Goal: Task Accomplishment & Management: Complete application form

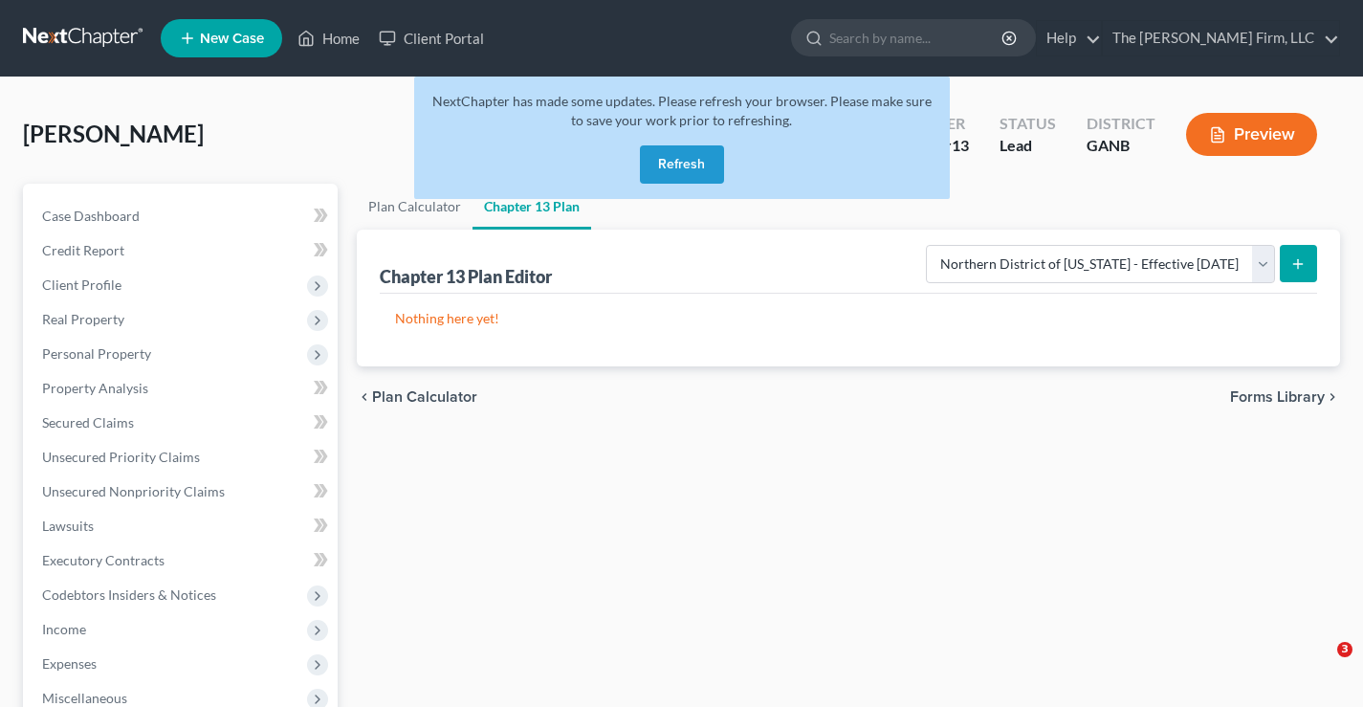
select select "2"
click at [676, 158] on button "Refresh" at bounding box center [682, 164] width 84 height 38
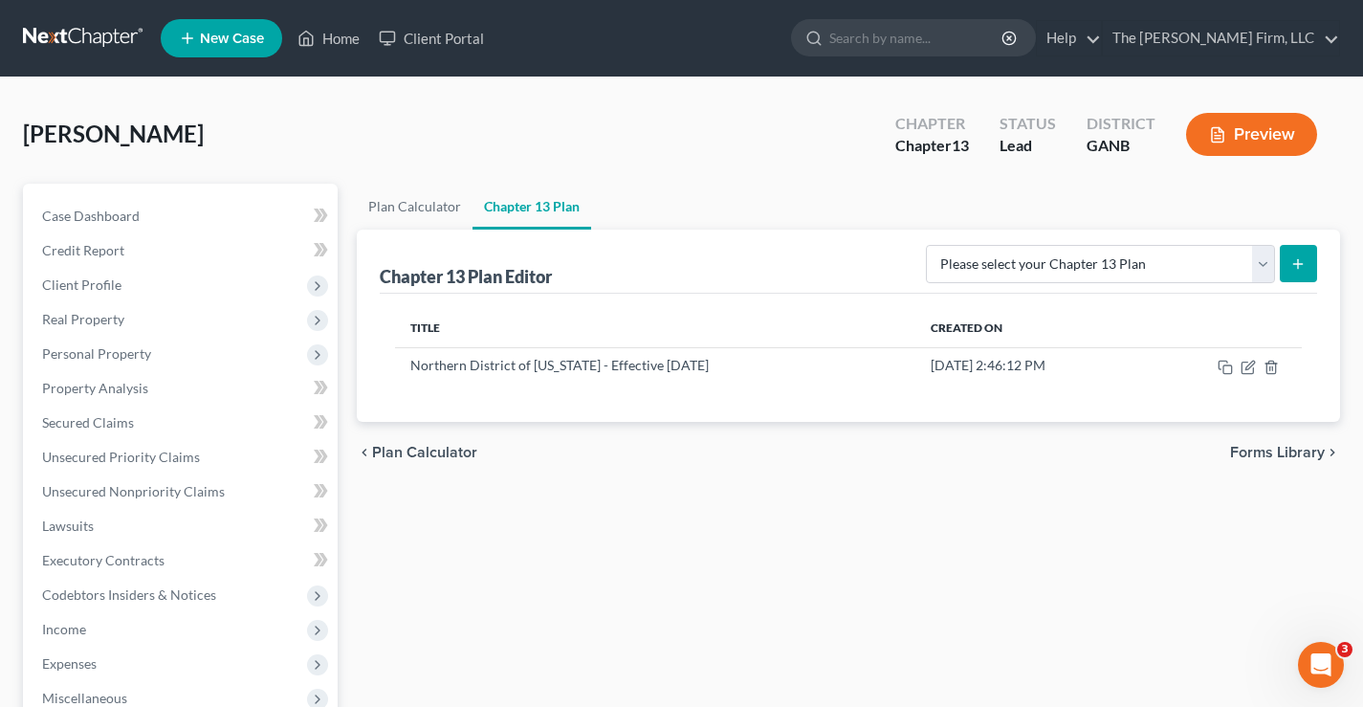
click at [93, 37] on link at bounding box center [84, 38] width 122 height 34
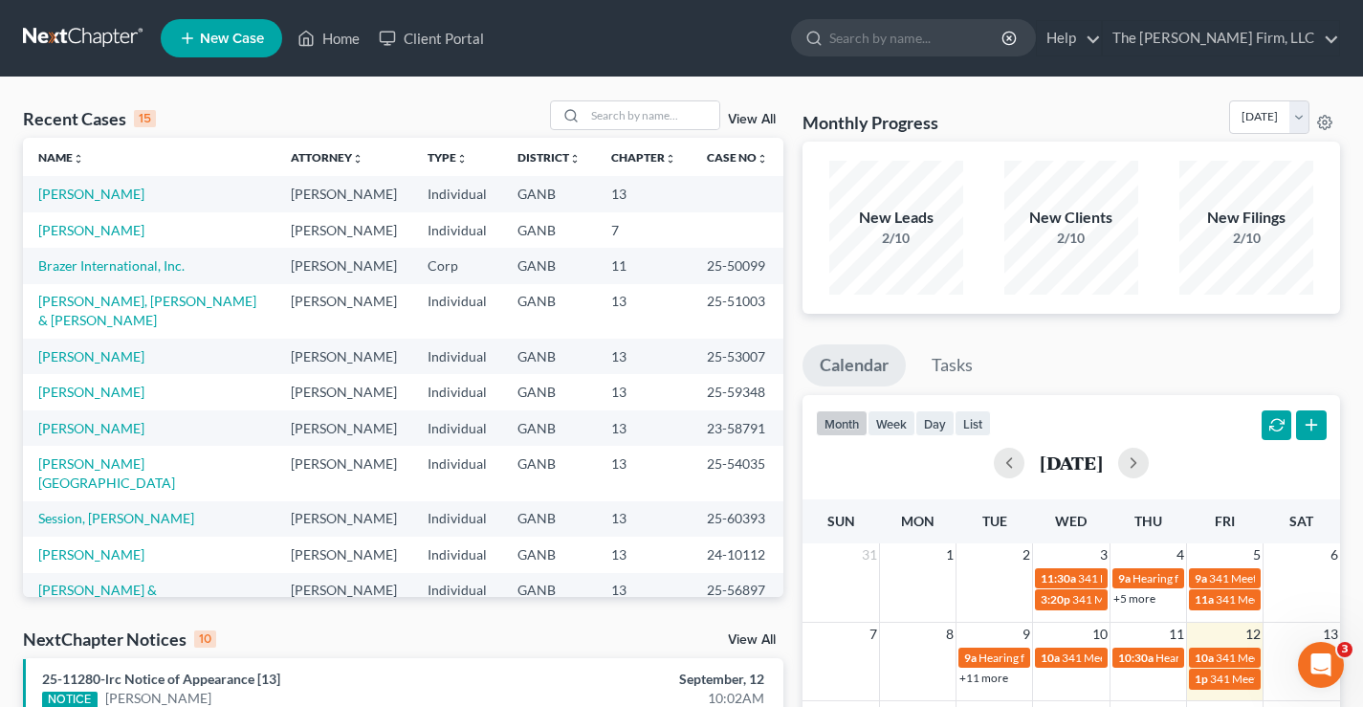
click at [232, 32] on span "New Case" at bounding box center [232, 39] width 64 height 14
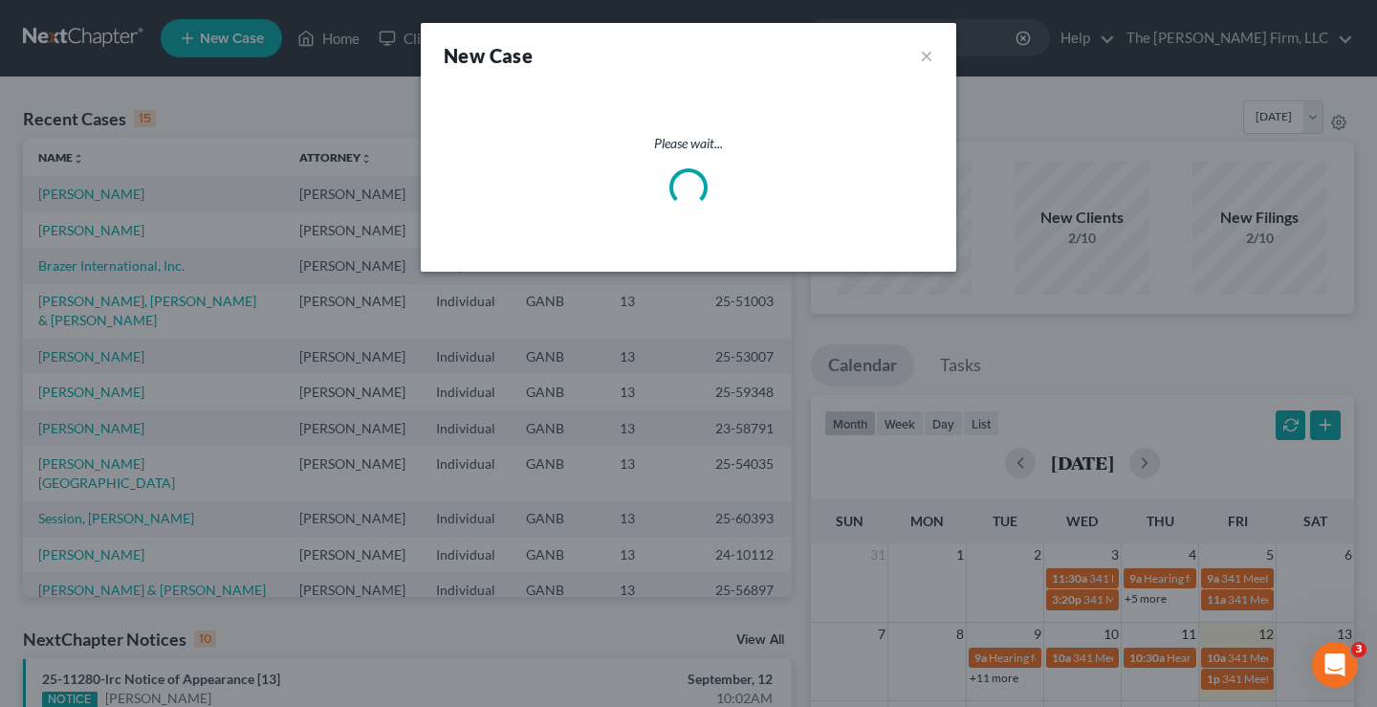
select select "19"
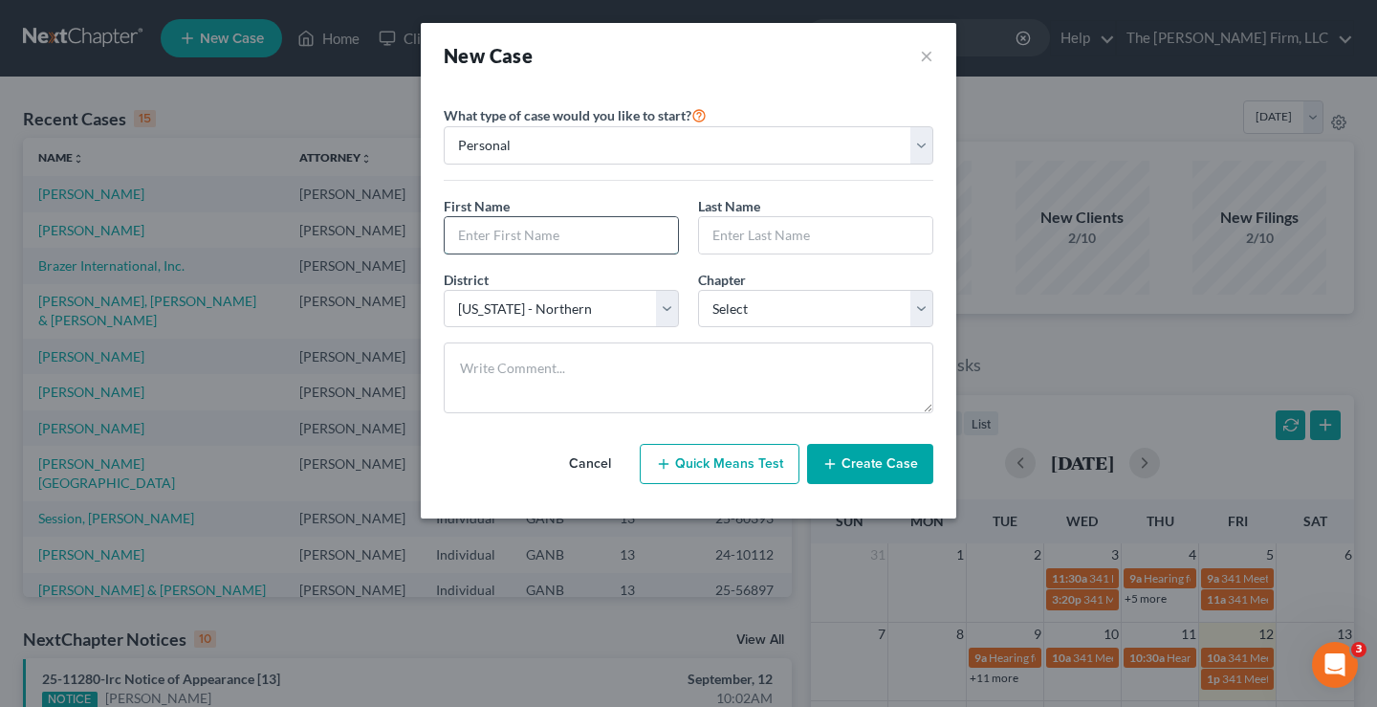
click at [483, 229] on input "text" at bounding box center [561, 235] width 233 height 36
type input "Kandra"
type input "Freeman"
click at [795, 311] on select "Select 7 11 12 13" at bounding box center [815, 309] width 235 height 38
select select "0"
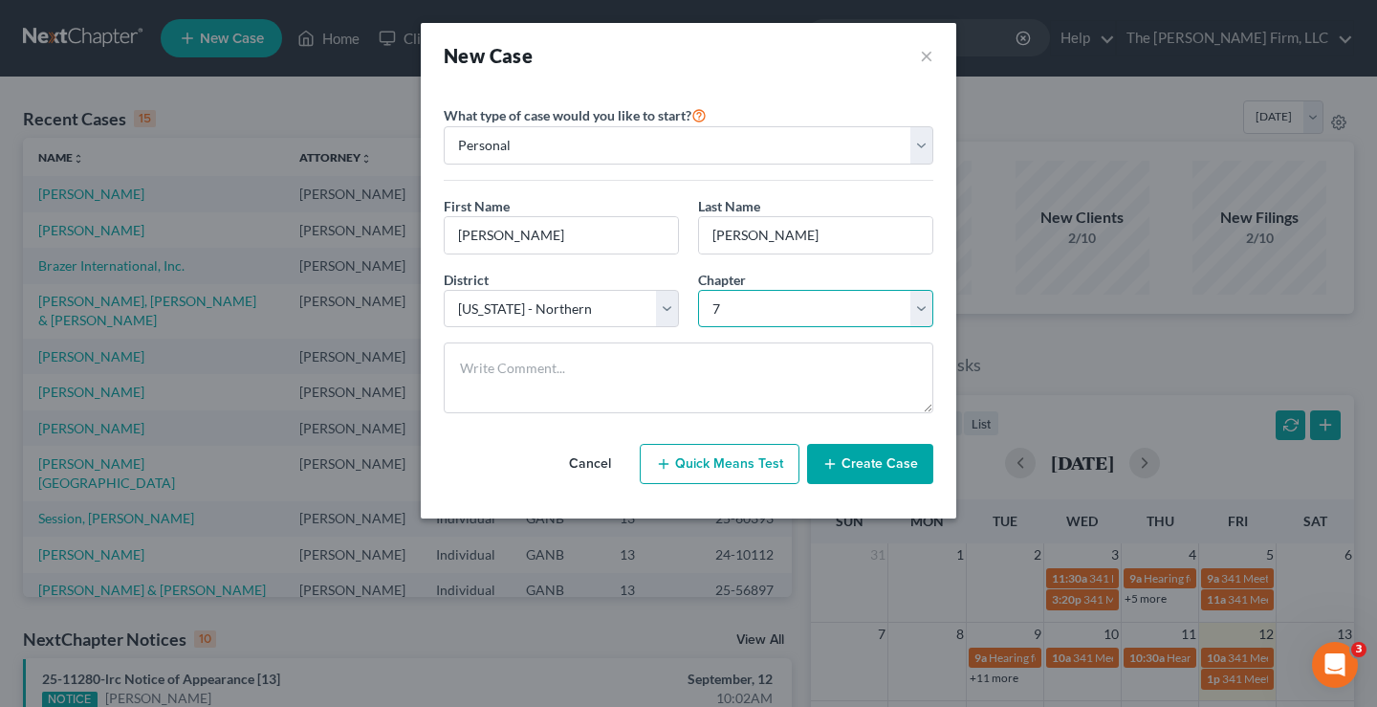
click at [698, 290] on select "Select 7 11 12 13" at bounding box center [815, 309] width 235 height 38
click at [871, 470] on button "Create Case" at bounding box center [870, 464] width 126 height 40
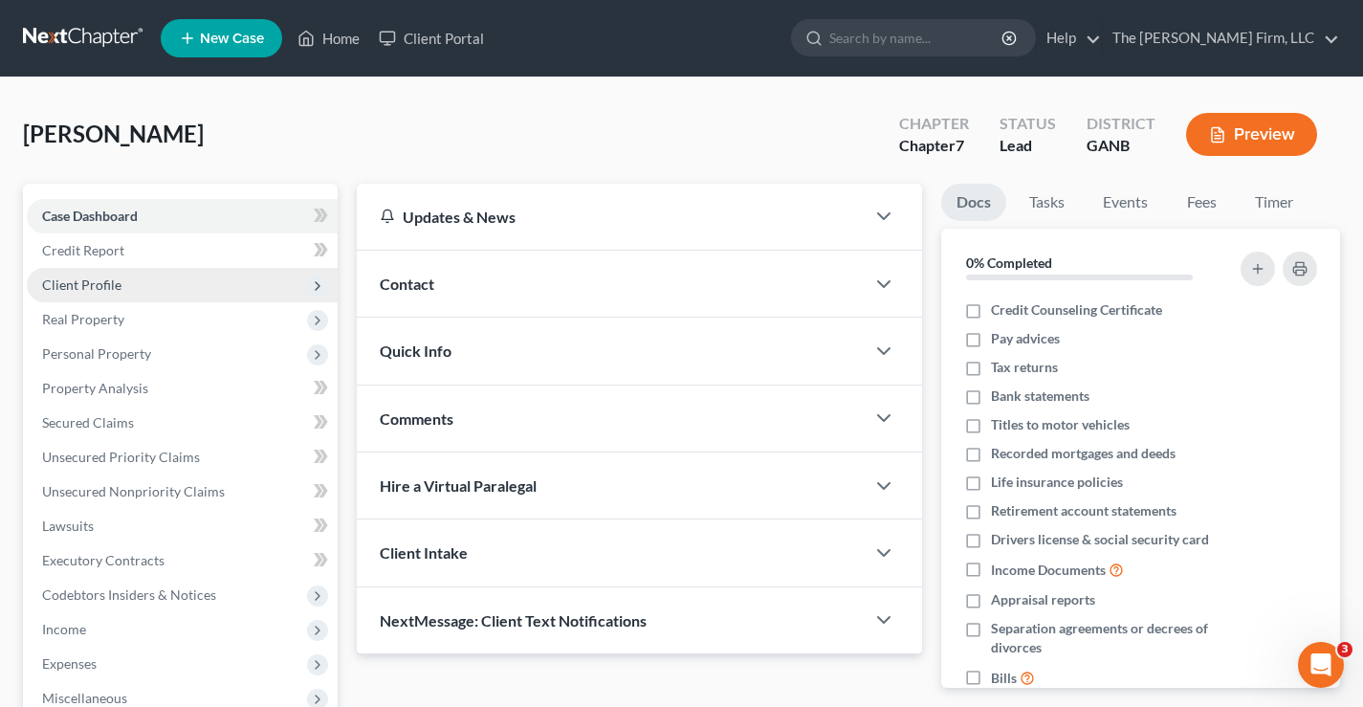
click at [83, 286] on span "Client Profile" at bounding box center [81, 284] width 79 height 16
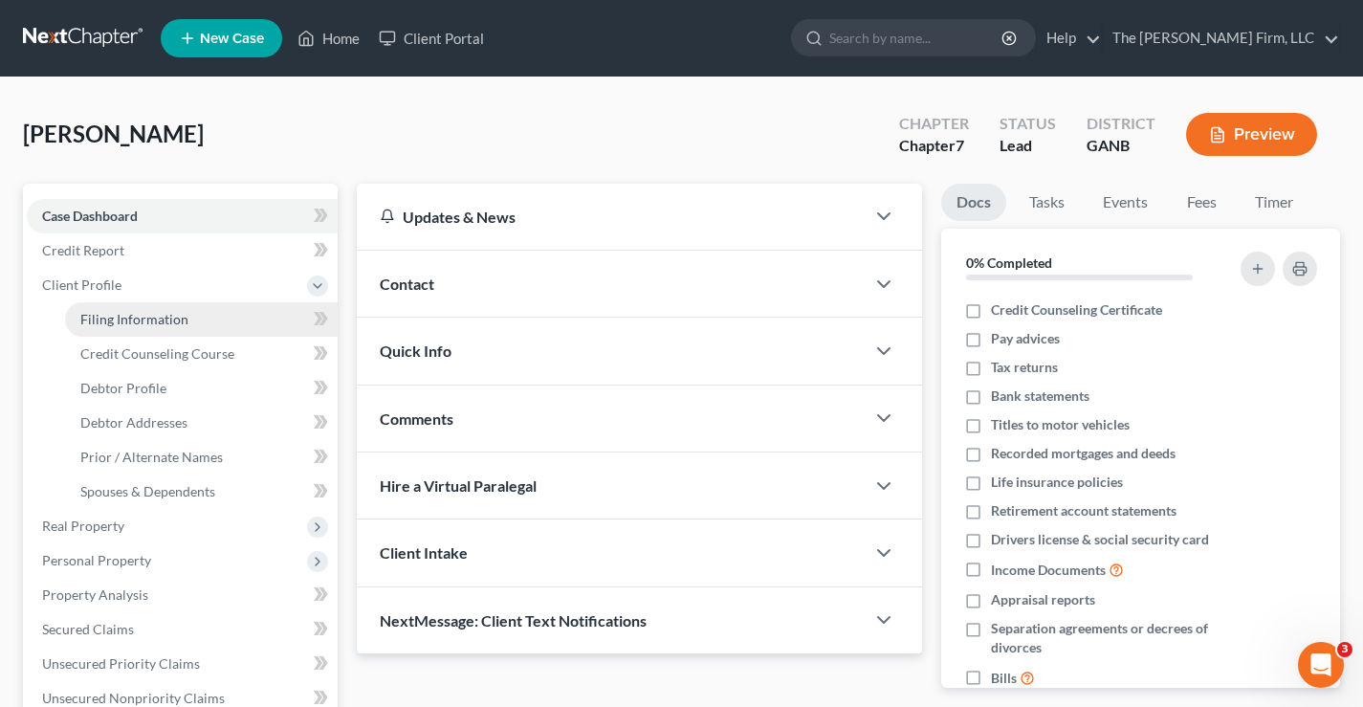
click at [119, 318] on span "Filing Information" at bounding box center [134, 319] width 108 height 16
select select "1"
select select "0"
select select "19"
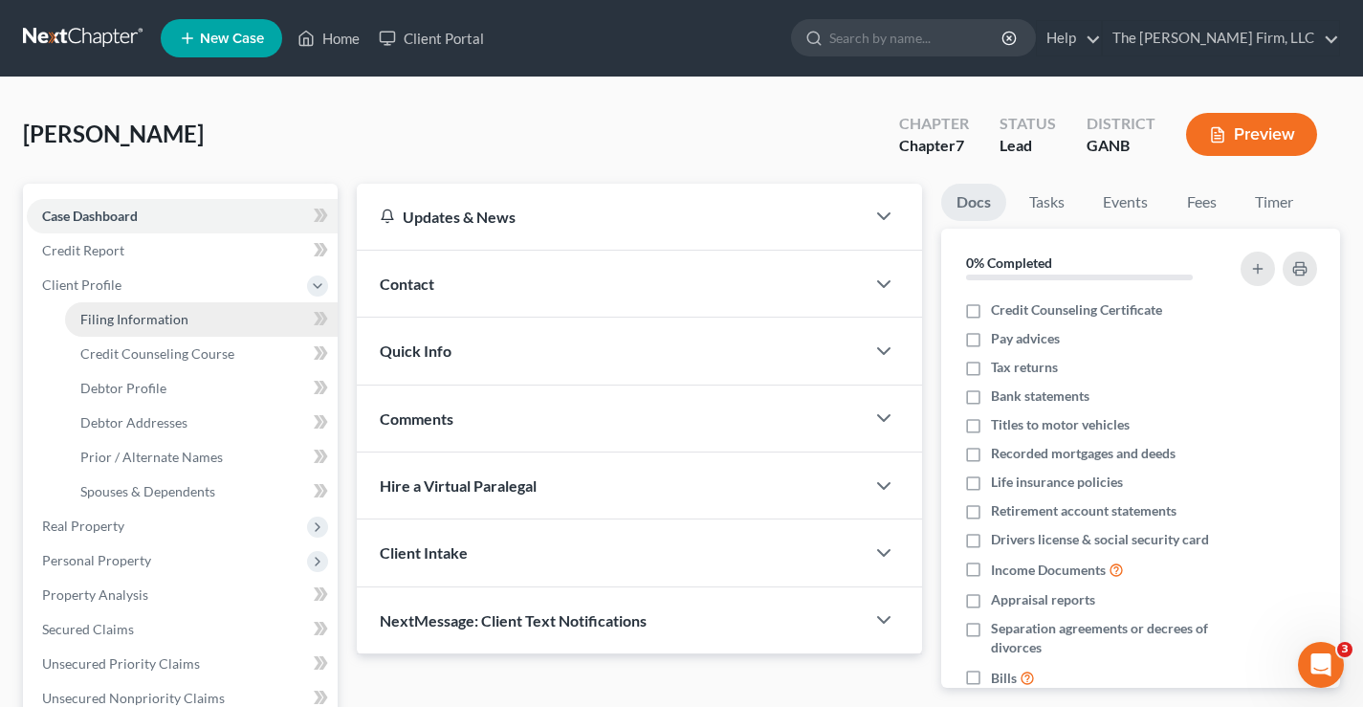
select select "10"
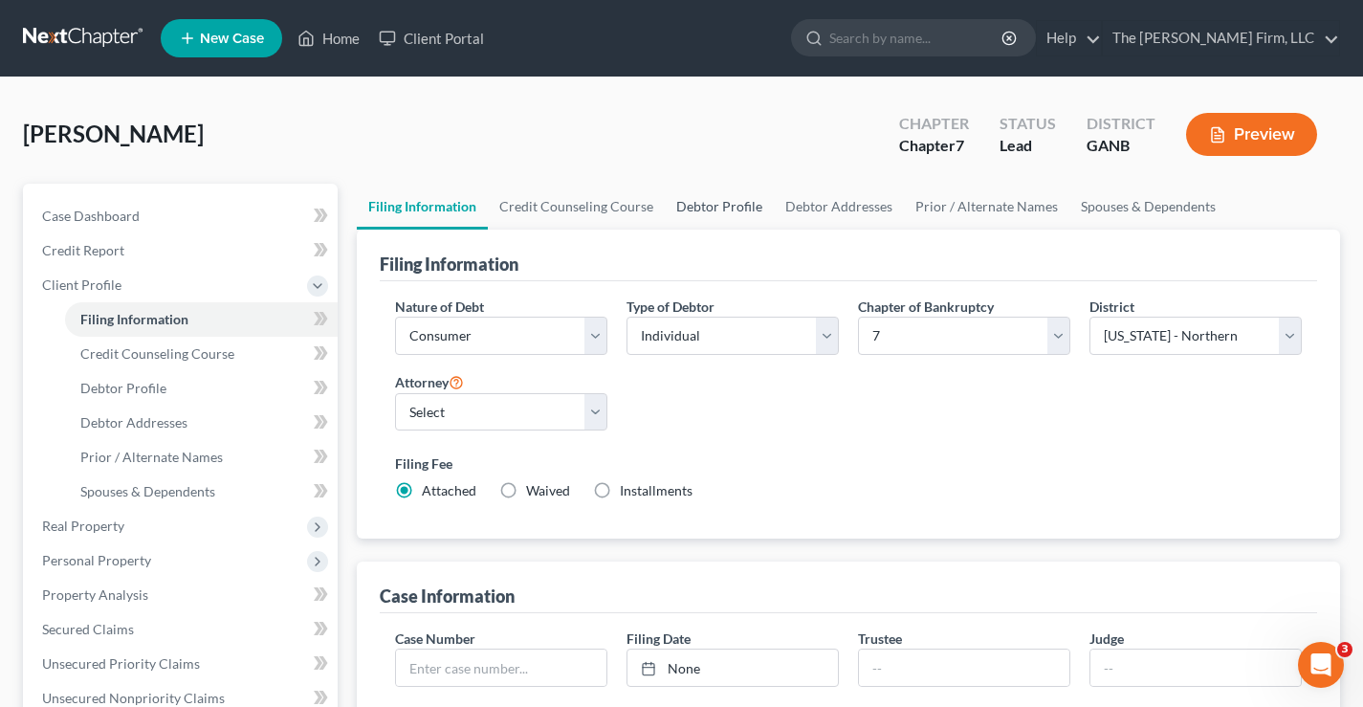
click at [709, 205] on link "Debtor Profile" at bounding box center [719, 207] width 109 height 46
select select "0"
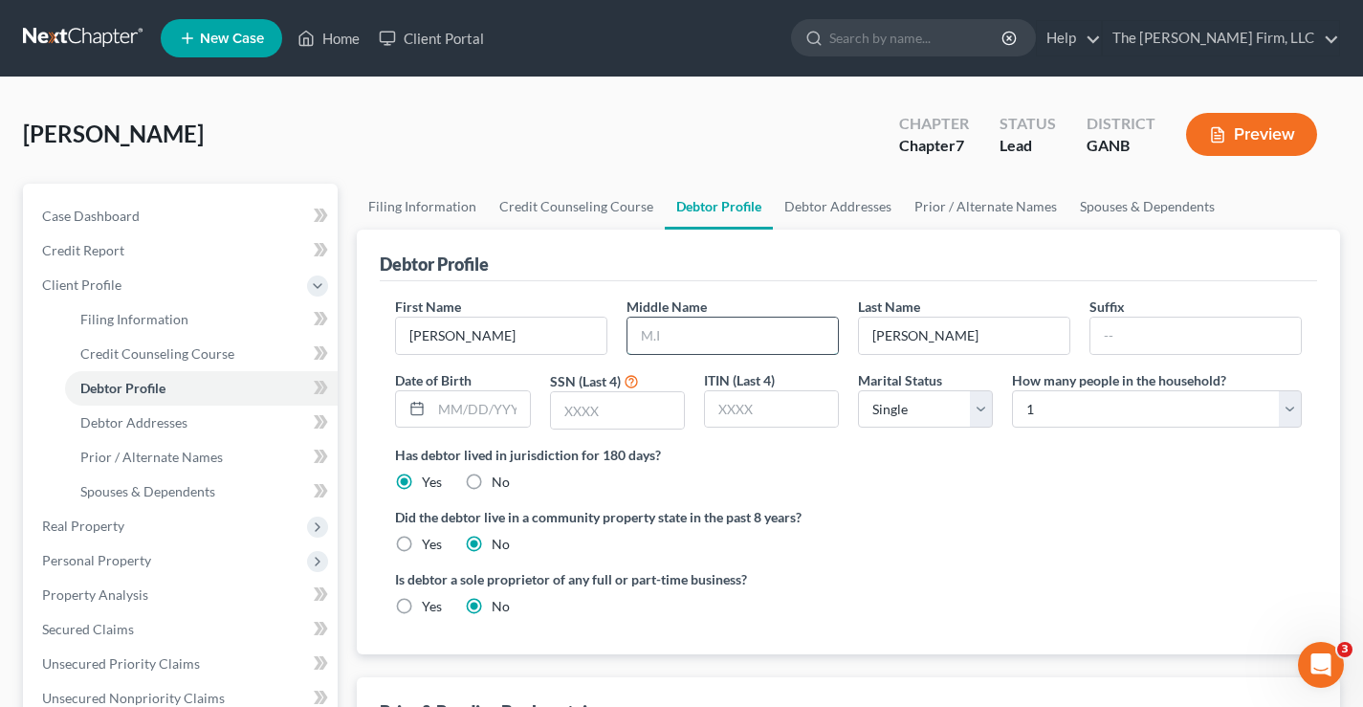
drag, startPoint x: 652, startPoint y: 327, endPoint x: 634, endPoint y: 325, distance: 18.3
click at [652, 330] on input "text" at bounding box center [732, 335] width 210 height 36
type input "Konese"
drag, startPoint x: 451, startPoint y: 414, endPoint x: 452, endPoint y: 400, distance: 14.4
click at [451, 414] on input "text" at bounding box center [480, 409] width 98 height 36
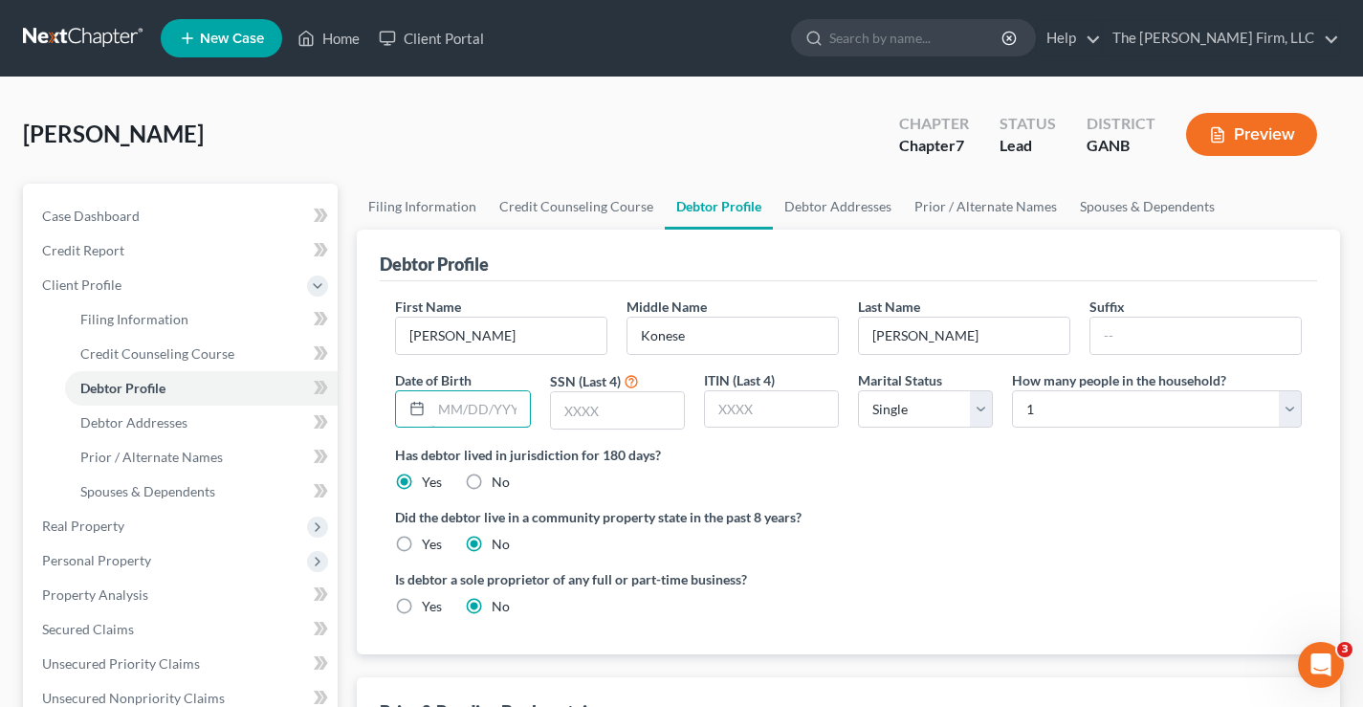
drag, startPoint x: 448, startPoint y: 405, endPoint x: 519, endPoint y: 378, distance: 76.0
click at [448, 404] on input "text" at bounding box center [480, 409] width 98 height 36
type input "07/19/1982"
drag, startPoint x: 602, startPoint y: 407, endPoint x: 634, endPoint y: 350, distance: 65.5
click at [603, 407] on input "text" at bounding box center [617, 410] width 133 height 36
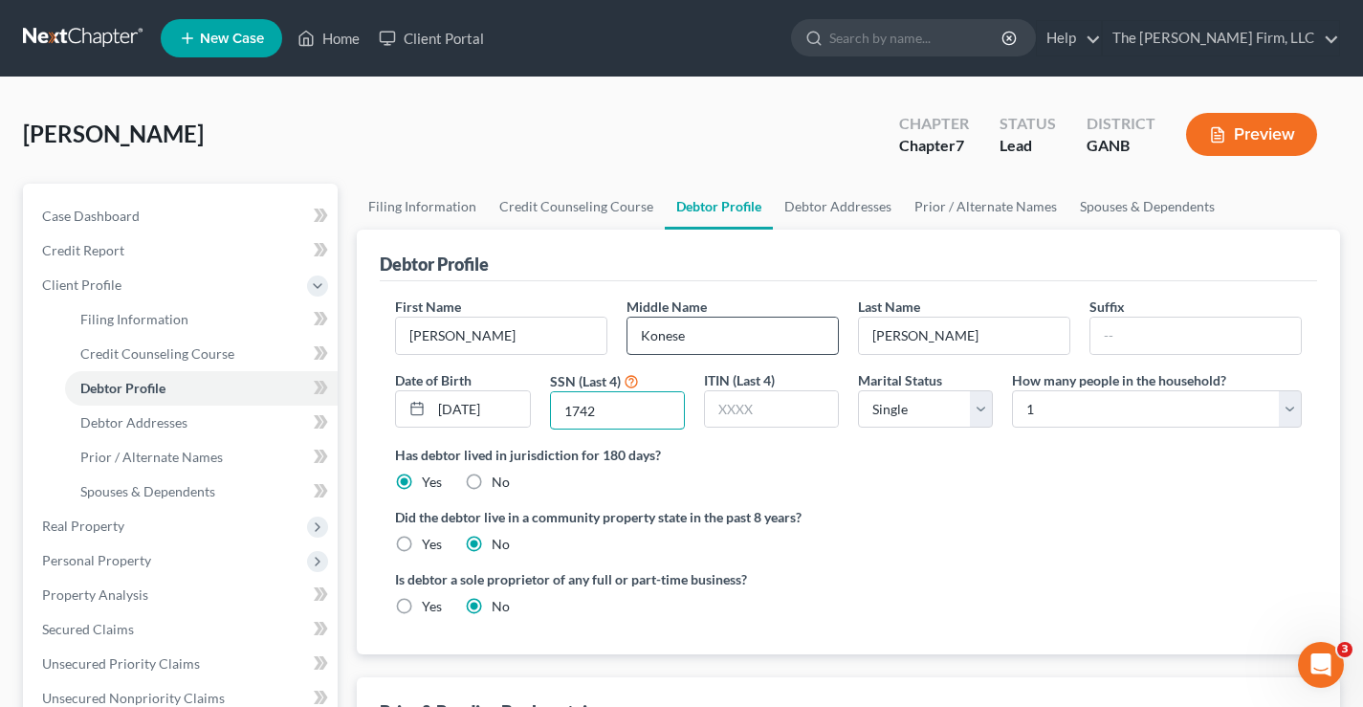
type input "1742"
click at [1100, 404] on select "Select 1 2 3 4 5 6 7 8 9 10 11 12 13 14 15 16 17 18 19 20" at bounding box center [1157, 409] width 290 height 38
select select "1"
click at [1012, 390] on select "Select 1 2 3 4 5 6 7 8 9 10 11 12 13 14 15 16 17 18 19 20" at bounding box center [1157, 409] width 290 height 38
click at [681, 146] on div "Freeman, Kandra Upgraded Chapter Chapter 7 Status Lead District GANB Preview" at bounding box center [681, 141] width 1317 height 83
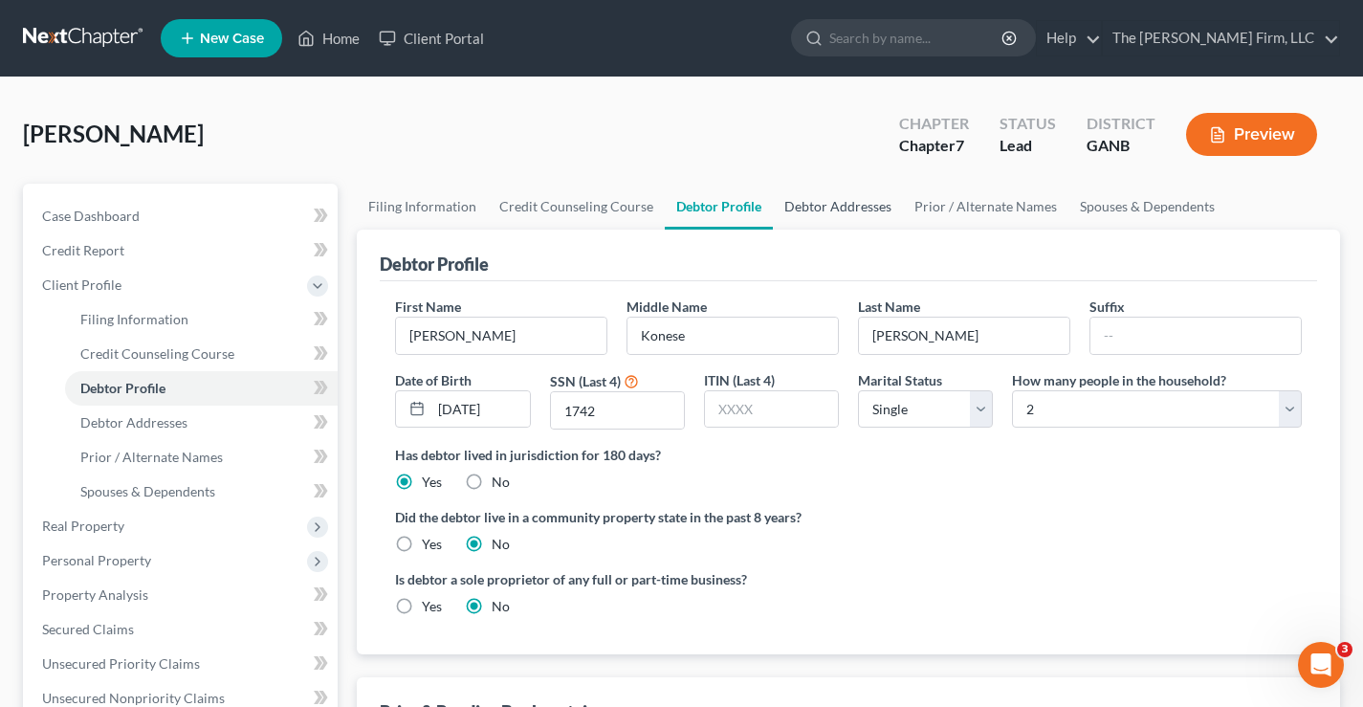
click at [870, 212] on link "Debtor Addresses" at bounding box center [838, 207] width 130 height 46
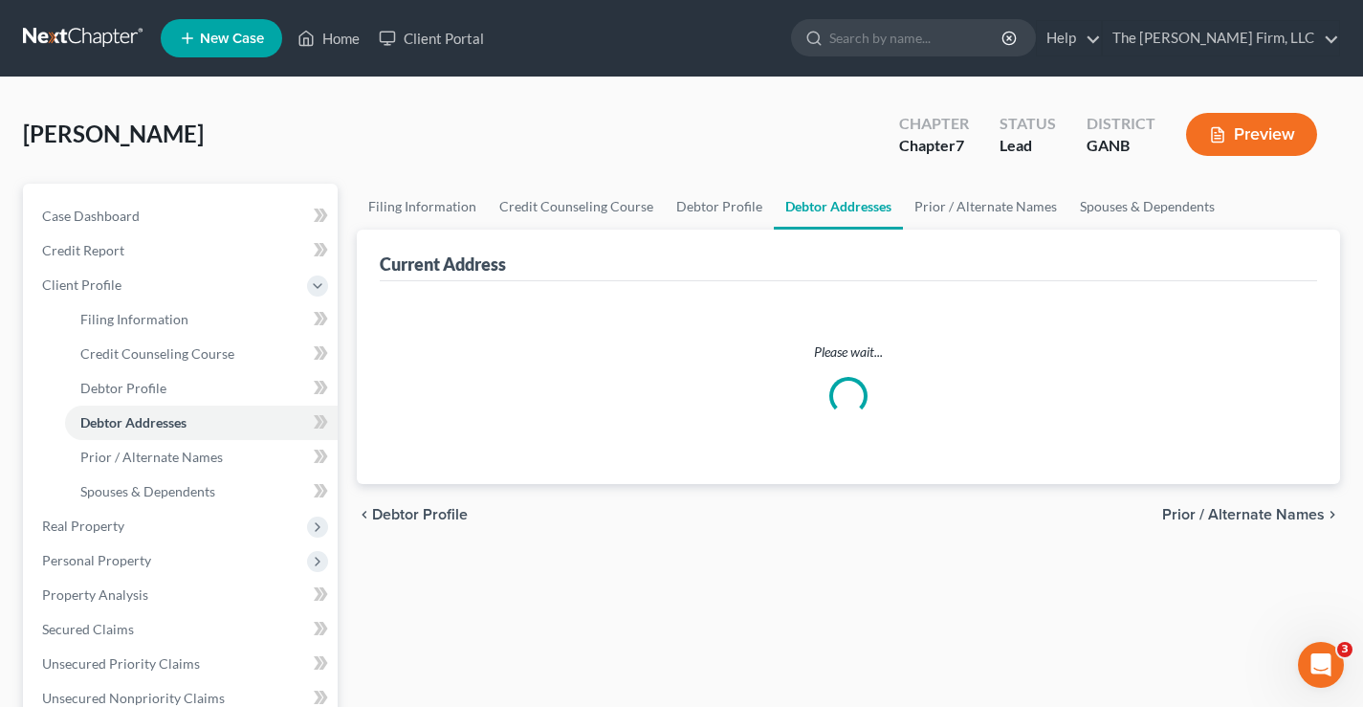
select select "0"
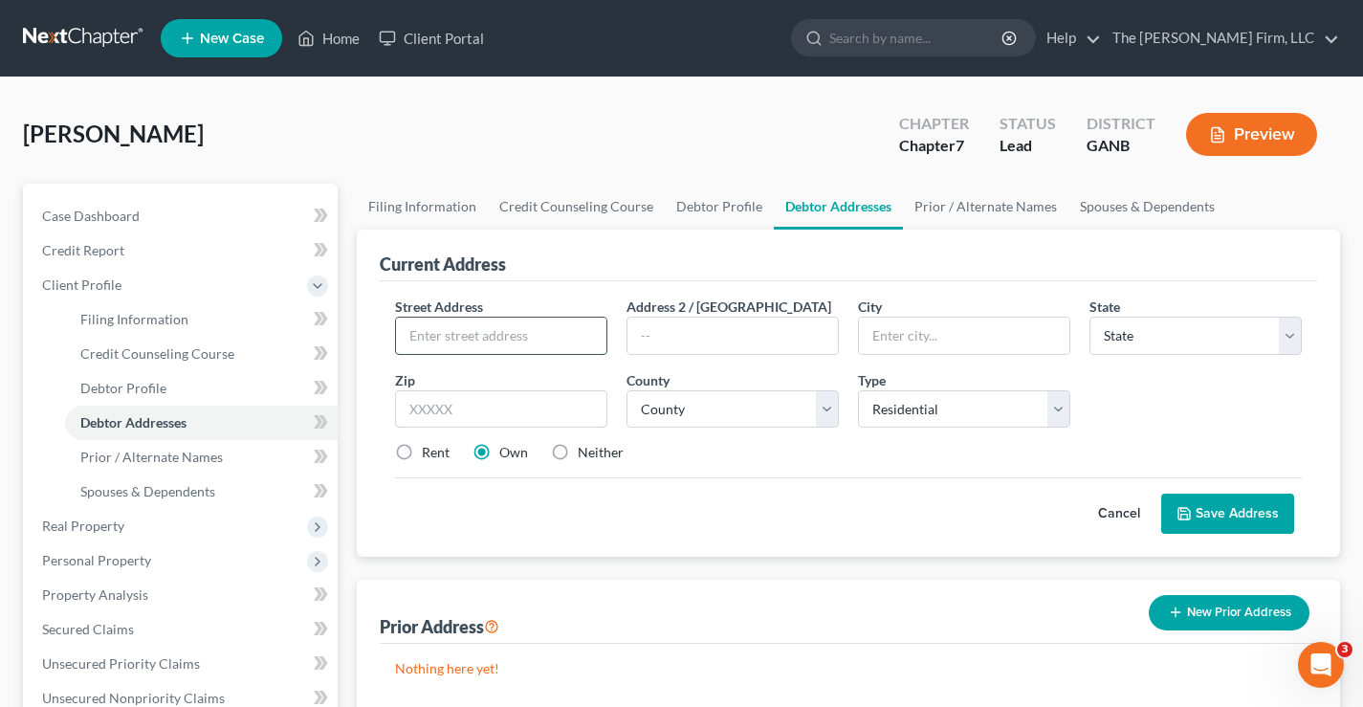
click at [462, 332] on input "text" at bounding box center [501, 335] width 210 height 36
type input "505 Battlecreek Village Dr."
click at [910, 335] on input "text" at bounding box center [964, 335] width 210 height 36
type input "Jonesboro"
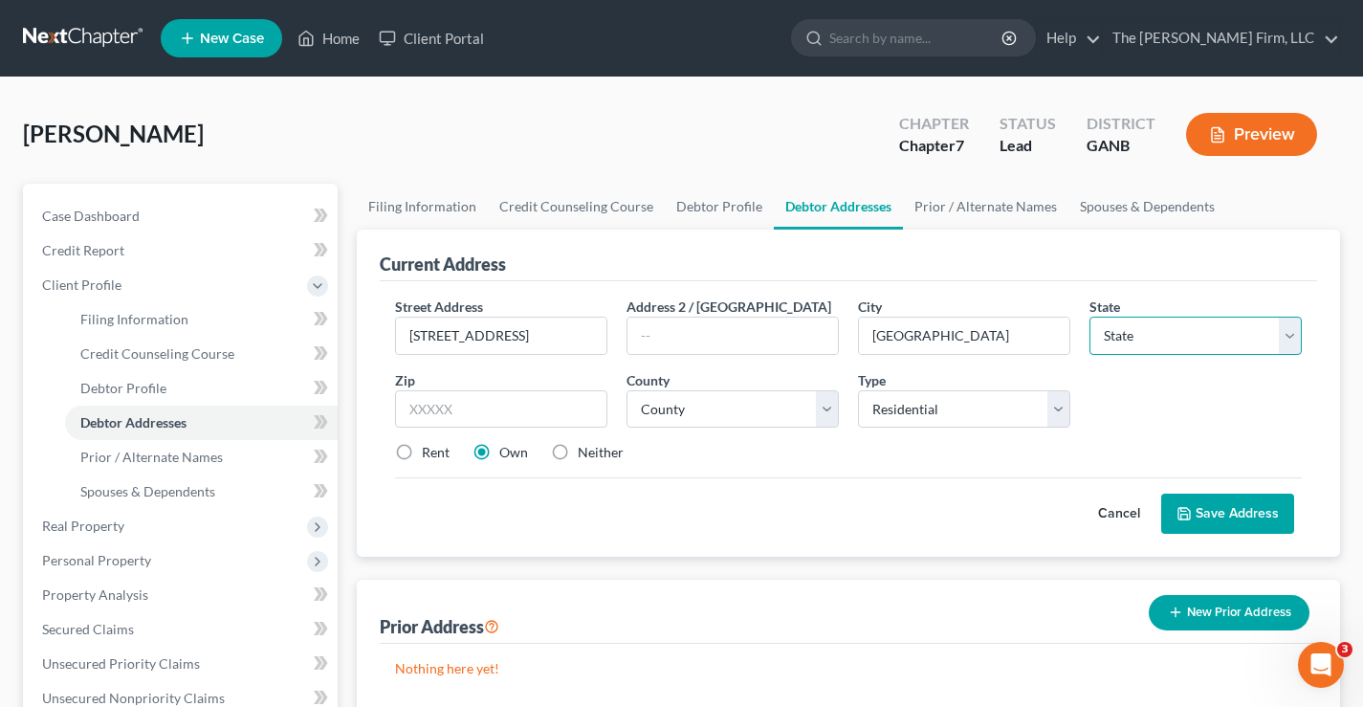
select select "10"
type input "30236"
click at [822, 416] on select "County Appling County Atkinson County Bacon County Baker County Baldwin County …" at bounding box center [732, 409] width 212 height 38
select select "30"
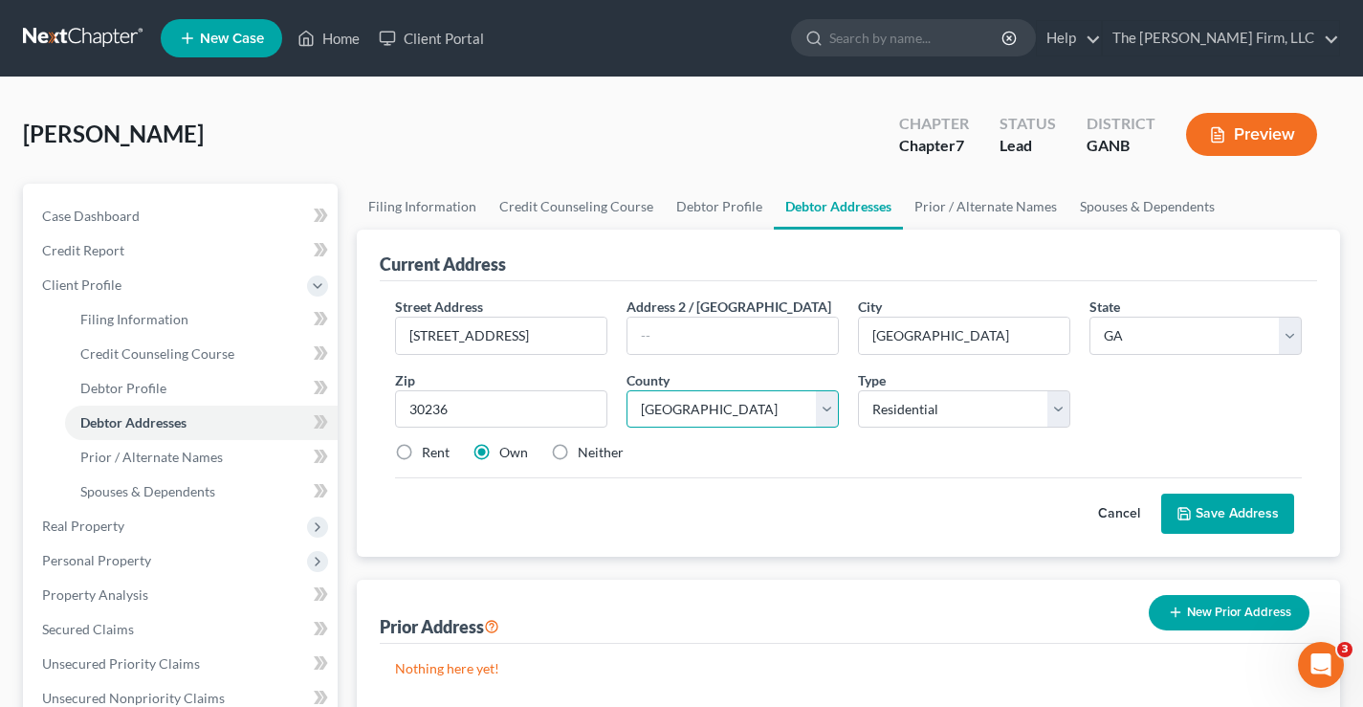
click at [626, 390] on select "County Appling County Atkinson County Bacon County Baker County Baldwin County …" at bounding box center [732, 409] width 212 height 38
click at [951, 408] on select "Select Residential Mailing Rental Business" at bounding box center [964, 409] width 212 height 38
click at [422, 454] on label "Rent" at bounding box center [436, 452] width 28 height 19
click at [429, 454] on input "Rent" at bounding box center [435, 449] width 12 height 12
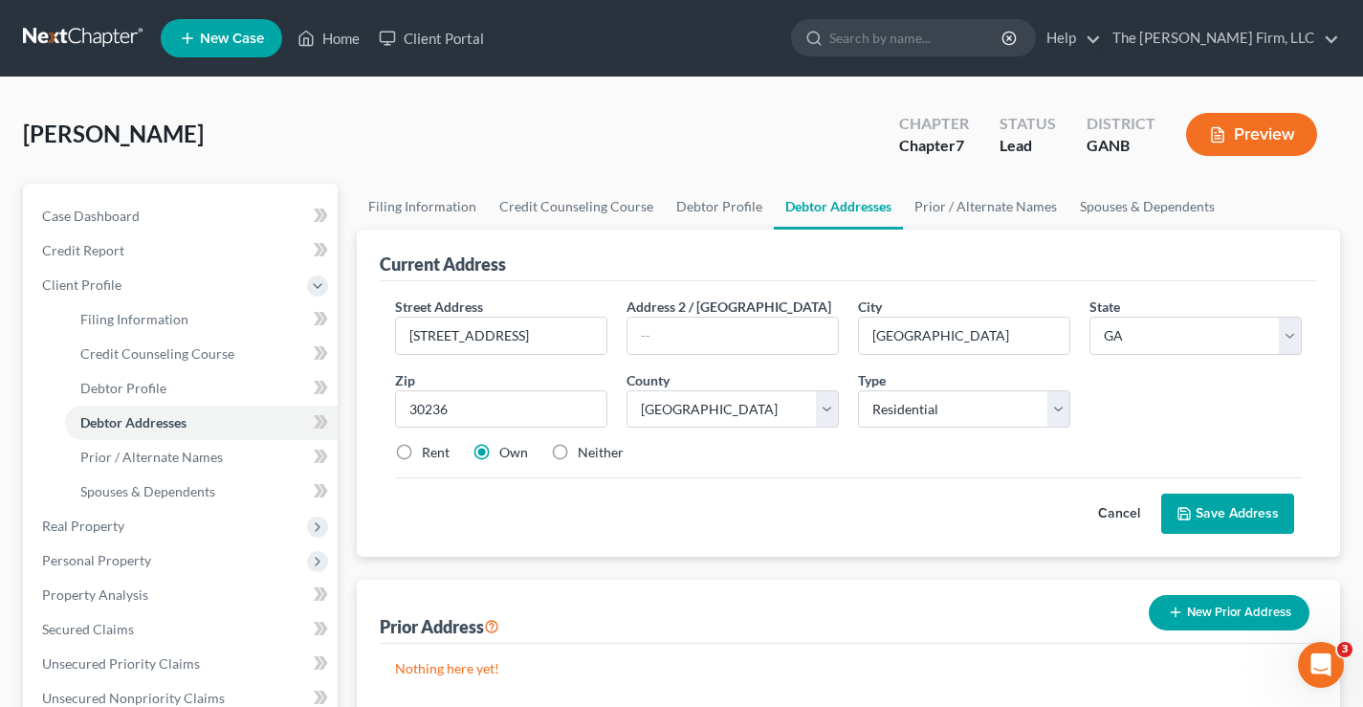
radio input "true"
click at [1233, 514] on button "Save Address" at bounding box center [1227, 513] width 133 height 40
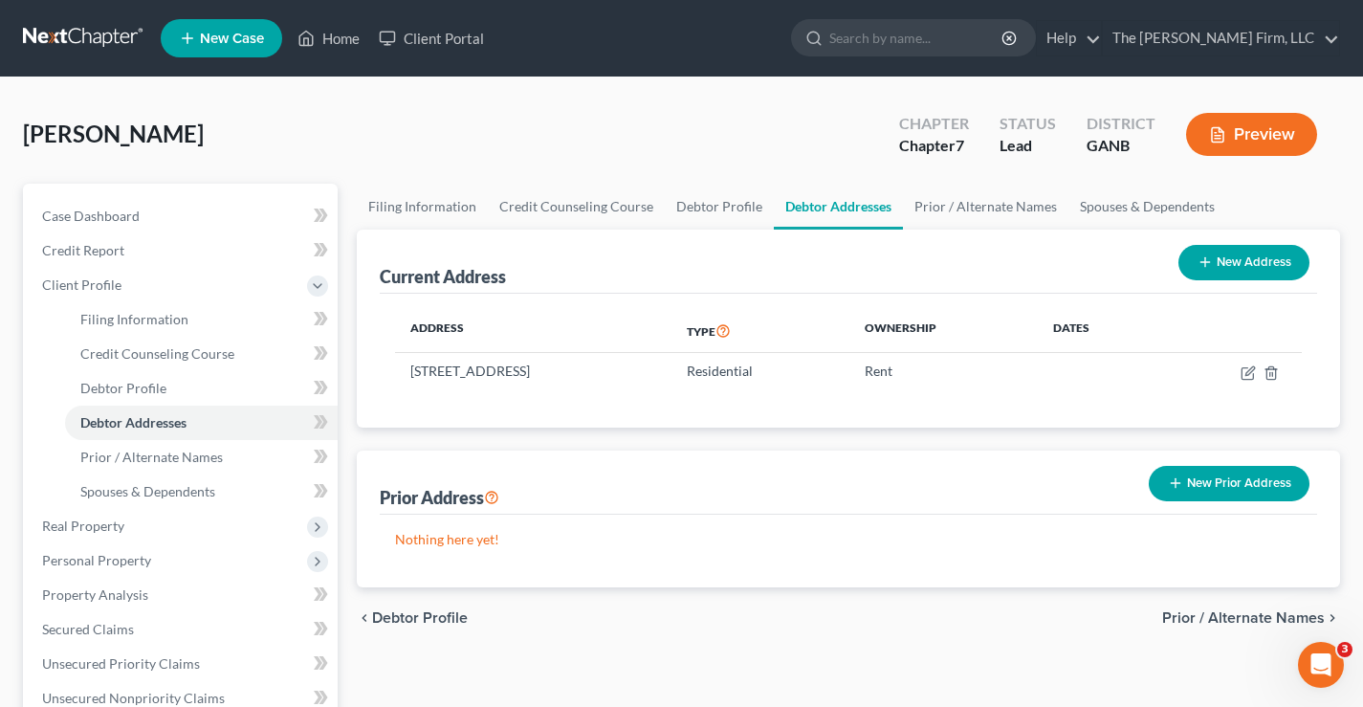
click at [391, 147] on div "Freeman, Kandra Upgraded Chapter Chapter 7 Status Lead District GANB Preview" at bounding box center [681, 141] width 1317 height 83
click at [580, 207] on link "Credit Counseling Course" at bounding box center [576, 207] width 177 height 46
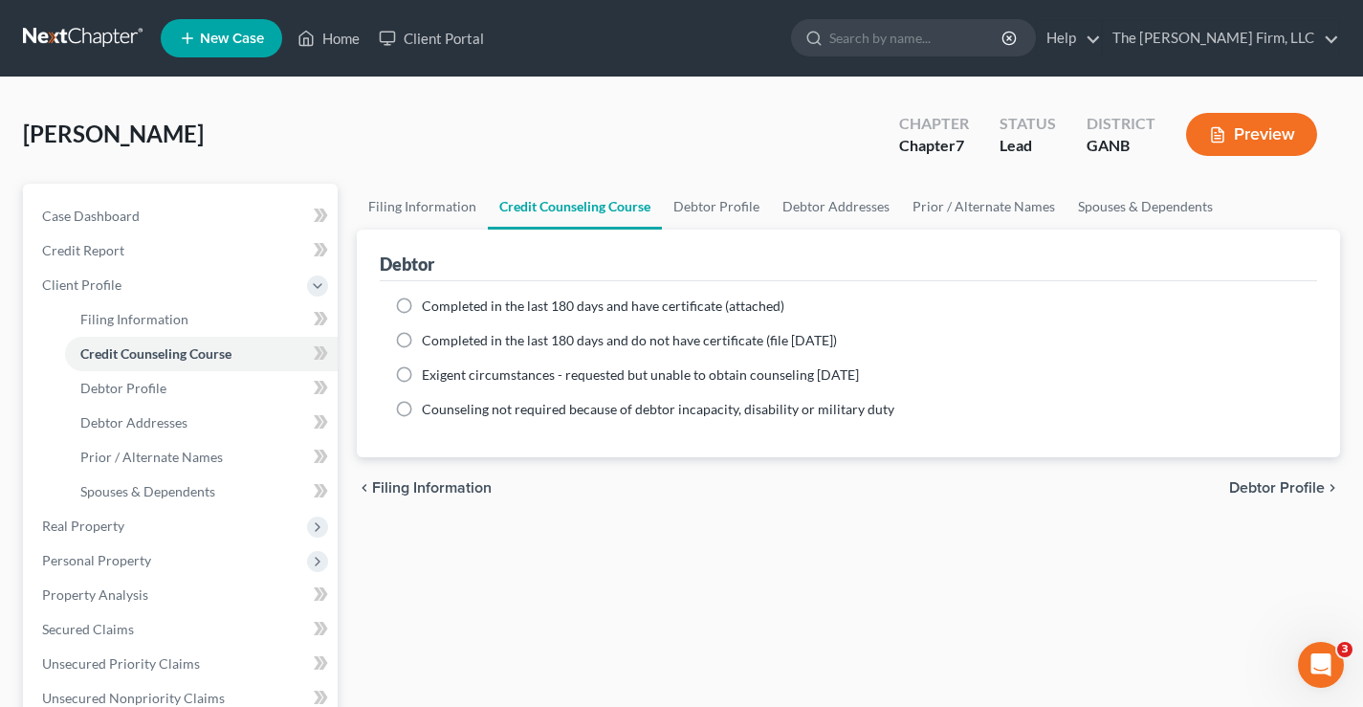
click at [422, 303] on label "Completed in the last 180 days and have certificate (attached)" at bounding box center [603, 305] width 362 height 19
click at [429, 303] on input "Completed in the last 180 days and have certificate (attached)" at bounding box center [435, 302] width 12 height 12
radio input "true"
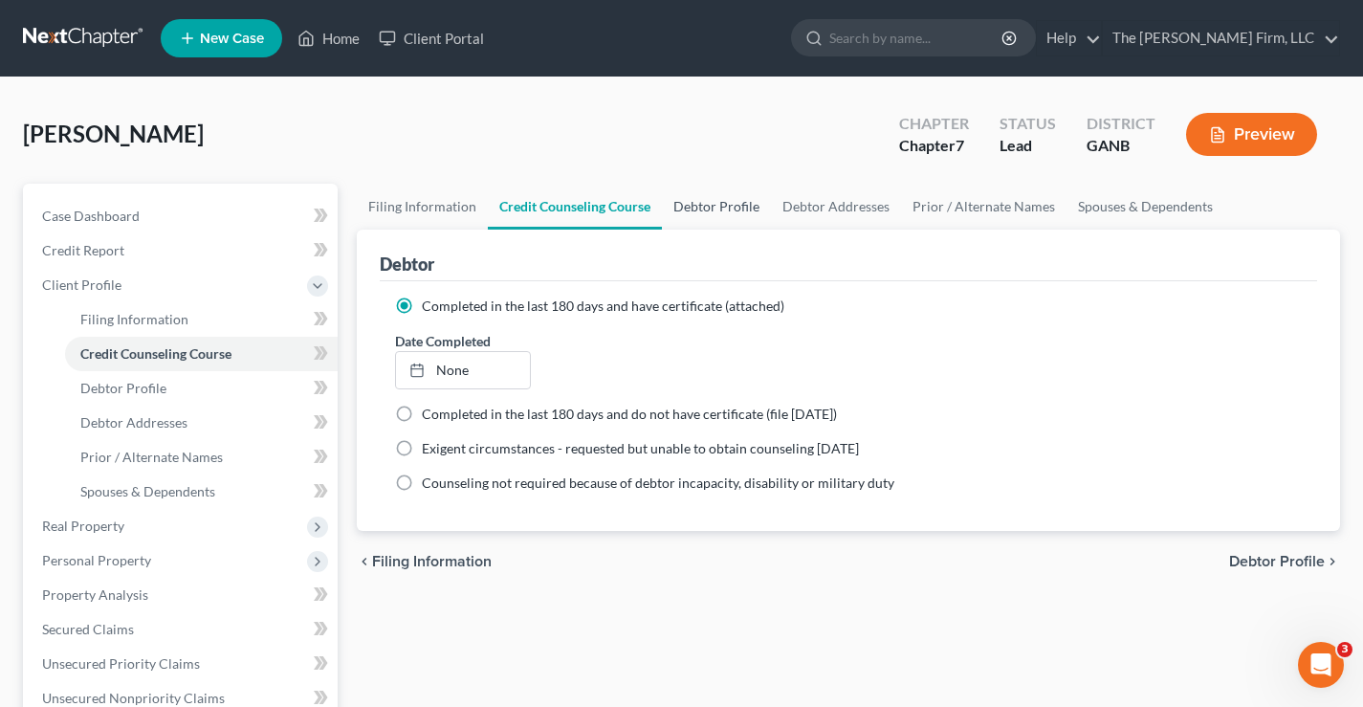
click at [741, 214] on link "Debtor Profile" at bounding box center [716, 207] width 109 height 46
select select "0"
select select "1"
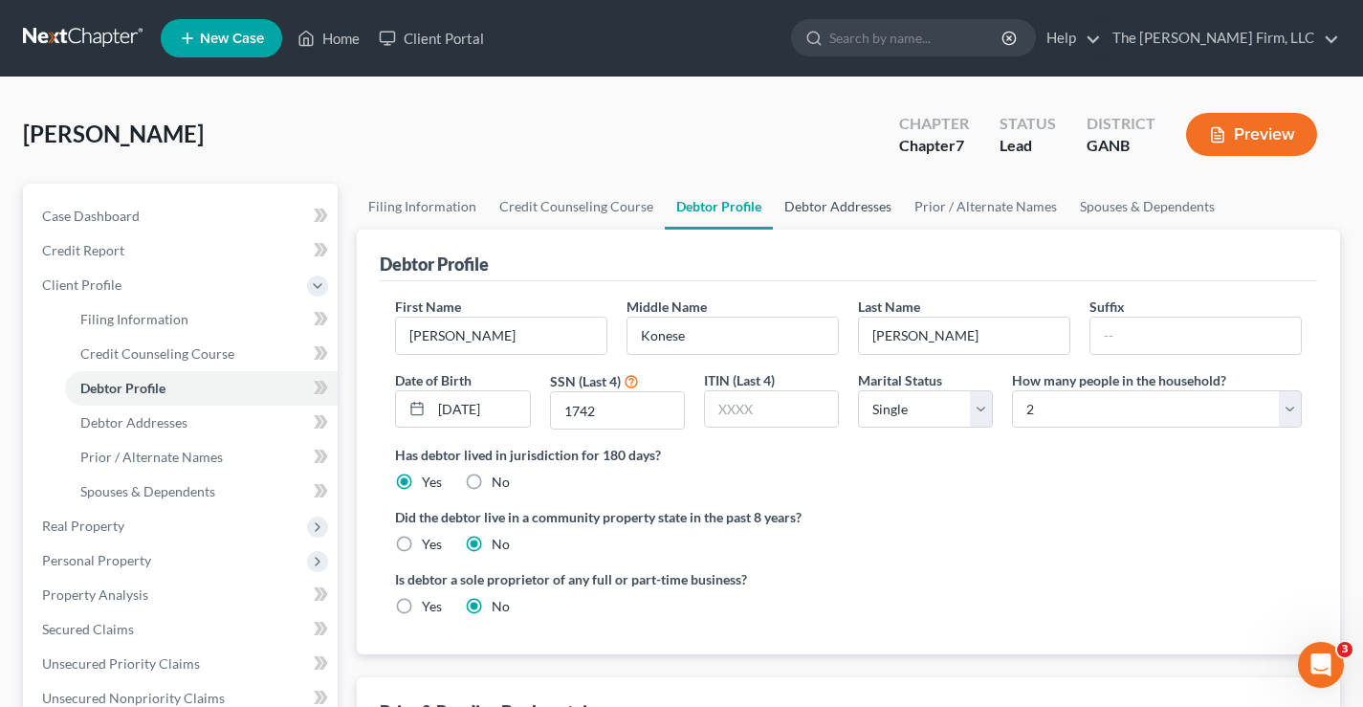
click at [832, 212] on link "Debtor Addresses" at bounding box center [838, 207] width 130 height 46
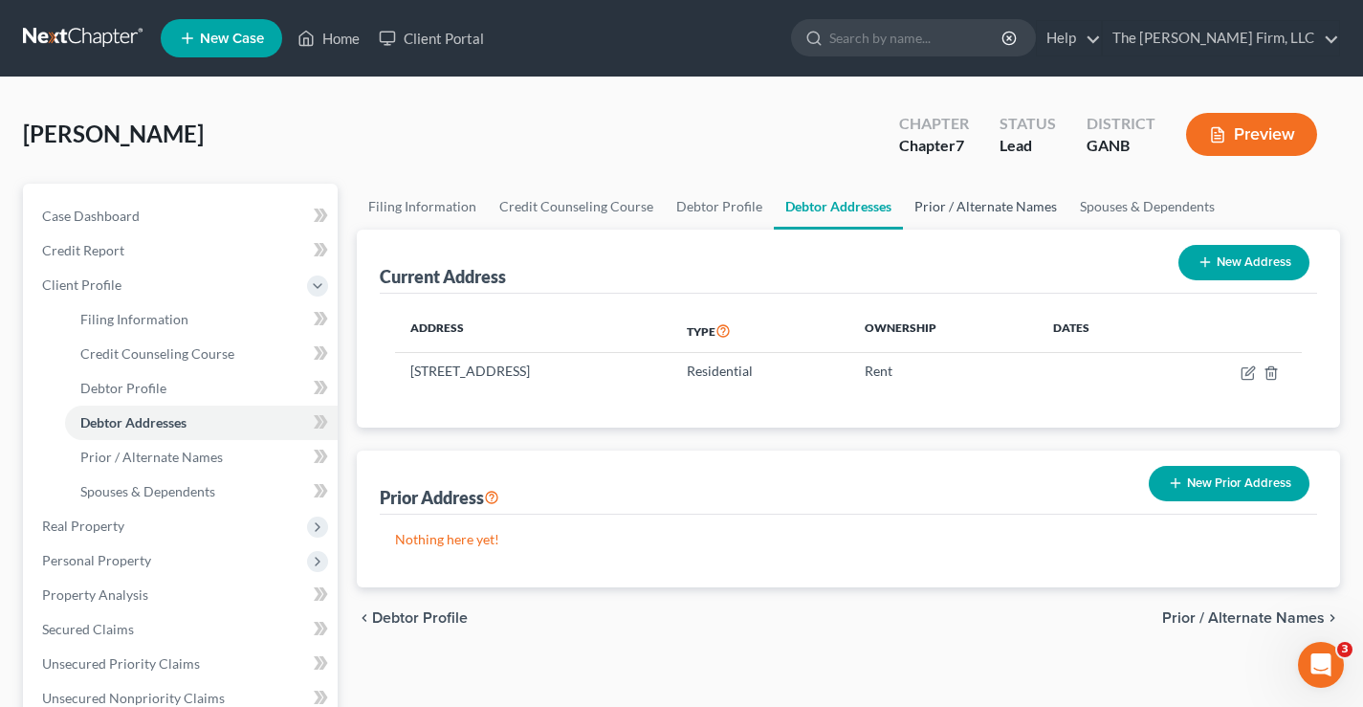
click at [971, 218] on link "Prior / Alternate Names" at bounding box center [985, 207] width 165 height 46
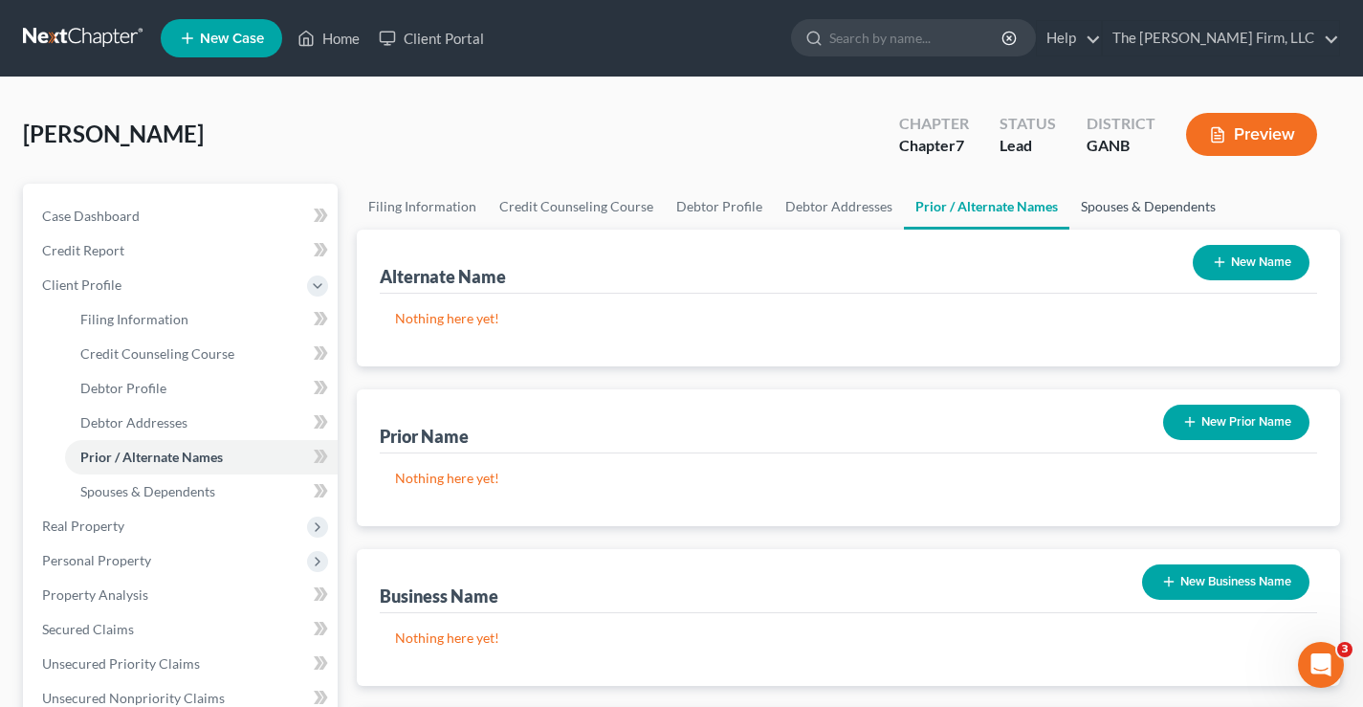
click at [1130, 210] on link "Spouses & Dependents" at bounding box center [1148, 207] width 158 height 46
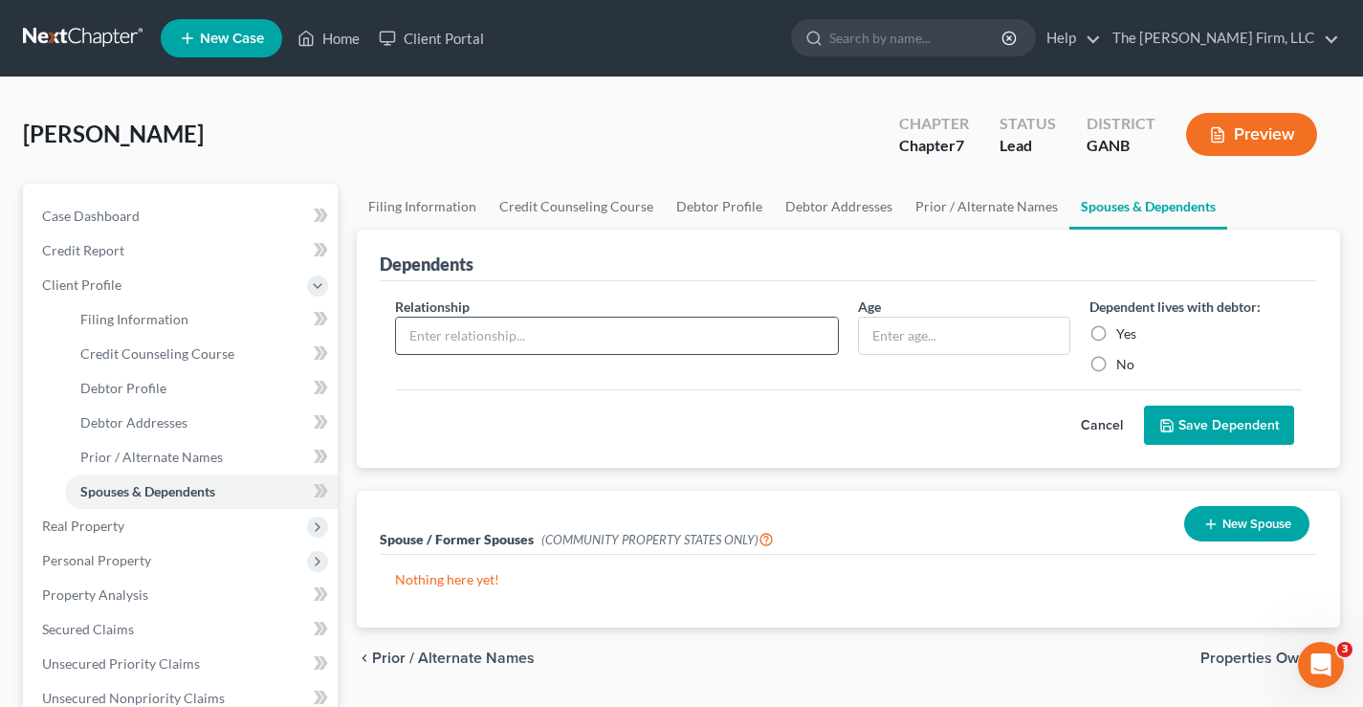
click at [455, 327] on input "text" at bounding box center [617, 335] width 442 height 36
type input "Daughter"
click at [921, 332] on input "text" at bounding box center [964, 335] width 210 height 36
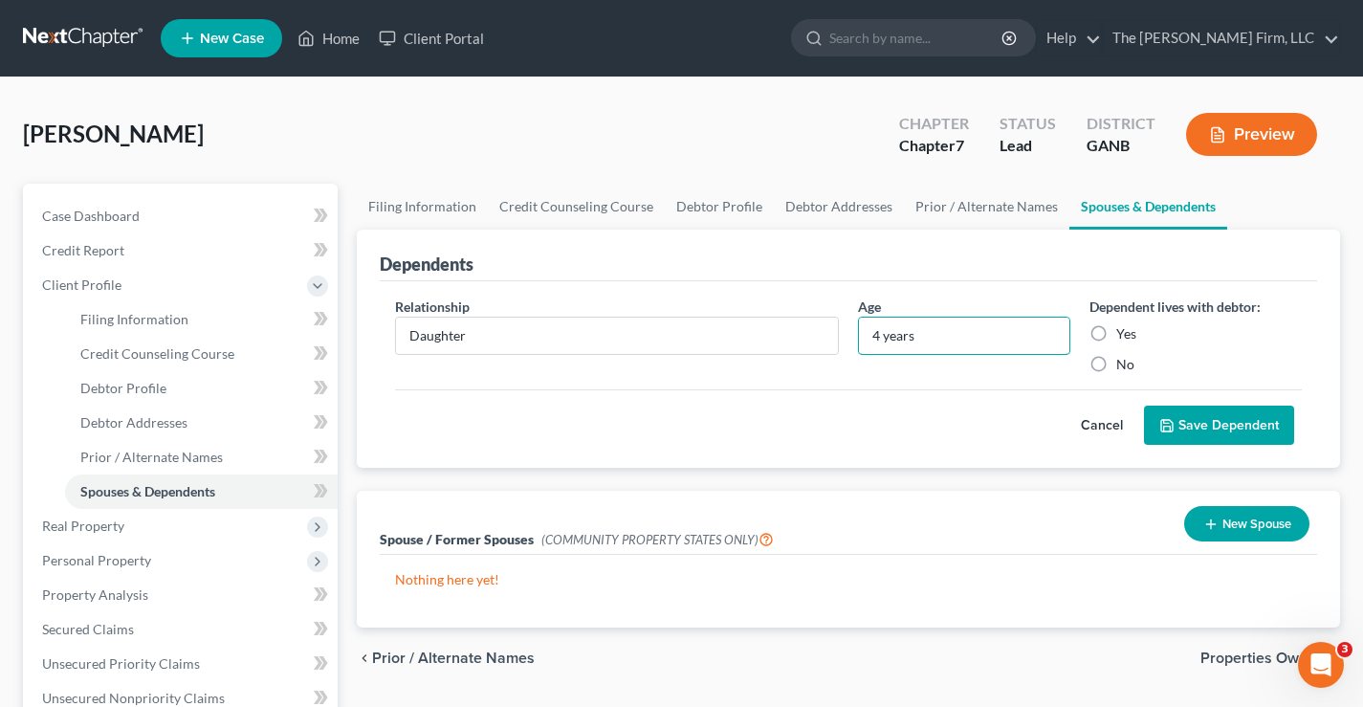
type input "4 years"
click at [1116, 337] on label "Yes" at bounding box center [1126, 333] width 20 height 19
click at [1124, 337] on input "Yes" at bounding box center [1130, 330] width 12 height 12
radio input "true"
click at [1220, 418] on button "Save Dependent" at bounding box center [1219, 425] width 150 height 40
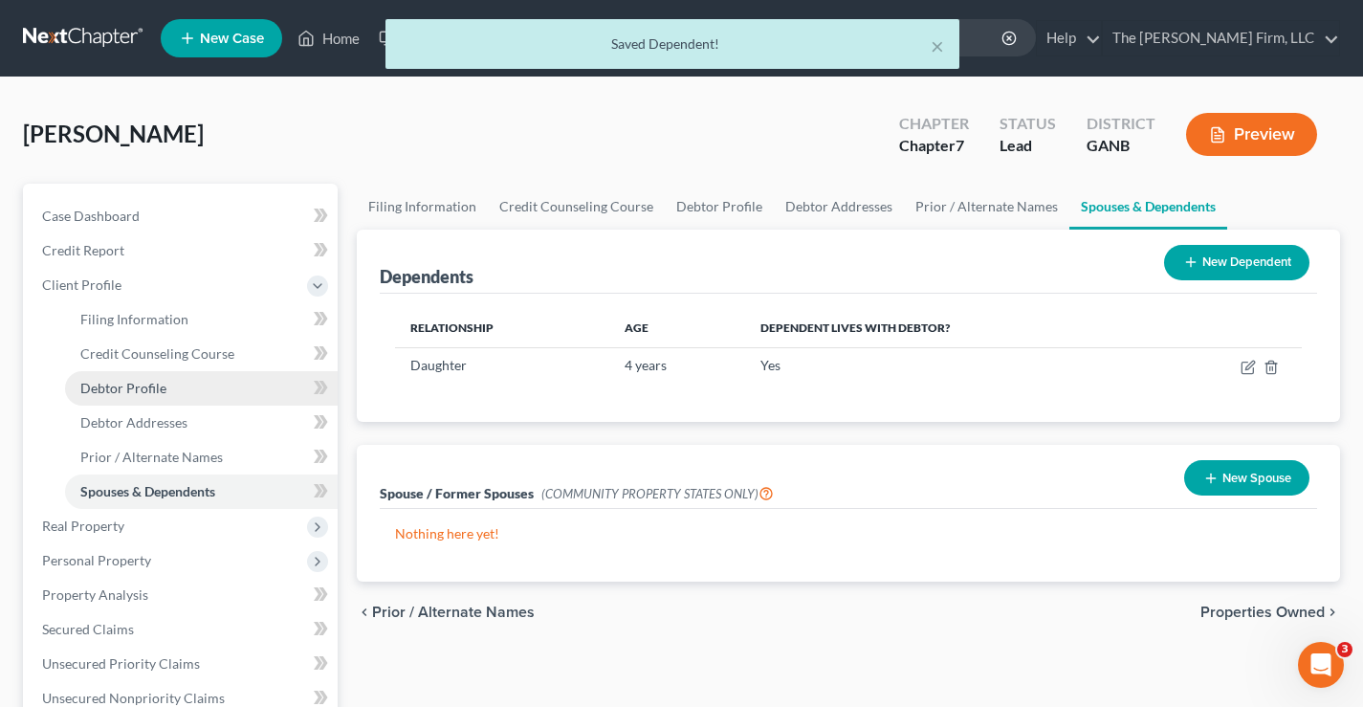
scroll to position [96, 0]
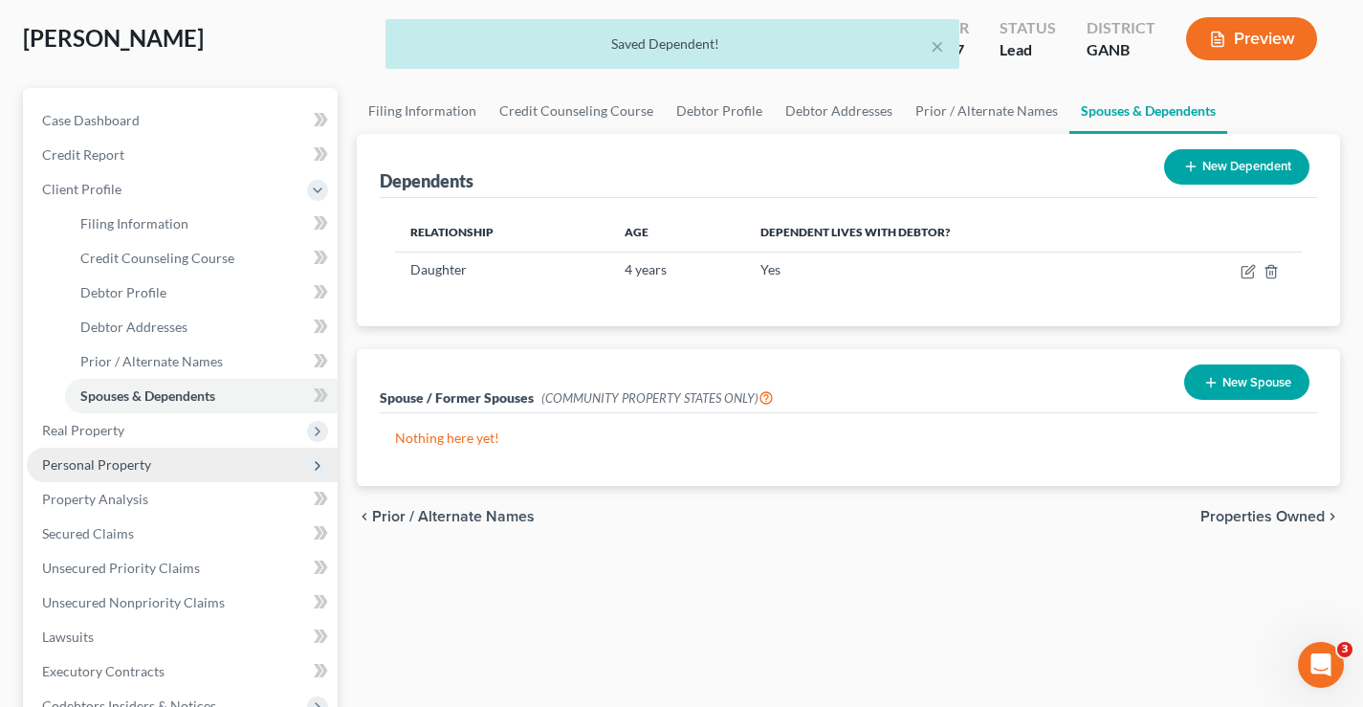
click at [92, 466] on span "Personal Property" at bounding box center [96, 464] width 109 height 16
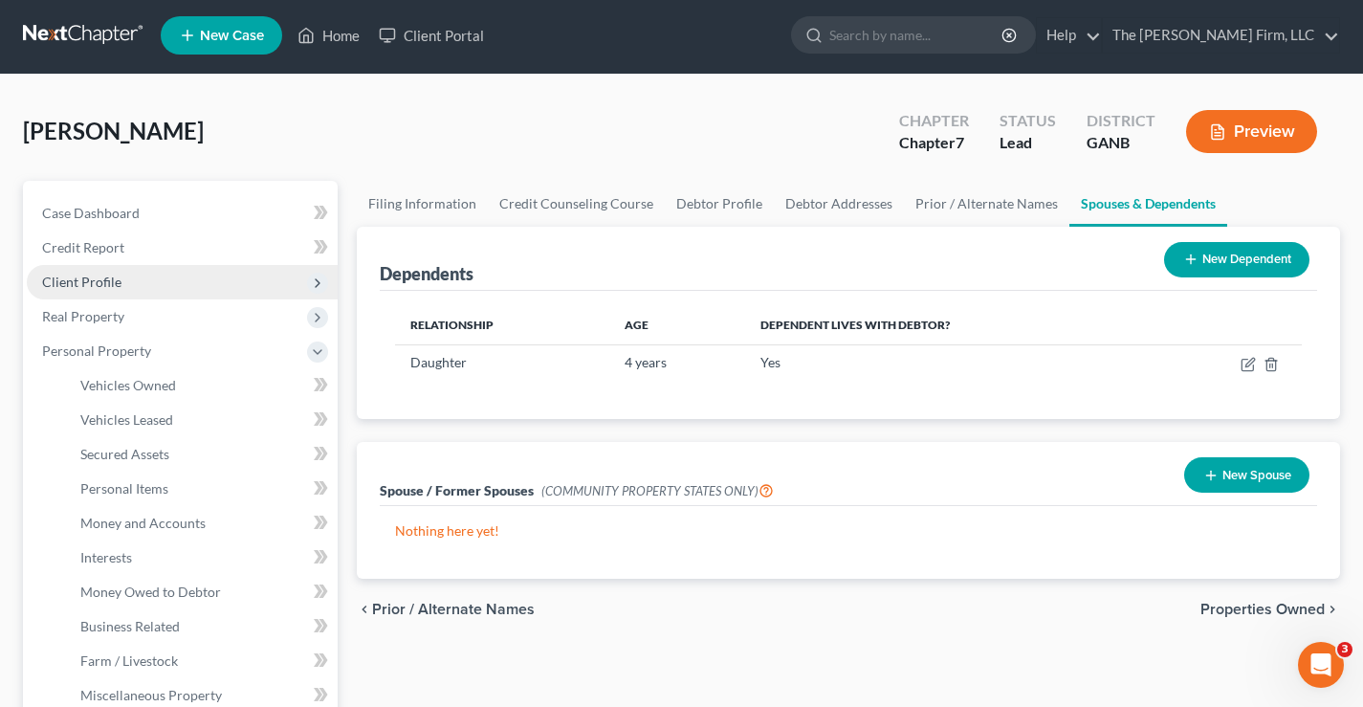
scroll to position [0, 0]
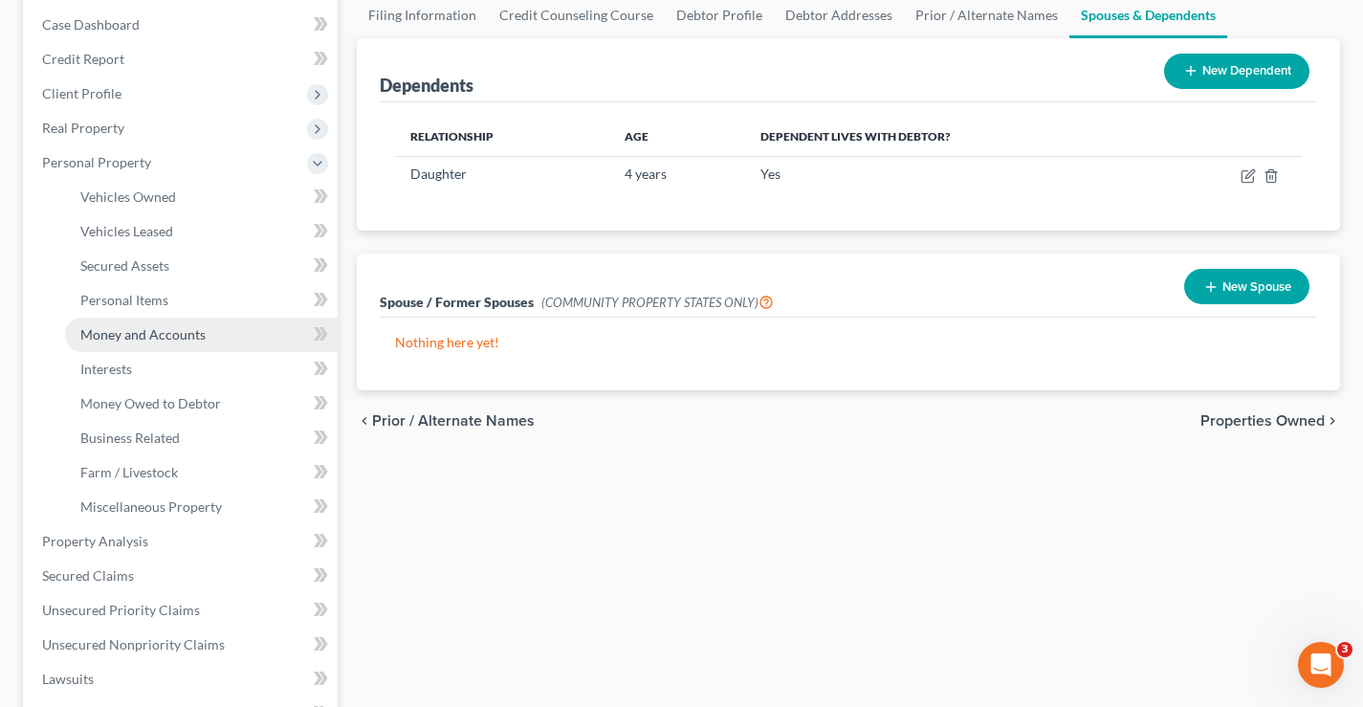
click at [107, 334] on span "Money and Accounts" at bounding box center [142, 334] width 125 height 16
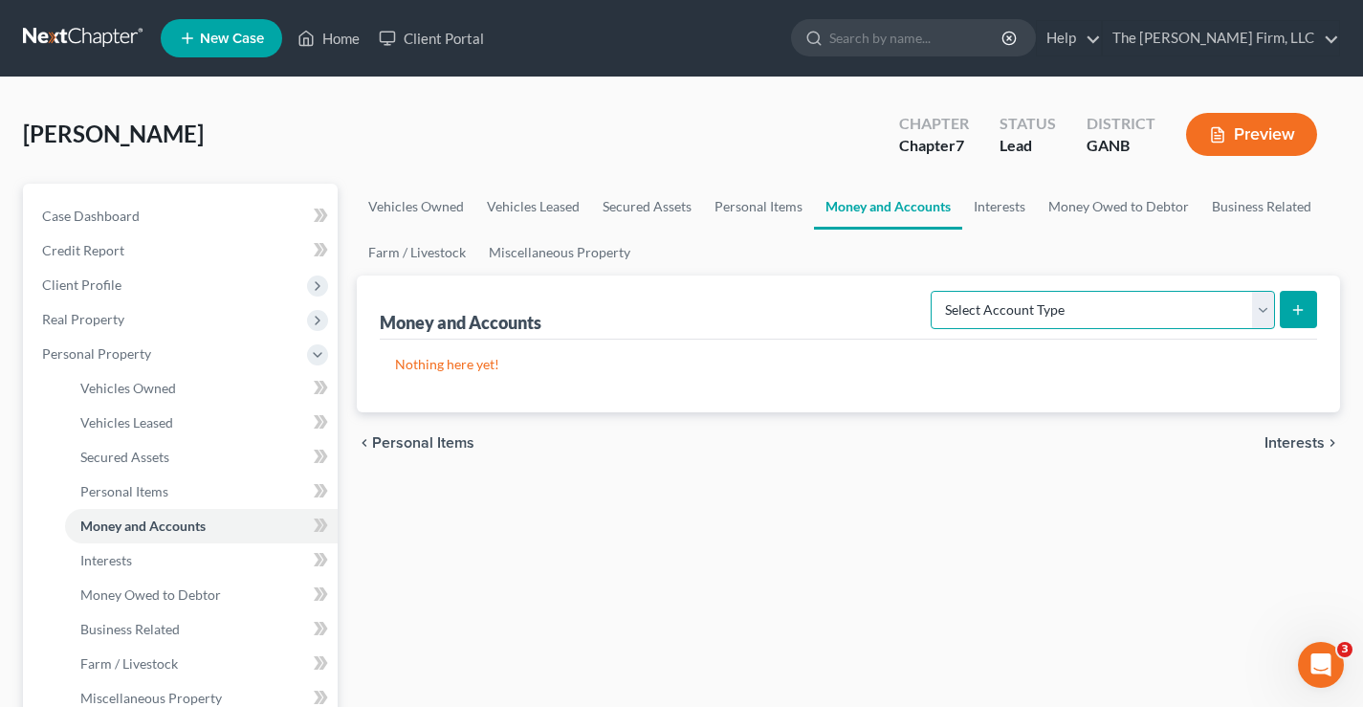
click at [1074, 305] on select "Select Account Type Brokerage Cash on Hand Certificates of Deposit Checking Acc…" at bounding box center [1102, 310] width 344 height 38
select select "checking"
click at [934, 291] on select "Select Account Type Brokerage Cash on Hand Certificates of Deposit Checking Acc…" at bounding box center [1102, 310] width 344 height 38
click at [1296, 308] on icon "submit" at bounding box center [1297, 309] width 15 height 15
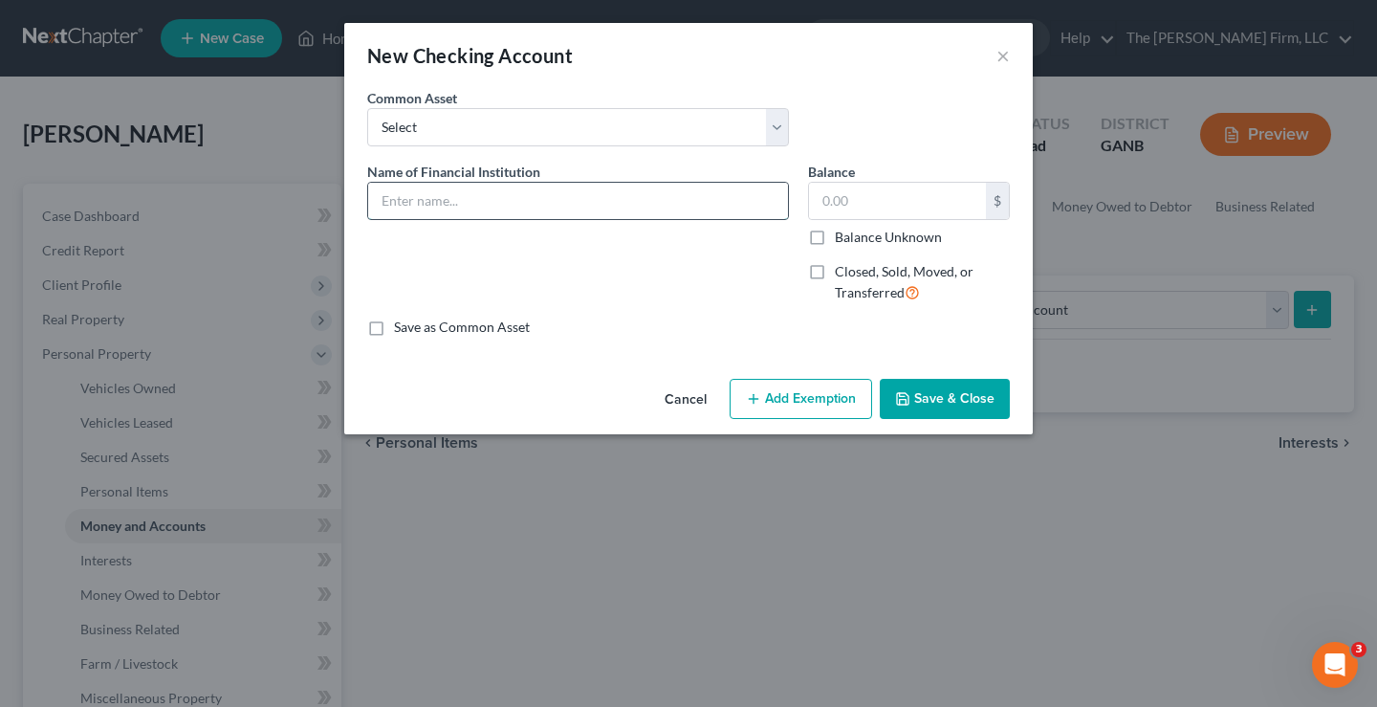
click at [410, 194] on input "text" at bounding box center [578, 201] width 420 height 36
type input "Chase Bank"
click at [843, 202] on input "text" at bounding box center [897, 201] width 177 height 36
type input "0"
click at [950, 402] on button "Save & Close" at bounding box center [945, 399] width 130 height 40
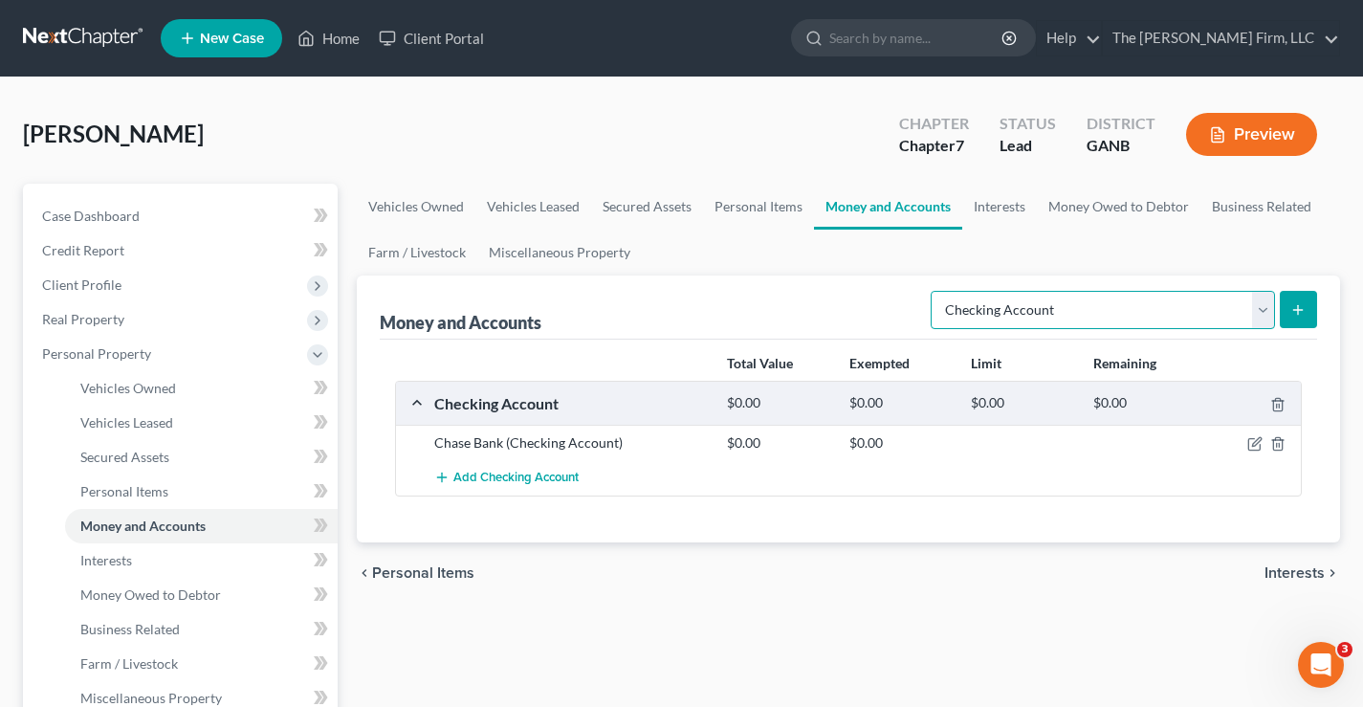
click at [1263, 312] on select "Select Account Type Brokerage Cash on Hand Certificates of Deposit Checking Acc…" at bounding box center [1102, 310] width 344 height 38
select select "savings"
click at [934, 291] on select "Select Account Type Brokerage Cash on Hand Certificates of Deposit Checking Acc…" at bounding box center [1102, 310] width 344 height 38
click at [1297, 314] on icon "submit" at bounding box center [1297, 309] width 15 height 15
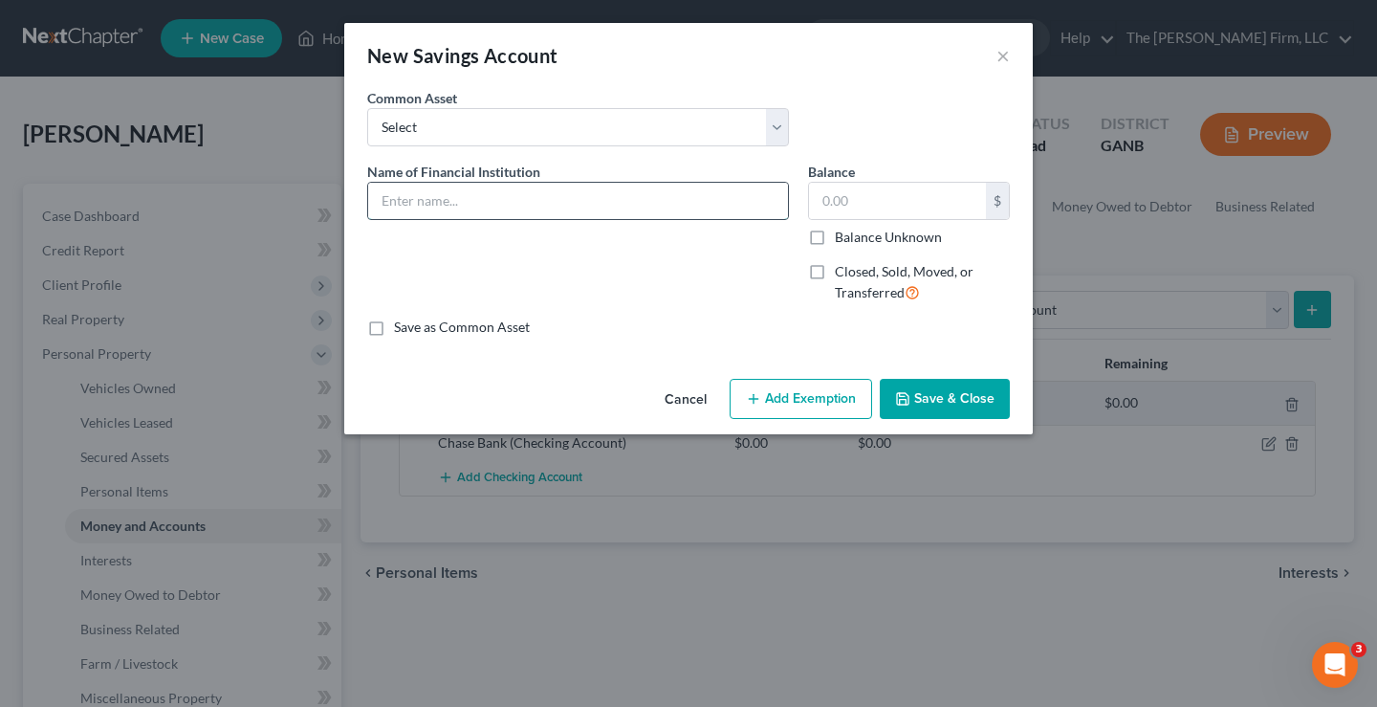
click at [403, 196] on input "text" at bounding box center [578, 201] width 420 height 36
type input "Navy Federal Credit Union"
click at [884, 204] on input "text" at bounding box center [897, 201] width 177 height 36
type input "0"
click at [954, 400] on button "Save & Close" at bounding box center [945, 399] width 130 height 40
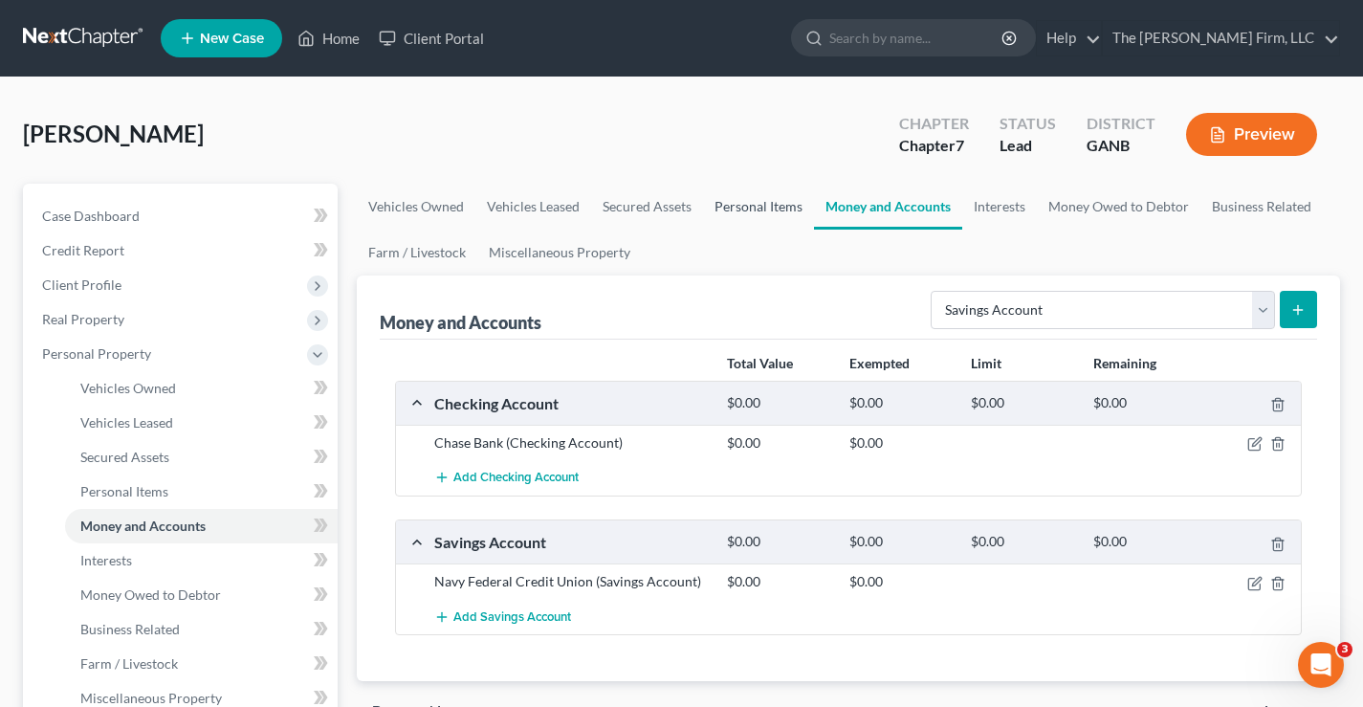
click at [762, 209] on link "Personal Items" at bounding box center [758, 207] width 111 height 46
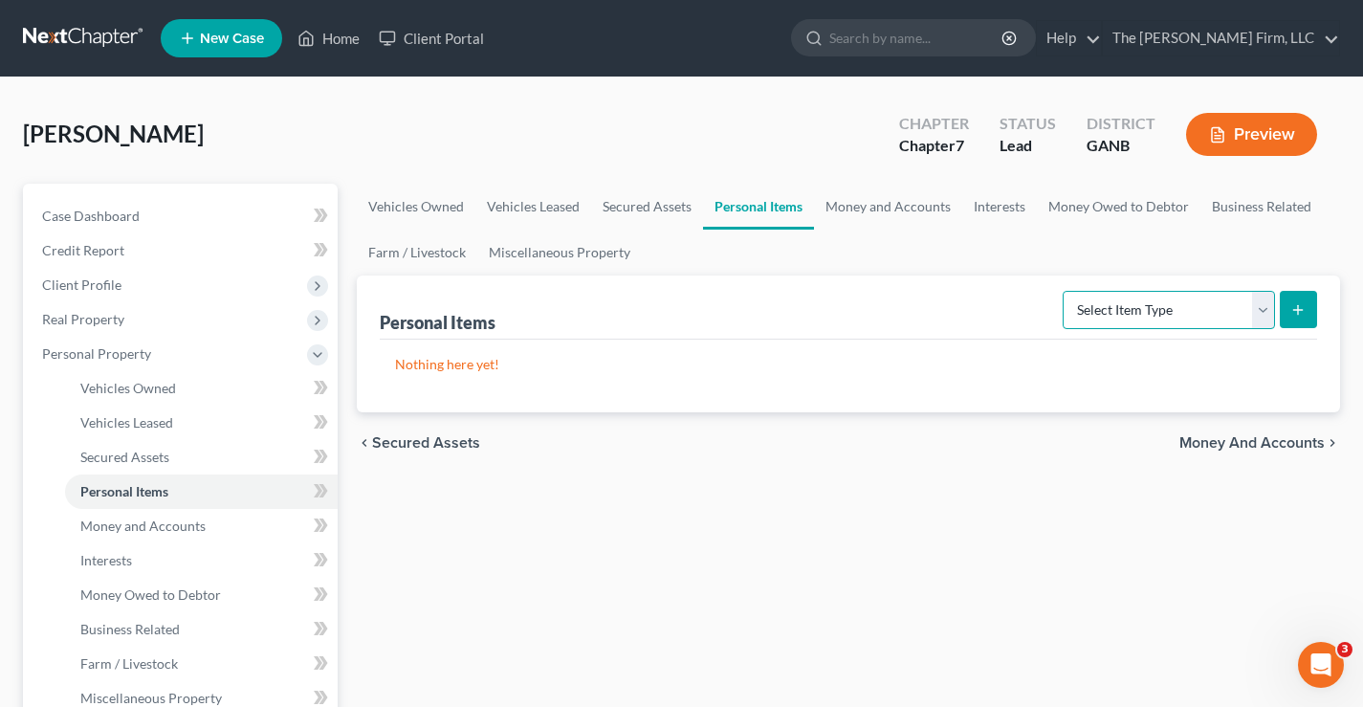
click at [1126, 312] on select "Select Item Type Clothing Collectibles Of Value Electronics Firearms Household …" at bounding box center [1168, 310] width 212 height 38
select select "household_goods"
click at [1064, 291] on select "Select Item Type Clothing Collectibles Of Value Electronics Firearms Household …" at bounding box center [1168, 310] width 212 height 38
click at [1313, 311] on button "submit" at bounding box center [1297, 309] width 37 height 37
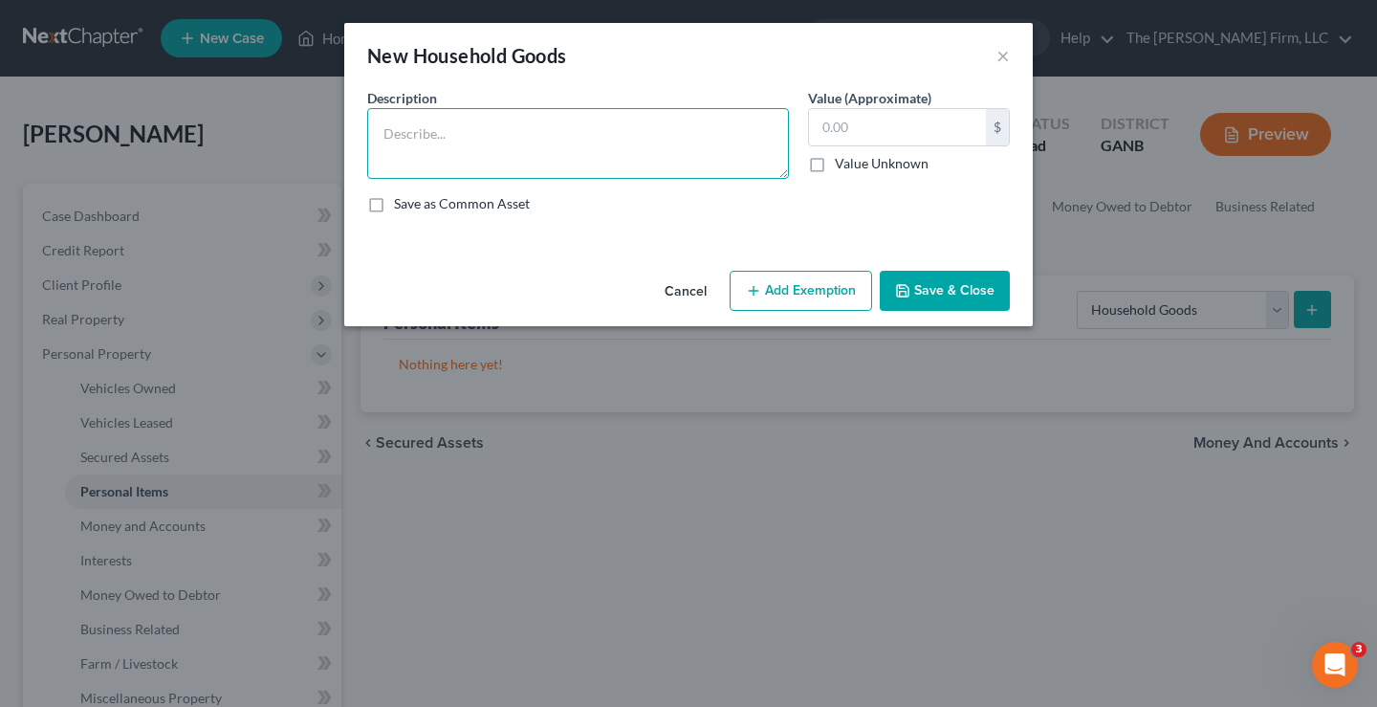
click at [407, 128] on textarea at bounding box center [578, 143] width 422 height 71
click at [435, 135] on textarea "Househod Goods" at bounding box center [578, 143] width 422 height 71
type textarea "Household Goods"
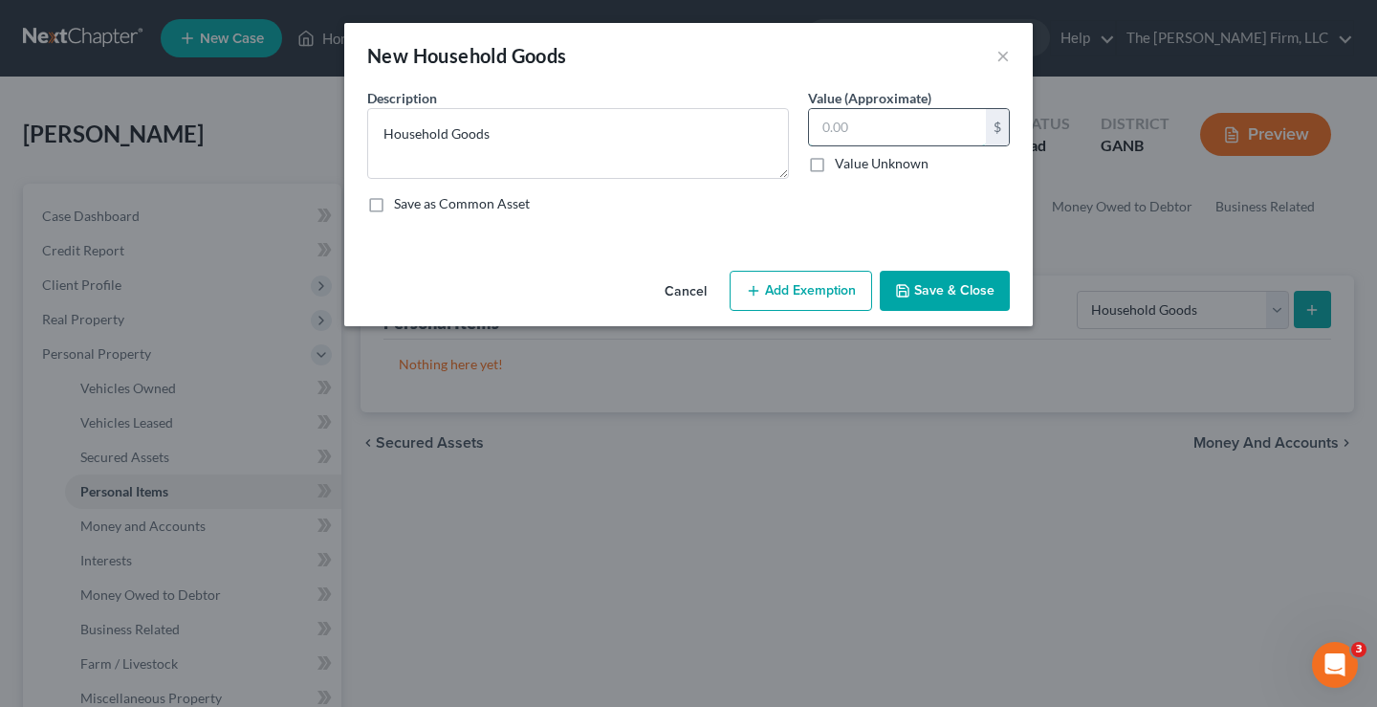
click at [847, 127] on input "text" at bounding box center [897, 127] width 177 height 36
type input "5,000"
click at [825, 291] on button "Add Exemption" at bounding box center [801, 291] width 142 height 40
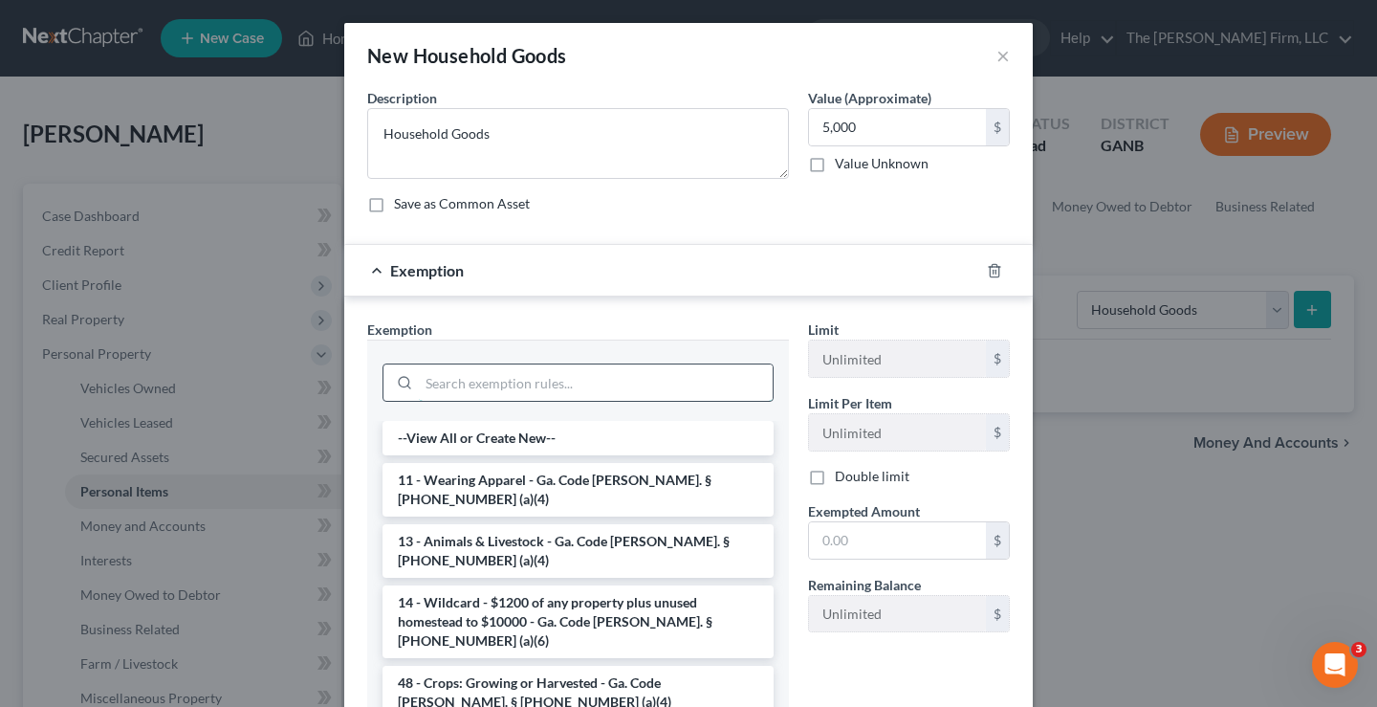
click at [448, 373] on input "search" at bounding box center [596, 382] width 354 height 36
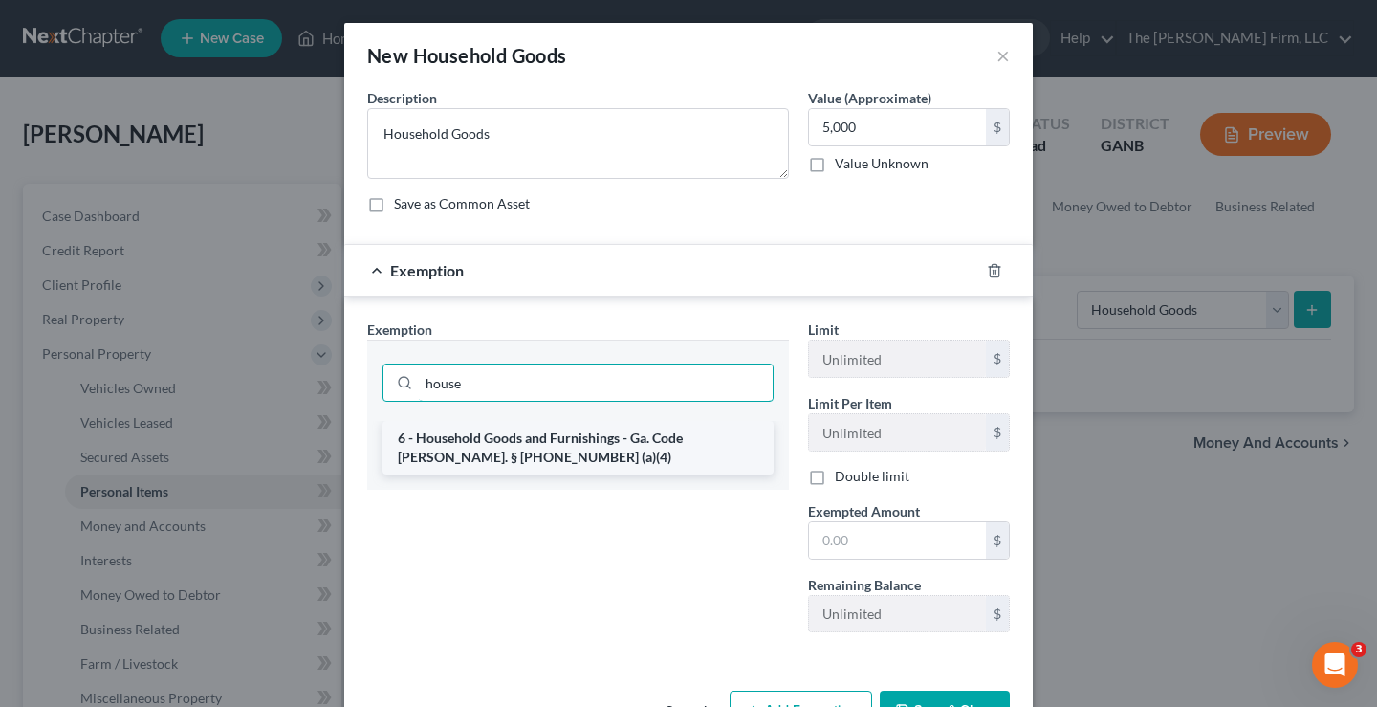
type input "house"
click at [612, 438] on li "6 - Household Goods and Furnishings - Ga. Code Ann. § 44-13-100 (a)(4)" at bounding box center [577, 448] width 391 height 54
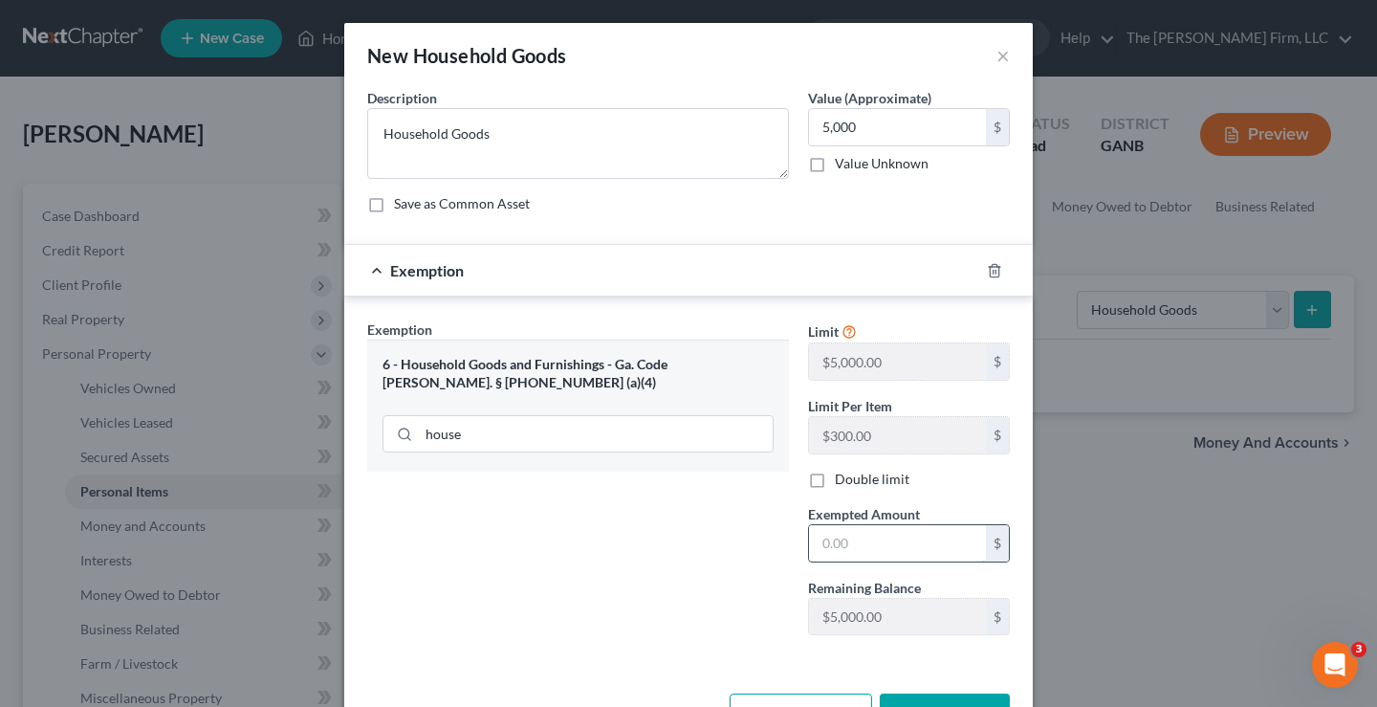
click at [829, 526] on input "text" at bounding box center [897, 543] width 177 height 36
type input "5,000"
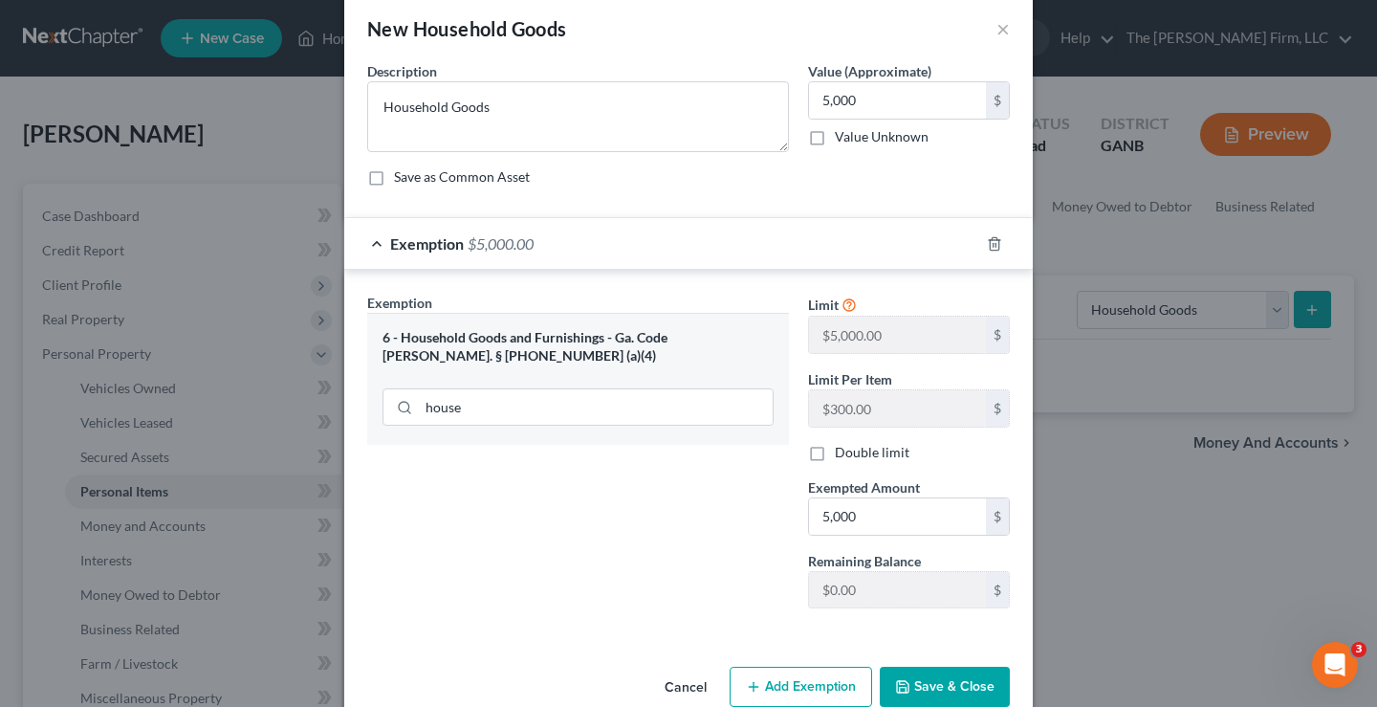
click at [936, 686] on button "Save & Close" at bounding box center [945, 686] width 130 height 40
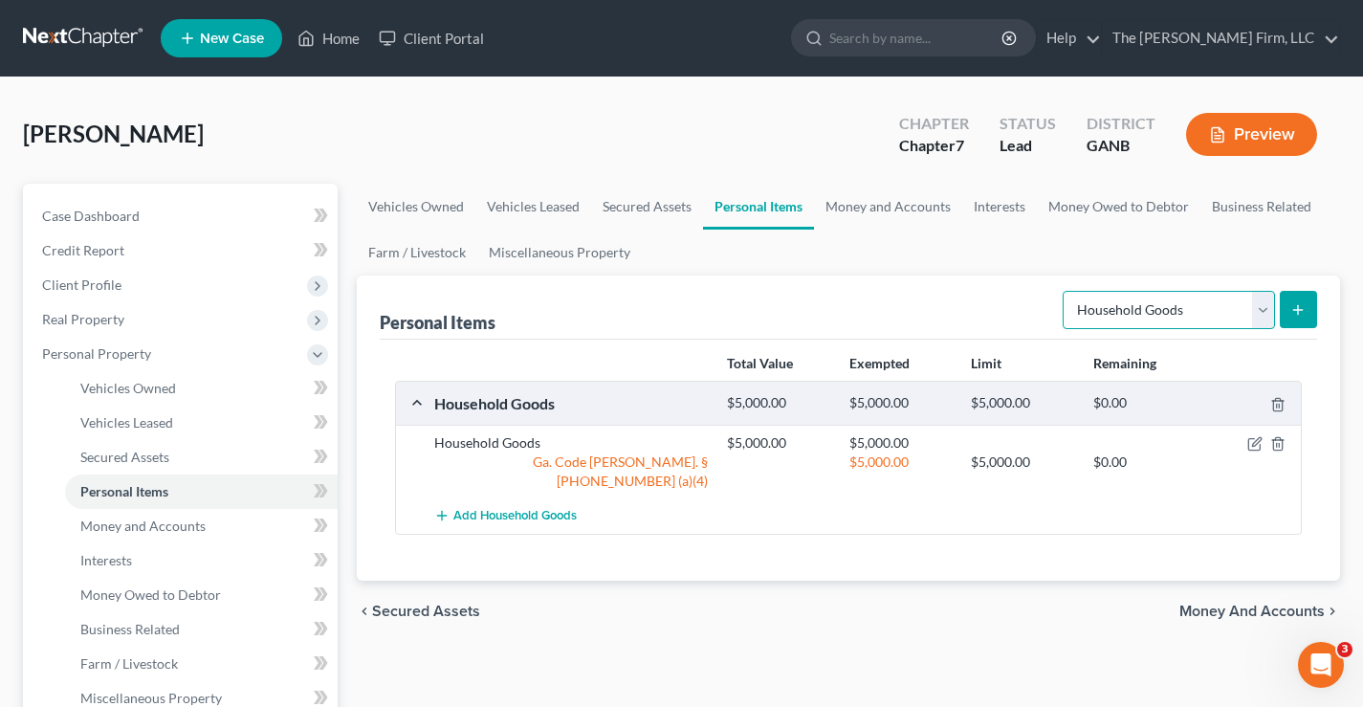
click at [1155, 309] on select "Select Item Type Clothing Collectibles Of Value Electronics Firearms Household …" at bounding box center [1168, 310] width 212 height 38
select select "clothing"
click at [1064, 291] on select "Select Item Type Clothing Collectibles Of Value Electronics Firearms Household …" at bounding box center [1168, 310] width 212 height 38
click at [1294, 312] on icon "submit" at bounding box center [1297, 309] width 15 height 15
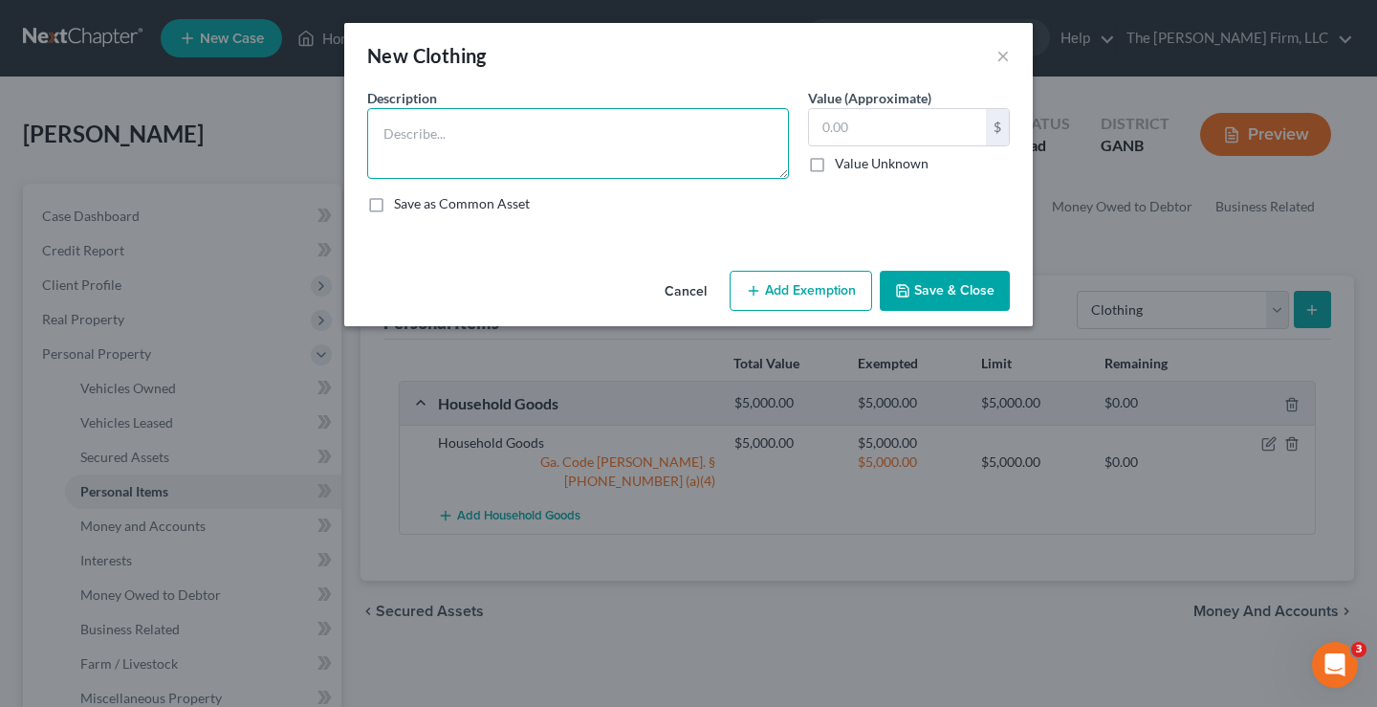
click at [459, 147] on textarea at bounding box center [578, 143] width 422 height 71
type textarea "C"
type textarea "Clothing"
type input "500"
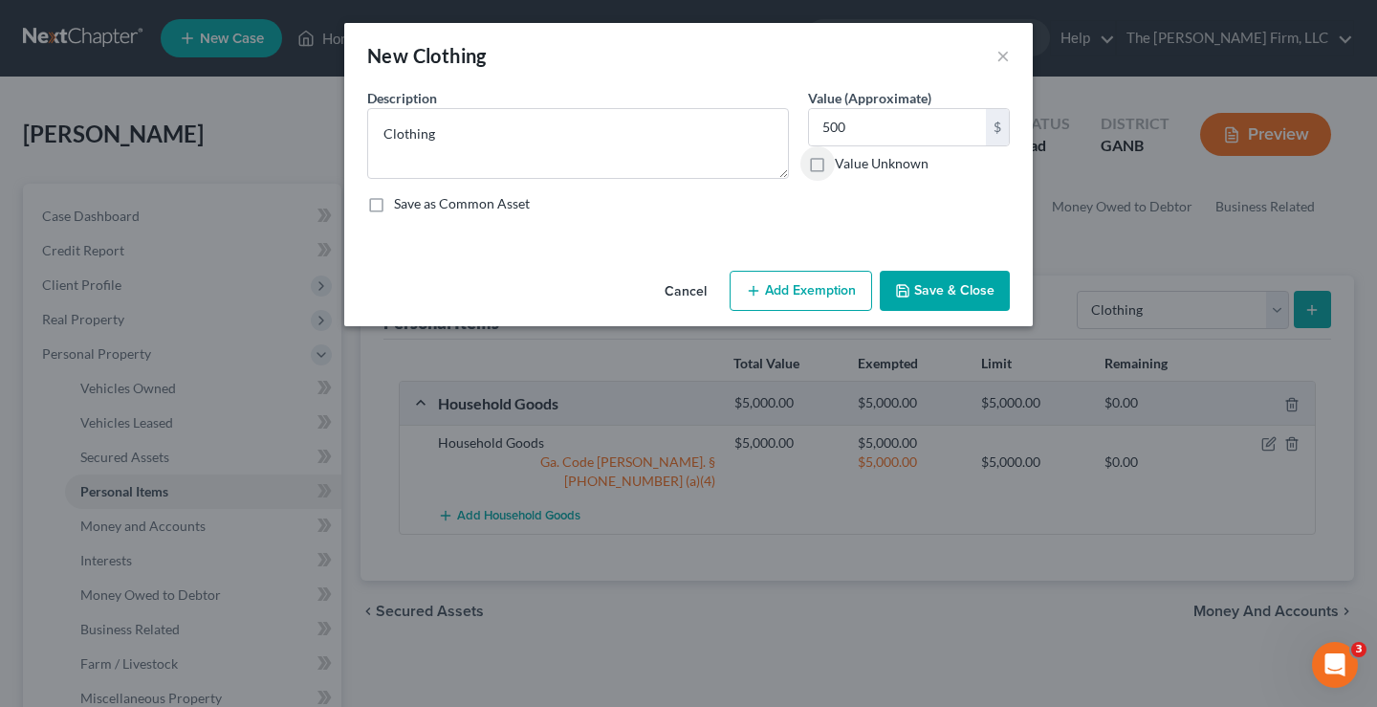
click at [766, 279] on button "Add Exemption" at bounding box center [801, 291] width 142 height 40
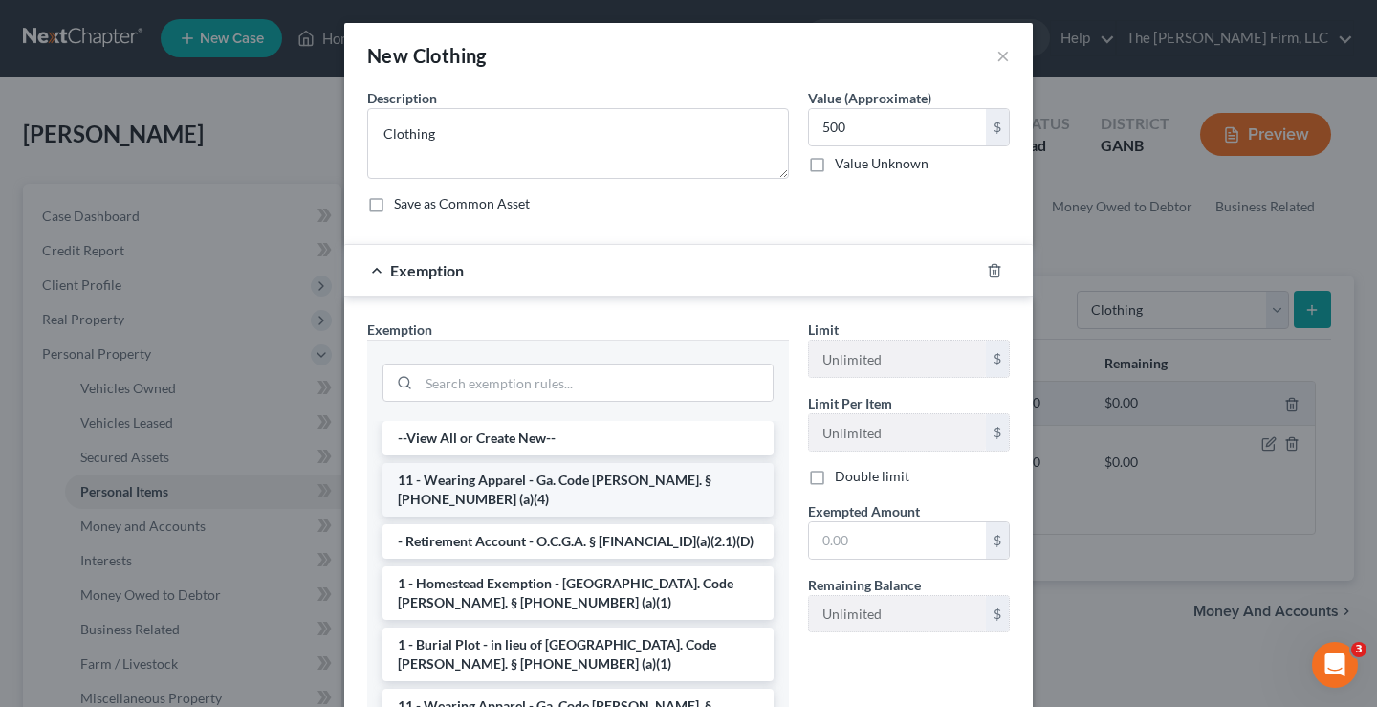
click at [523, 475] on li "11 - Wearing Apparel - Ga. Code Ann. § 44-13-100 (a)(4)" at bounding box center [577, 490] width 391 height 54
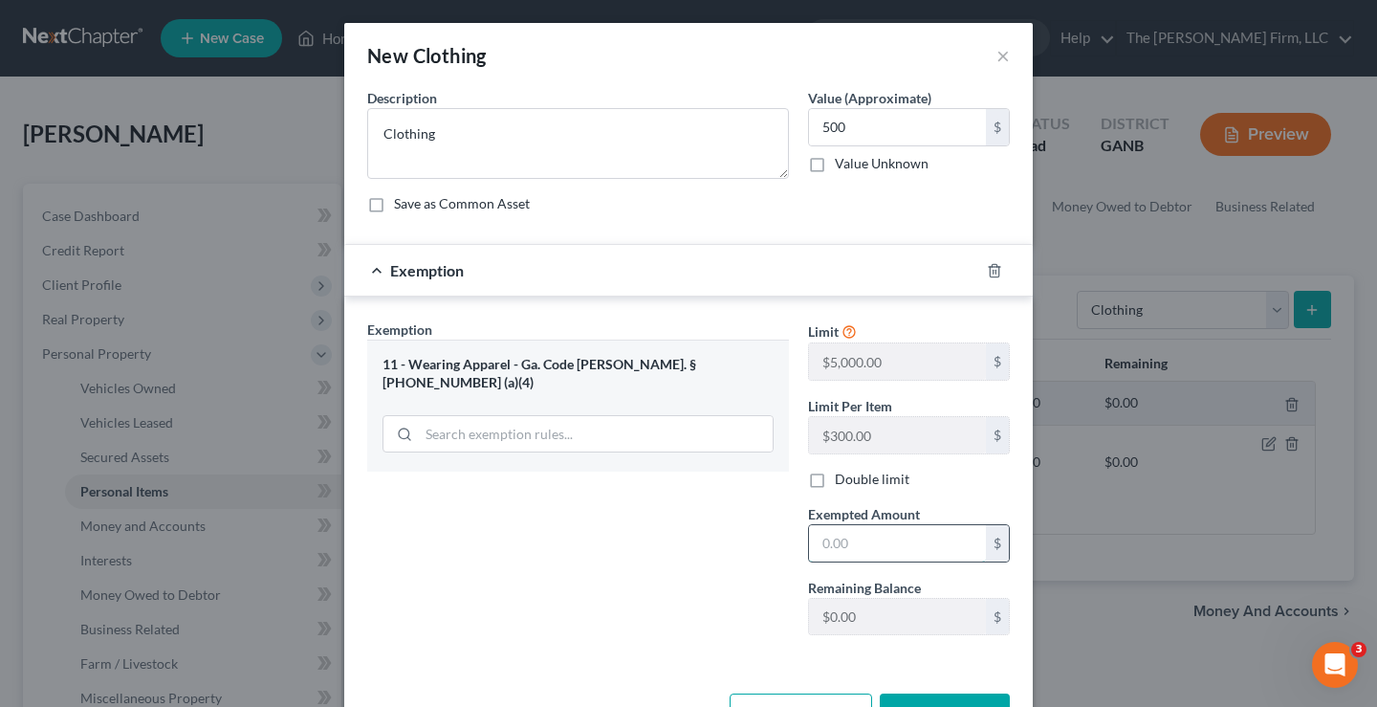
click at [879, 551] on input "text" at bounding box center [897, 543] width 177 height 36
type input "500"
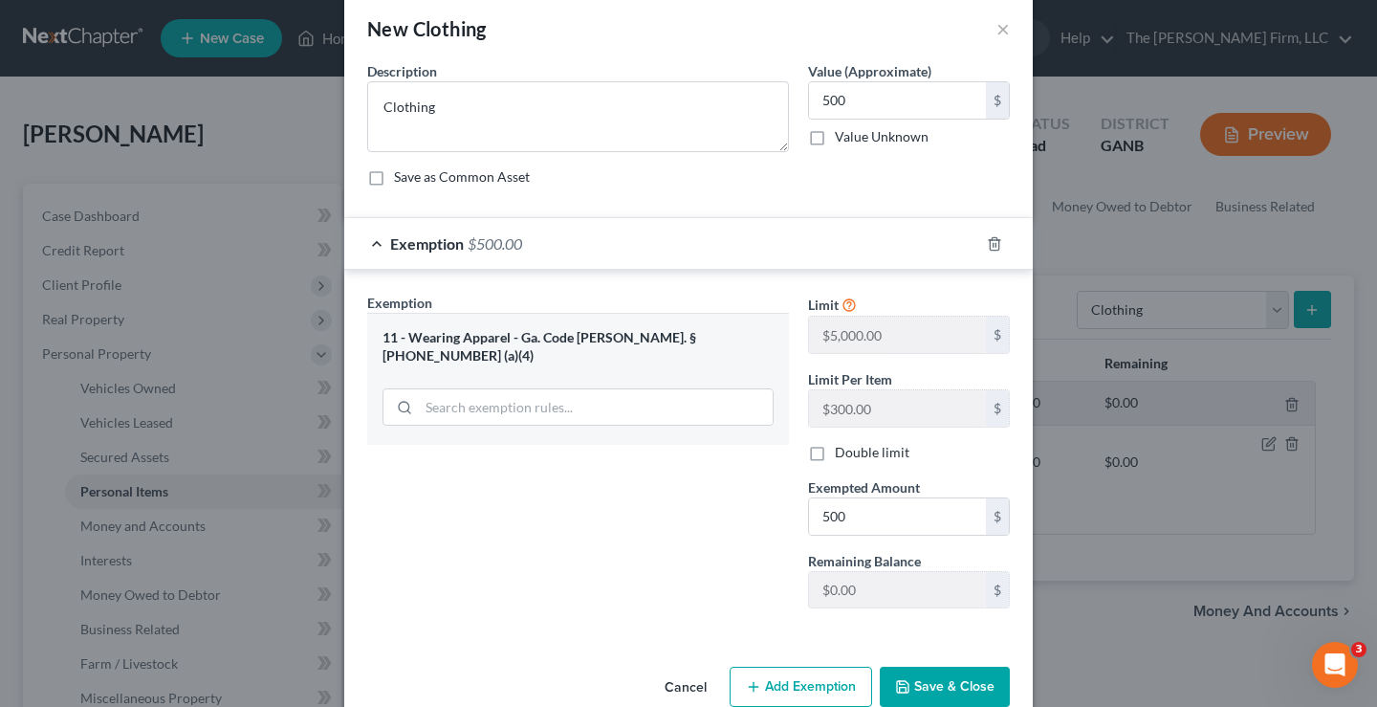
click at [924, 687] on button "Save & Close" at bounding box center [945, 686] width 130 height 40
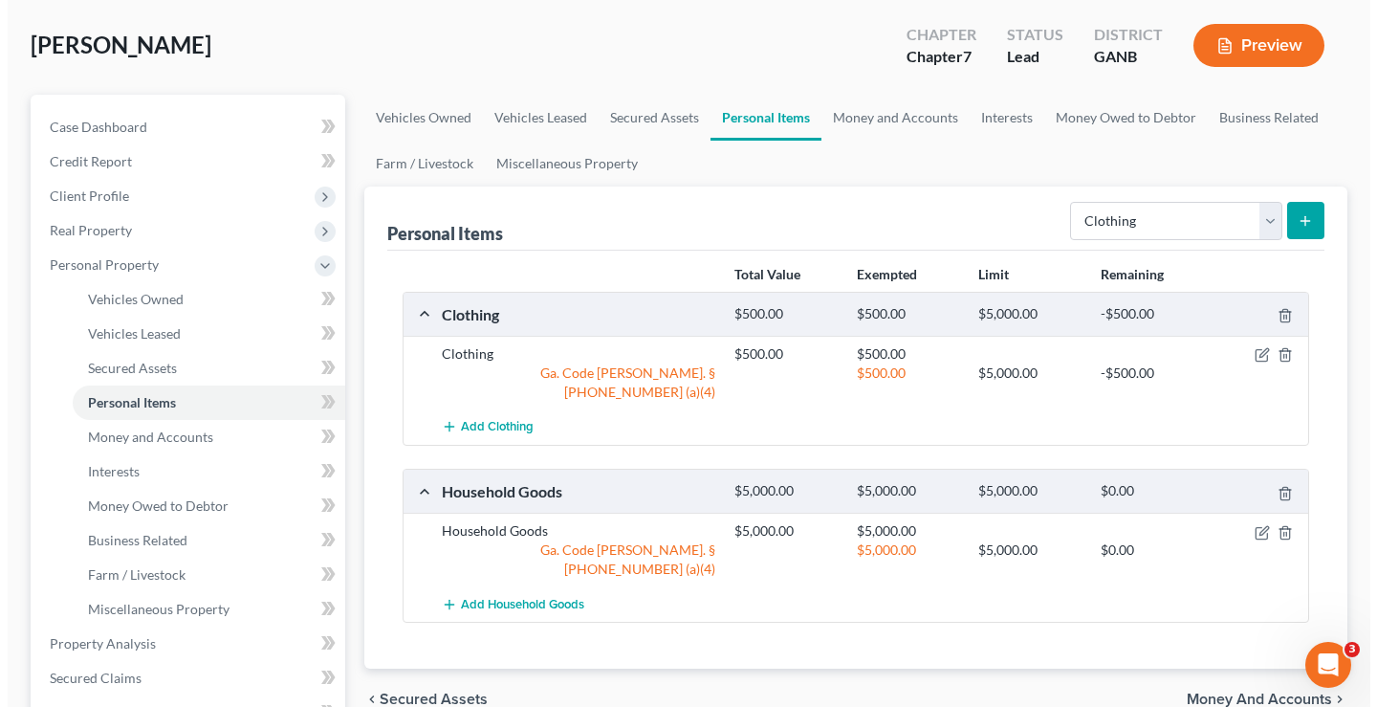
scroll to position [0, 0]
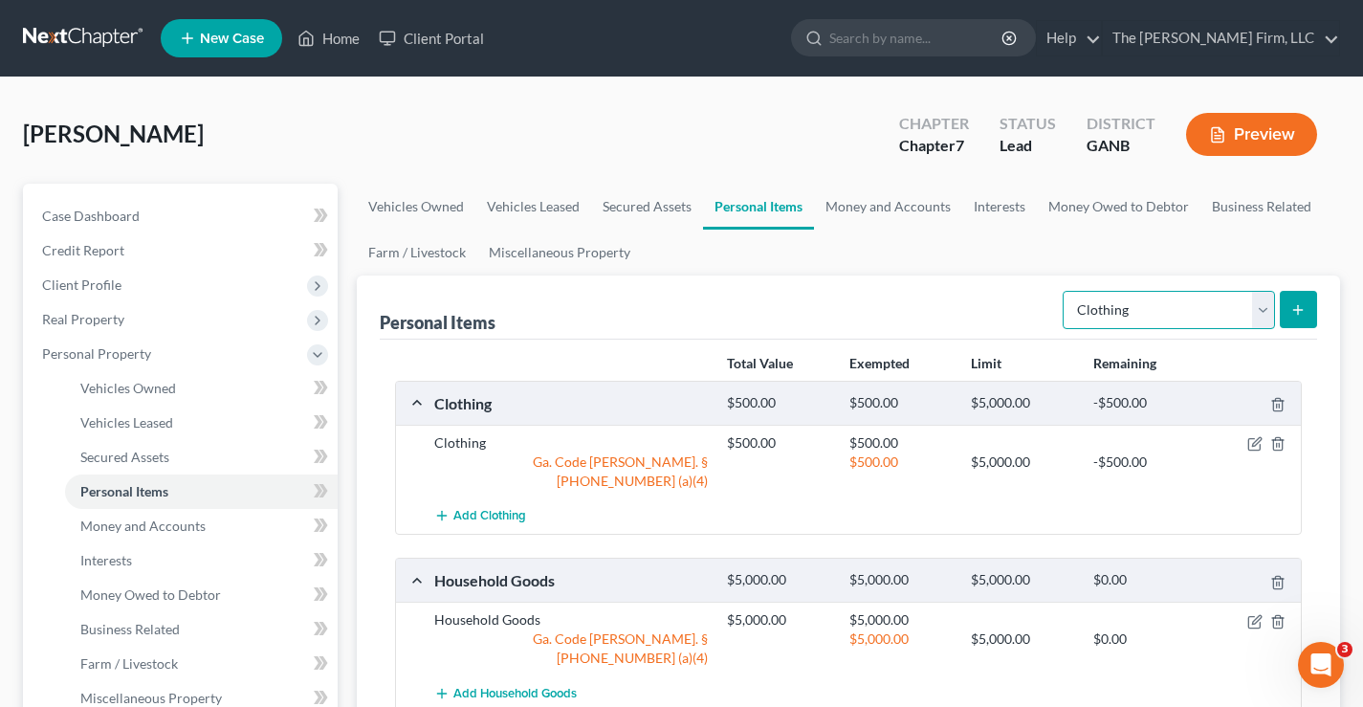
click at [1168, 309] on select "Select Item Type Clothing Collectibles Of Value Electronics Firearms Household …" at bounding box center [1168, 310] width 212 height 38
select select "firearms"
click at [1064, 291] on select "Select Item Type Clothing Collectibles Of Value Electronics Firearms Household …" at bounding box center [1168, 310] width 212 height 38
click at [1297, 314] on icon "submit" at bounding box center [1297, 309] width 15 height 15
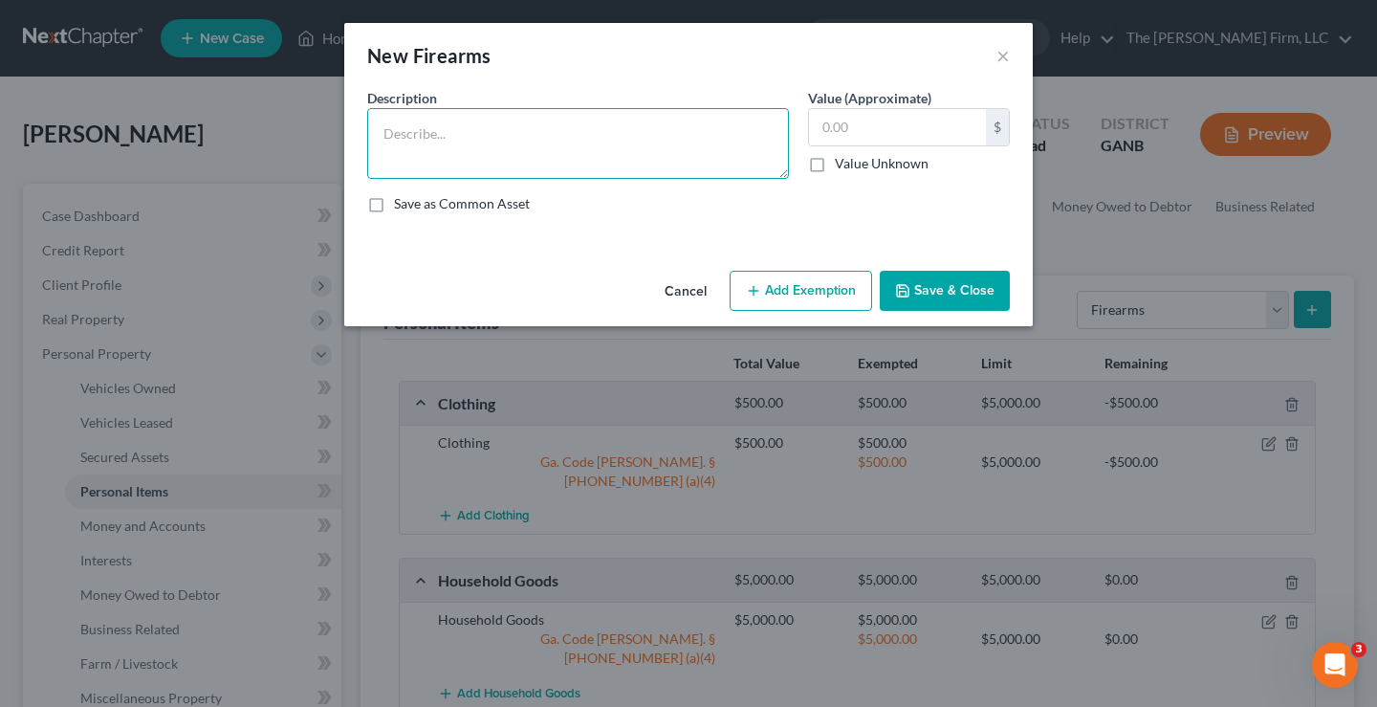
click at [537, 157] on textarea at bounding box center [578, 143] width 422 height 71
type textarea "Firearms"
type input "100"
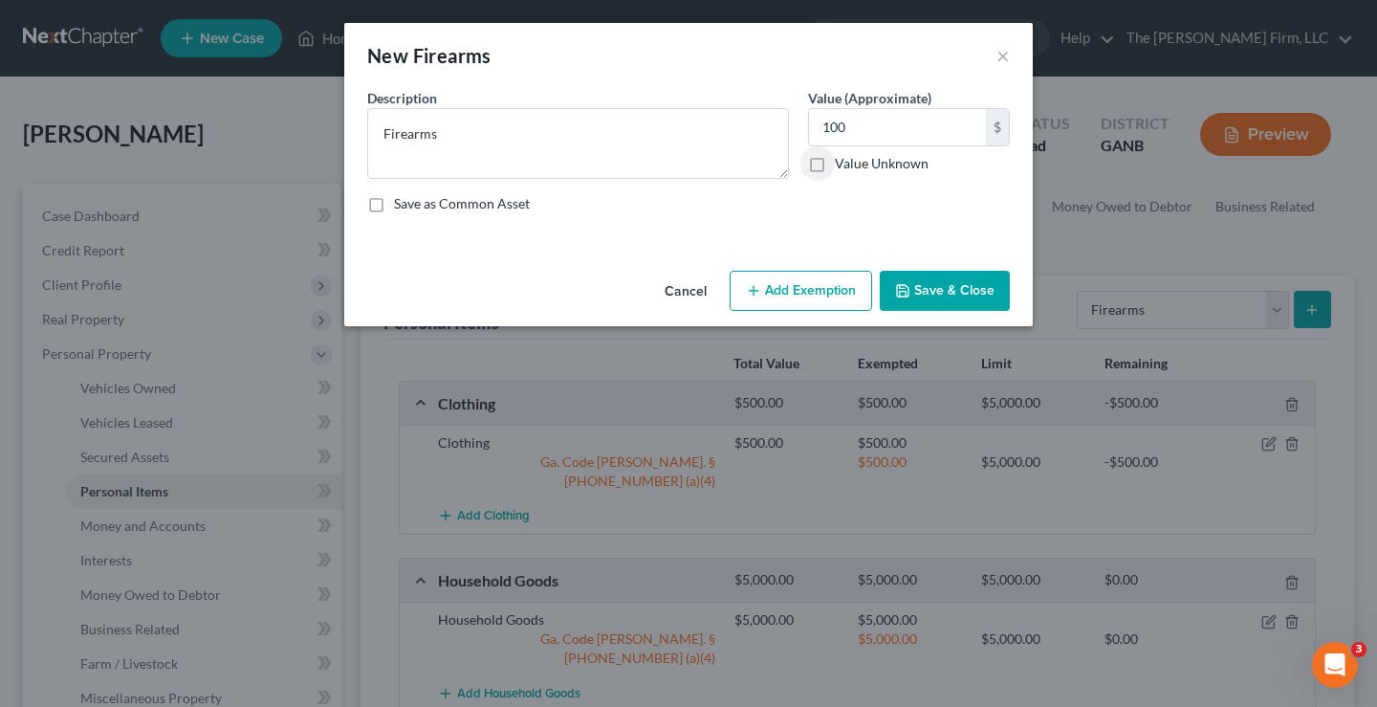
click at [794, 295] on button "Add Exemption" at bounding box center [801, 291] width 142 height 40
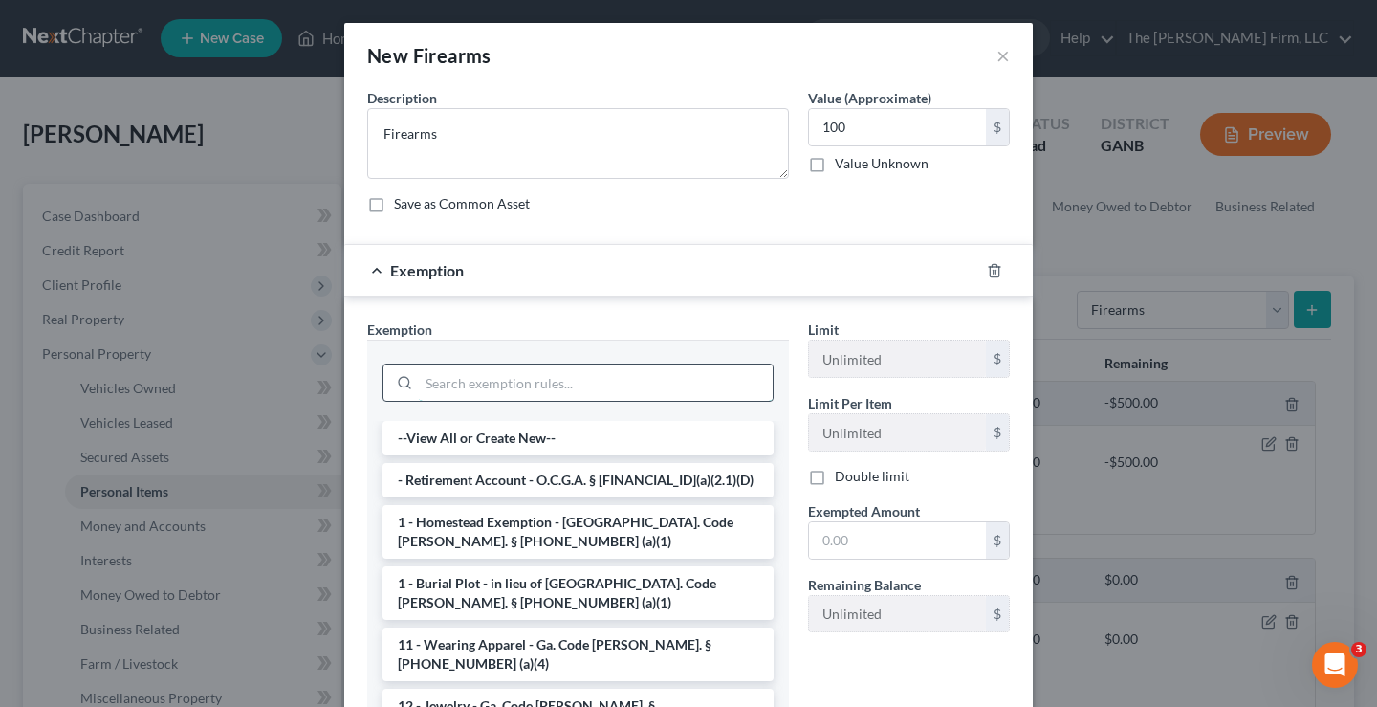
click at [506, 388] on input "search" at bounding box center [596, 382] width 354 height 36
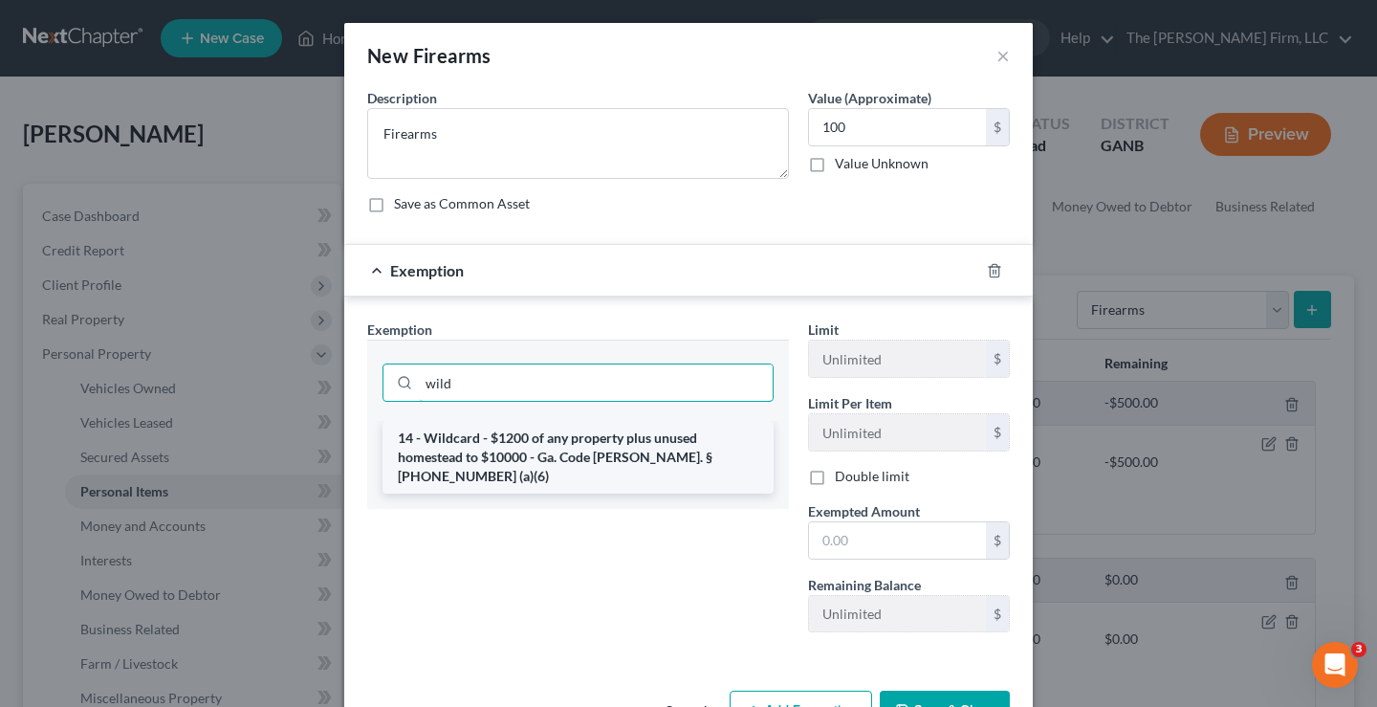
type input "wild"
drag, startPoint x: 534, startPoint y: 437, endPoint x: 644, endPoint y: 471, distance: 115.2
click at [535, 438] on li "14 - Wildcard - $1200 of any property plus unused homestead to $10000 - Ga. Cod…" at bounding box center [577, 457] width 391 height 73
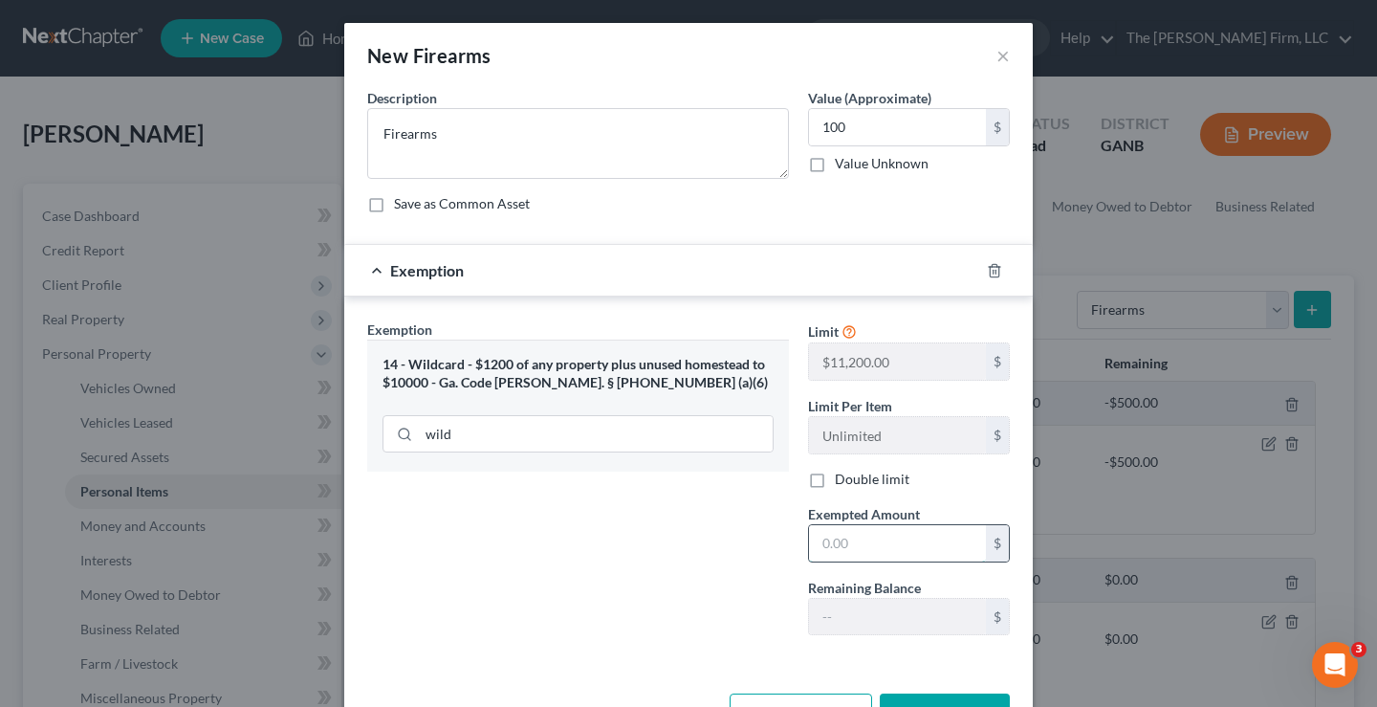
click at [874, 553] on input "text" at bounding box center [897, 543] width 177 height 36
type input "100"
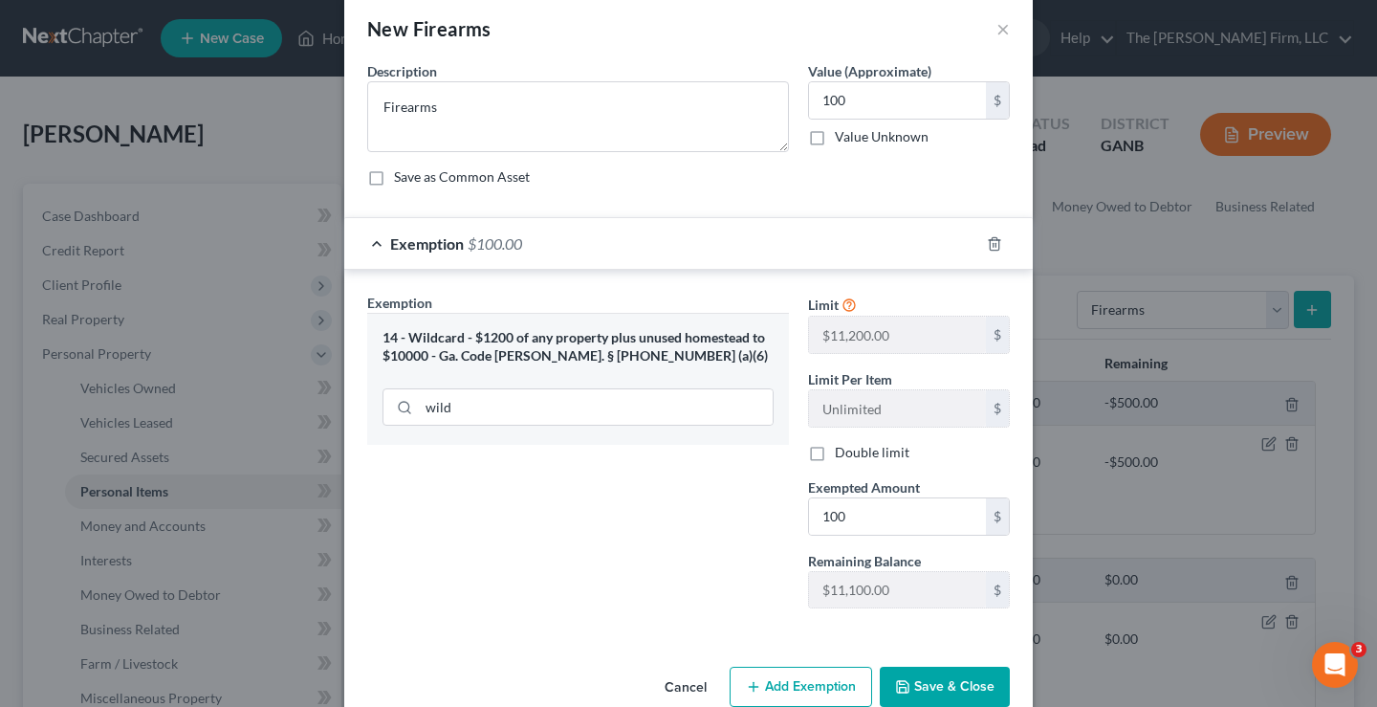
click at [962, 683] on button "Save & Close" at bounding box center [945, 686] width 130 height 40
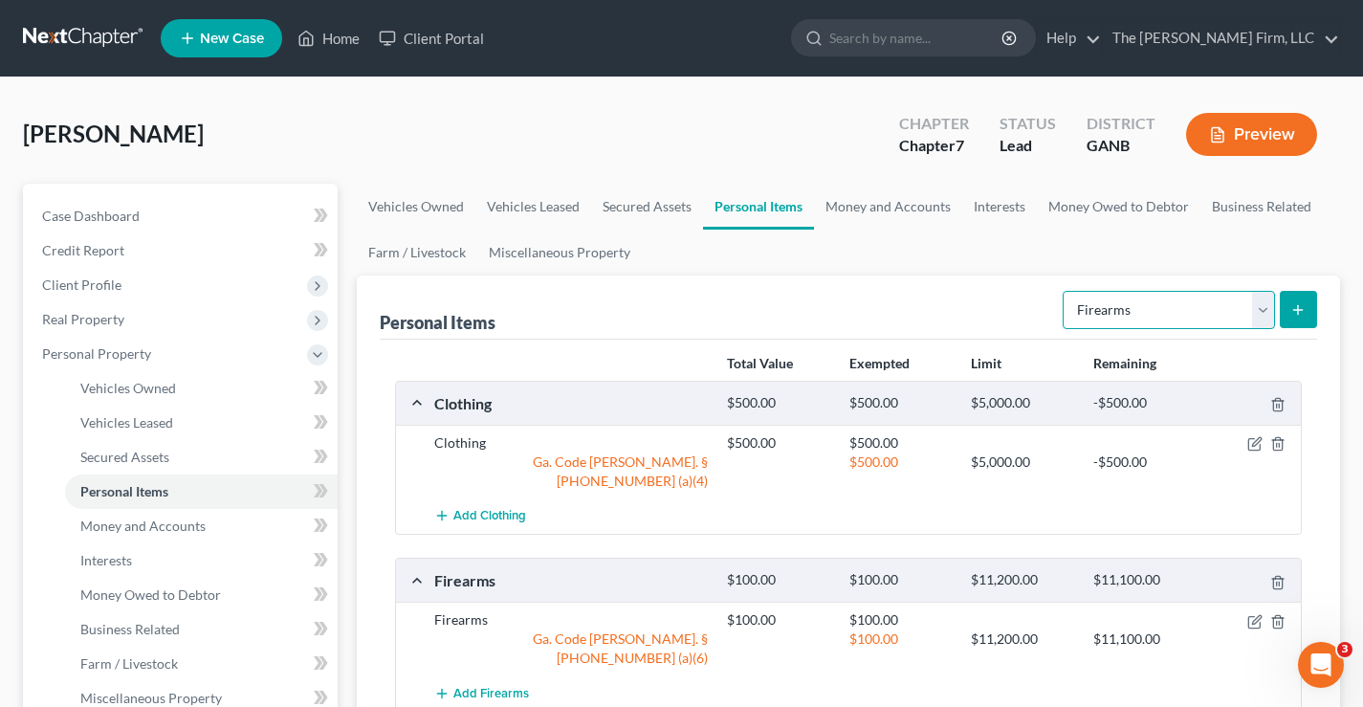
click at [1185, 316] on select "Select Item Type Clothing Collectibles Of Value Electronics Firearms Household …" at bounding box center [1168, 310] width 212 height 38
select select "jewelry"
click at [1064, 291] on select "Select Item Type Clothing Collectibles Of Value Electronics Firearms Household …" at bounding box center [1168, 310] width 212 height 38
click at [1299, 310] on line "submit" at bounding box center [1298, 310] width 9 height 0
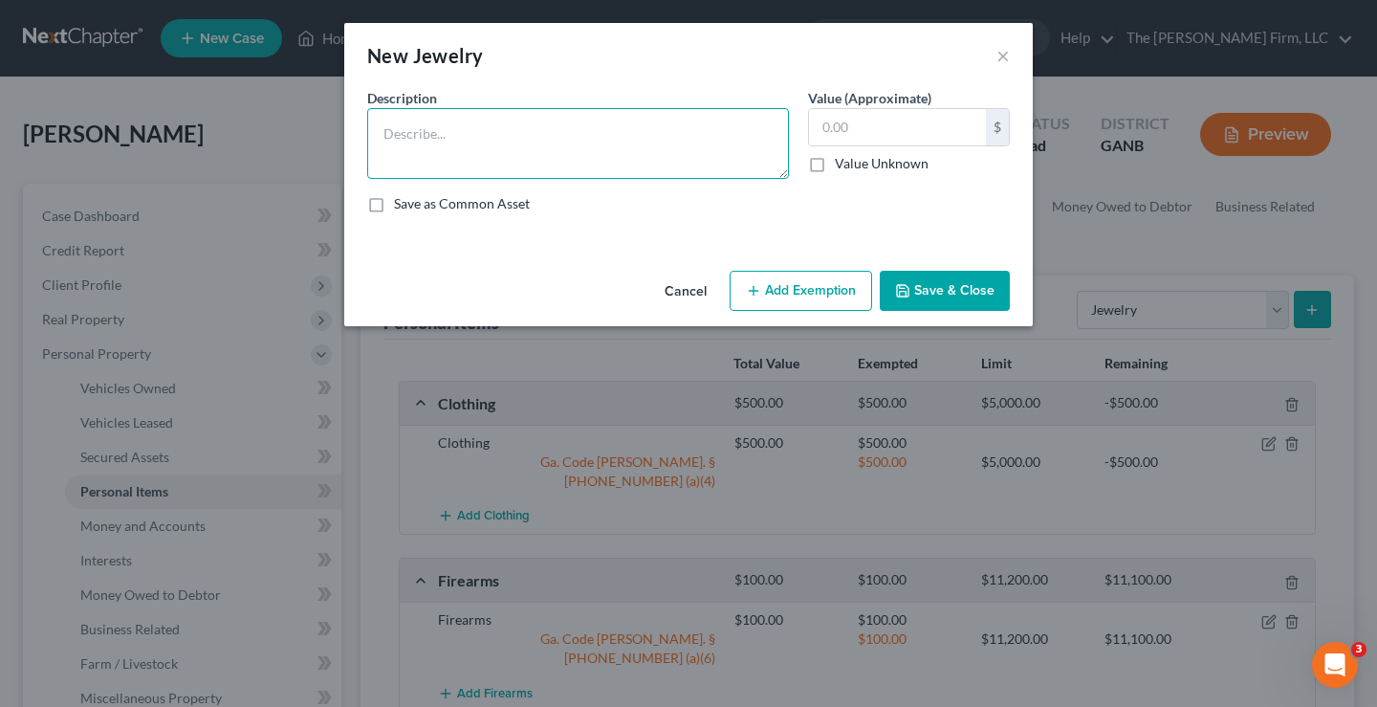
click at [571, 143] on textarea at bounding box center [578, 143] width 422 height 71
type textarea "Jewelry"
type input "500"
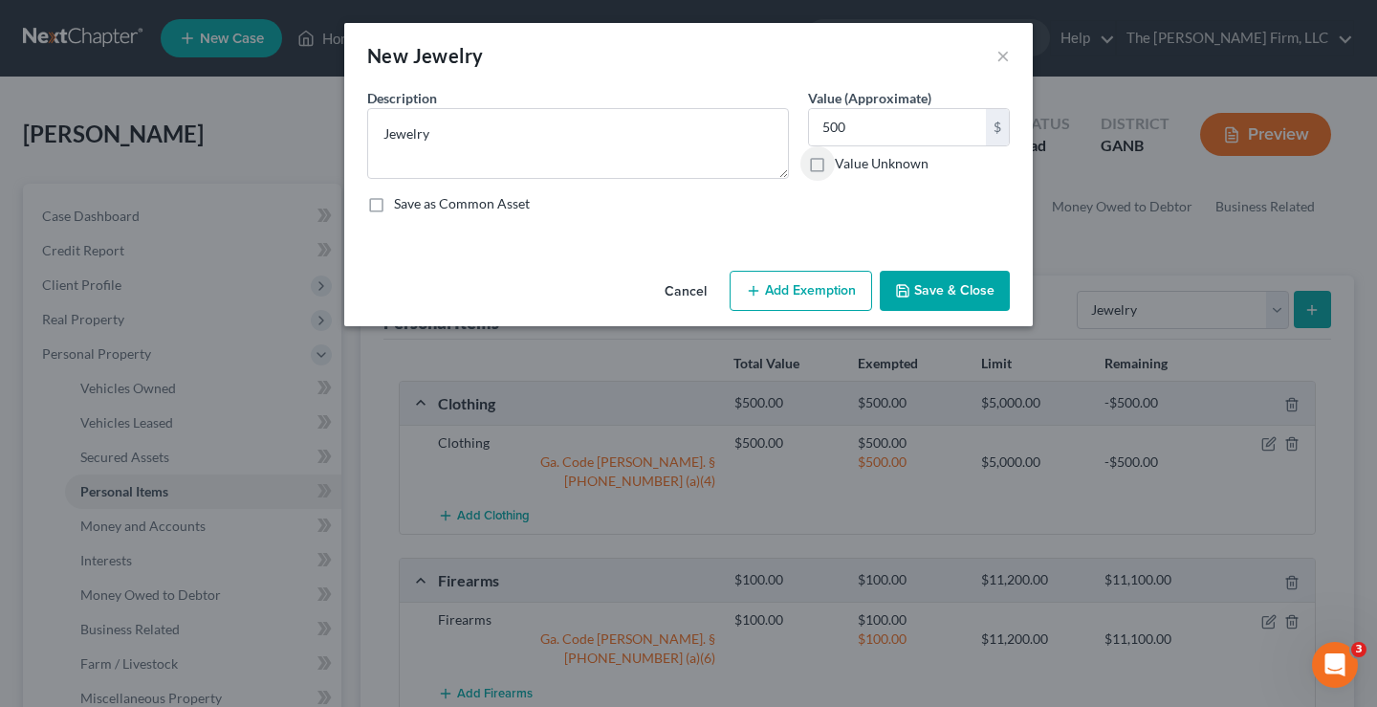
click at [802, 274] on button "Add Exemption" at bounding box center [801, 291] width 142 height 40
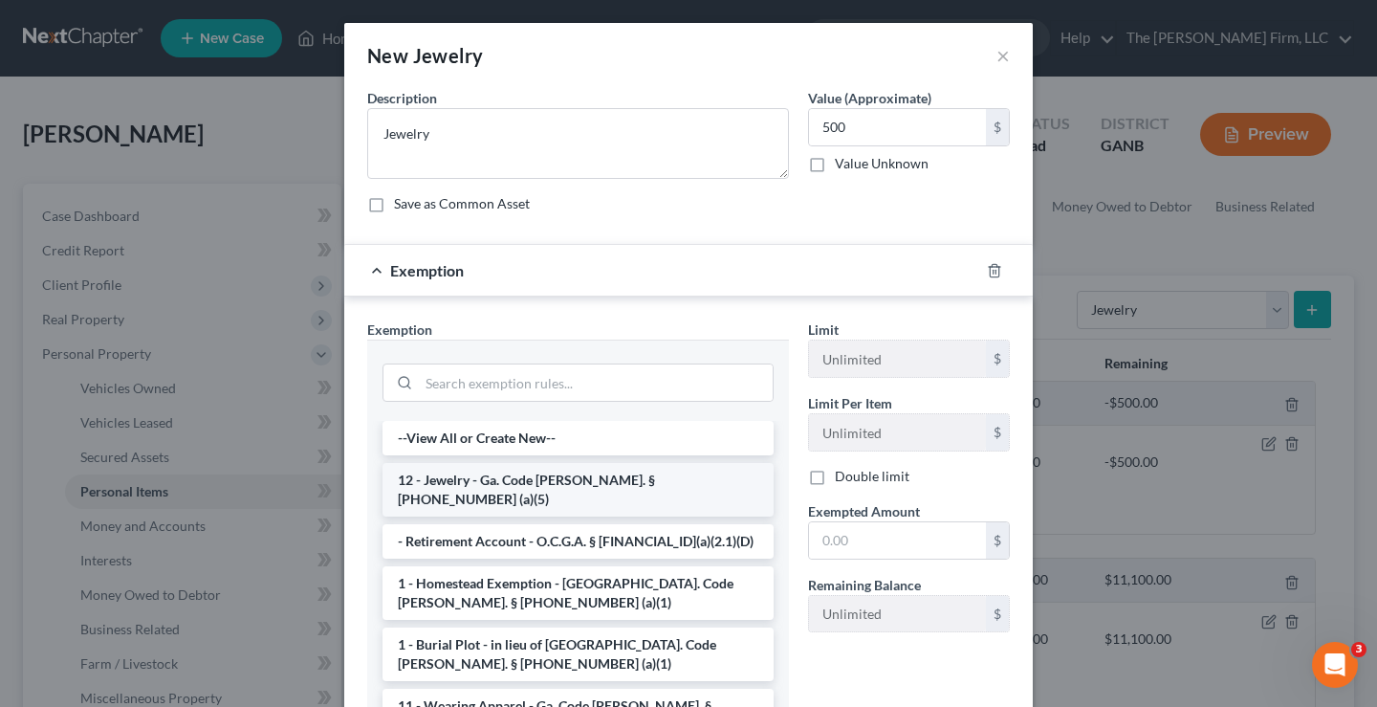
click at [510, 477] on li "12 - Jewelry - Ga. Code Ann. § 44-13-100 (a)(5)" at bounding box center [577, 490] width 391 height 54
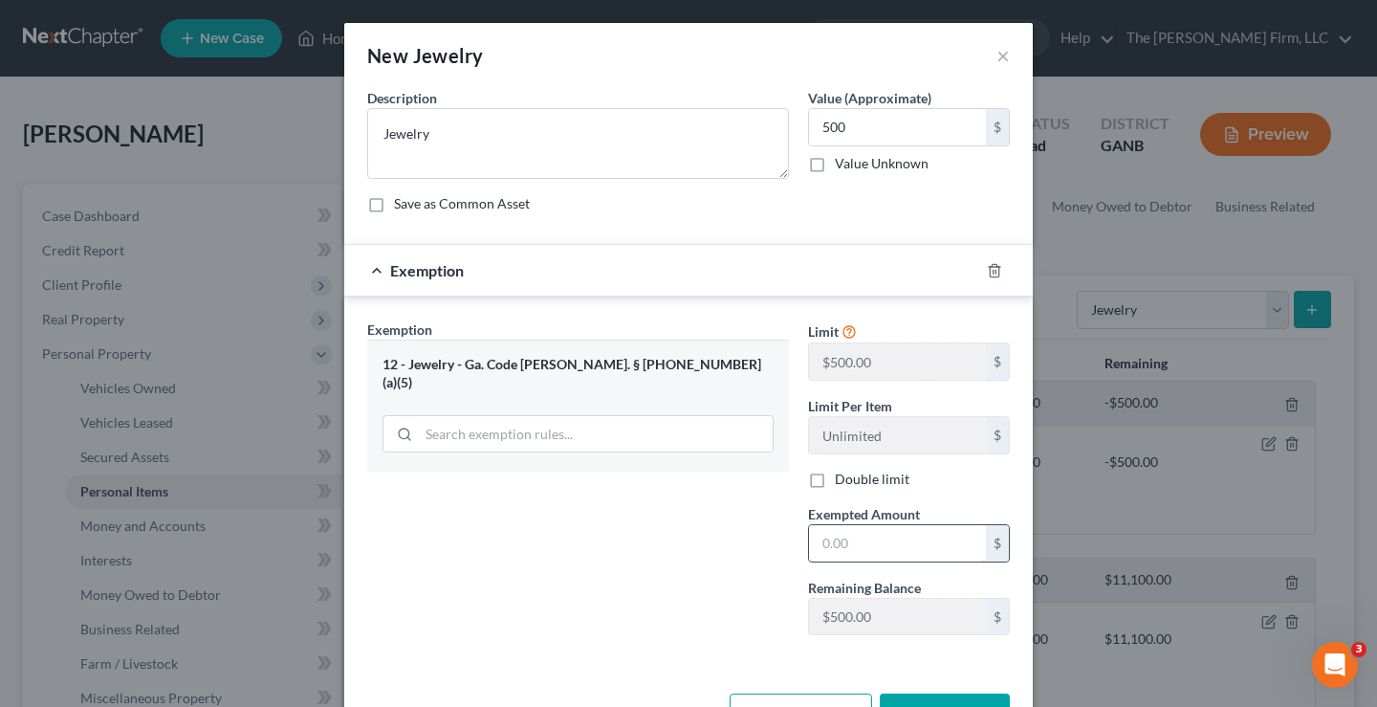
click at [849, 541] on input "text" at bounding box center [897, 543] width 177 height 36
type input "500"
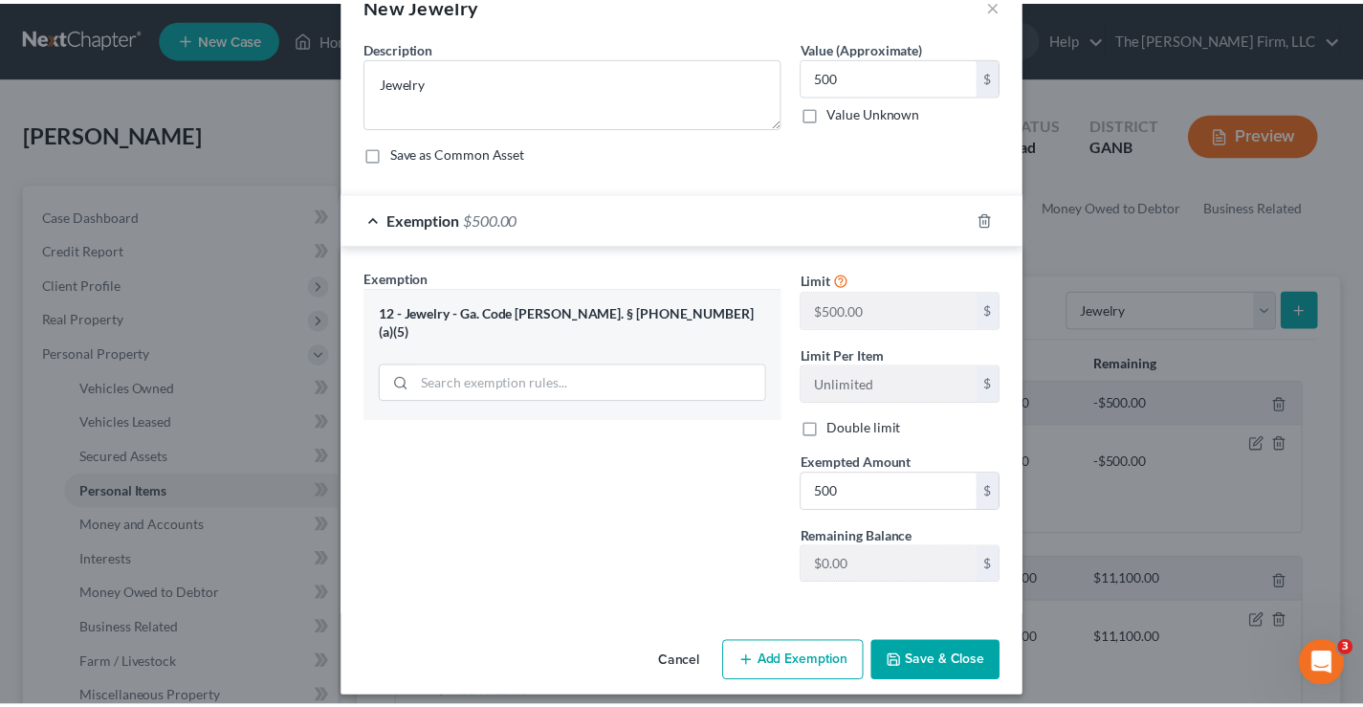
scroll to position [65, 0]
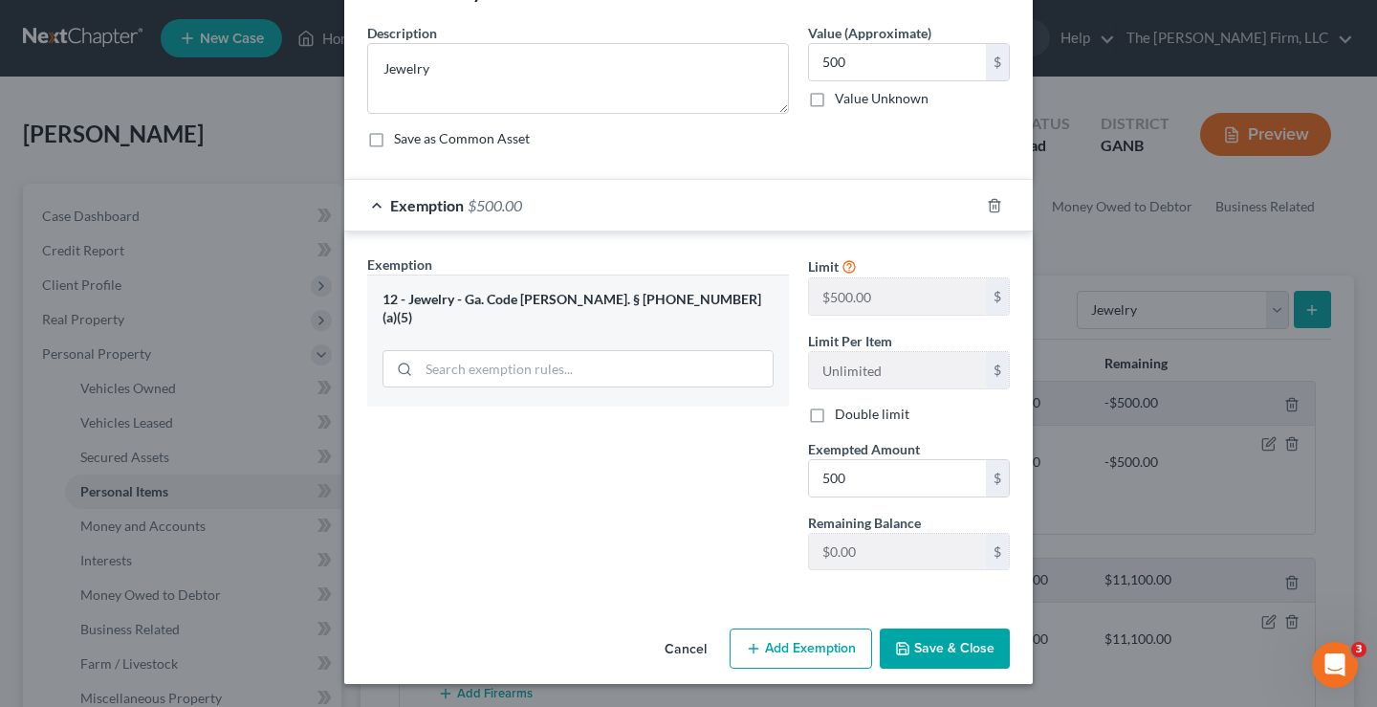
click at [922, 642] on button "Save & Close" at bounding box center [945, 648] width 130 height 40
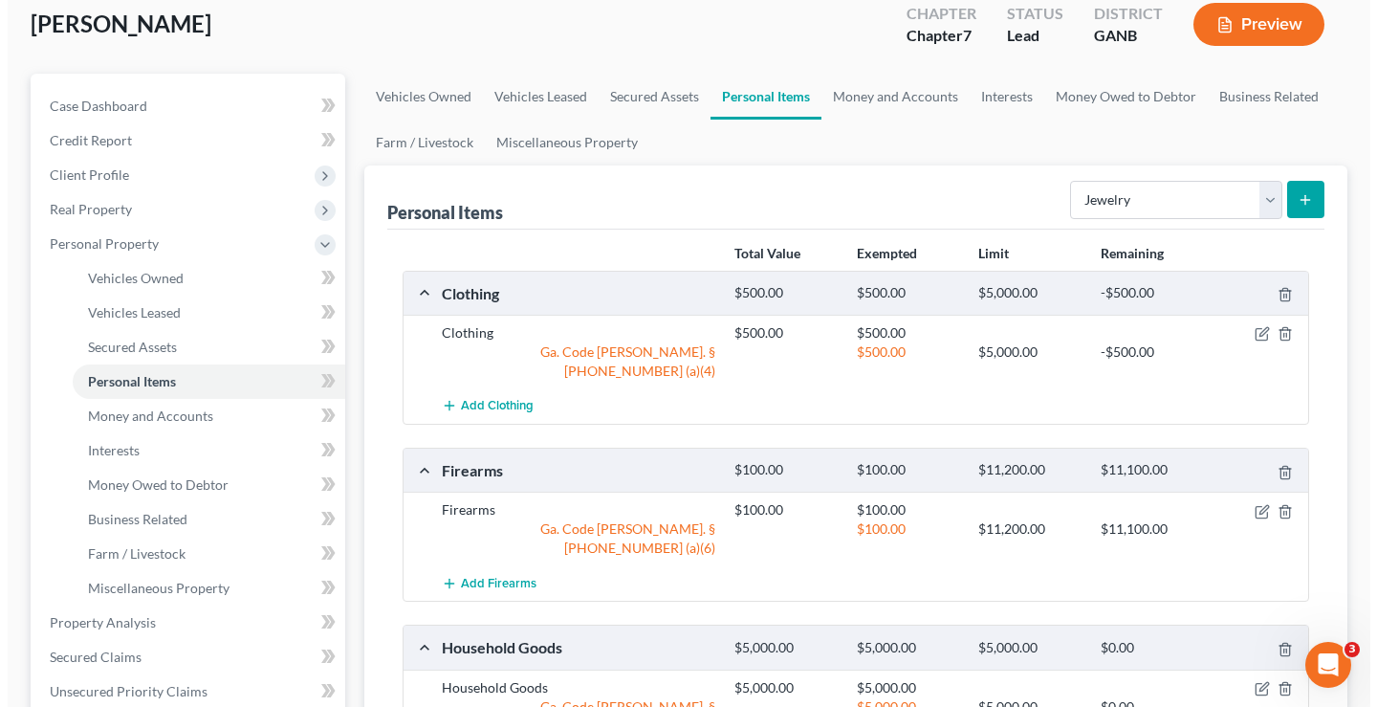
scroll to position [0, 0]
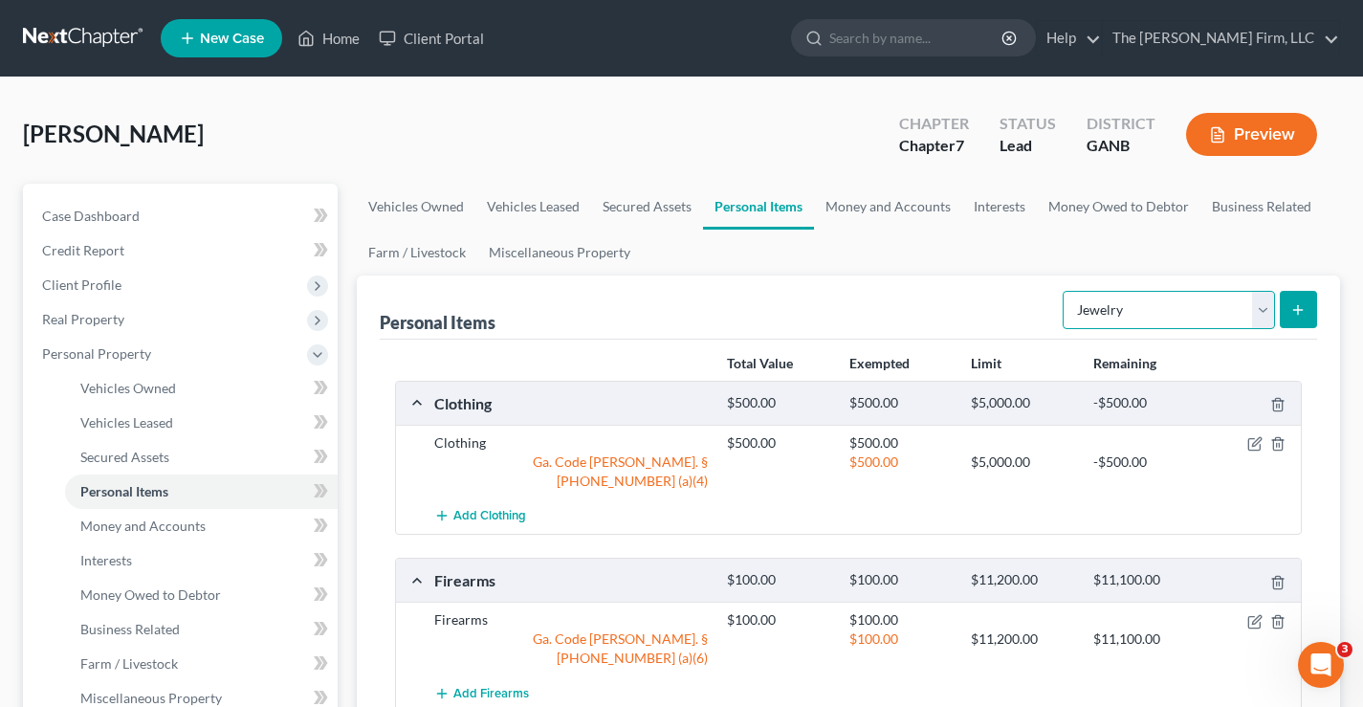
click at [1116, 319] on select "Select Item Type Clothing Collectibles Of Value Electronics Firearms Household …" at bounding box center [1168, 310] width 212 height 38
click at [891, 207] on link "Money and Accounts" at bounding box center [888, 207] width 148 height 46
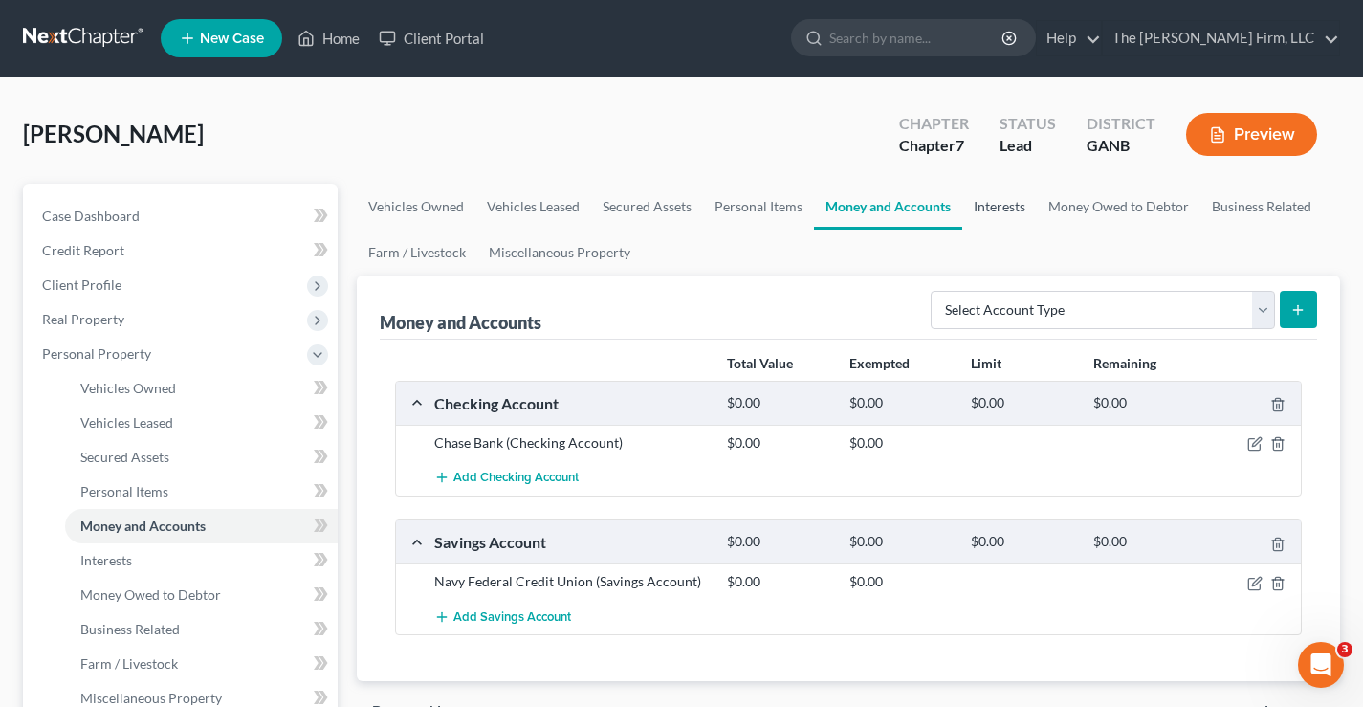
click at [1005, 214] on link "Interests" at bounding box center [999, 207] width 75 height 46
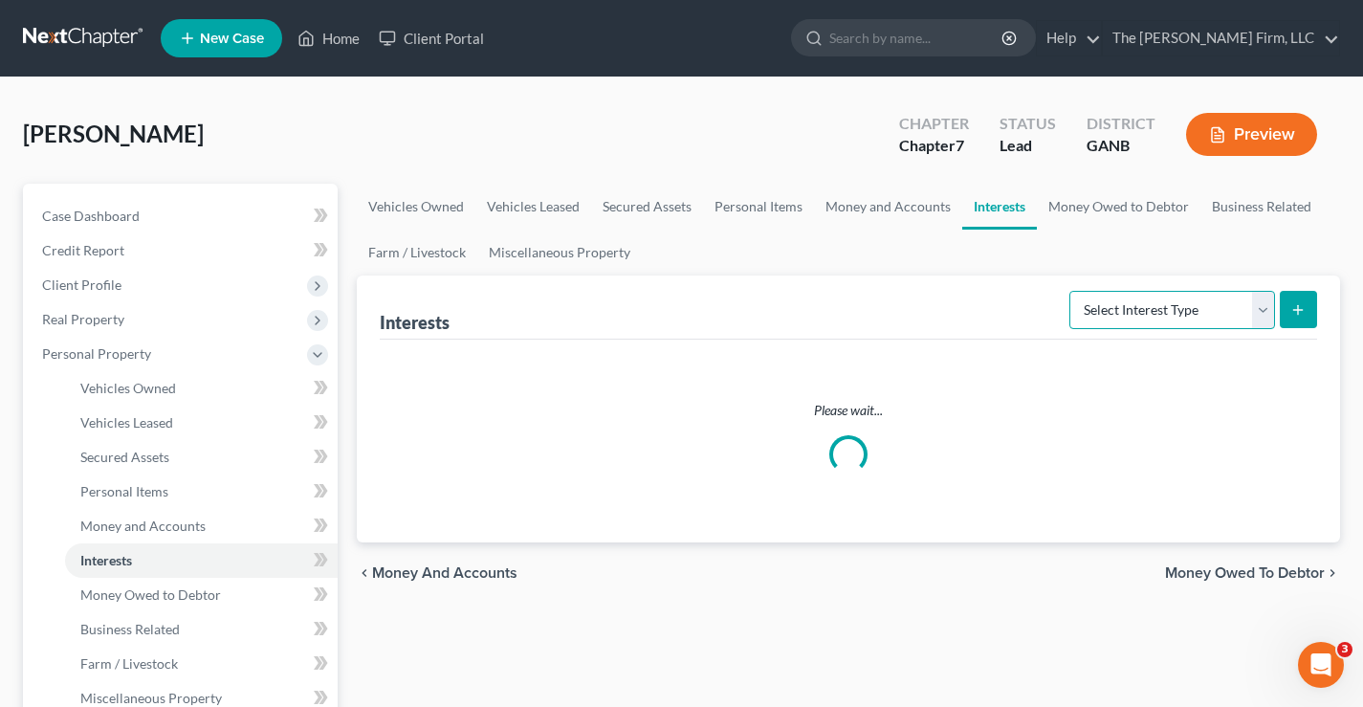
click at [1191, 307] on select "Select Interest Type 401K Annuity Bond Education IRA Government Bond Government…" at bounding box center [1172, 310] width 206 height 38
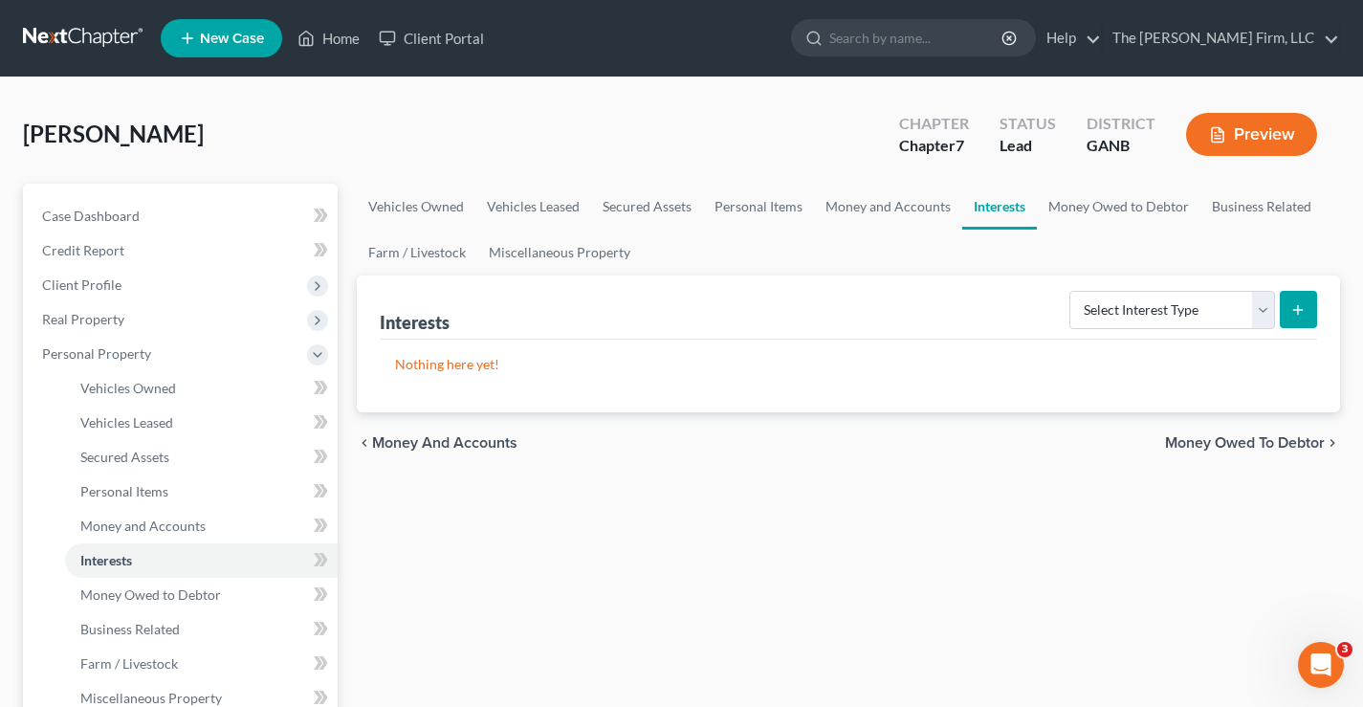
click at [845, 164] on div "Freeman, Kandra Upgraded Chapter Chapter 7 Status Lead District GANB Preview" at bounding box center [681, 141] width 1317 height 83
click at [1253, 211] on link "Business Related" at bounding box center [1261, 207] width 122 height 46
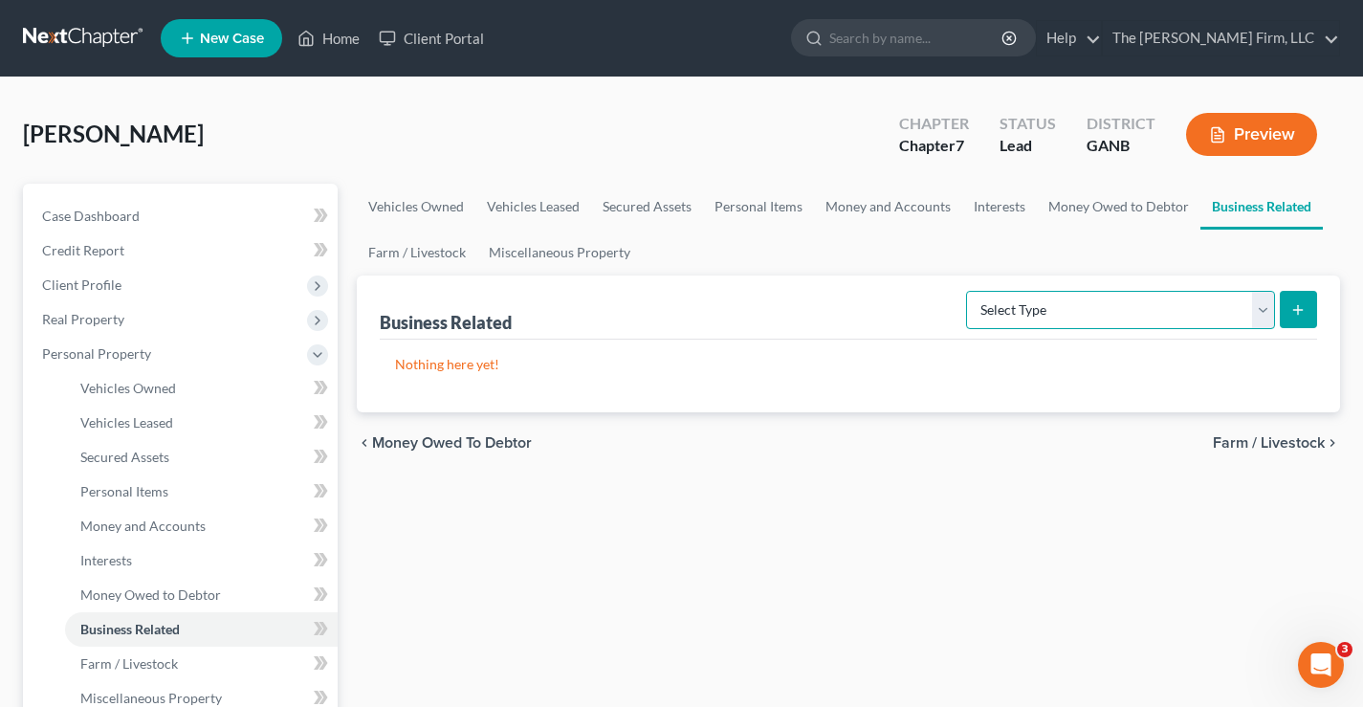
click at [1148, 302] on select "Select Type Customer Lists Franchises Inventory Licenses Machinery Office Equip…" at bounding box center [1120, 310] width 309 height 38
click at [967, 291] on select "Select Type Customer Lists Franchises Inventory Licenses Machinery Office Equip…" at bounding box center [1120, 310] width 309 height 38
click at [1259, 308] on select "Select Type Customer Lists Franchises Inventory Licenses Machinery Office Equip…" at bounding box center [1120, 310] width 309 height 38
select select "other_business_related_property_not_listed"
click at [967, 291] on select "Select Type Customer Lists Franchises Inventory Licenses Machinery Office Equip…" at bounding box center [1120, 310] width 309 height 38
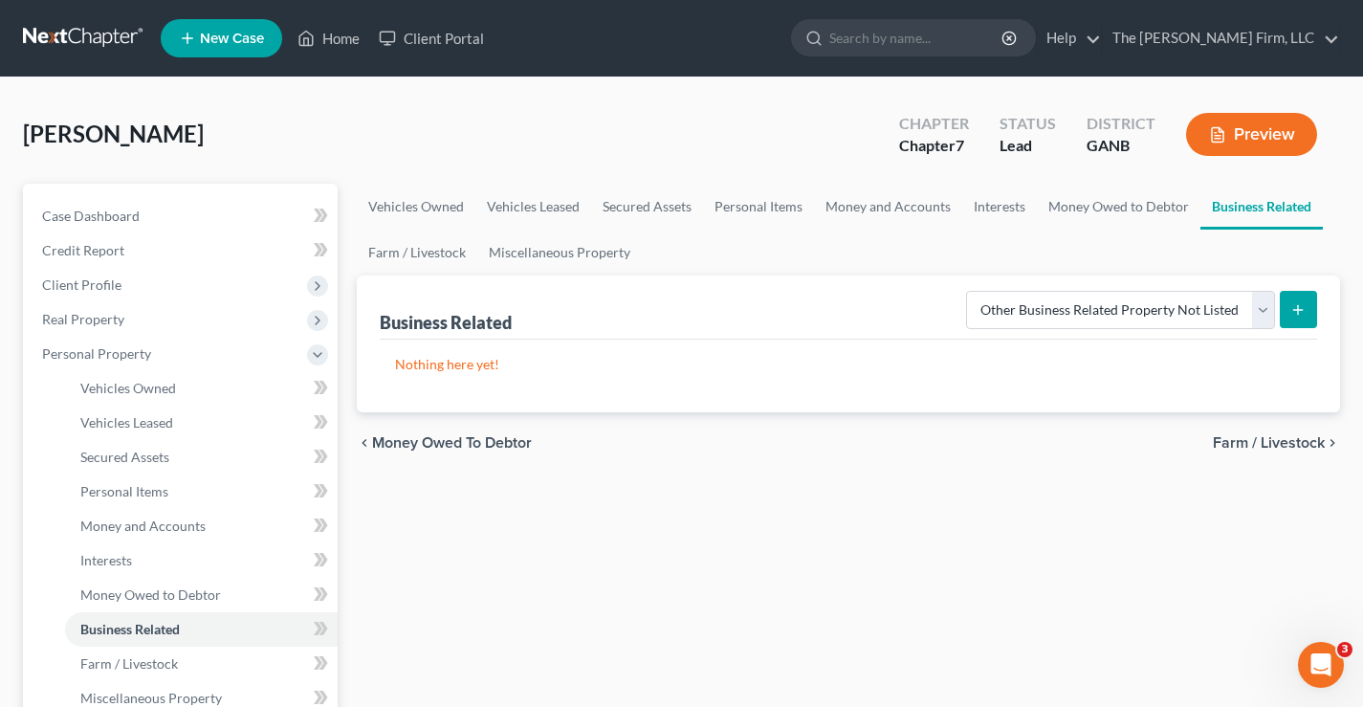
click at [1297, 317] on icon "submit" at bounding box center [1297, 309] width 15 height 15
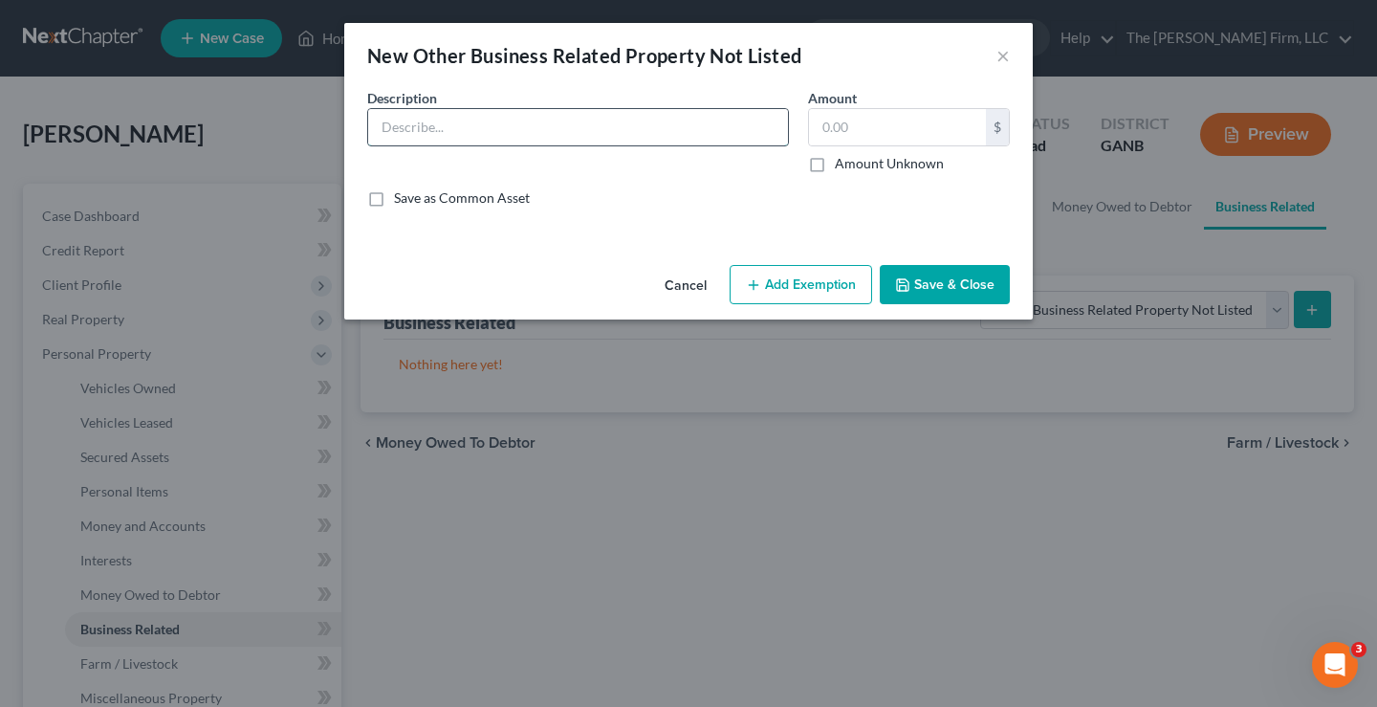
click at [390, 128] on input "text" at bounding box center [578, 127] width 420 height 36
type input "Tables, Chairs, Fans, Props"
type input "500"
click at [816, 284] on button "Add Exemption" at bounding box center [801, 285] width 142 height 40
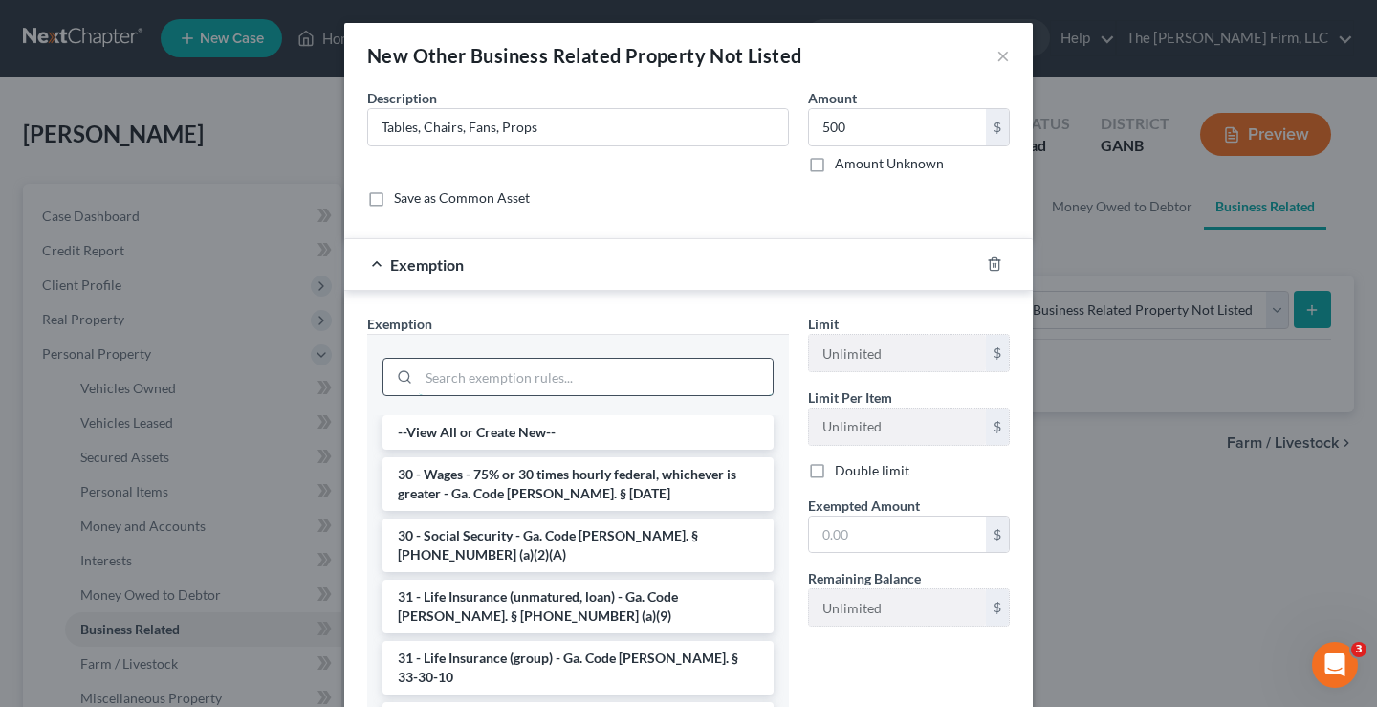
click at [443, 373] on input "search" at bounding box center [596, 377] width 354 height 36
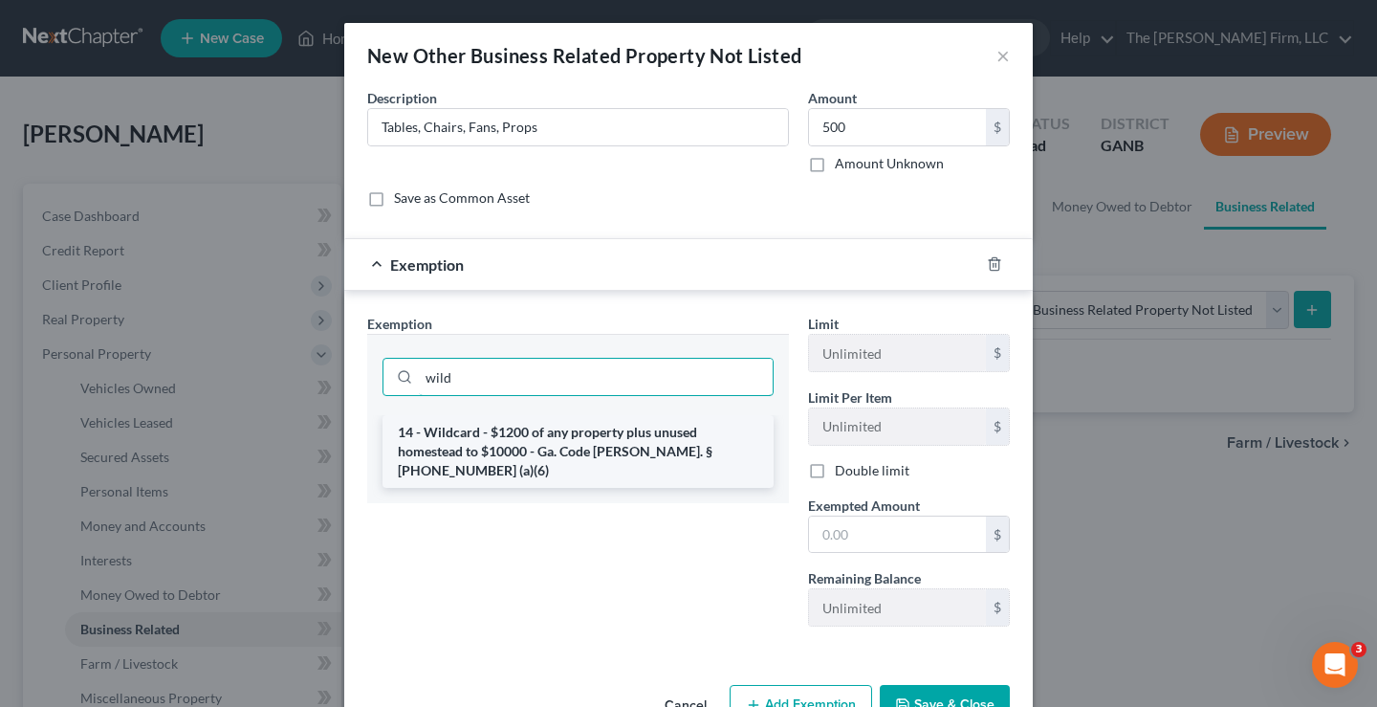
type input "wild"
click at [563, 451] on li "14 - Wildcard - $1200 of any property plus unused homestead to $10000 - Ga. Cod…" at bounding box center [577, 451] width 391 height 73
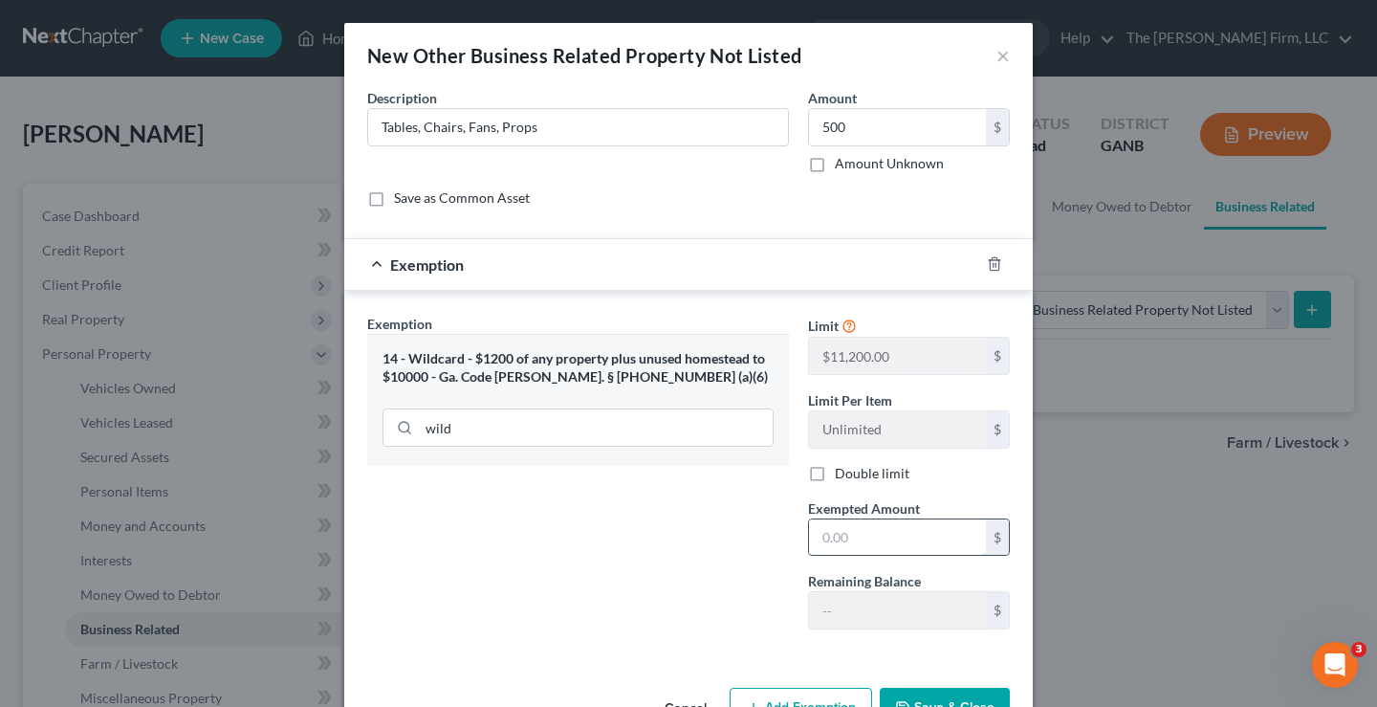
click at [825, 539] on input "text" at bounding box center [897, 537] width 177 height 36
type input "500"
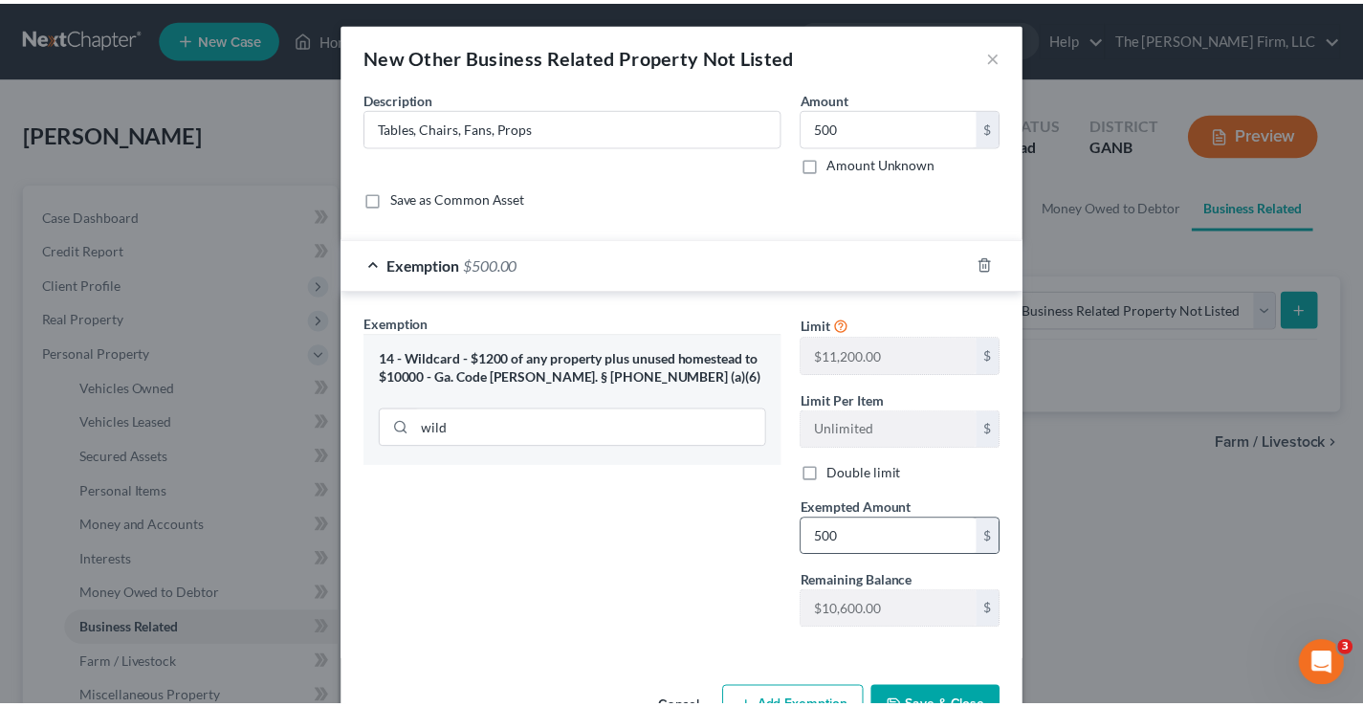
scroll to position [21, 0]
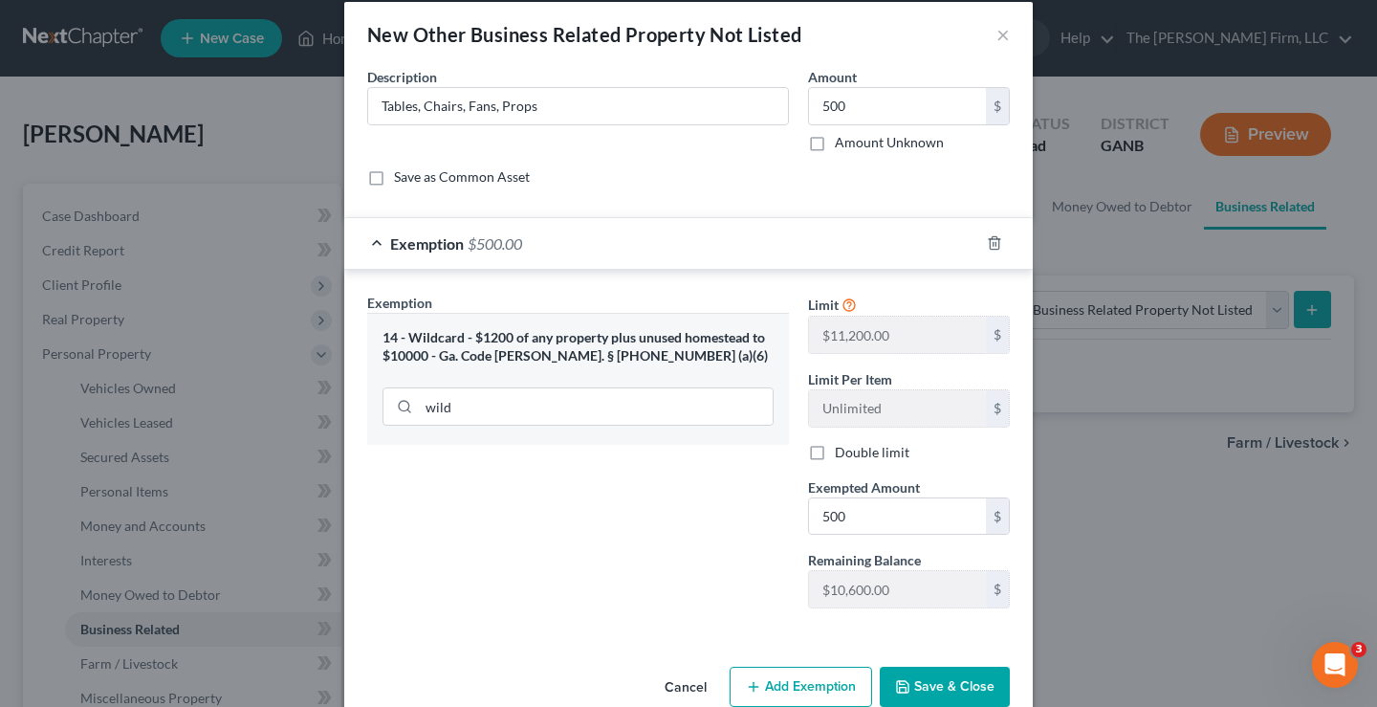
click at [916, 674] on button "Save & Close" at bounding box center [945, 686] width 130 height 40
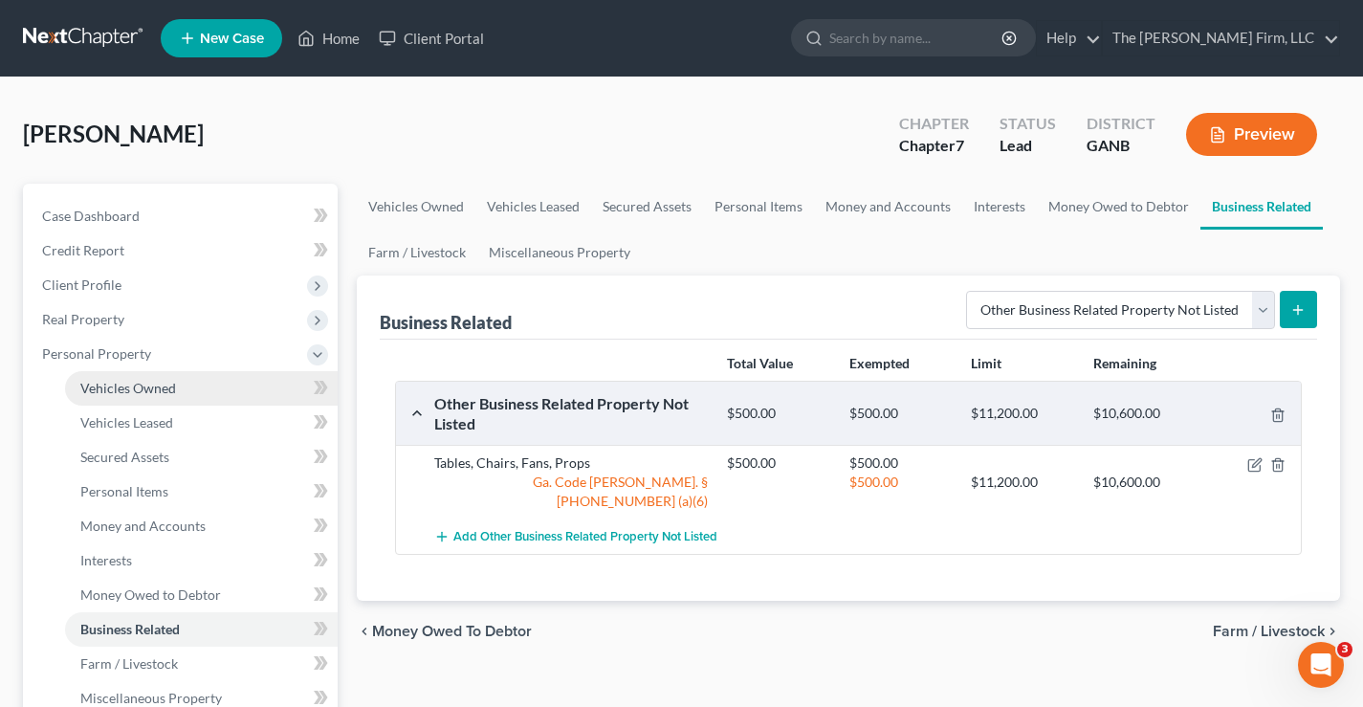
click at [106, 392] on span "Vehicles Owned" at bounding box center [128, 388] width 96 height 16
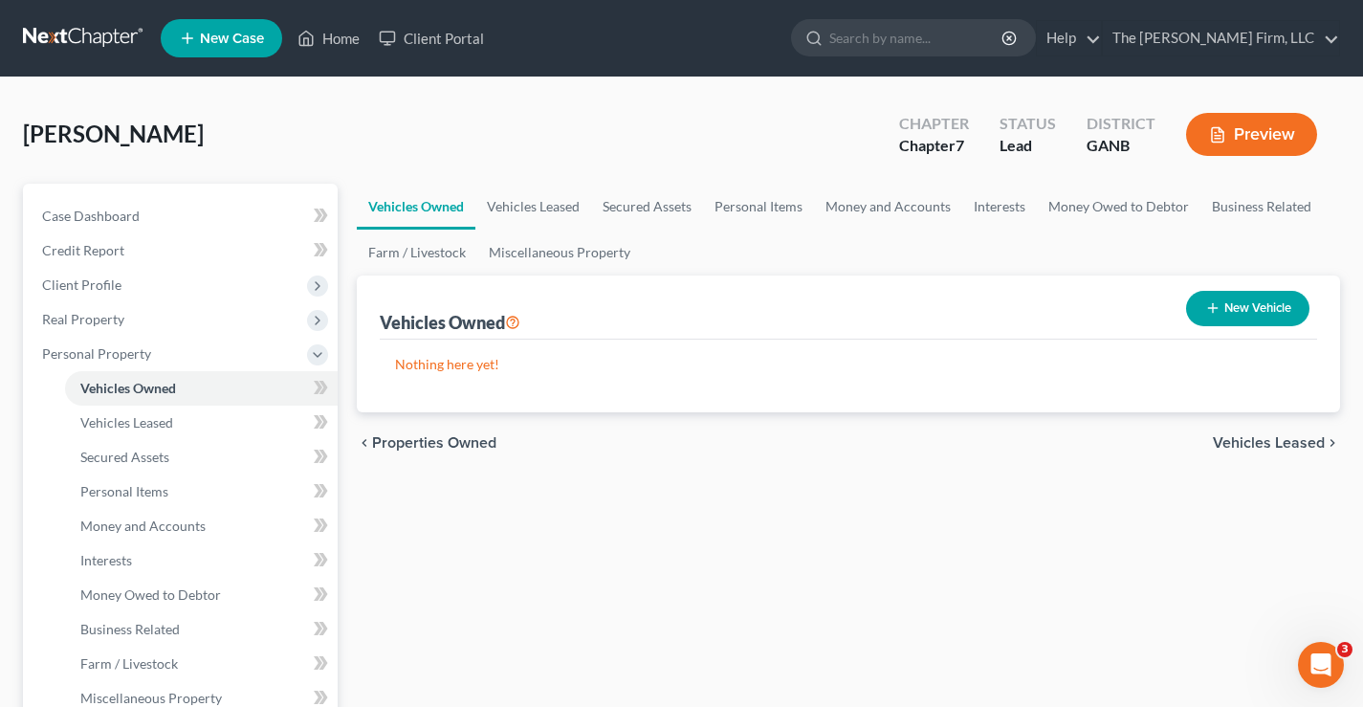
click at [1263, 311] on button "New Vehicle" at bounding box center [1247, 308] width 123 height 35
select select "0"
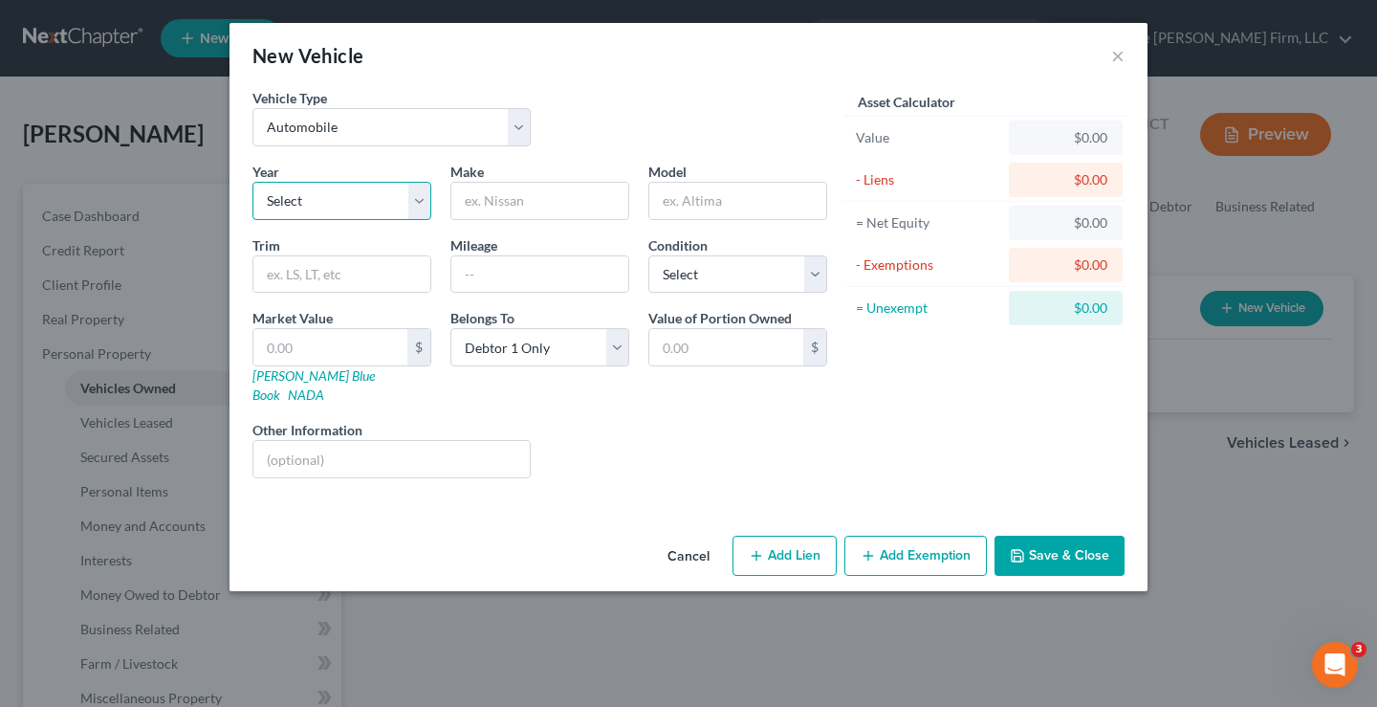
click at [332, 194] on select "Select 2026 2025 2024 2023 2022 2021 2020 2019 2018 2017 2016 2015 2014 2013 20…" at bounding box center [341, 201] width 179 height 38
select select "2"
click at [252, 182] on select "Select 2026 2025 2024 2023 2022 2021 2020 2019 2018 2017 2016 2015 2014 2013 20…" at bounding box center [341, 201] width 179 height 38
drag, startPoint x: 500, startPoint y: 197, endPoint x: 444, endPoint y: 165, distance: 64.6
click at [500, 197] on input "text" at bounding box center [539, 201] width 177 height 36
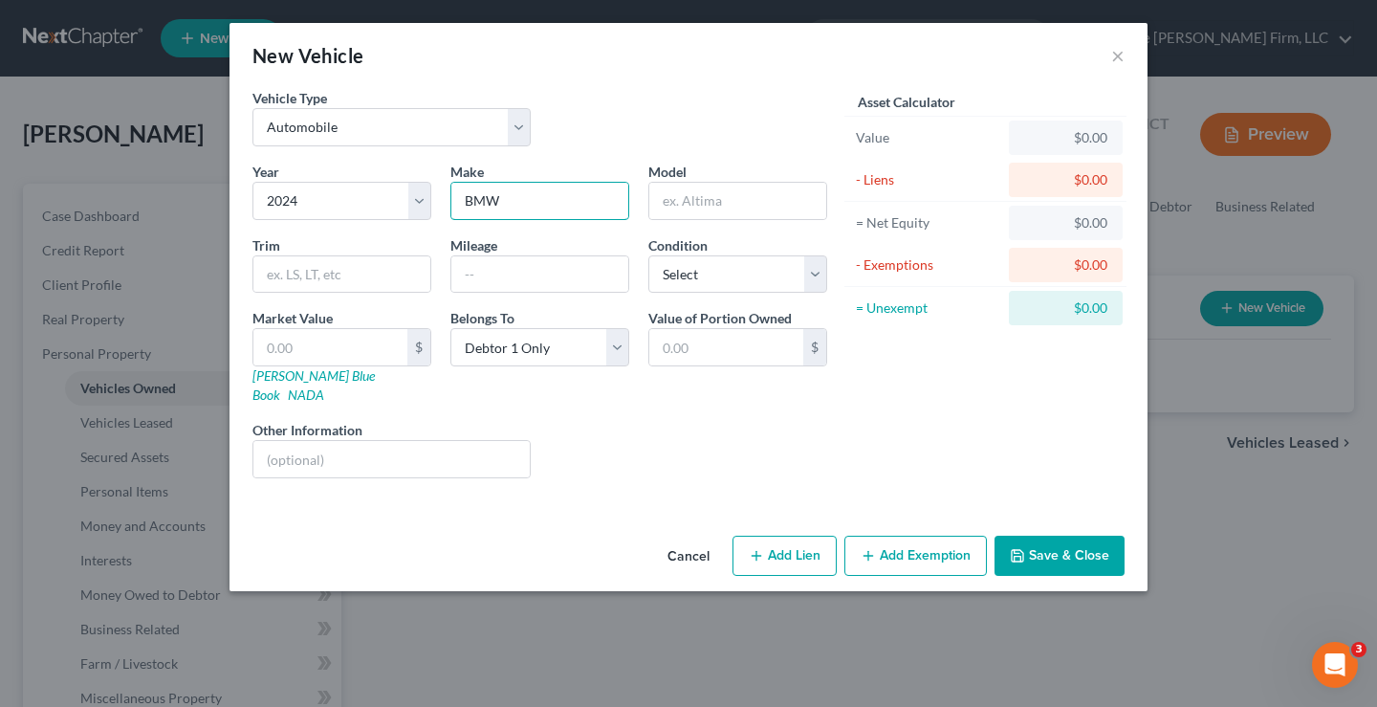
type input "BMW"
type input "X4"
click at [278, 354] on input "text" at bounding box center [330, 347] width 154 height 36
type input "45"
type input "45.00"
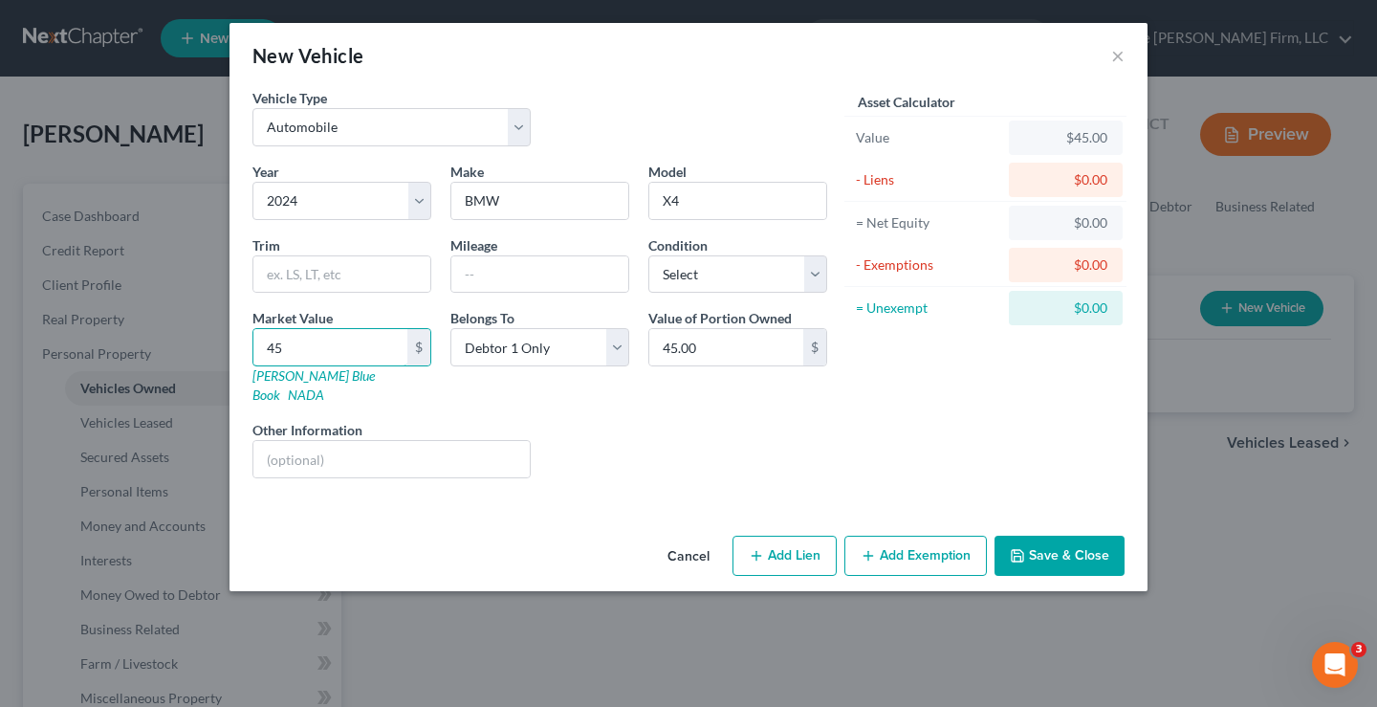
type input "450"
type input "450.00"
type input "4500"
type input "4,500.00"
type input "4,5000"
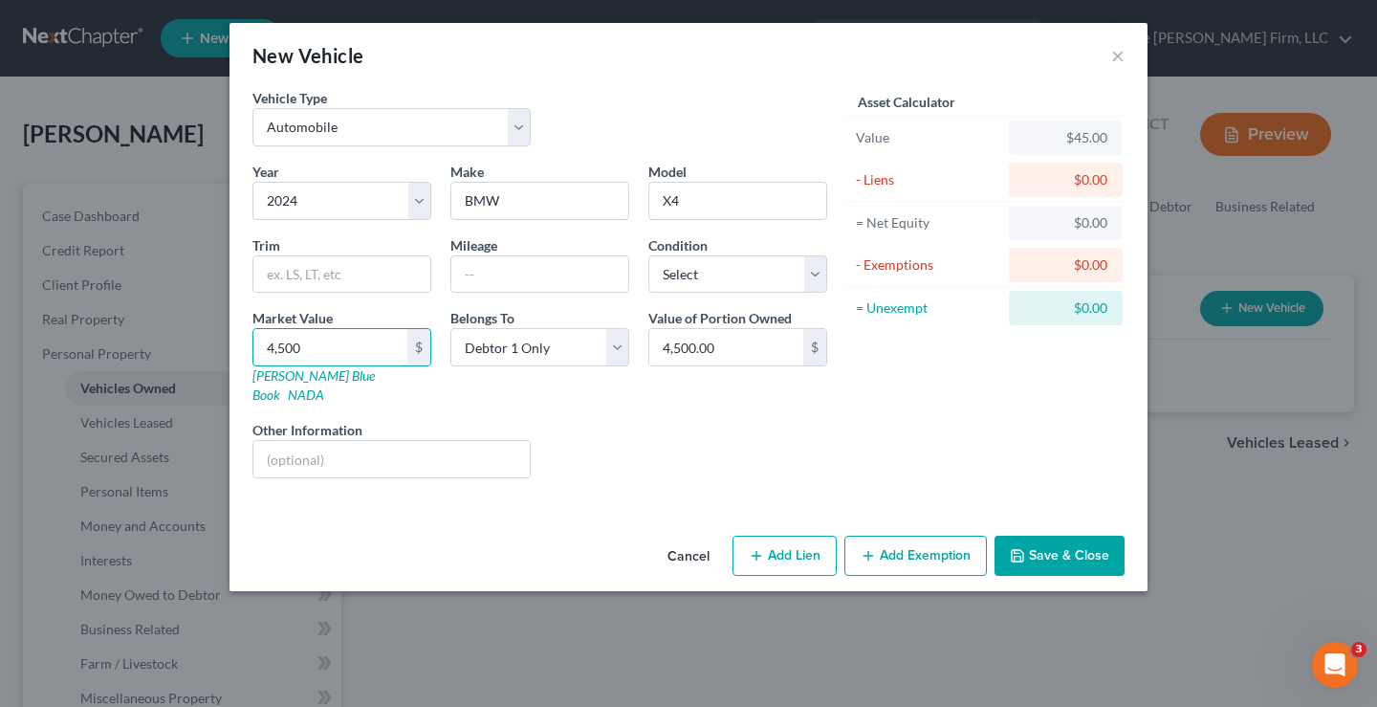
type input "45,000.00"
type input "45,000"
click at [1071, 540] on button "Save & Close" at bounding box center [1059, 555] width 130 height 40
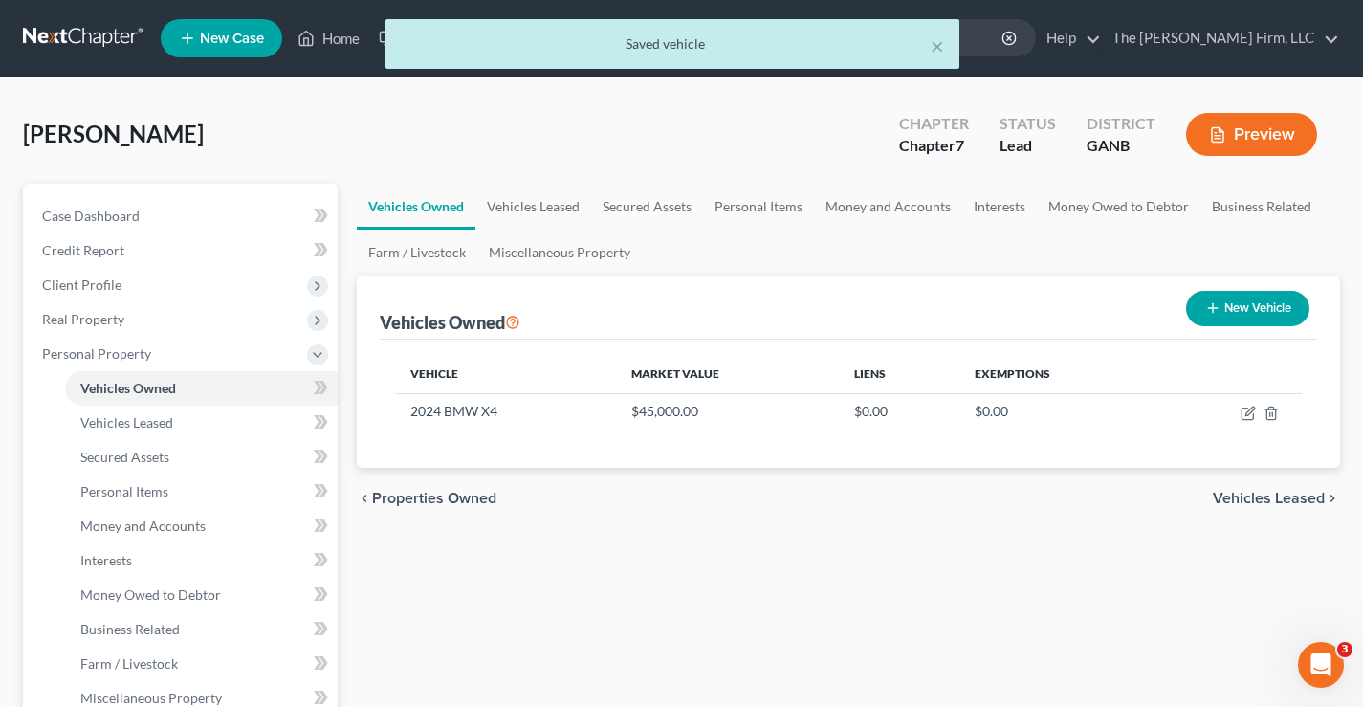
click at [1242, 311] on button "New Vehicle" at bounding box center [1247, 308] width 123 height 35
select select "0"
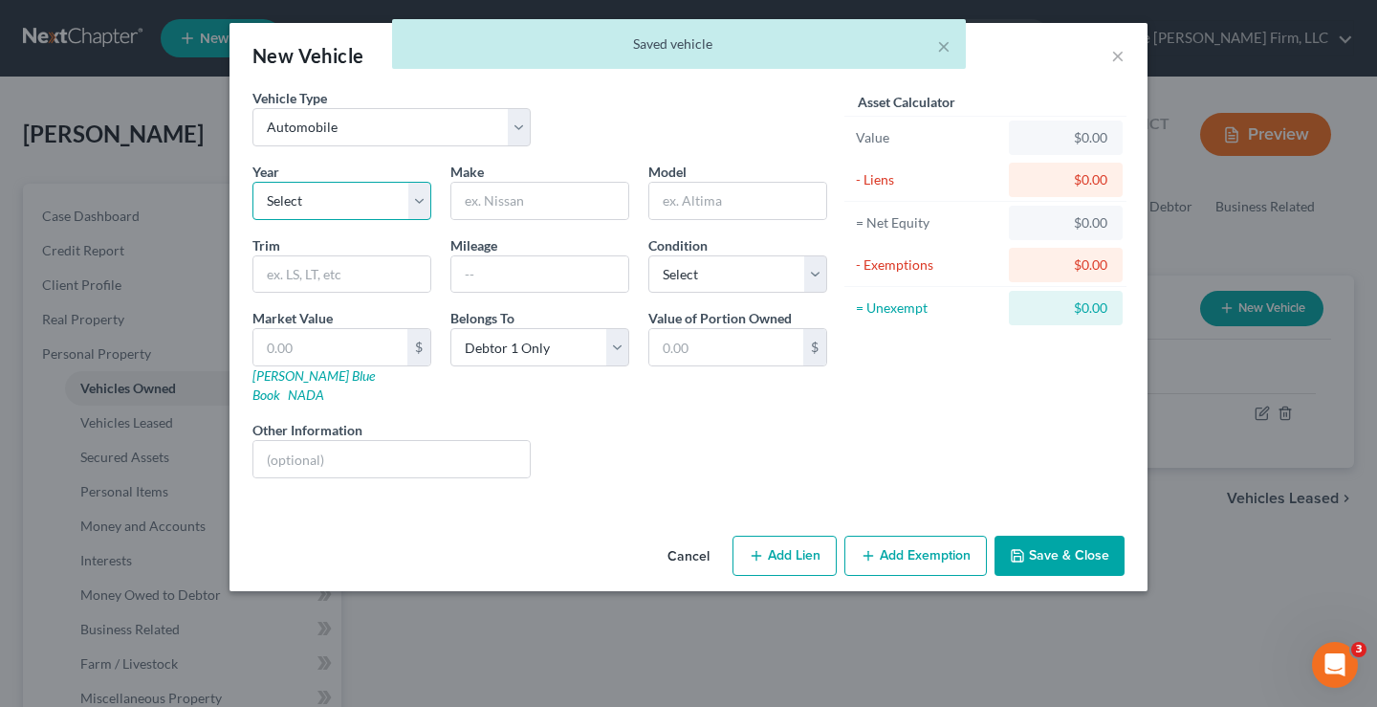
click at [298, 193] on select "Select 2026 2025 2024 2023 2022 2021 2020 2019 2018 2017 2016 2015 2014 2013 20…" at bounding box center [341, 201] width 179 height 38
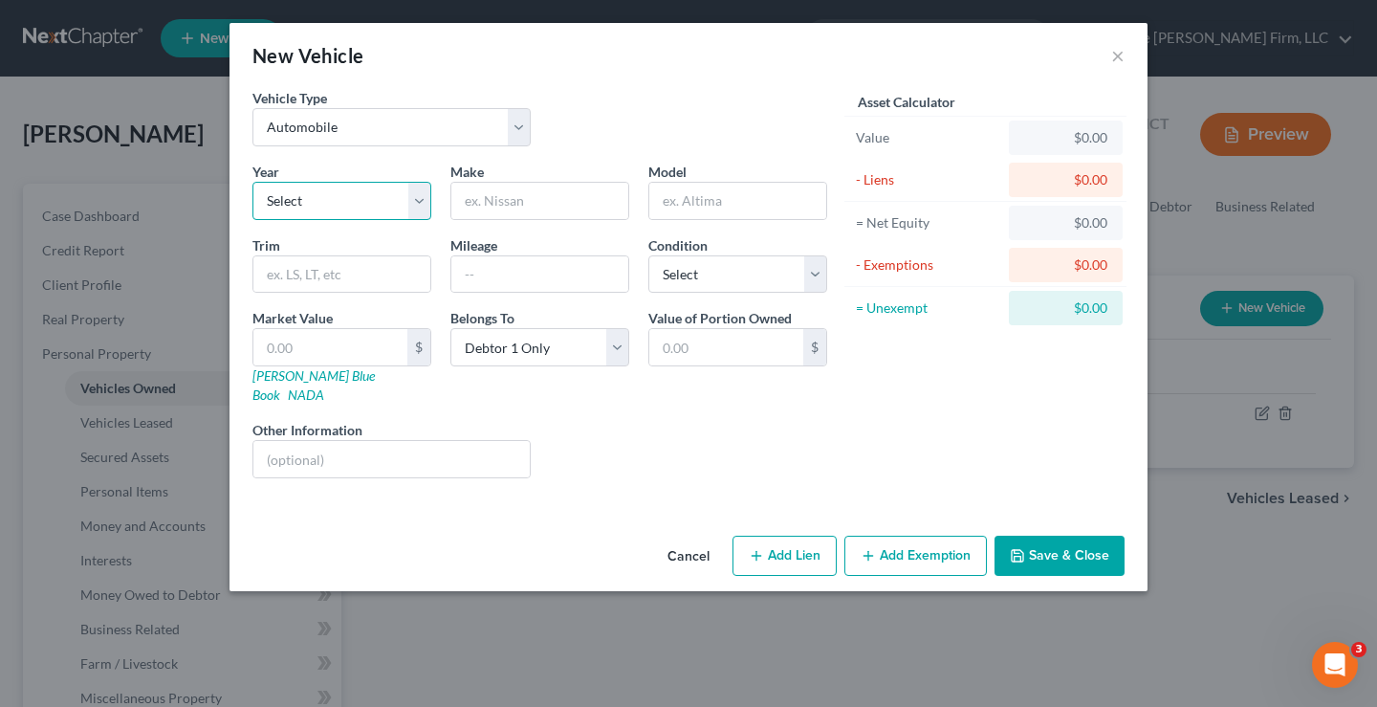
select select "6"
click at [252, 182] on select "Select 2026 2025 2024 2023 2022 2021 2020 2019 2018 2017 2016 2015 2014 2013 20…" at bounding box center [341, 201] width 179 height 38
click at [505, 199] on input "text" at bounding box center [539, 201] width 177 height 36
type input "Dodge"
type input "Ram"
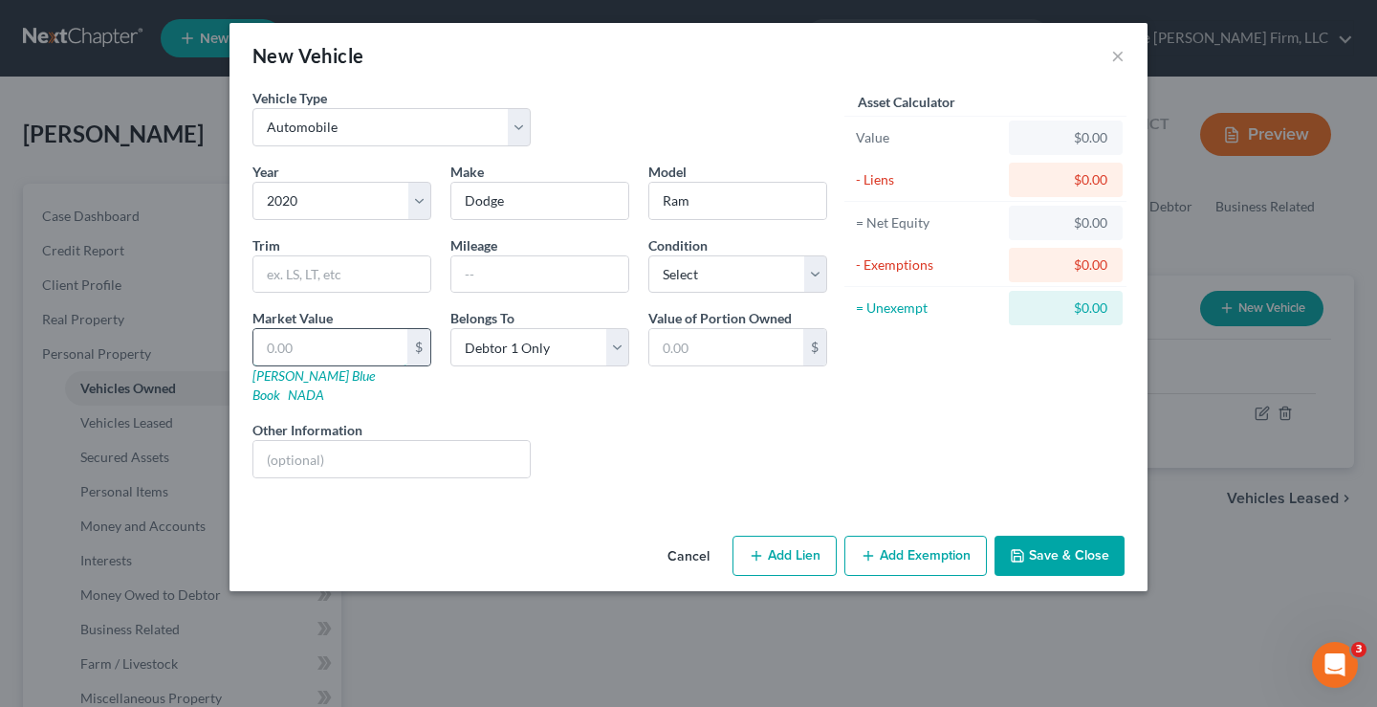
click at [344, 341] on input "text" at bounding box center [330, 347] width 154 height 36
type input "30"
type input "30.00"
type input "300"
type input "300.00"
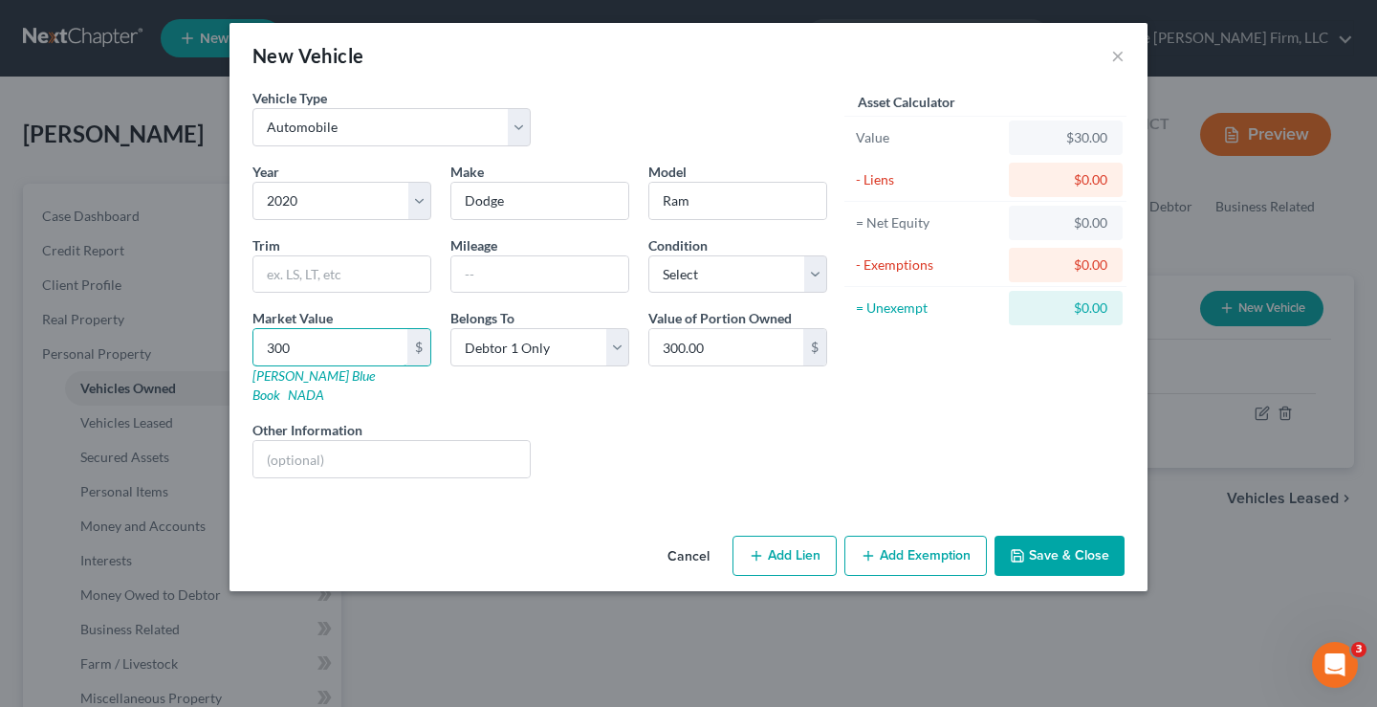
type input "3000"
type input "3,000.00"
type input "3,0000"
type input "30,000.00"
type input "30,000"
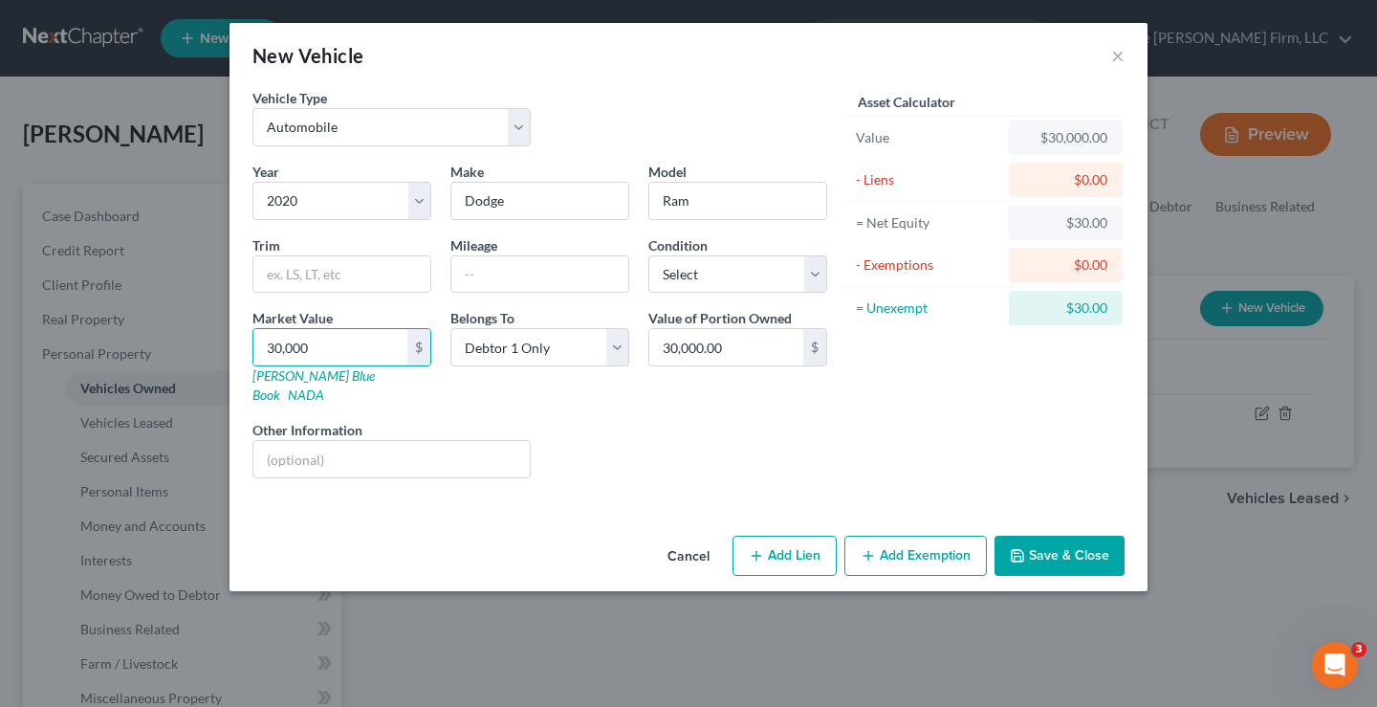
click at [1081, 542] on button "Save & Close" at bounding box center [1059, 555] width 130 height 40
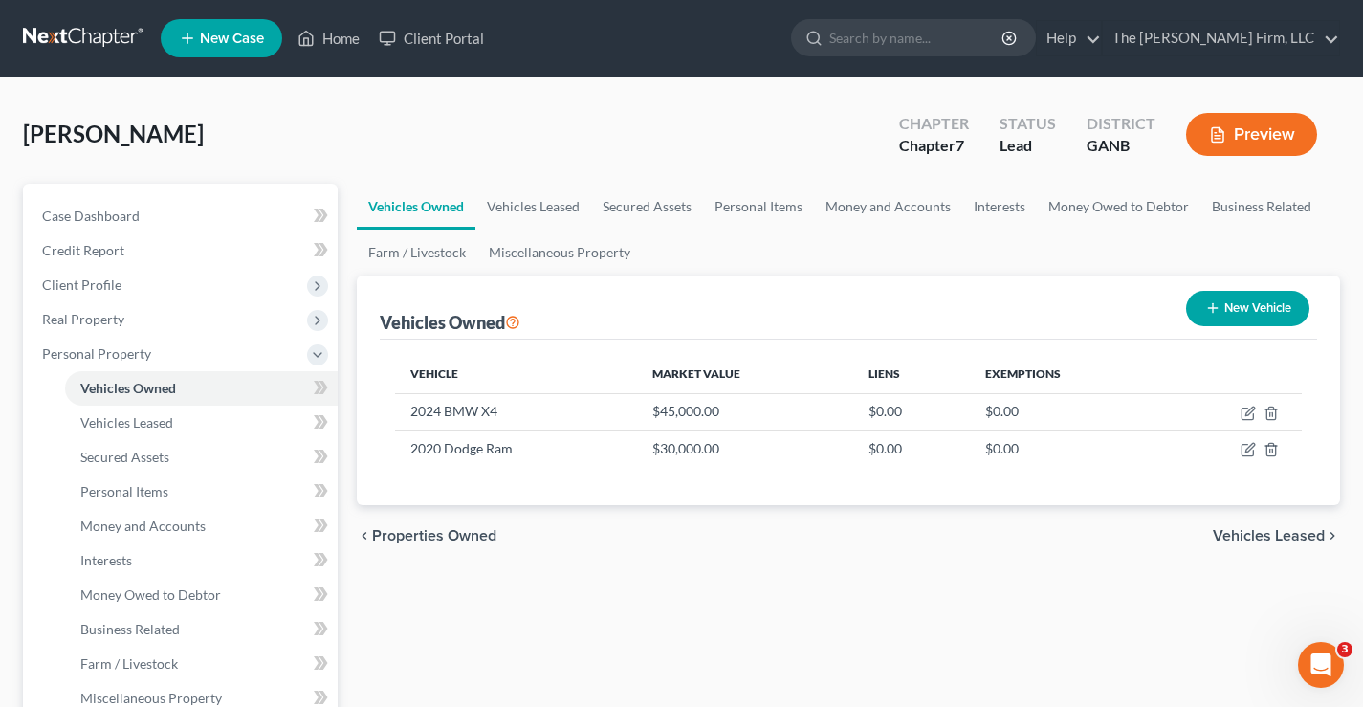
click at [270, 106] on div "Freeman, Kandra Upgraded Chapter Chapter 7 Status Lead District GANB Preview" at bounding box center [681, 141] width 1317 height 83
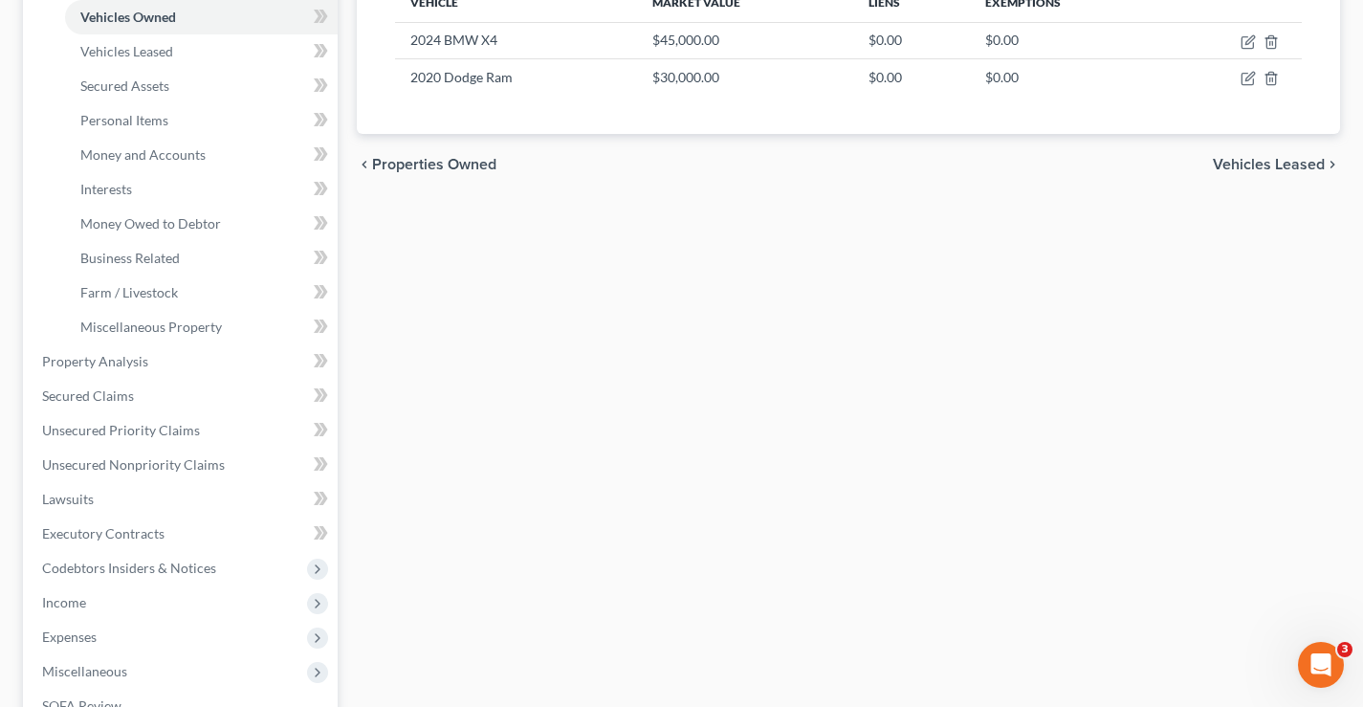
scroll to position [382, 0]
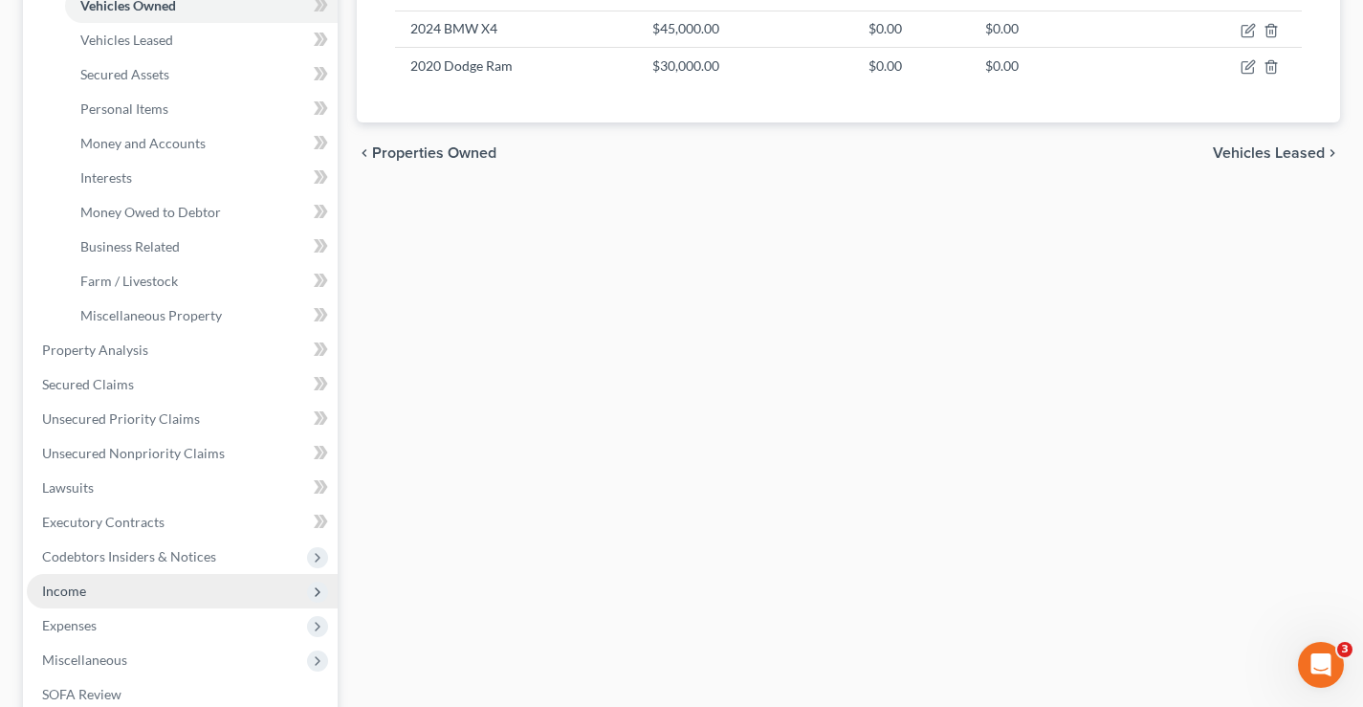
click at [65, 584] on span "Income" at bounding box center [64, 590] width 44 height 16
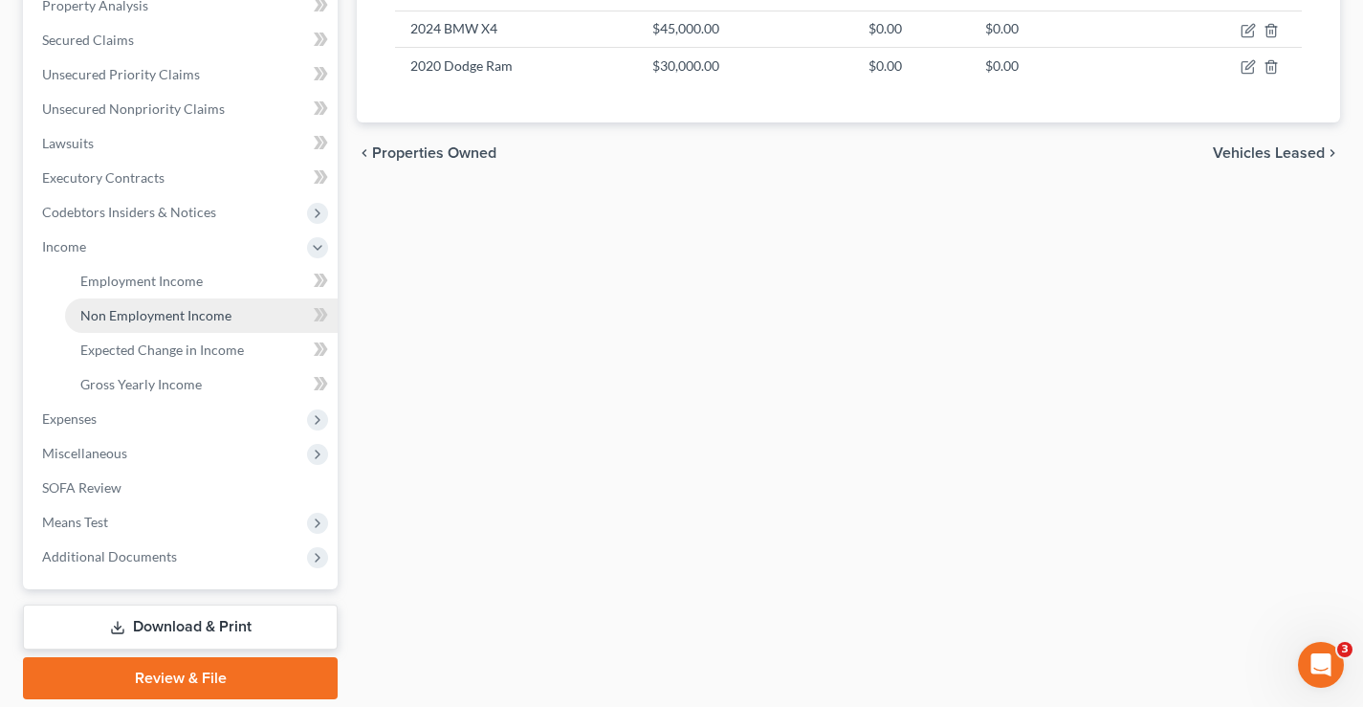
click at [126, 317] on span "Non Employment Income" at bounding box center [155, 315] width 151 height 16
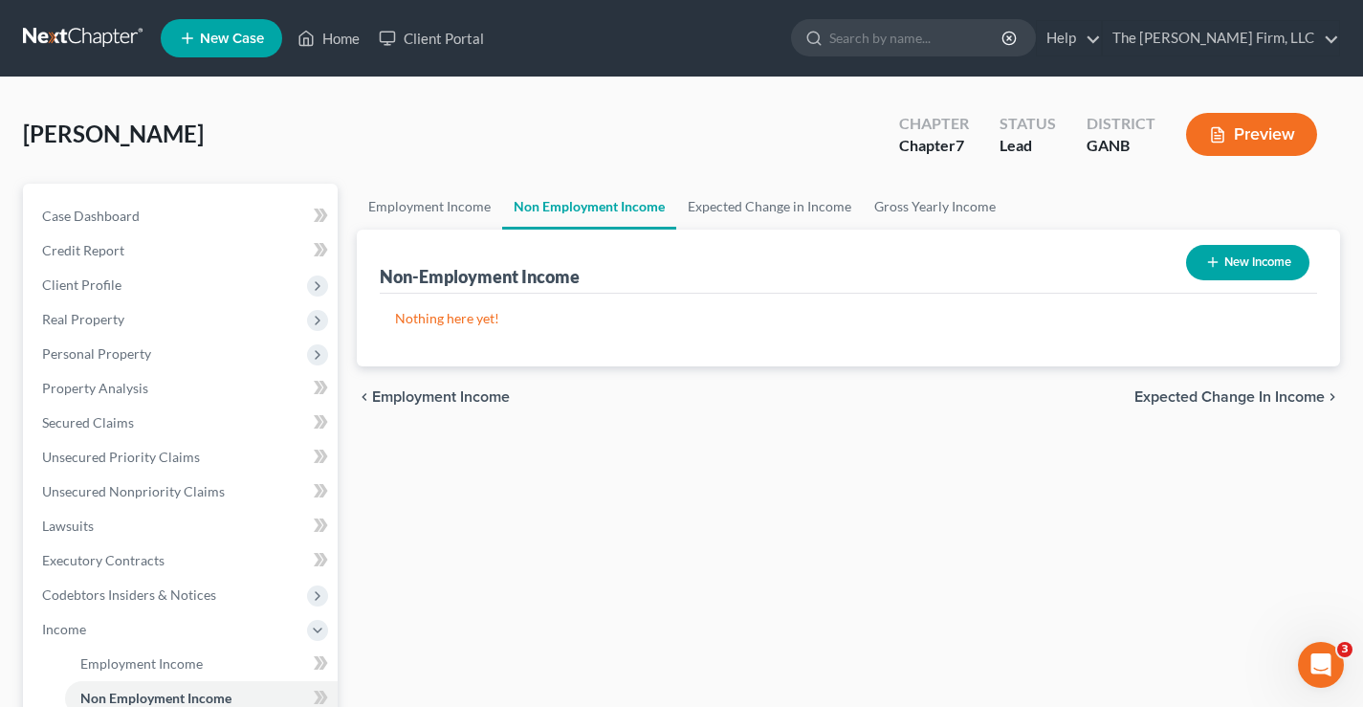
click at [1265, 257] on button "New Income" at bounding box center [1247, 262] width 123 height 35
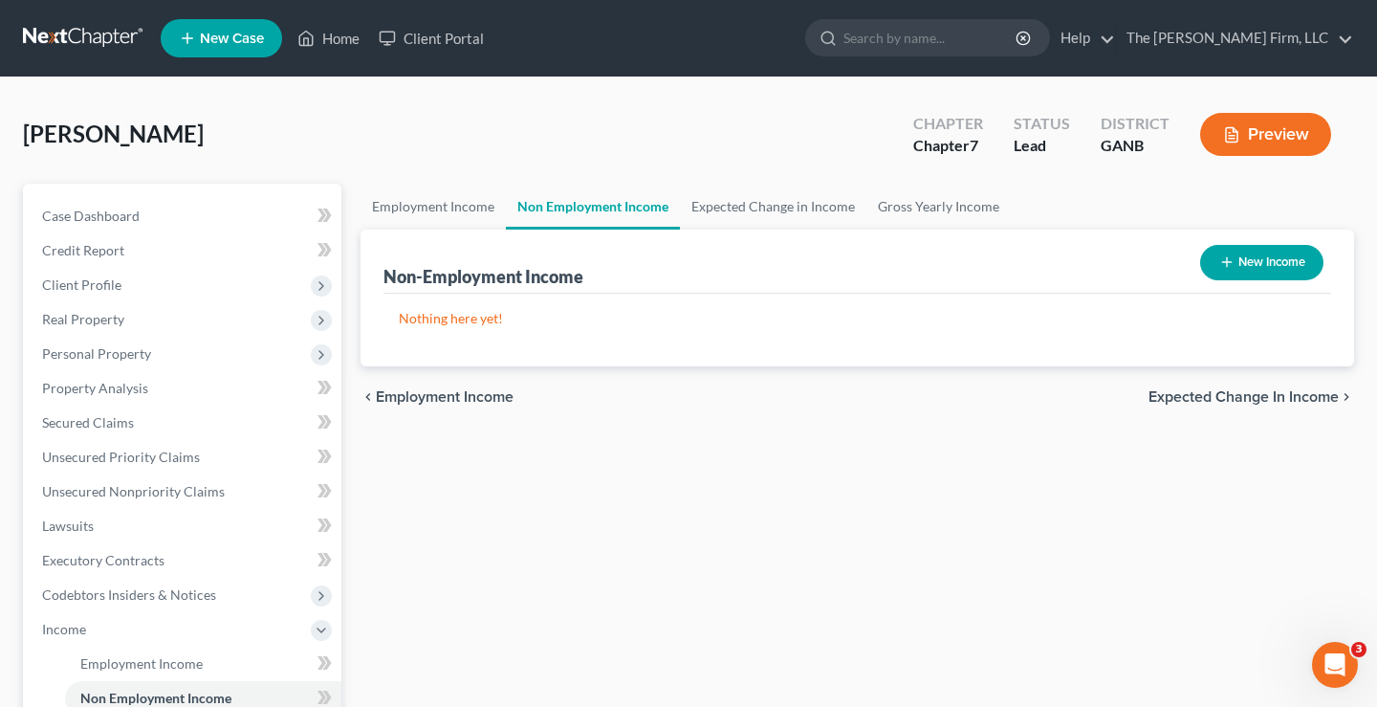
select select "0"
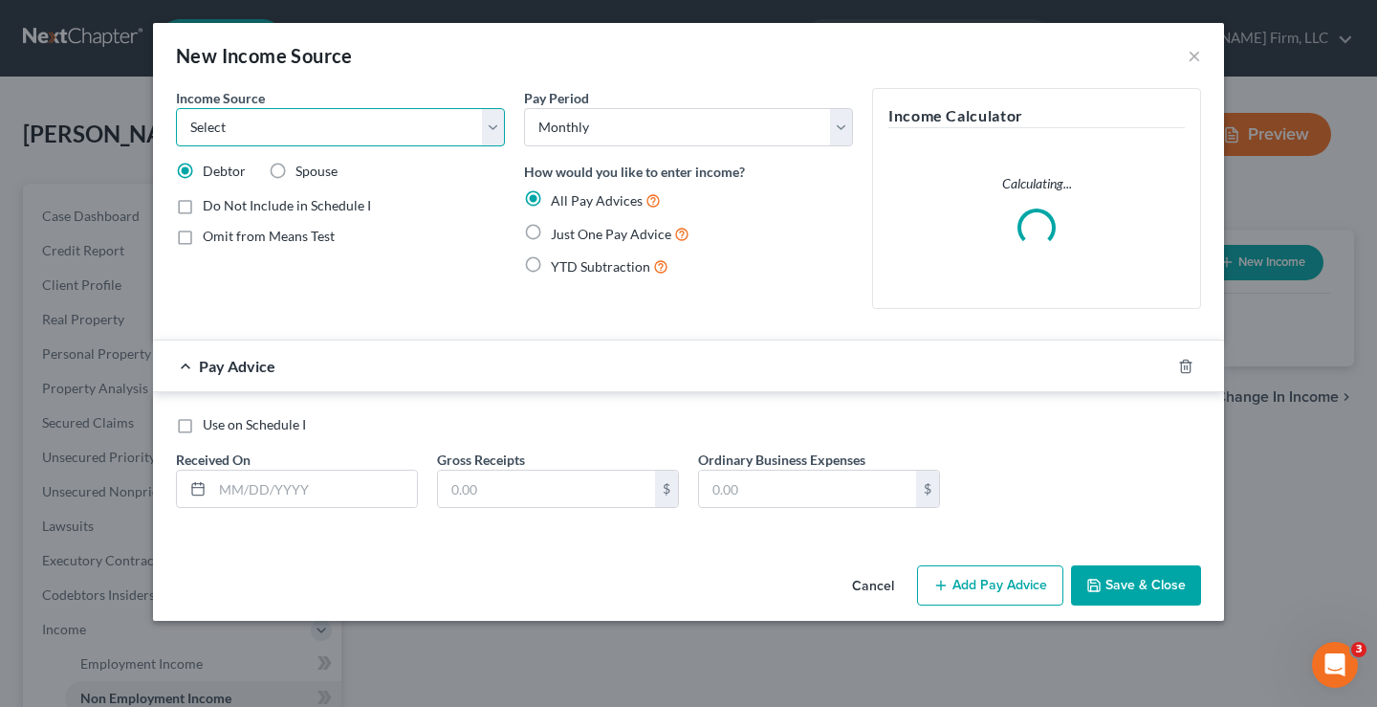
click at [241, 137] on select "Select Unemployment Disability (from employer) Pension Retirement Social Securi…" at bounding box center [340, 127] width 329 height 38
select select "13"
click at [176, 108] on select "Select Unemployment Disability (from employer) Pension Retirement Social Securi…" at bounding box center [340, 127] width 329 height 38
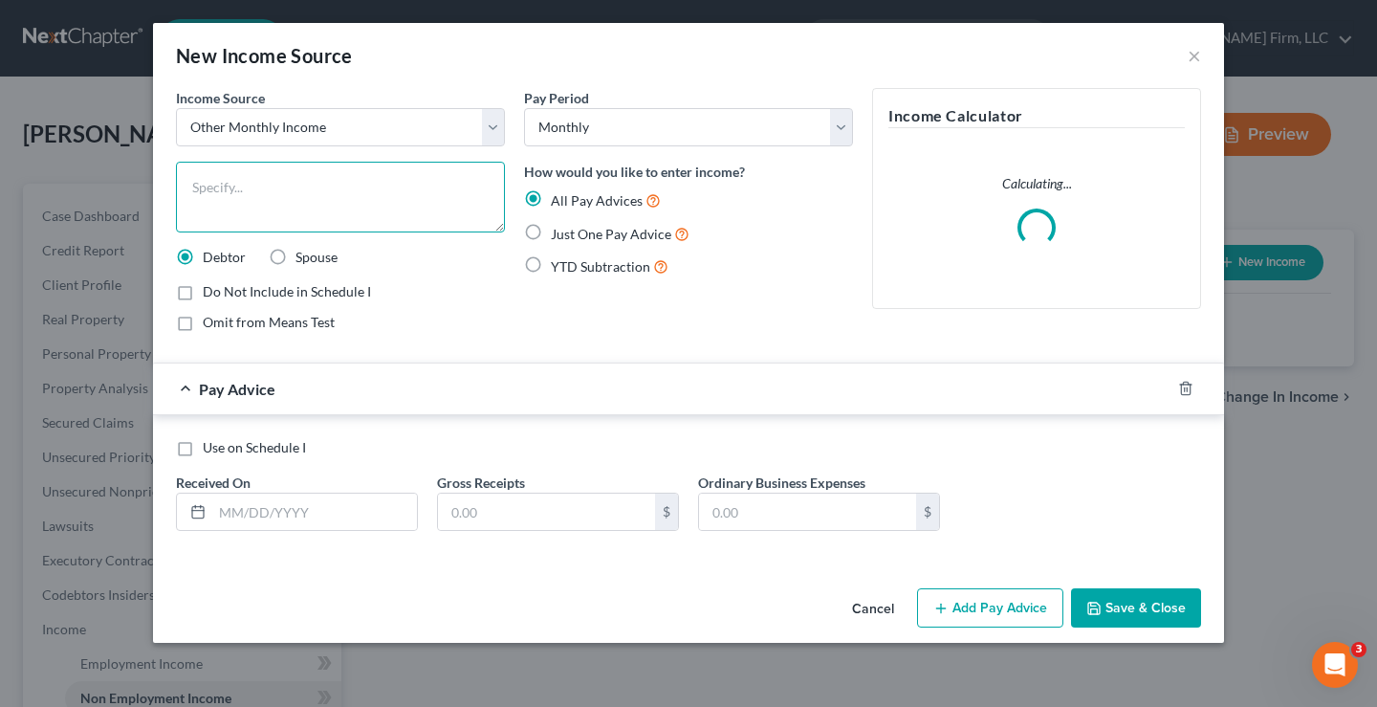
click at [224, 182] on textarea at bounding box center [340, 197] width 329 height 71
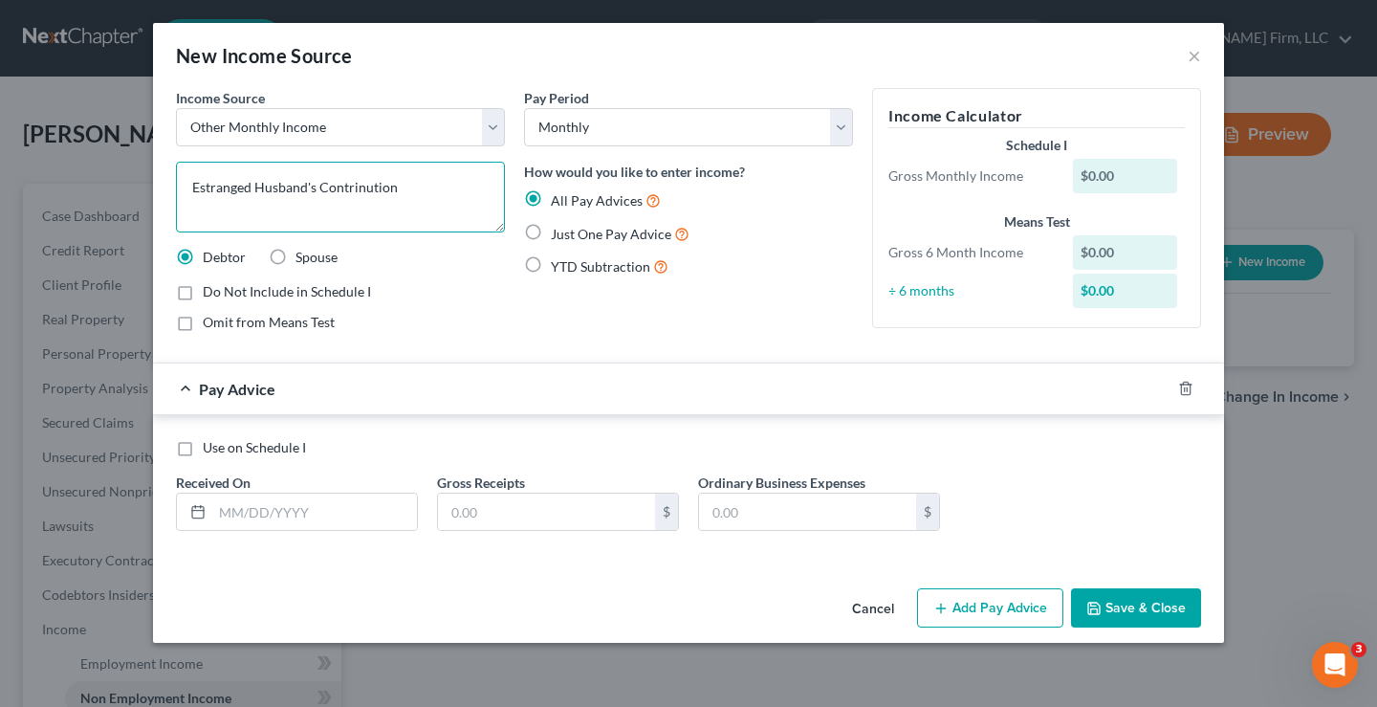
click at [361, 196] on textarea "Estranged Husband's Contrinution" at bounding box center [340, 197] width 329 height 71
type textarea "Estranged Husband's Contribution"
click at [551, 236] on label "Just One Pay Advice" at bounding box center [620, 234] width 139 height 22
click at [558, 235] on input "Just One Pay Advice" at bounding box center [564, 229] width 12 height 12
radio input "true"
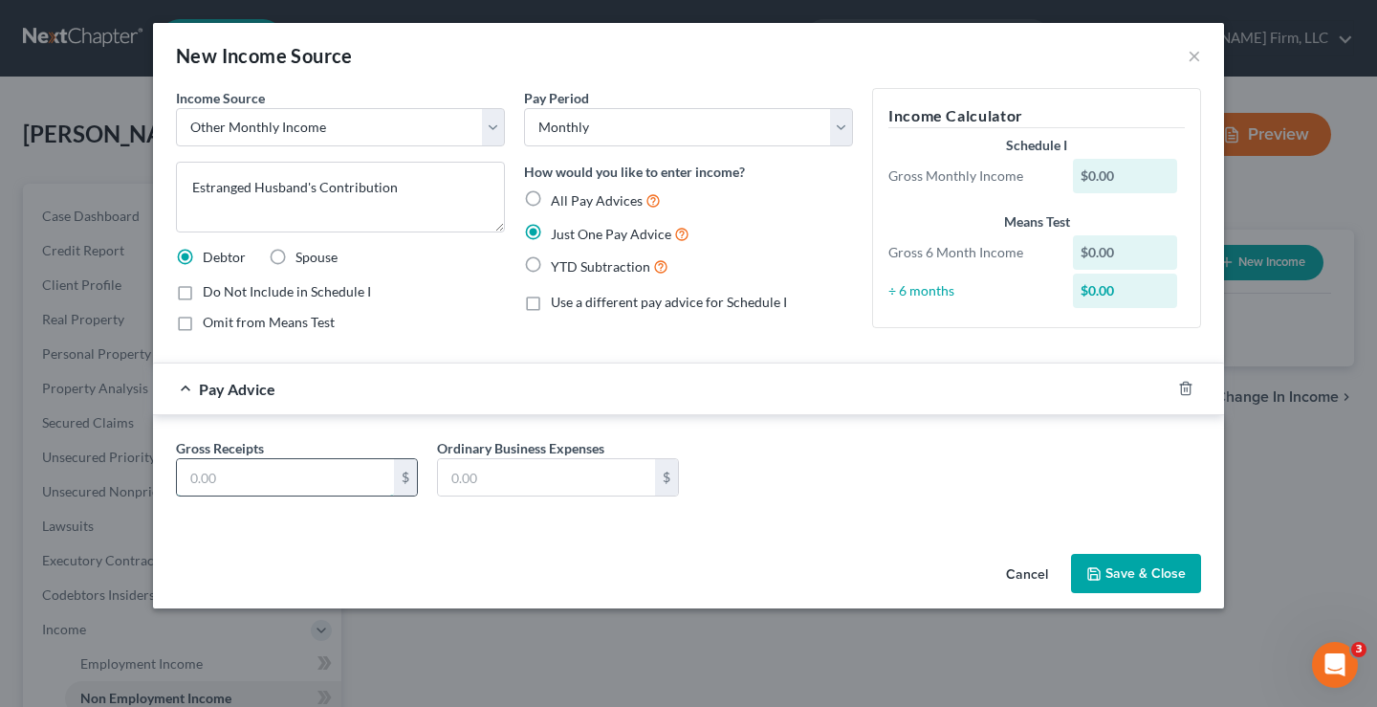
click at [210, 465] on input "text" at bounding box center [285, 477] width 217 height 36
type input "780"
click at [1163, 575] on button "Save & Close" at bounding box center [1136, 574] width 130 height 40
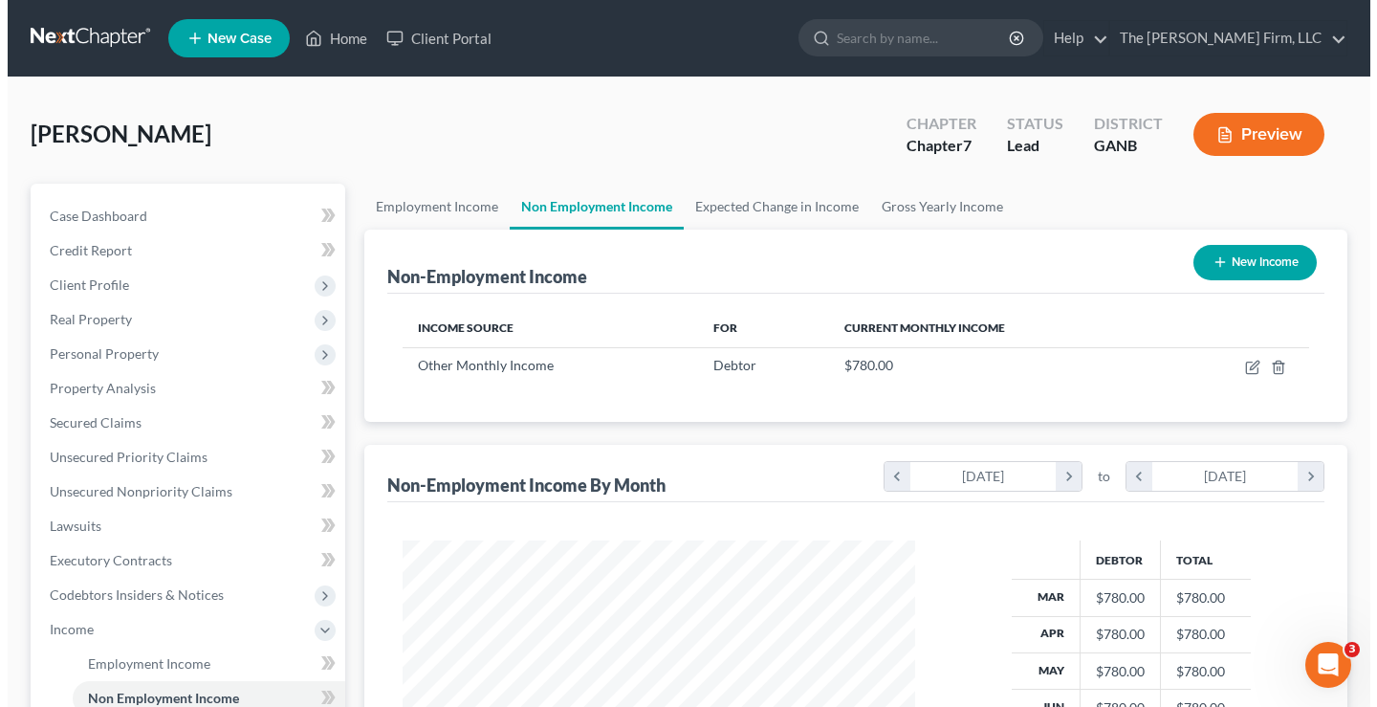
scroll to position [343, 551]
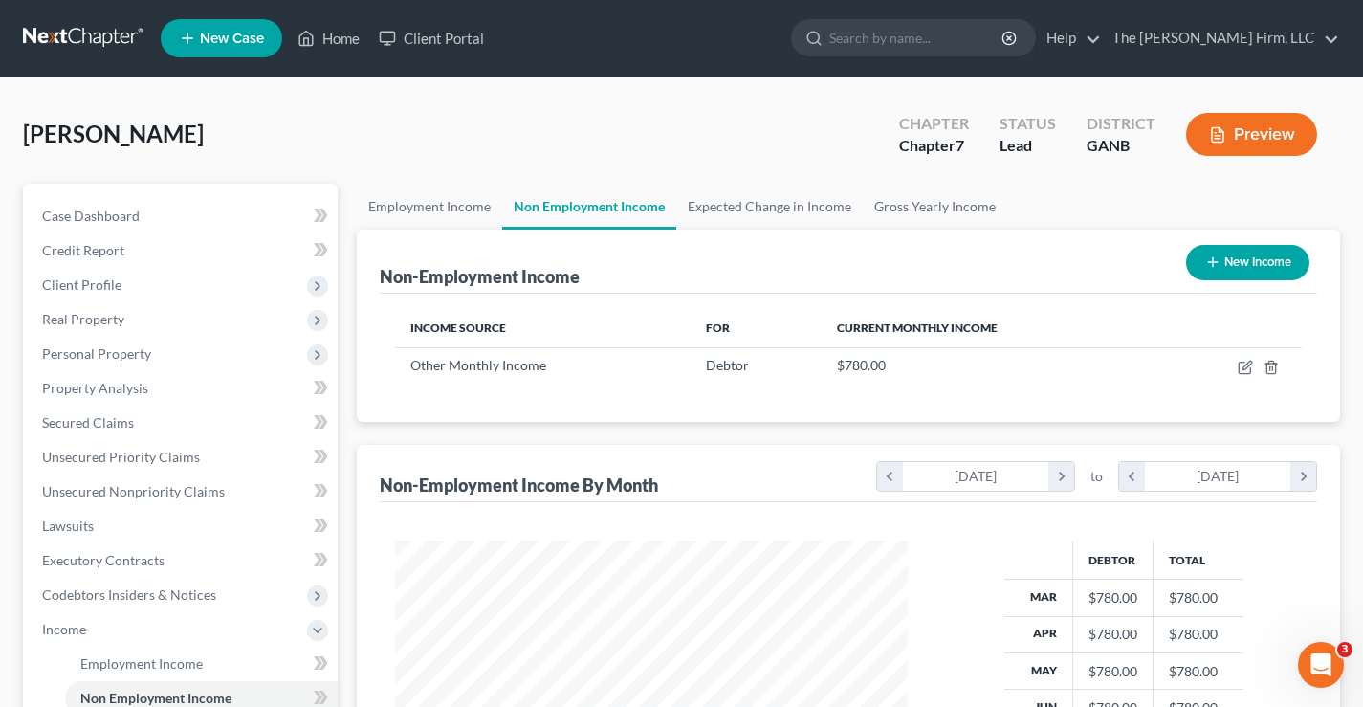
click at [1267, 263] on button "New Income" at bounding box center [1247, 262] width 123 height 35
select select "0"
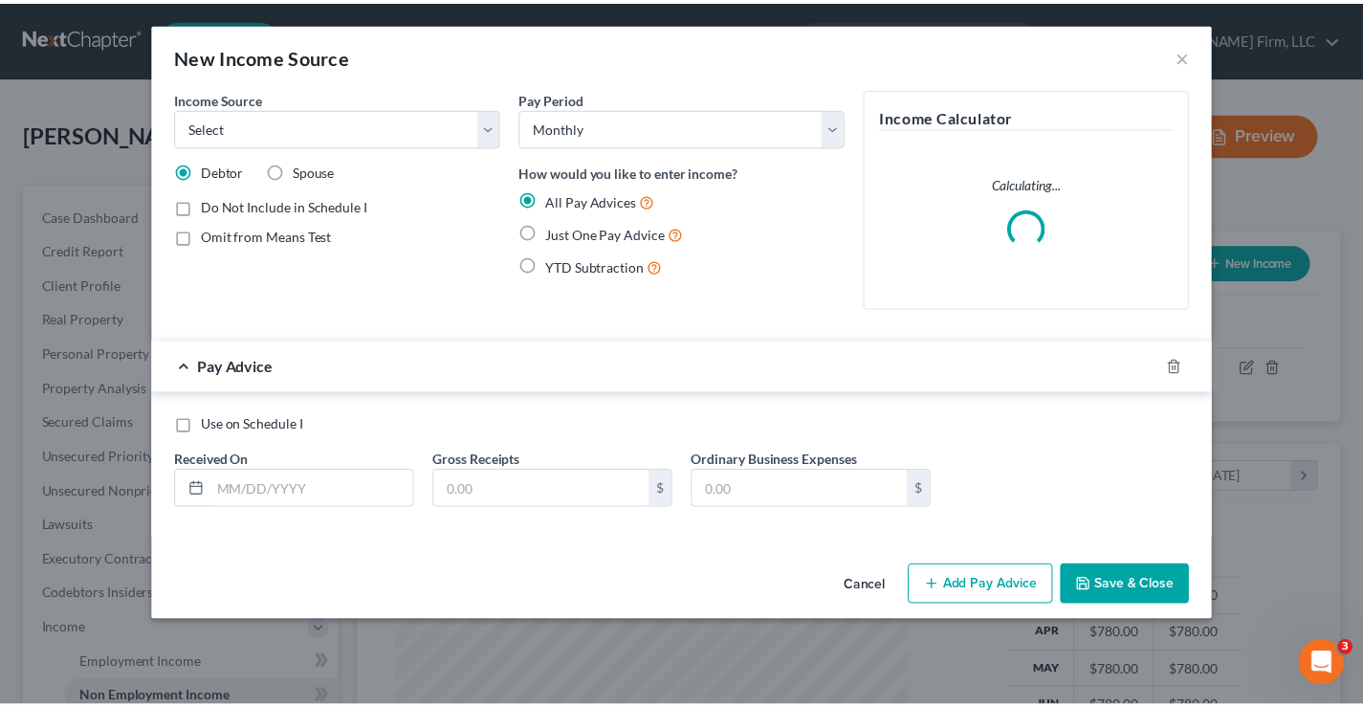
scroll to position [343, 557]
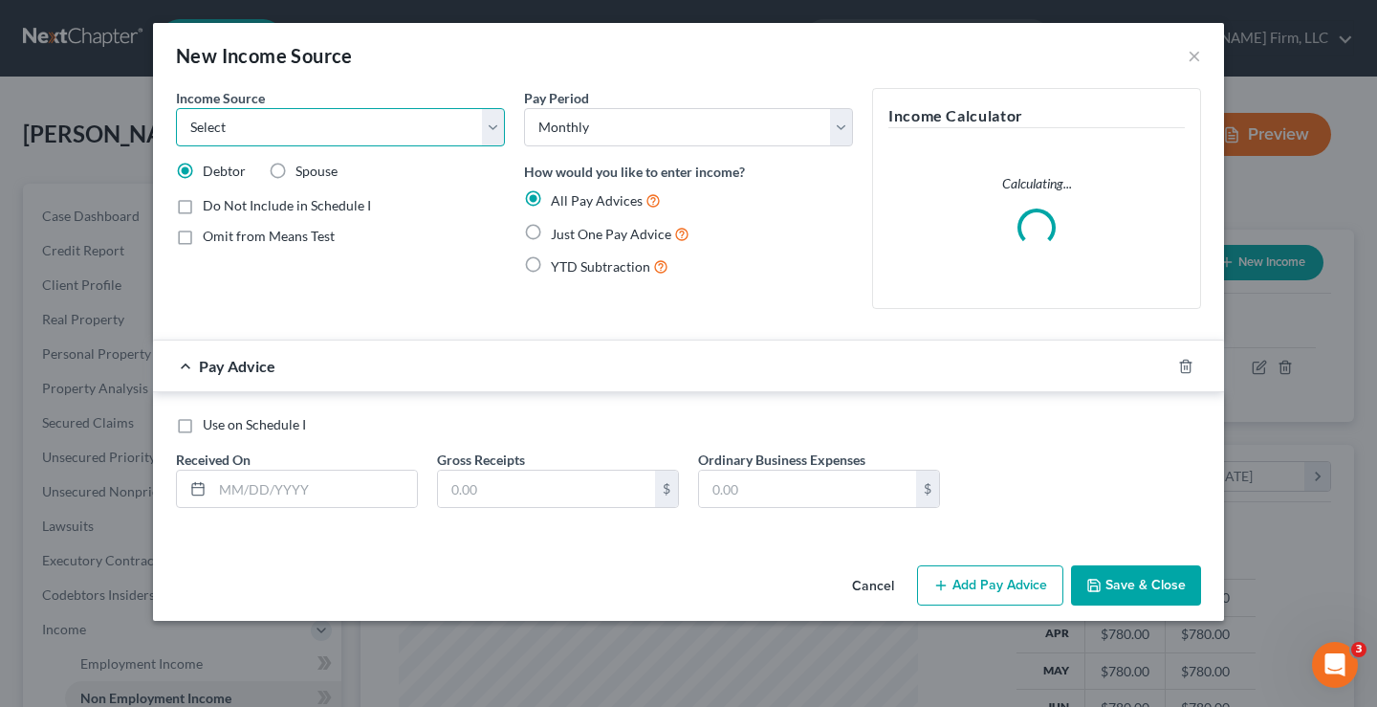
click at [327, 125] on select "Select Unemployment Disability (from employer) Pension Retirement Social Securi…" at bounding box center [340, 127] width 329 height 38
select select "13"
click at [176, 108] on select "Select Unemployment Disability (from employer) Pension Retirement Social Securi…" at bounding box center [340, 127] width 329 height 38
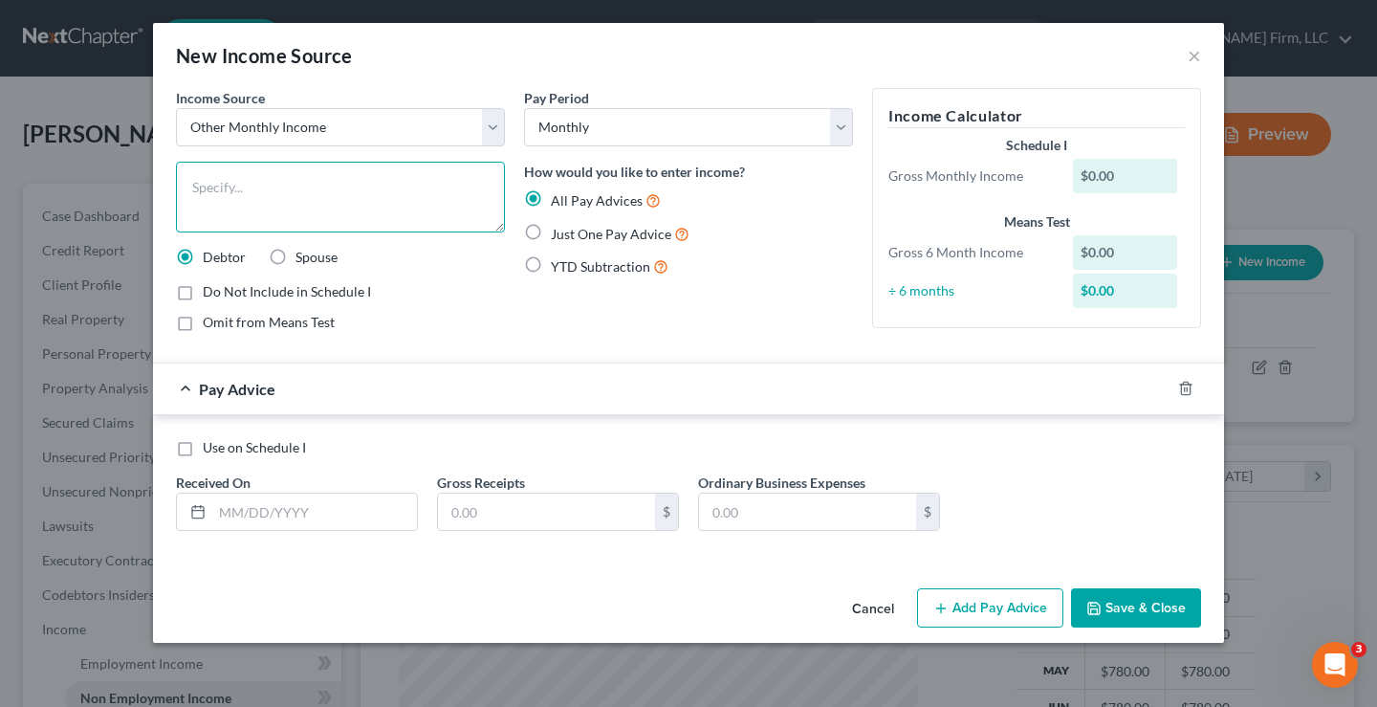
click at [243, 183] on textarea at bounding box center [340, 197] width 329 height 71
click at [192, 184] on textarea "family Contributions" at bounding box center [340, 197] width 329 height 71
type textarea "Family Contributions"
click at [551, 229] on label "Just One Pay Advice" at bounding box center [620, 234] width 139 height 22
click at [558, 229] on input "Just One Pay Advice" at bounding box center [564, 229] width 12 height 12
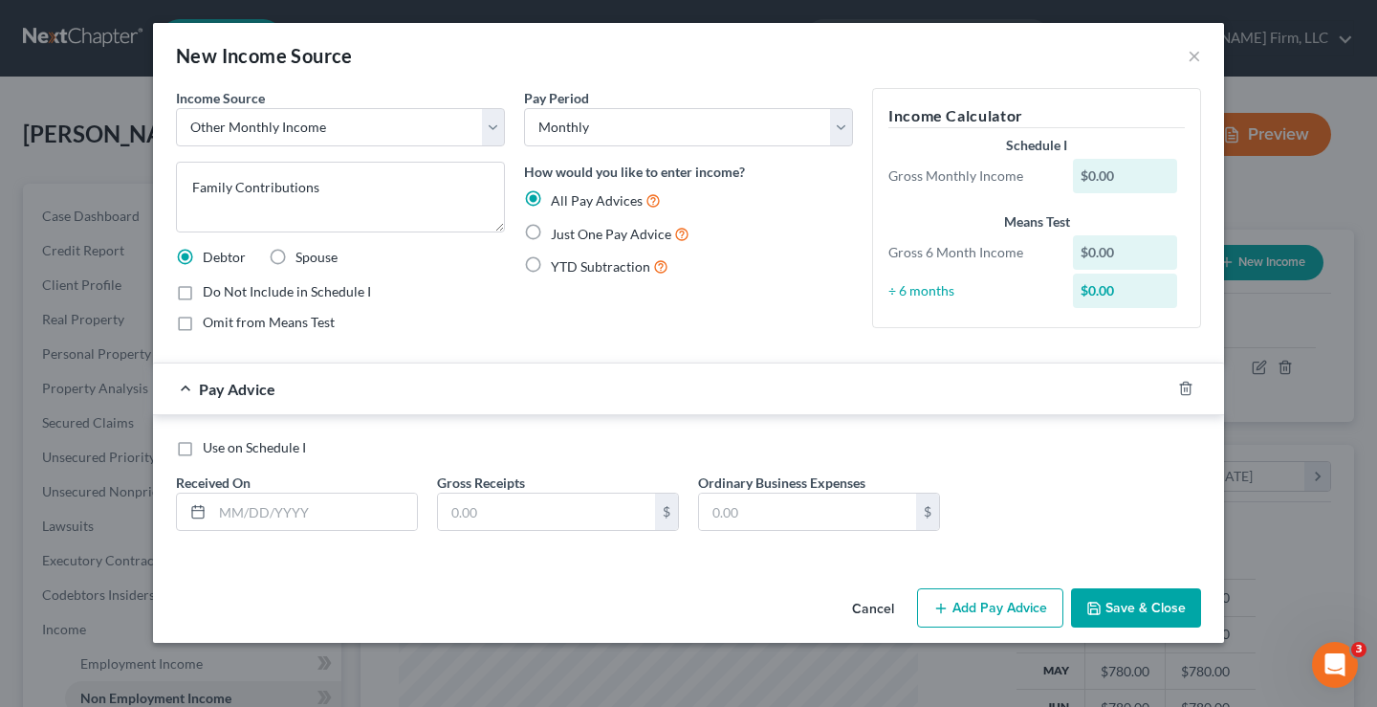
radio input "true"
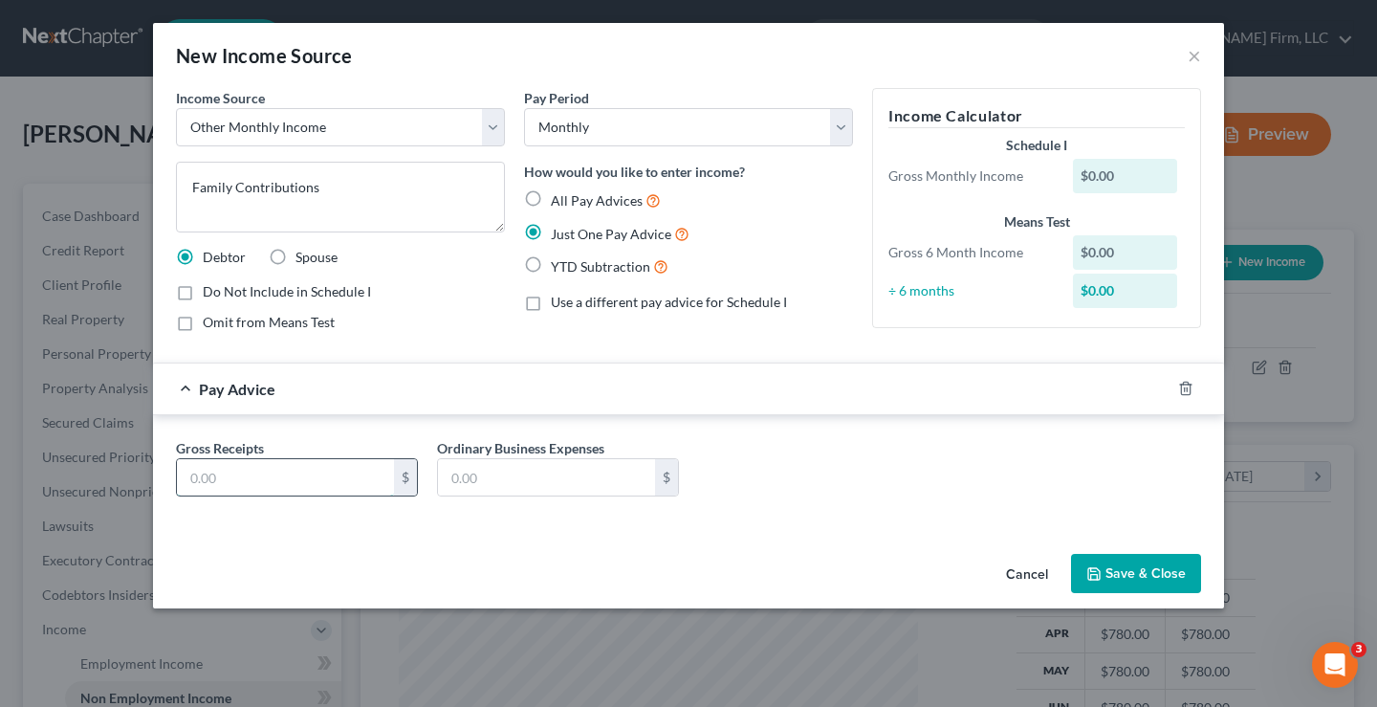
click at [254, 469] on input "text" at bounding box center [285, 477] width 217 height 36
type input "2,000"
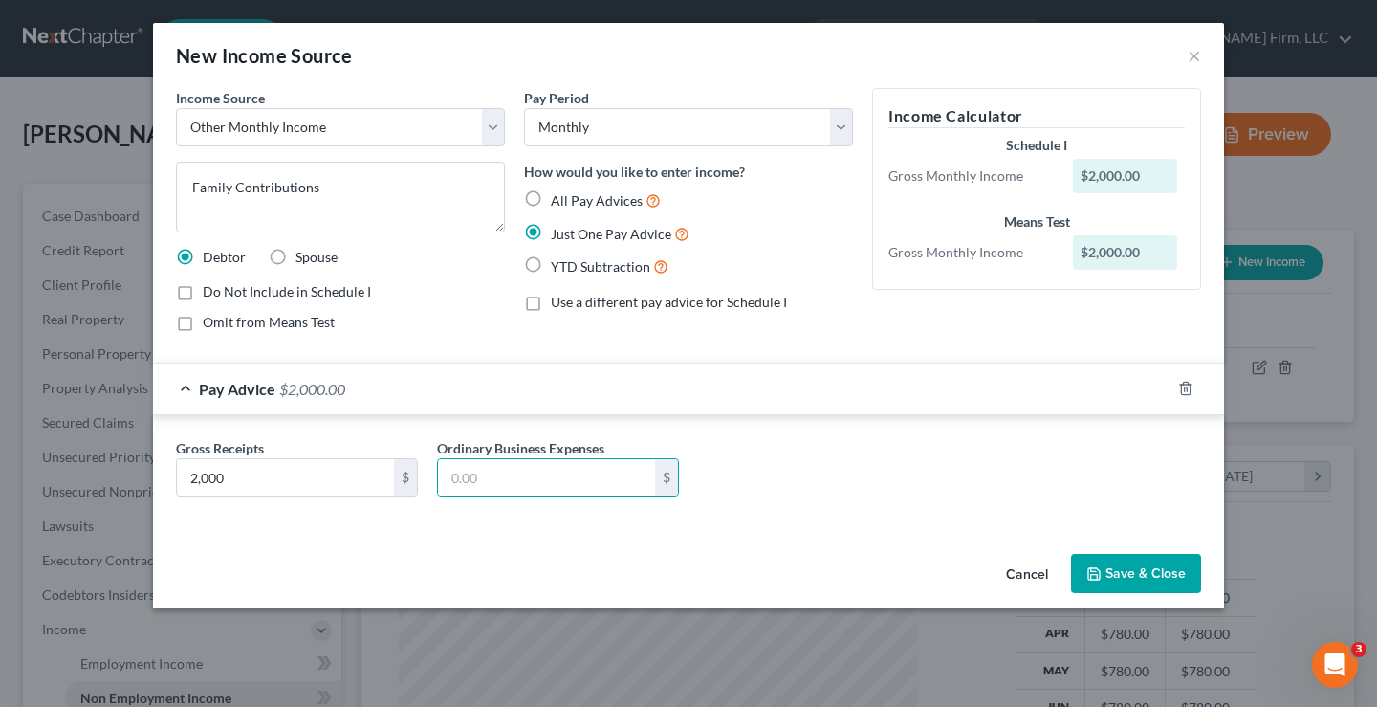
click at [440, 305] on div "Do Not Include in Schedule I Omit from Means Test" at bounding box center [340, 307] width 329 height 50
click at [1147, 580] on button "Save & Close" at bounding box center [1136, 574] width 130 height 40
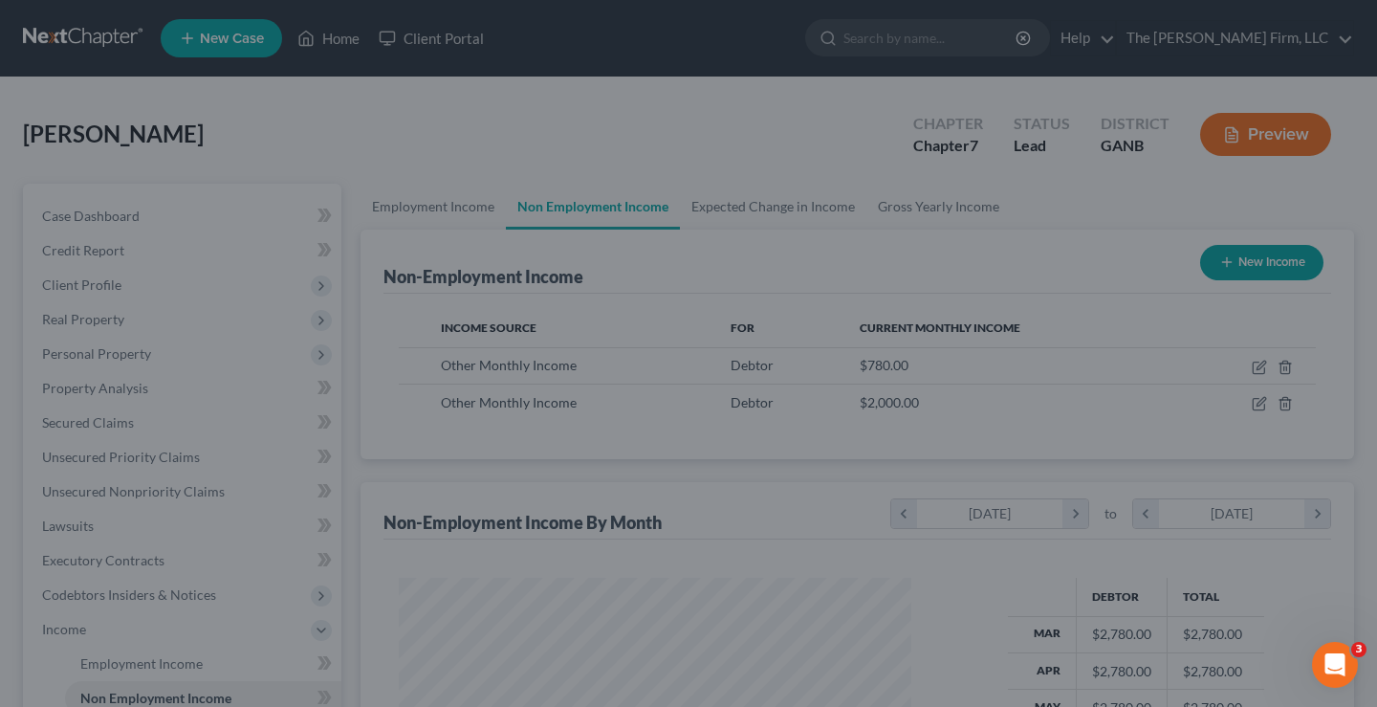
scroll to position [955856, 955647]
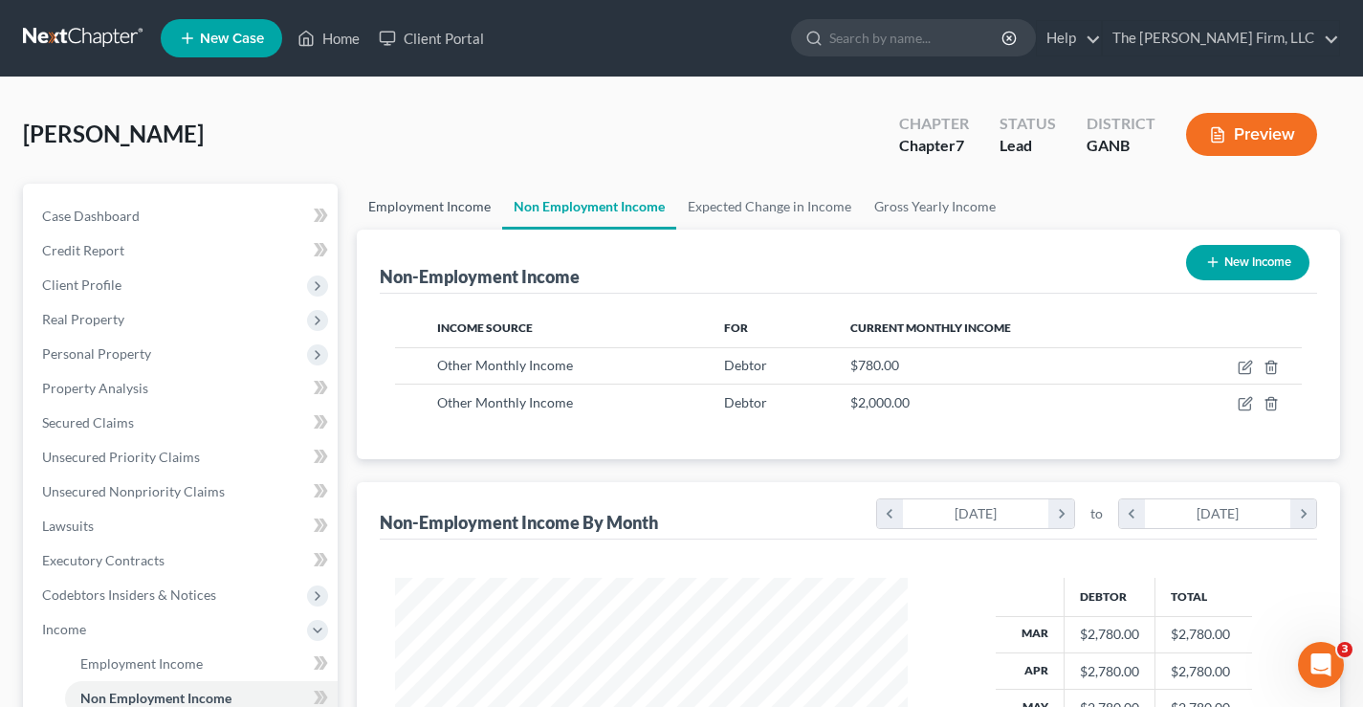
click at [434, 205] on link "Employment Income" at bounding box center [429, 207] width 145 height 46
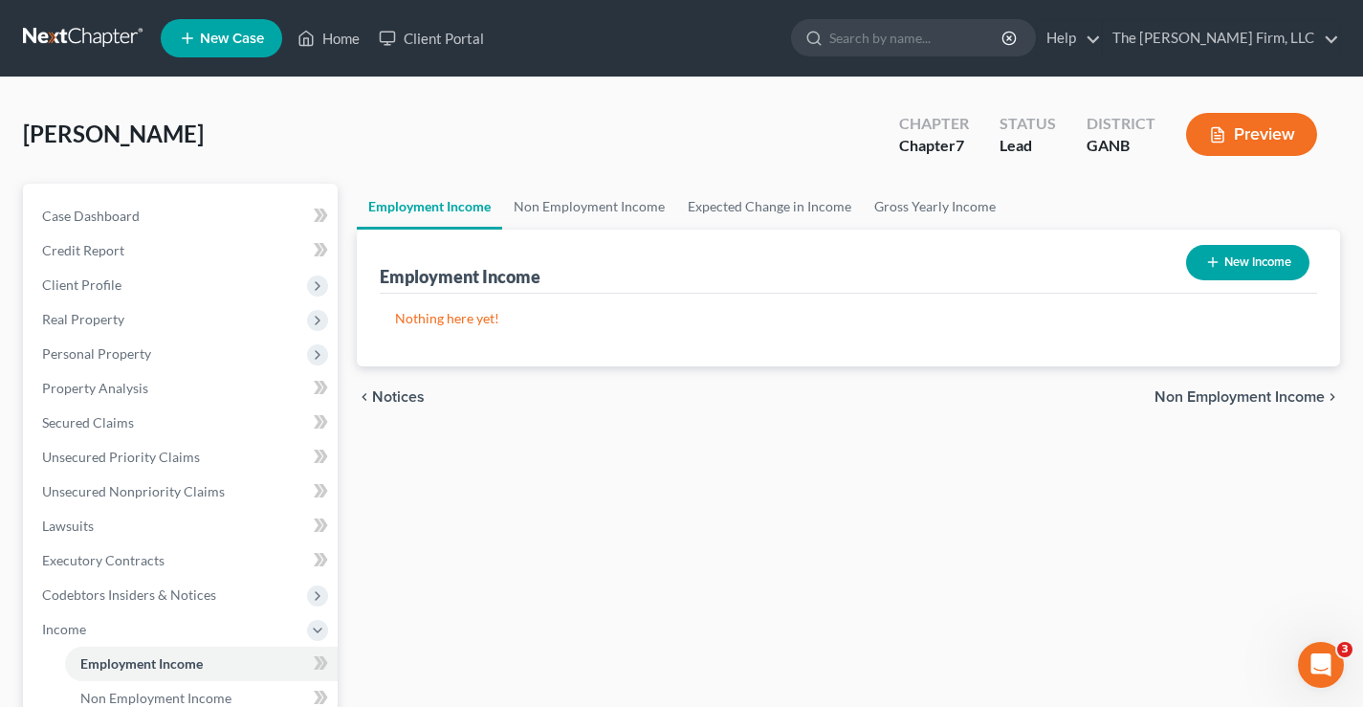
click at [1260, 269] on button "New Income" at bounding box center [1247, 262] width 123 height 35
select select "0"
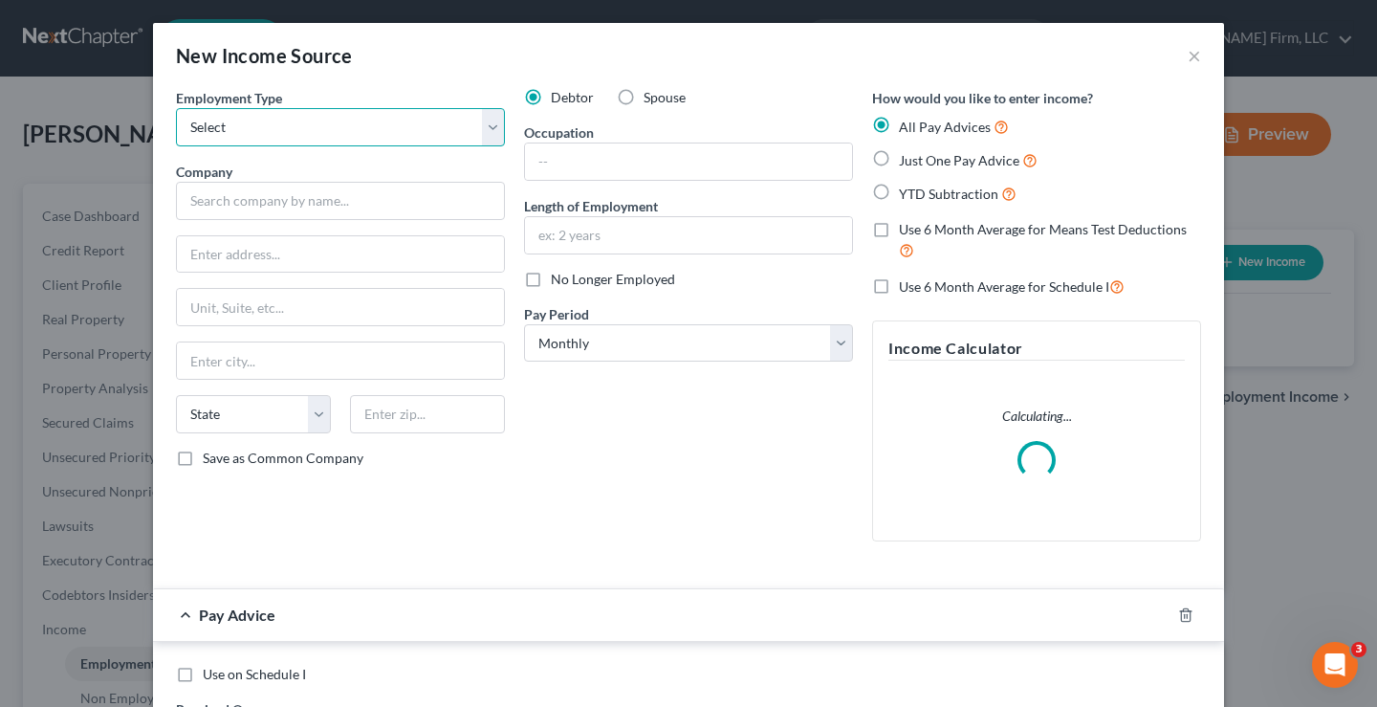
click at [361, 120] on select "Select Full or Part Time Employment Self Employment" at bounding box center [340, 127] width 329 height 38
select select "1"
click at [176, 108] on select "Select Full or Part Time Employment Self Employment" at bounding box center [340, 127] width 329 height 38
drag, startPoint x: 201, startPoint y: 198, endPoint x: 188, endPoint y: 172, distance: 28.7
click at [201, 198] on input "text" at bounding box center [340, 201] width 329 height 38
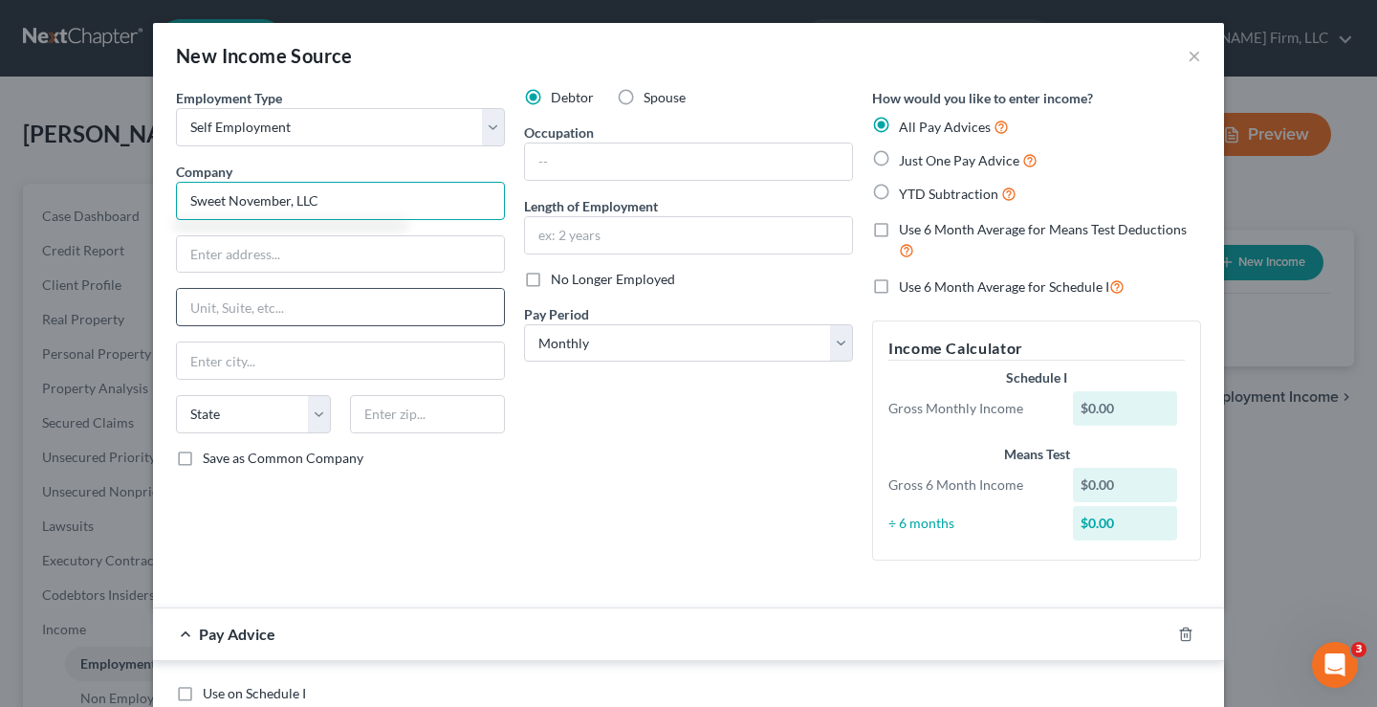
type input "Sweet November, LLC"
click at [899, 160] on label "Just One Pay Advice" at bounding box center [968, 160] width 139 height 22
click at [906, 160] on input "Just One Pay Advice" at bounding box center [912, 155] width 12 height 12
radio input "true"
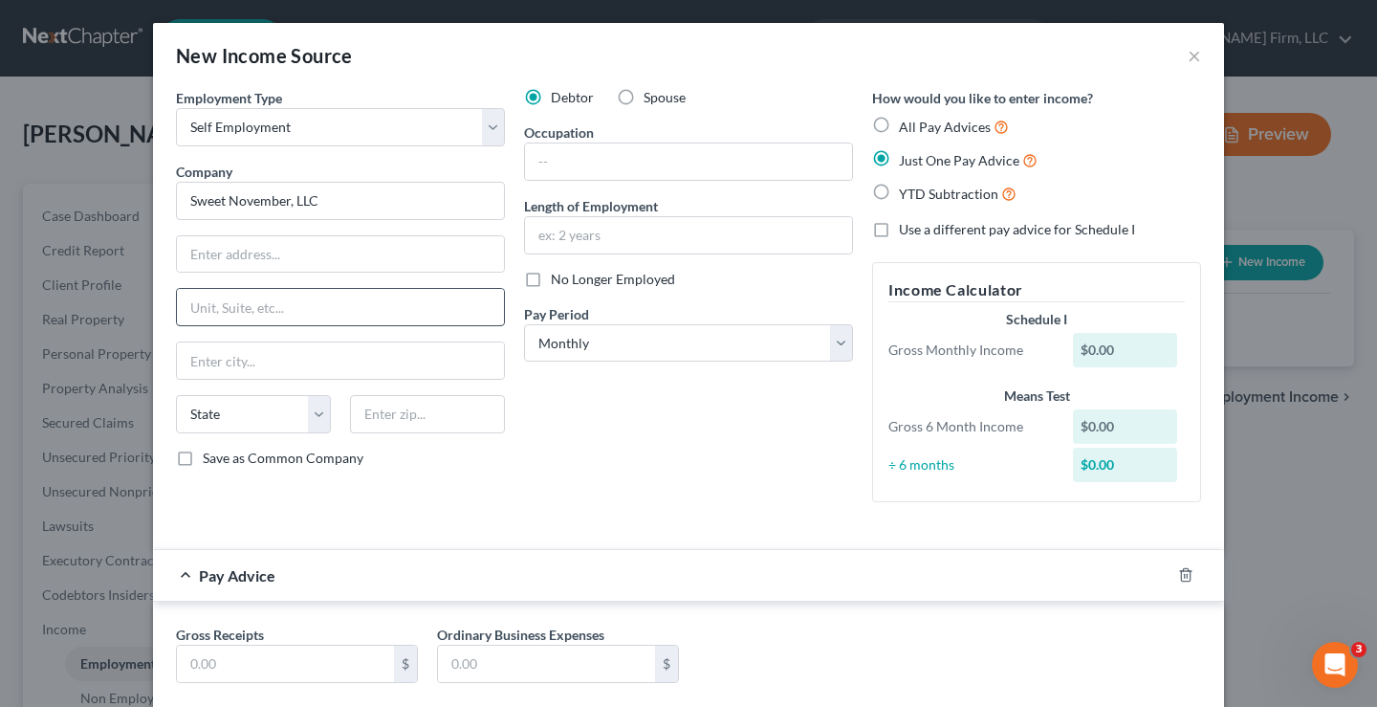
type input "Sweet November, LLC"
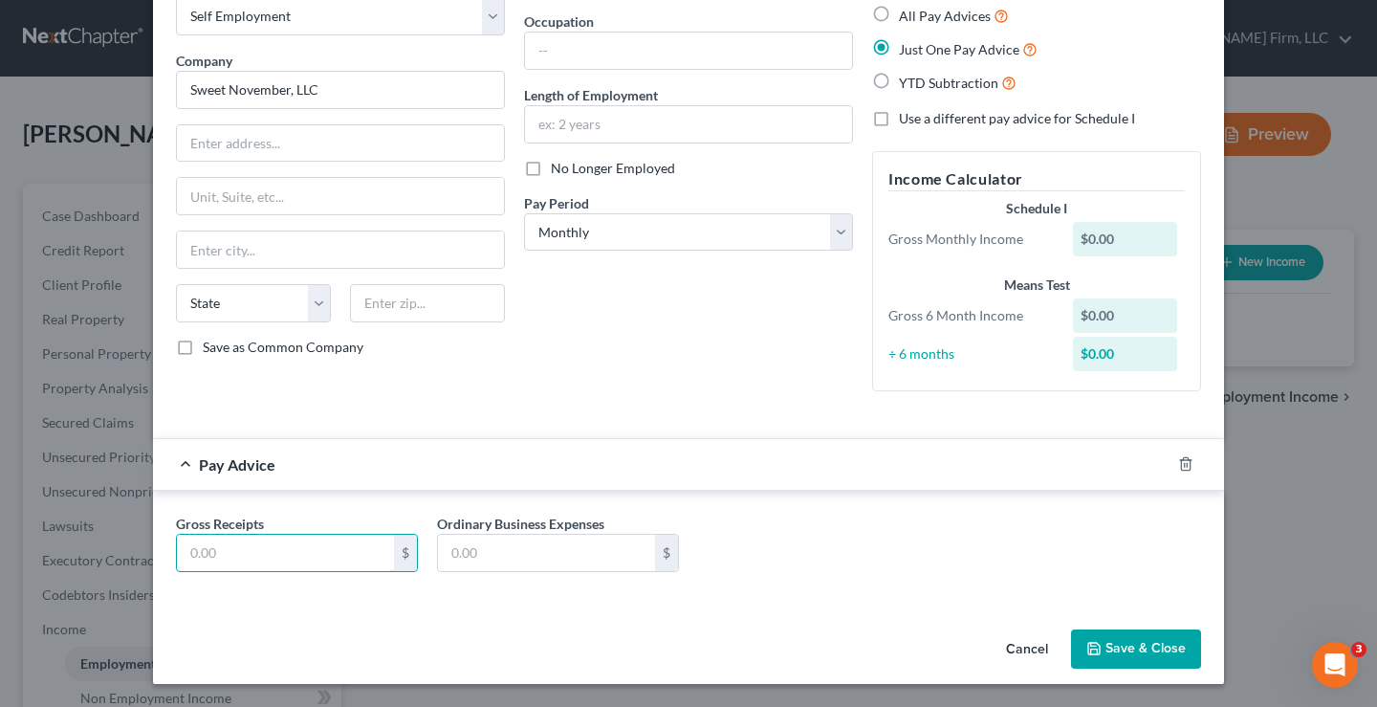
drag, startPoint x: 180, startPoint y: 548, endPoint x: 124, endPoint y: 547, distance: 55.5
click at [180, 547] on input "text" at bounding box center [285, 553] width 217 height 36
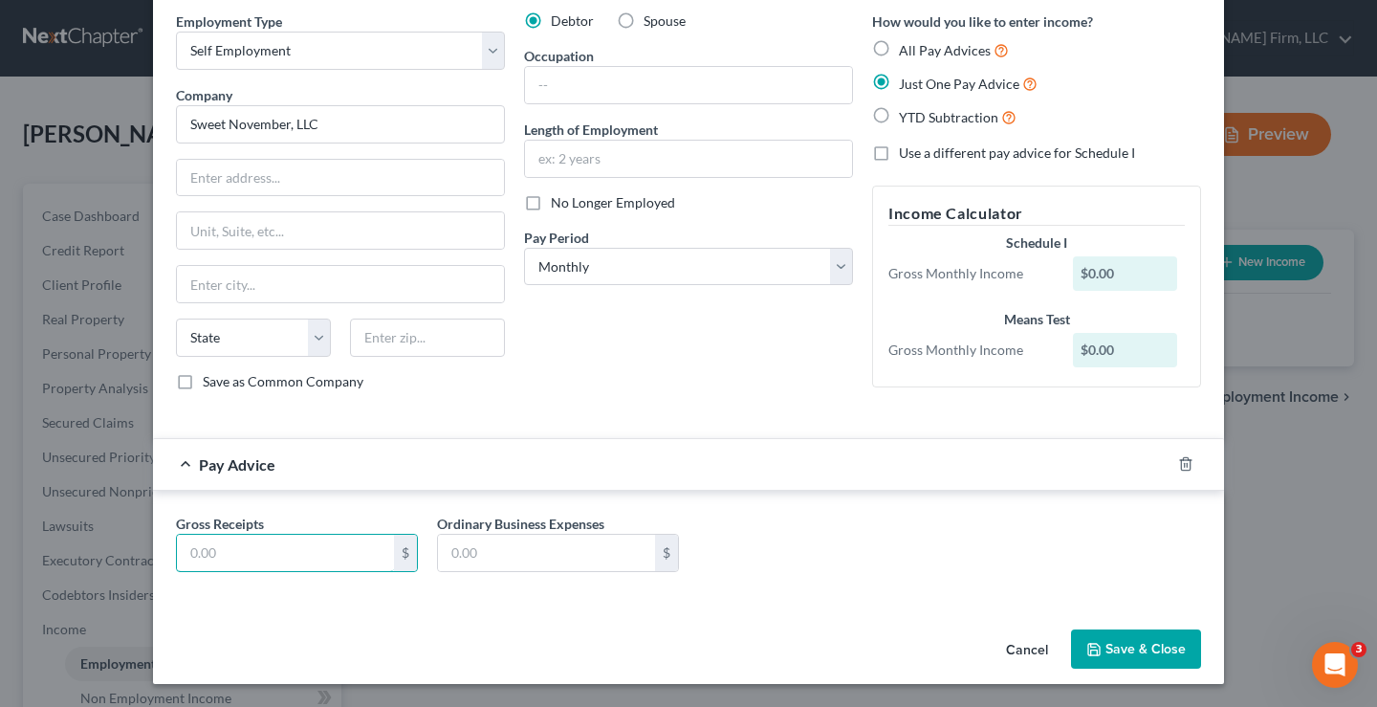
scroll to position [76, 0]
type input "5"
type input "750"
click at [1099, 649] on button "Save & Close" at bounding box center [1136, 649] width 130 height 40
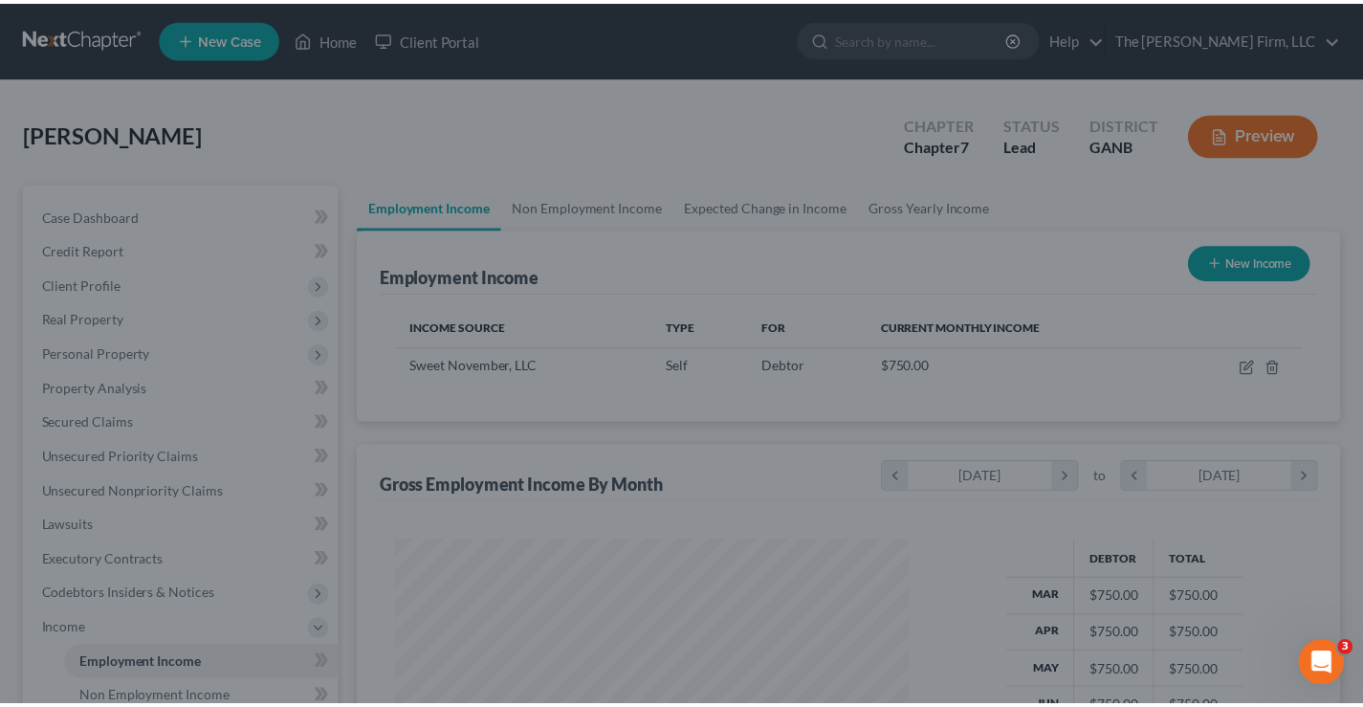
scroll to position [343, 551]
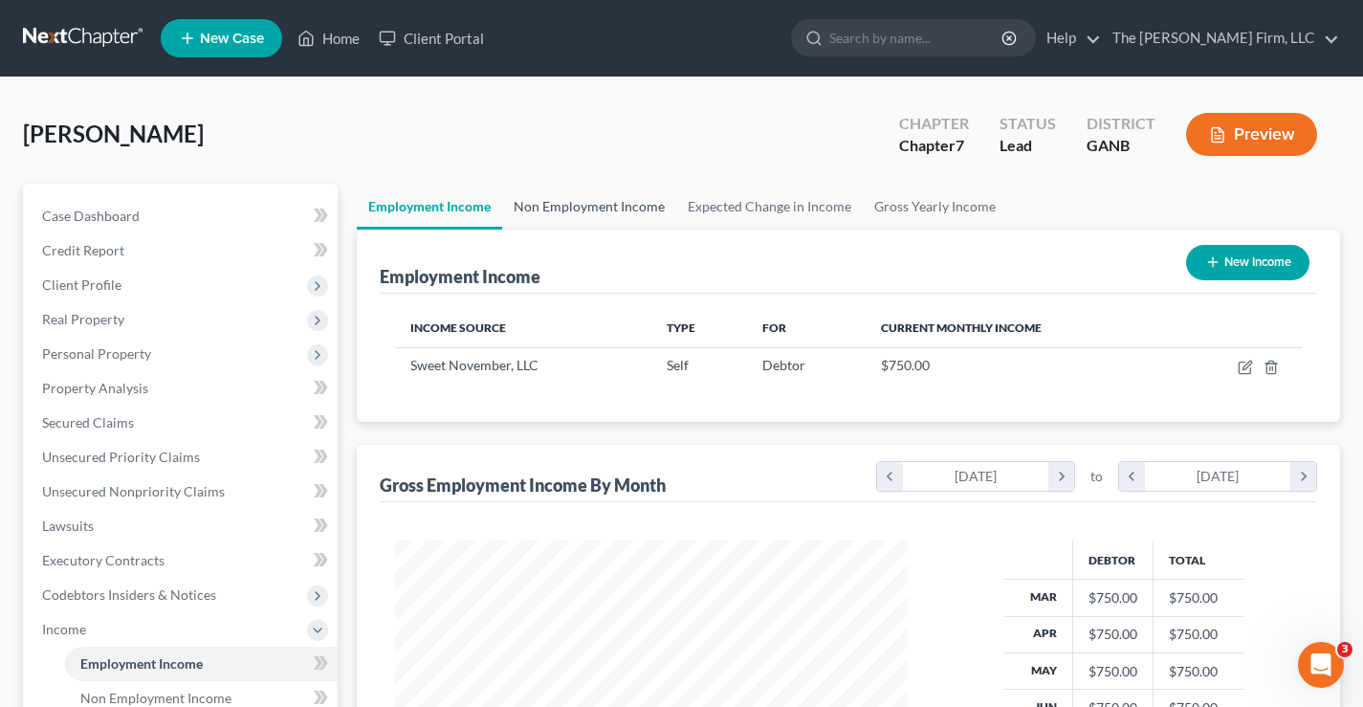
click at [632, 211] on link "Non Employment Income" at bounding box center [589, 207] width 174 height 46
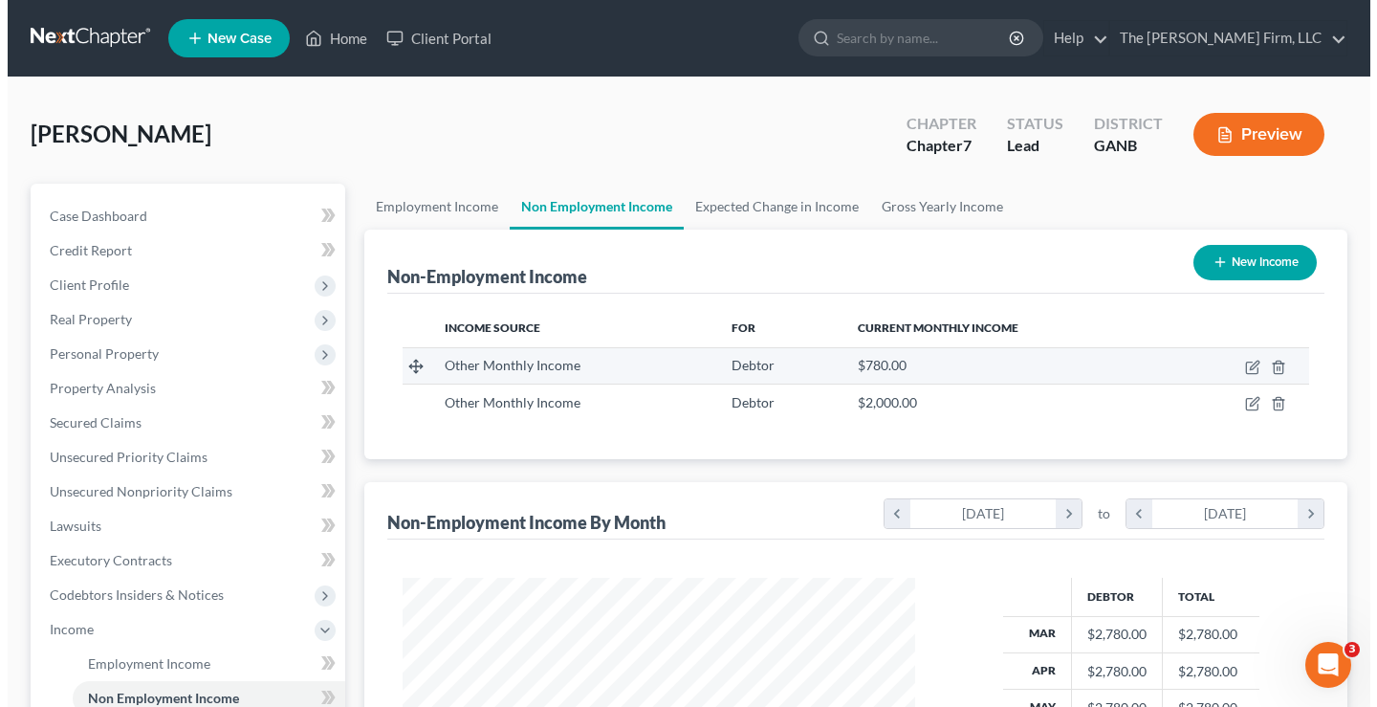
scroll to position [343, 551]
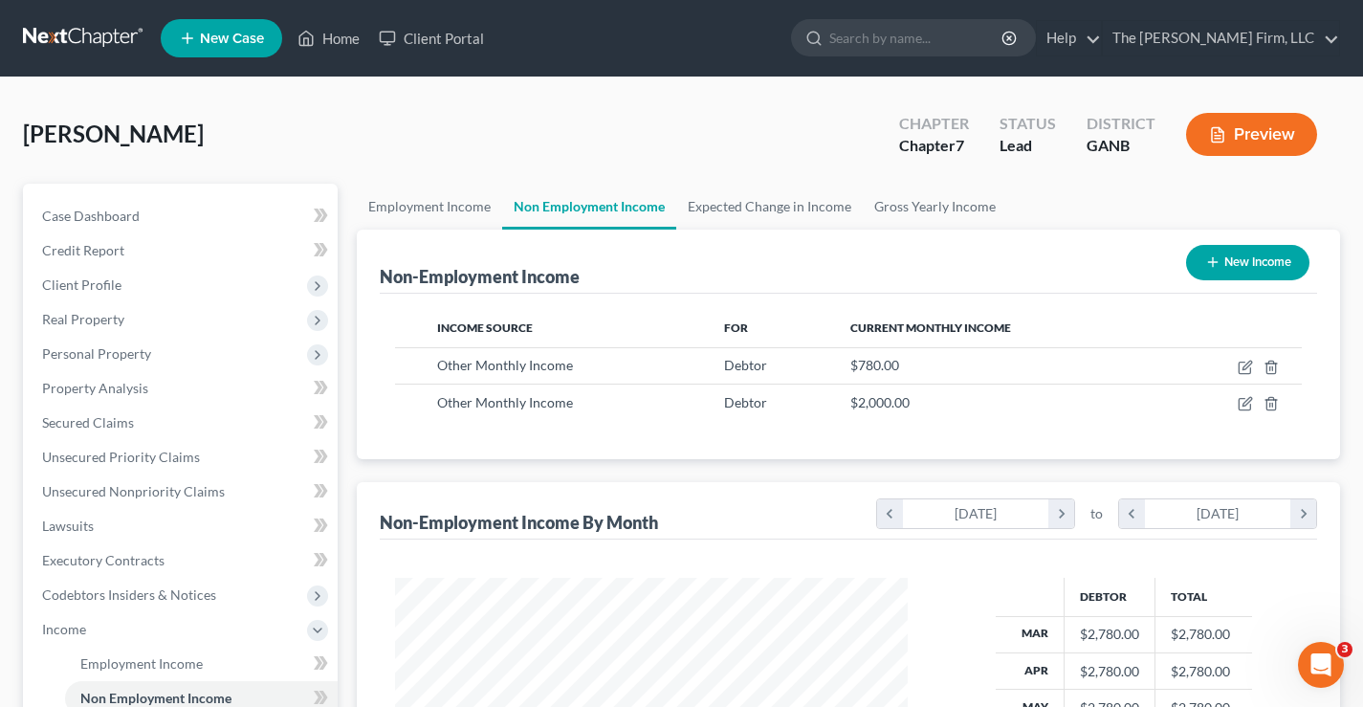
click at [1228, 261] on button "New Income" at bounding box center [1247, 262] width 123 height 35
select select "0"
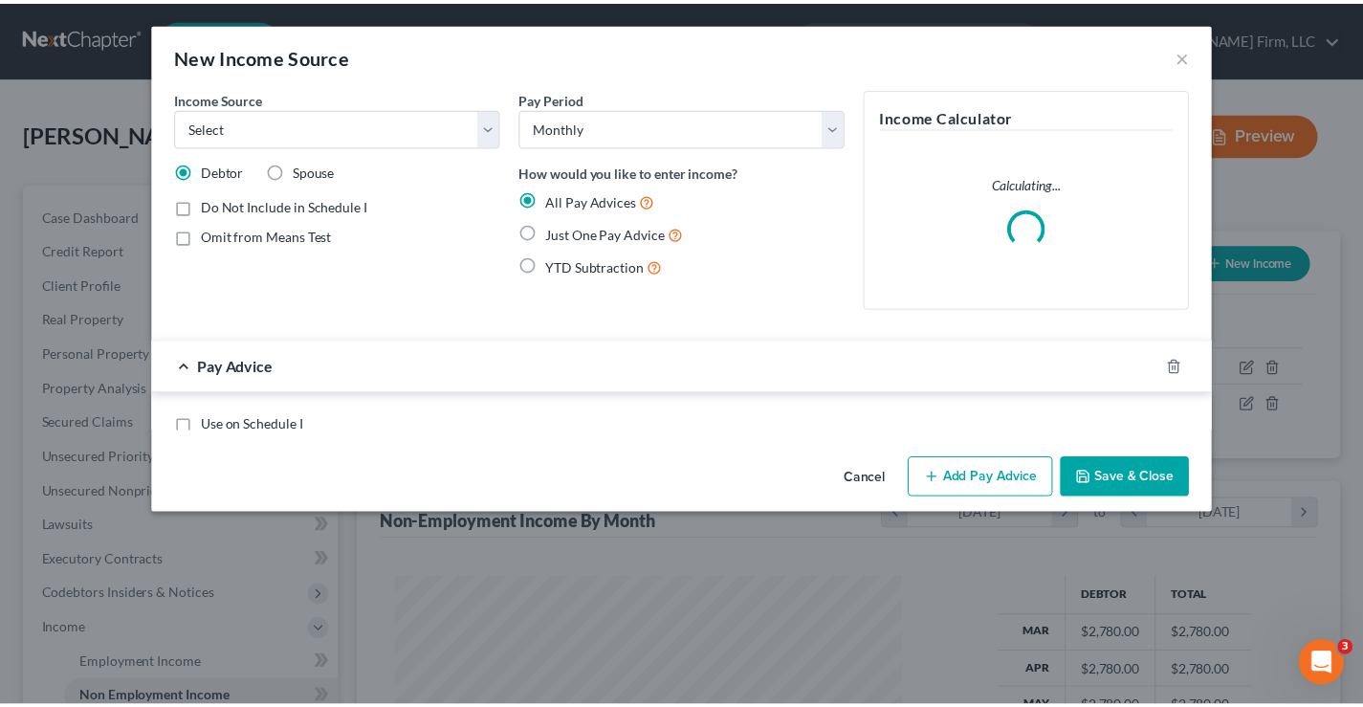
scroll to position [343, 557]
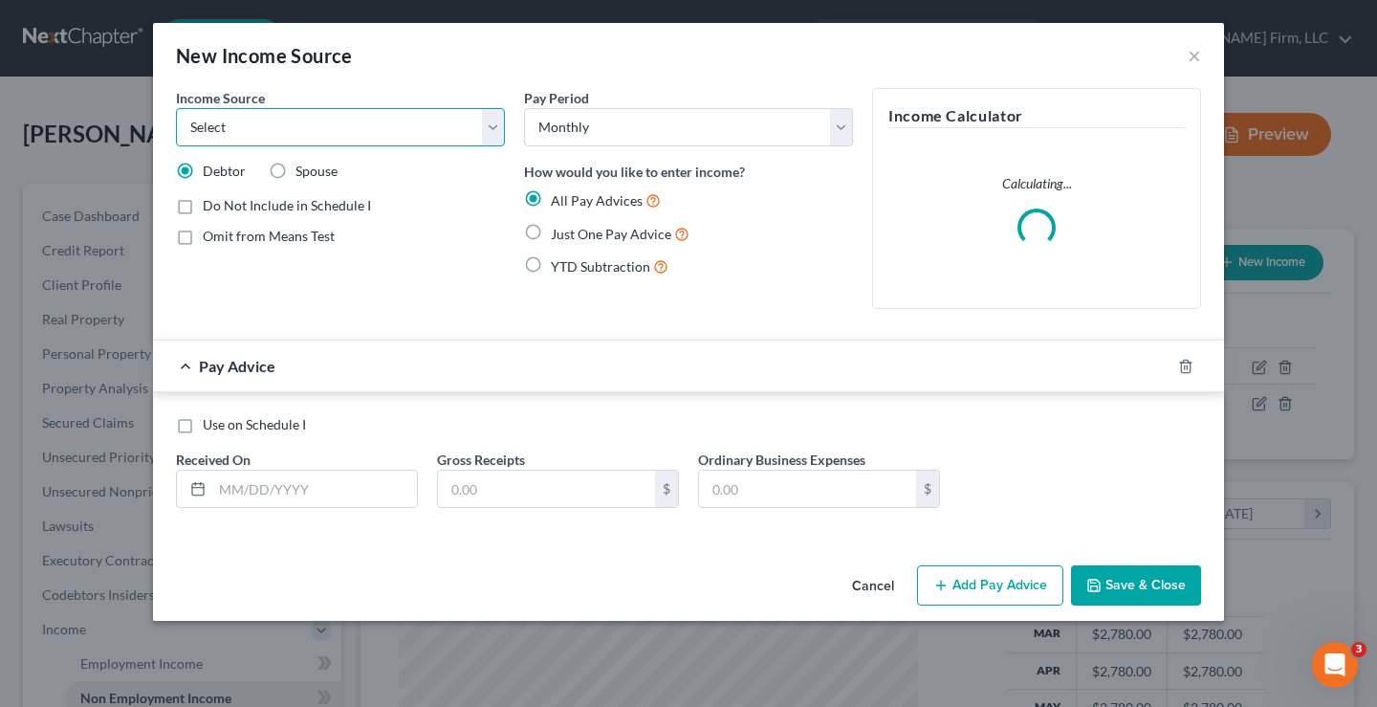
click at [352, 127] on select "Select Unemployment Disability (from employer) Pension Retirement Social Securi…" at bounding box center [340, 127] width 329 height 38
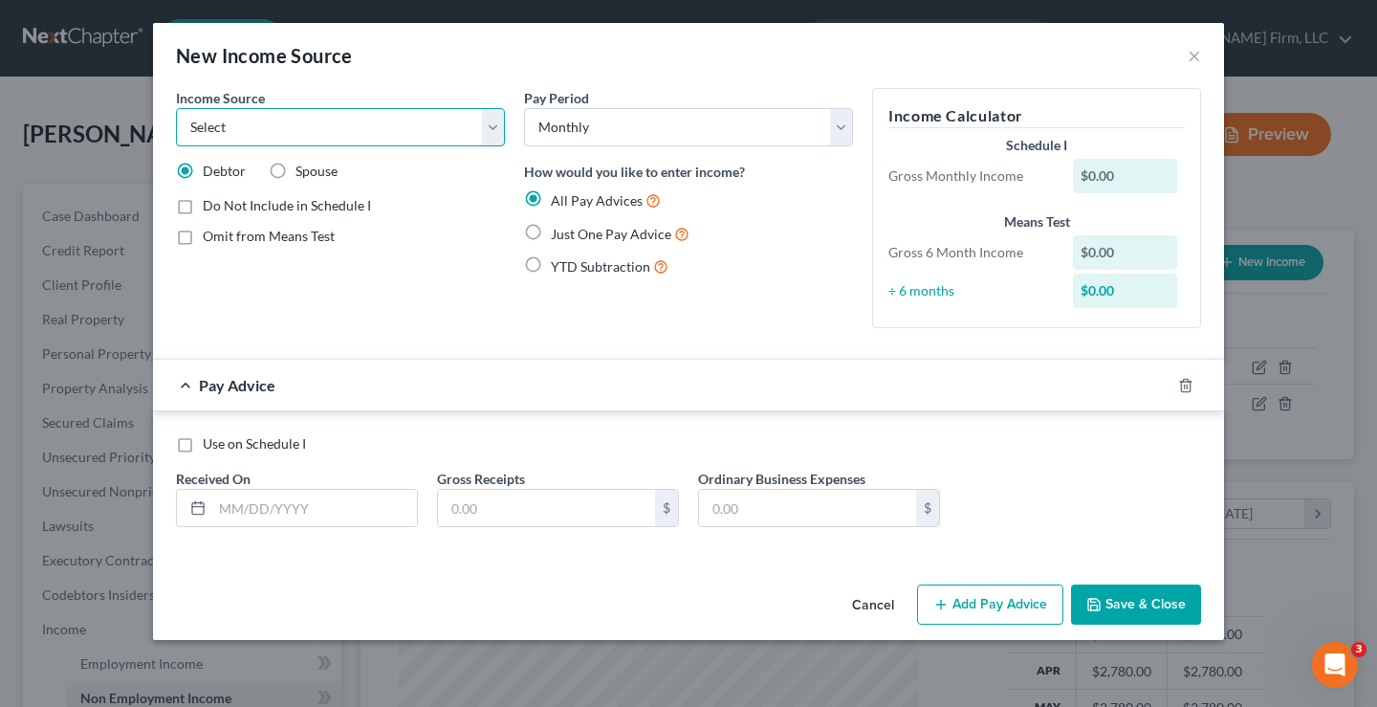
select select "5"
click at [176, 108] on select "Select Unemployment Disability (from employer) Pension Retirement Social Securi…" at bounding box center [340, 127] width 329 height 38
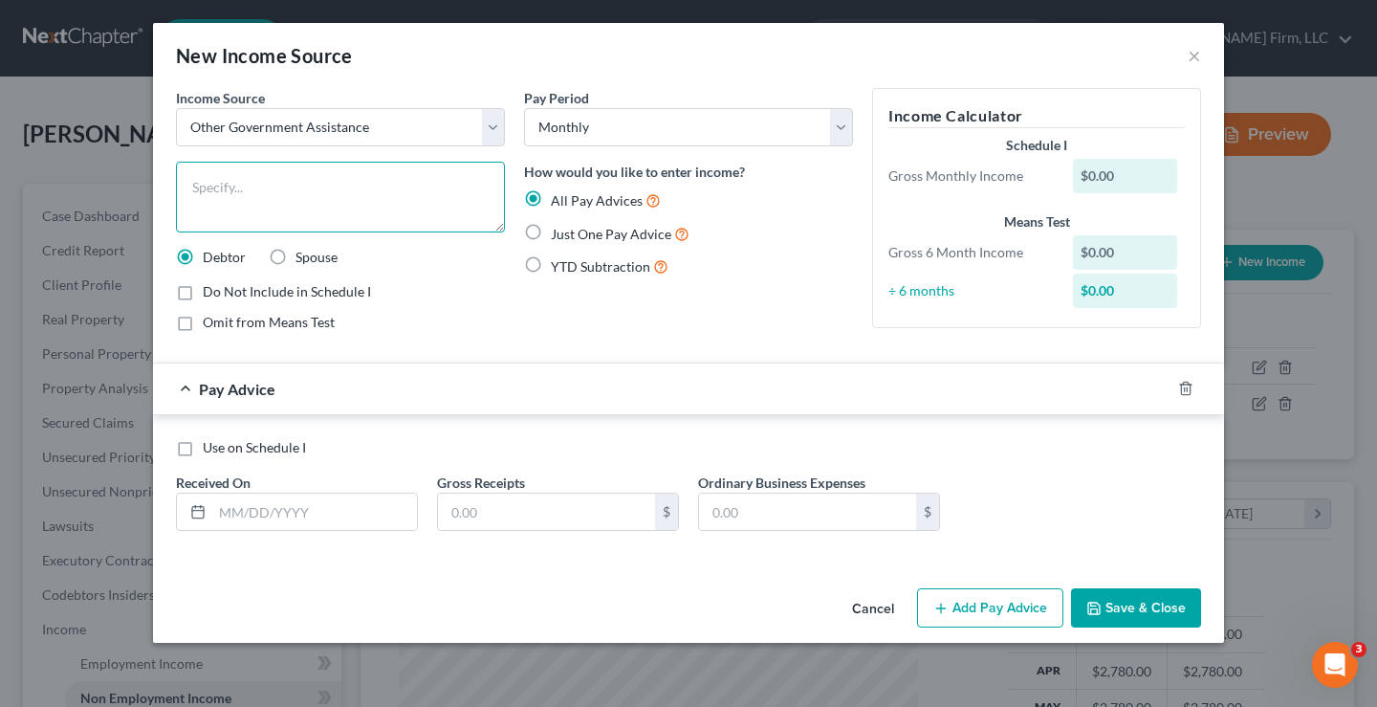
click at [223, 184] on textarea at bounding box center [340, 197] width 329 height 71
type textarea "Food Stamps"
click at [551, 234] on label "Just One Pay Advice" at bounding box center [620, 234] width 139 height 22
click at [558, 234] on input "Just One Pay Advice" at bounding box center [564, 229] width 12 height 12
radio input "true"
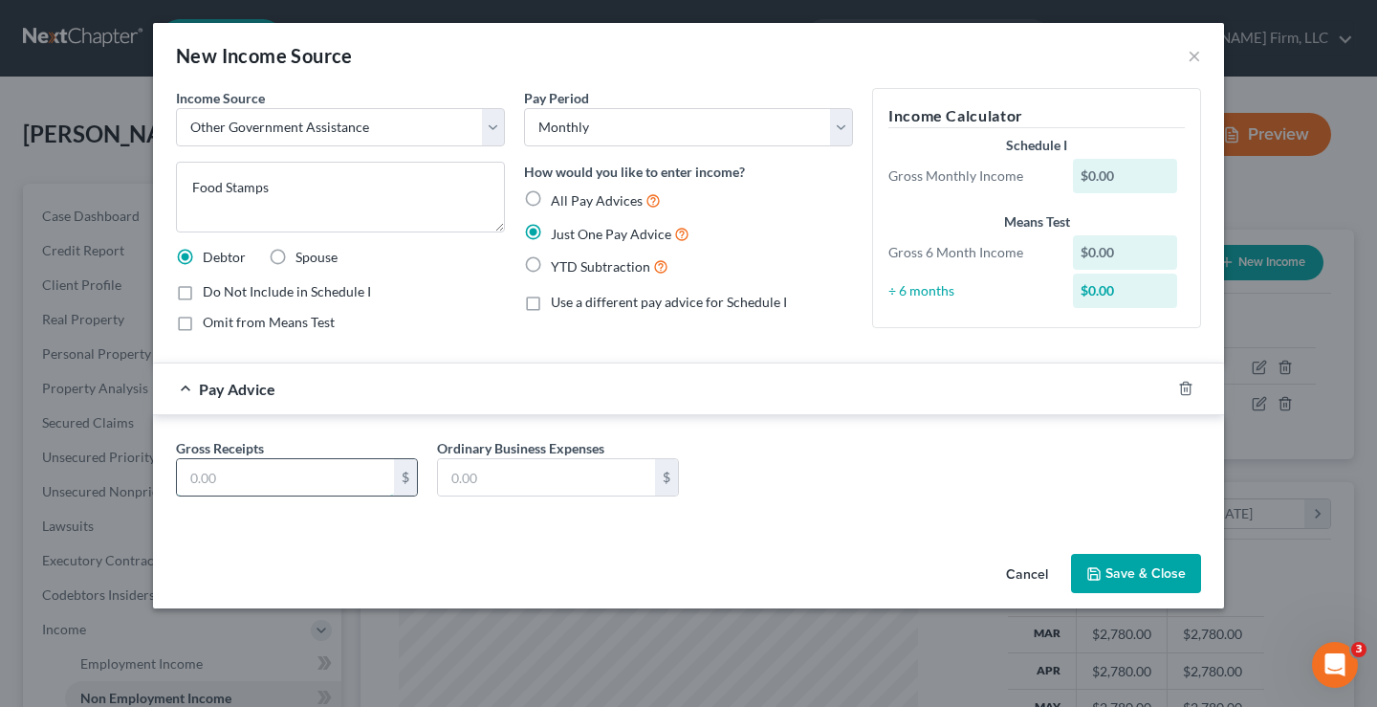
click at [207, 479] on input "text" at bounding box center [285, 477] width 217 height 36
type input "520"
click at [1150, 571] on button "Save & Close" at bounding box center [1136, 574] width 130 height 40
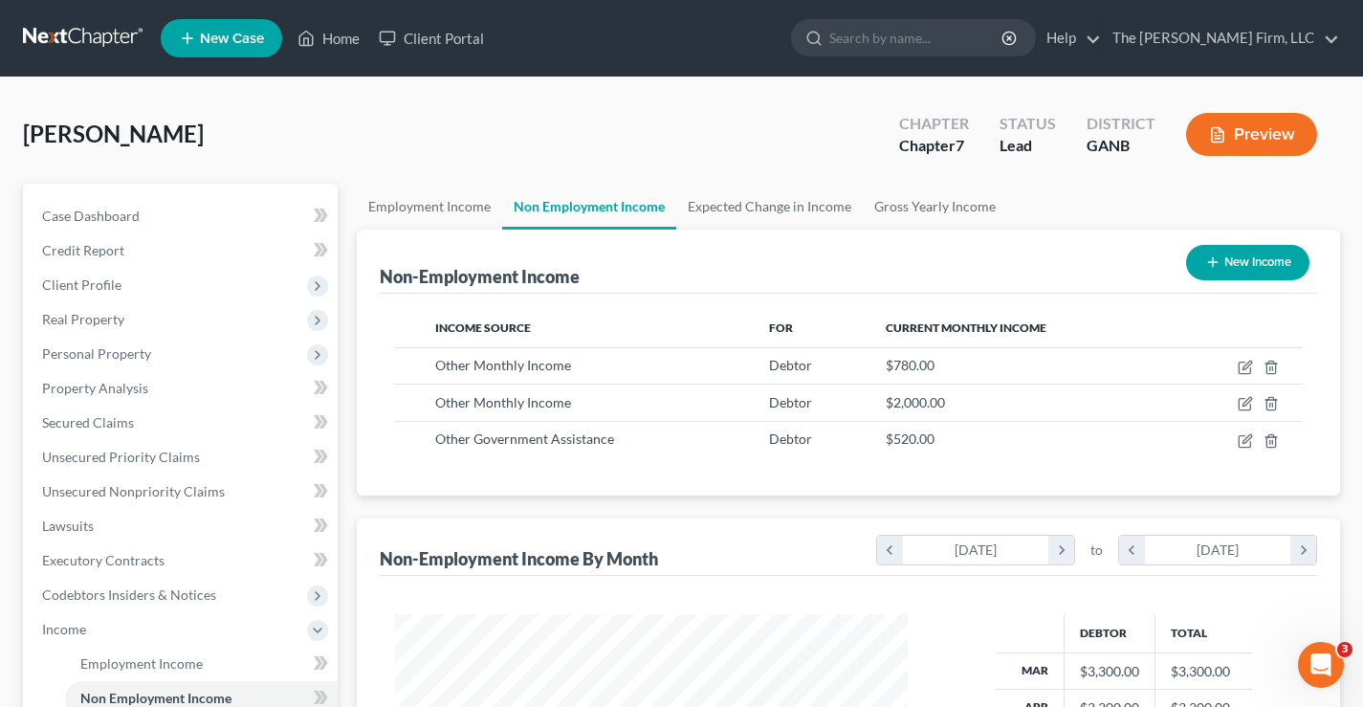
scroll to position [382, 0]
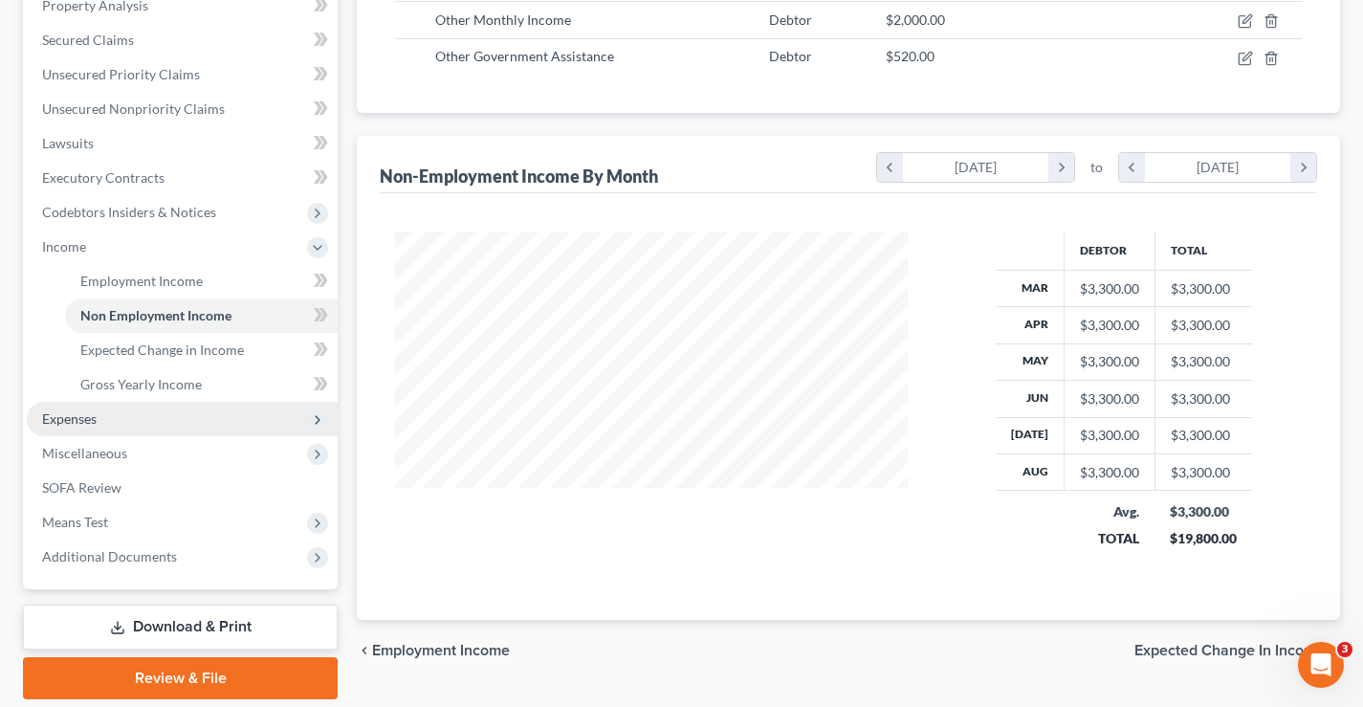
click at [90, 420] on span "Expenses" at bounding box center [69, 418] width 55 height 16
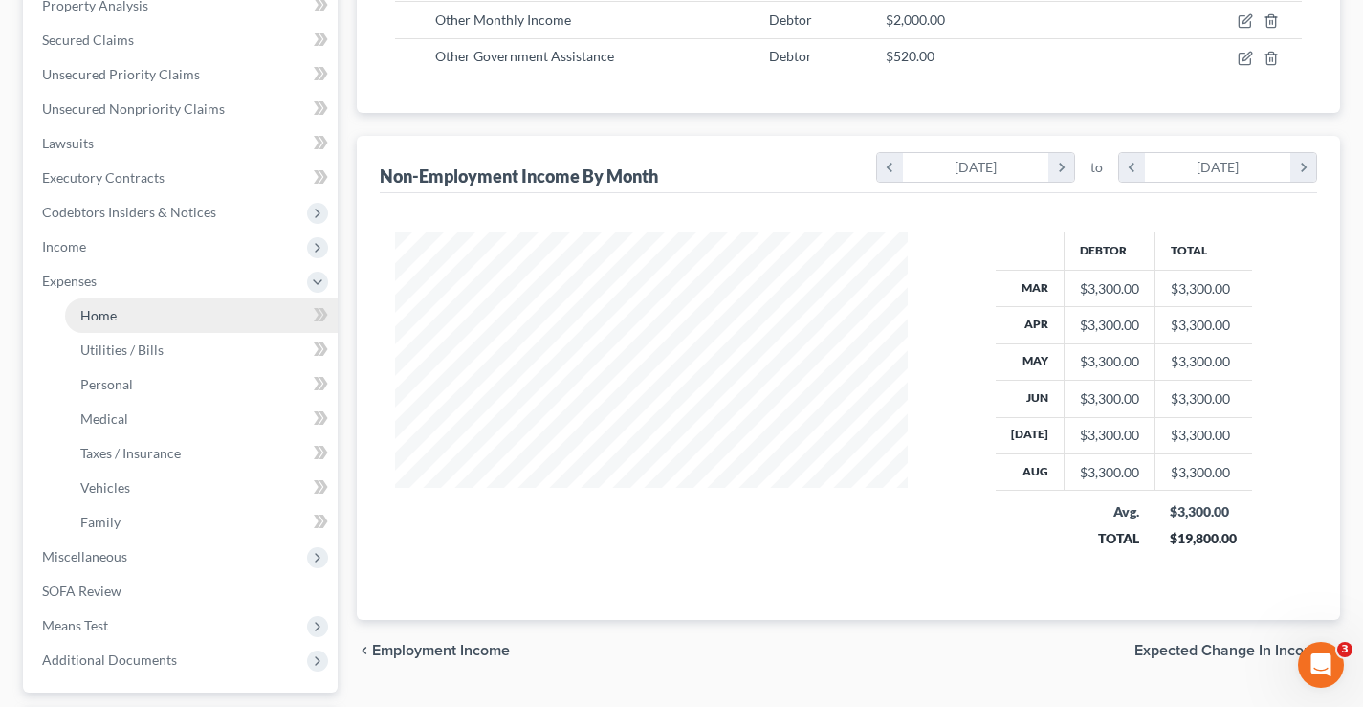
click at [112, 322] on span "Home" at bounding box center [98, 315] width 36 height 16
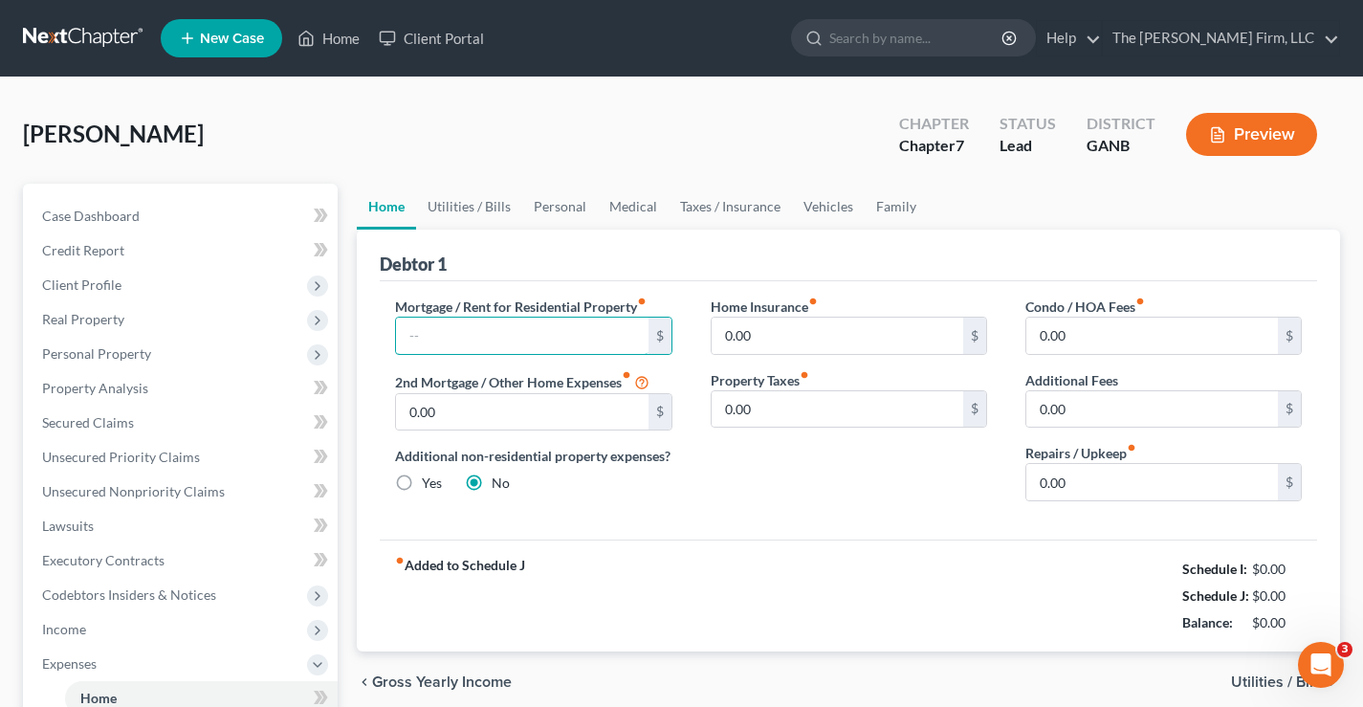
drag, startPoint x: 400, startPoint y: 335, endPoint x: 951, endPoint y: 147, distance: 582.7
click at [400, 335] on input "text" at bounding box center [521, 335] width 251 height 36
type input "1,719"
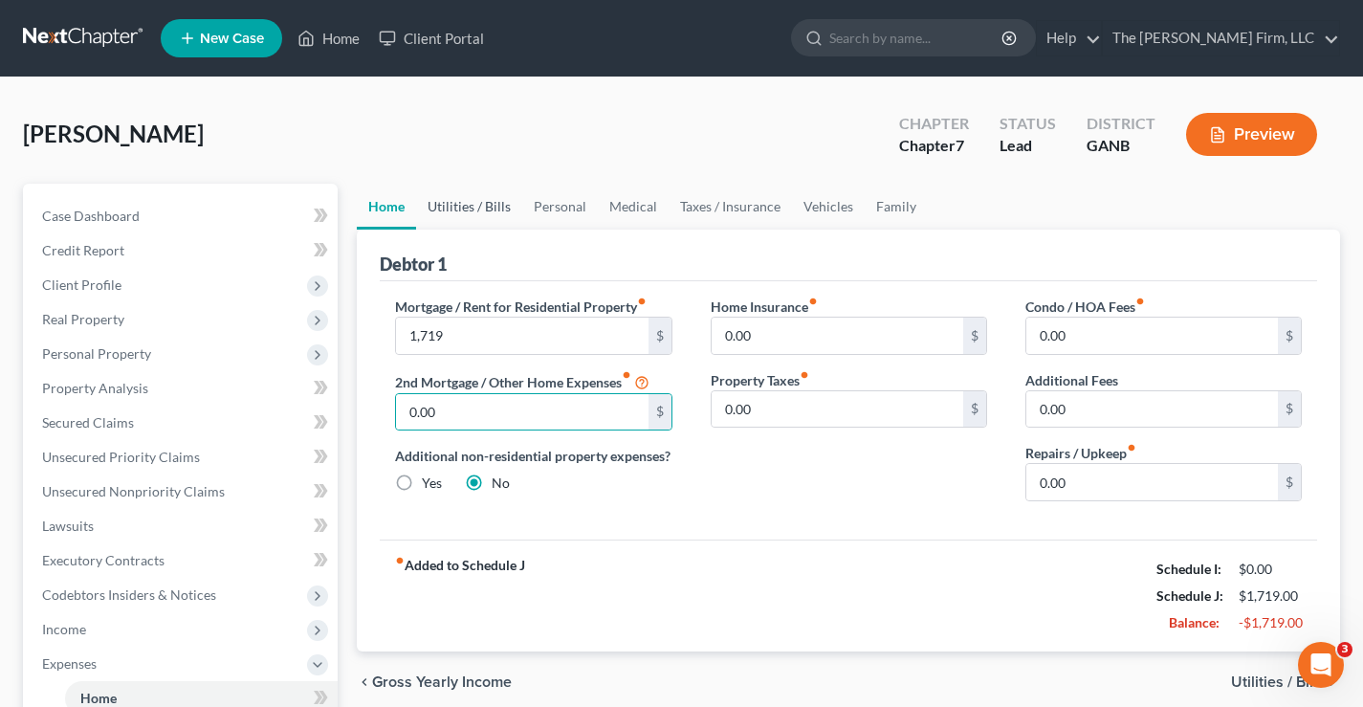
click at [481, 211] on link "Utilities / Bills" at bounding box center [469, 207] width 106 height 46
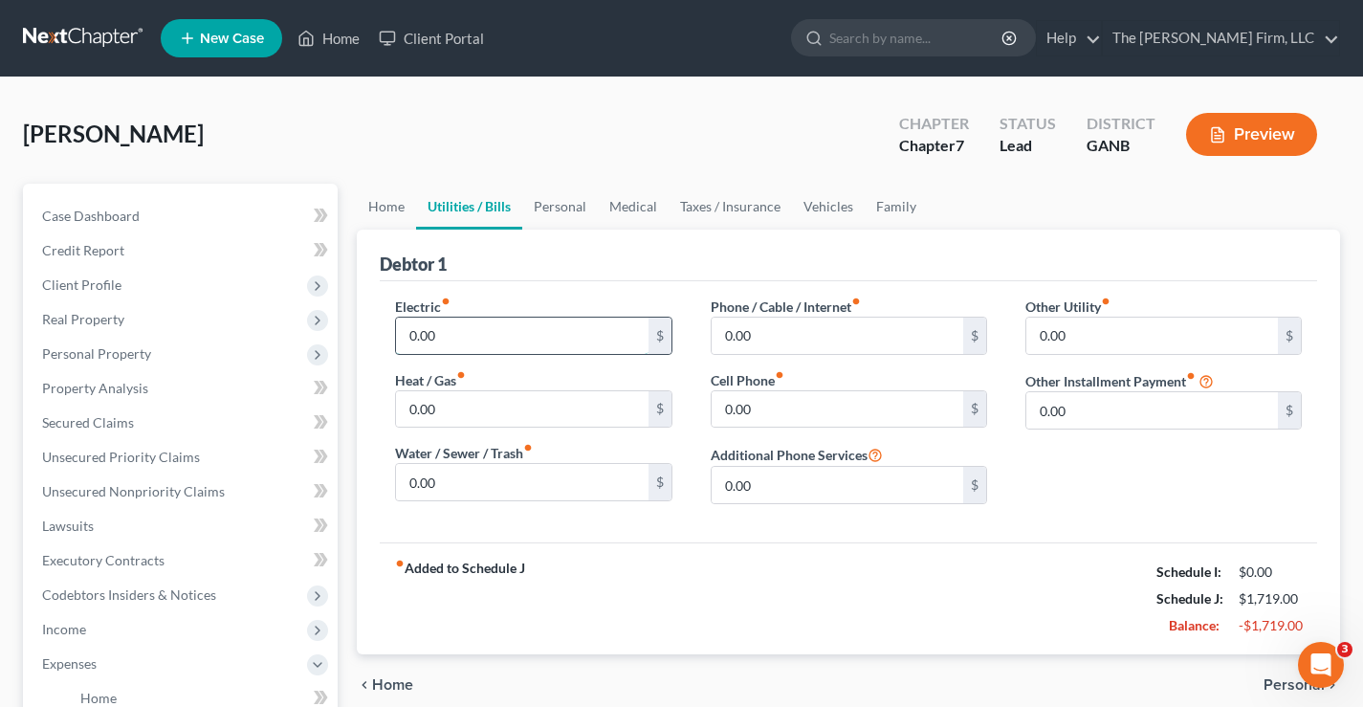
click at [429, 329] on input "0.00" at bounding box center [521, 335] width 251 height 36
type input "100"
type input "50"
type input "100"
click at [559, 210] on link "Personal" at bounding box center [560, 207] width 76 height 46
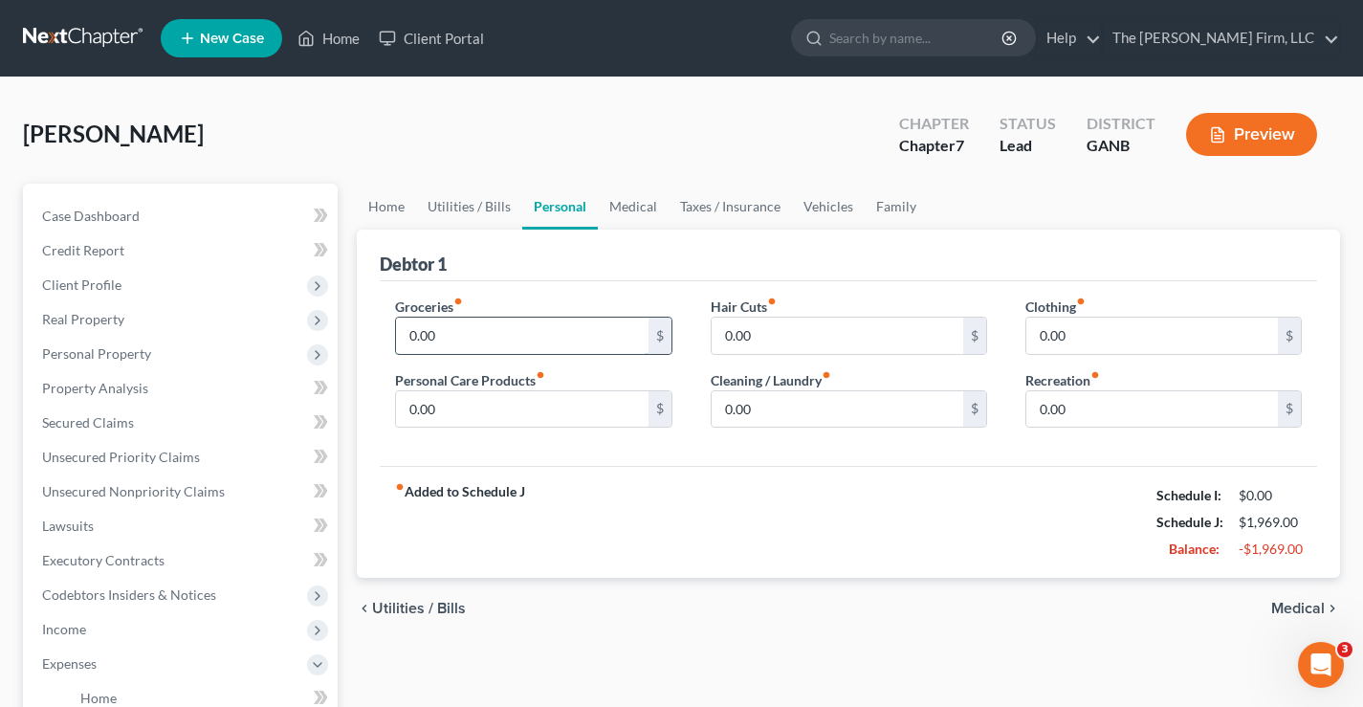
click at [486, 346] on input "0.00" at bounding box center [521, 335] width 251 height 36
type input "520"
click at [831, 206] on link "Vehicles" at bounding box center [828, 207] width 73 height 46
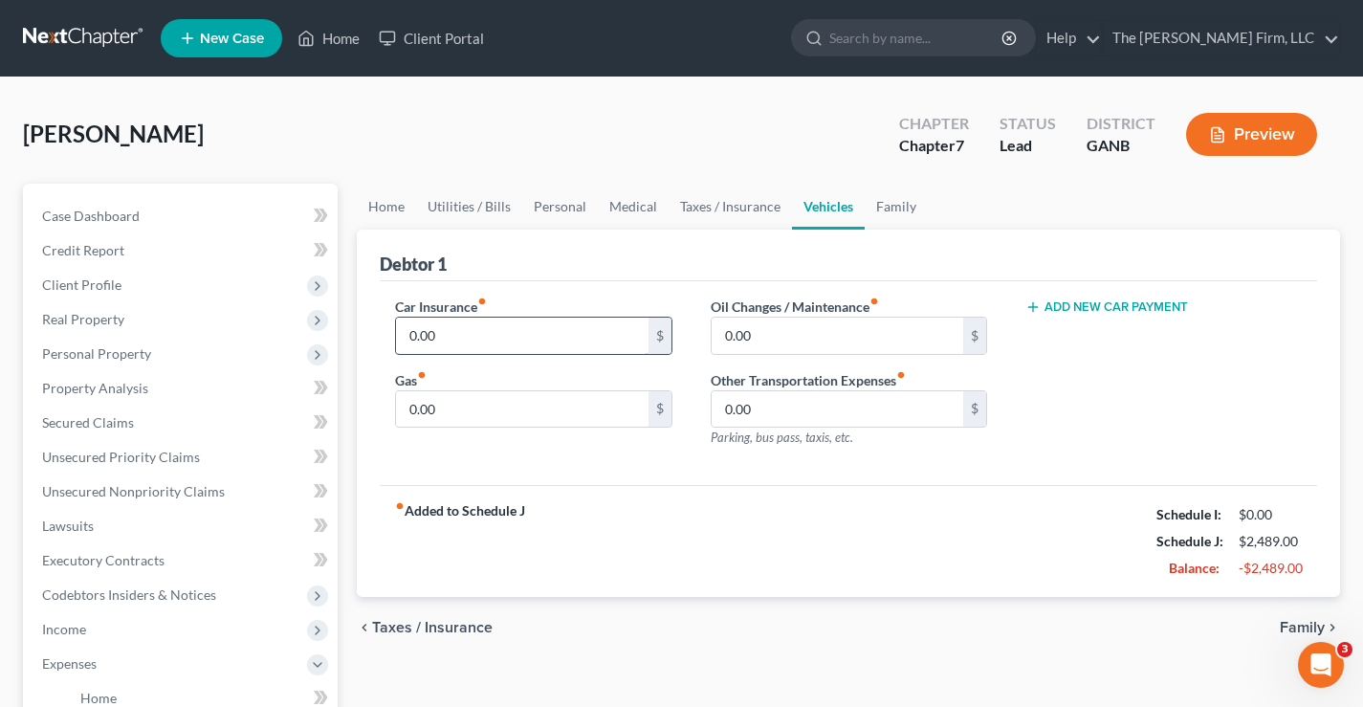
click at [544, 329] on input "0.00" at bounding box center [521, 335] width 251 height 36
type input "185"
type input "200"
click at [1131, 313] on button "Add New Car Payment" at bounding box center [1106, 306] width 163 height 15
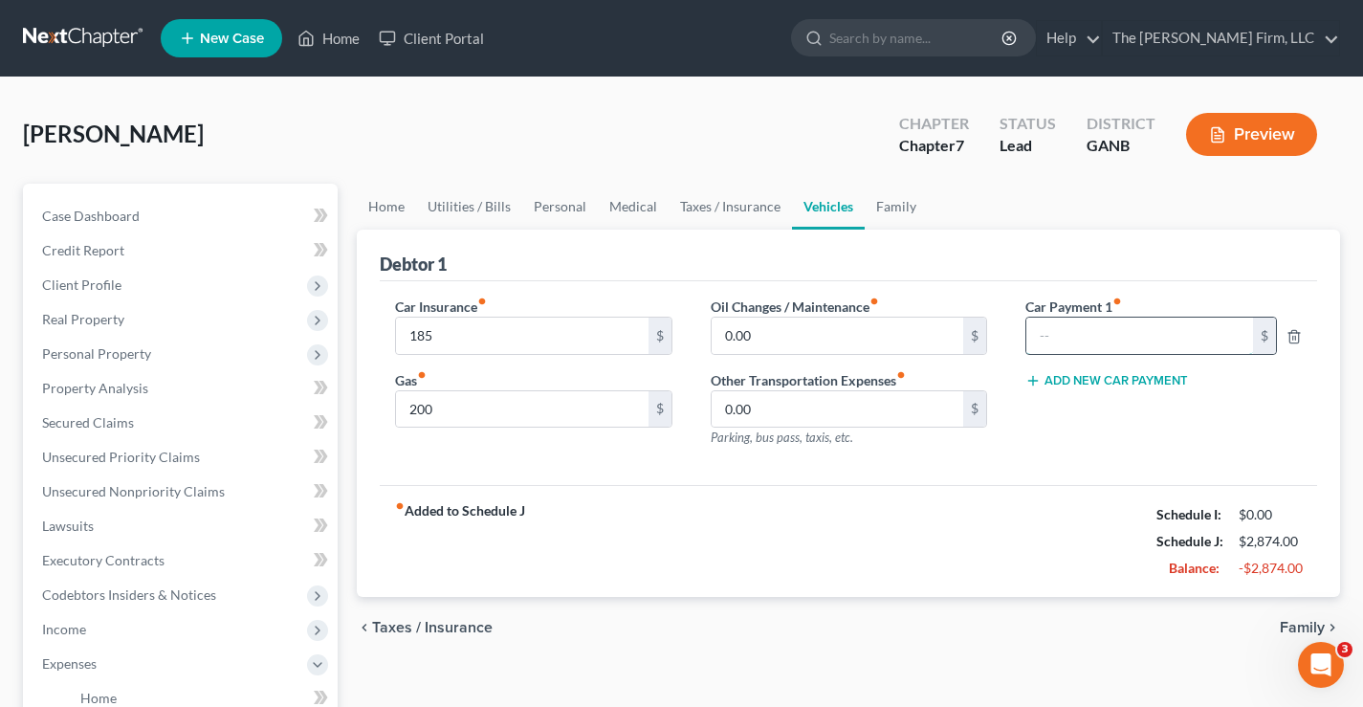
click at [1062, 329] on input "text" at bounding box center [1139, 335] width 227 height 36
type input "840"
click at [1144, 382] on button "Add New Car Payment" at bounding box center [1106, 380] width 163 height 15
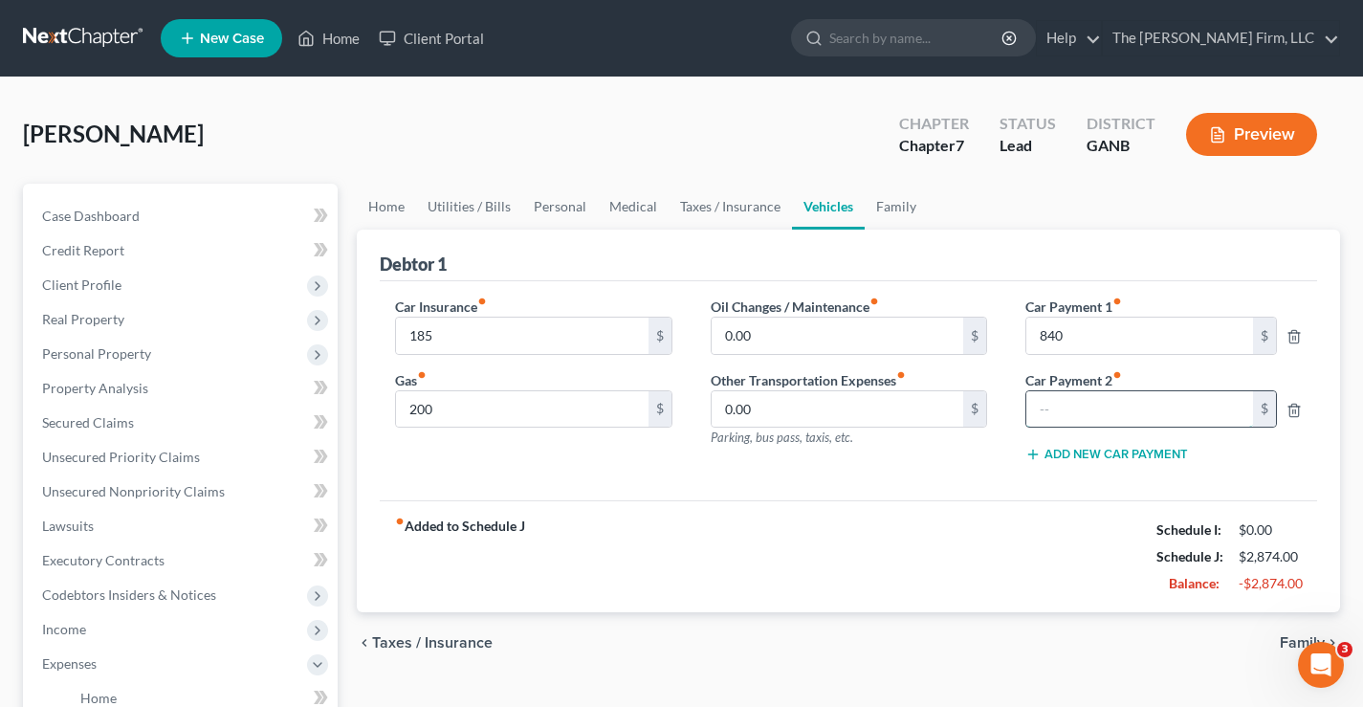
click at [1084, 404] on input "text" at bounding box center [1139, 409] width 227 height 36
type input "780"
click at [719, 141] on div "Freeman, Kandra Upgraded Chapter Chapter 7 Status Lead District GANB Preview" at bounding box center [681, 141] width 1317 height 83
click at [61, 626] on span "Income" at bounding box center [64, 629] width 44 height 16
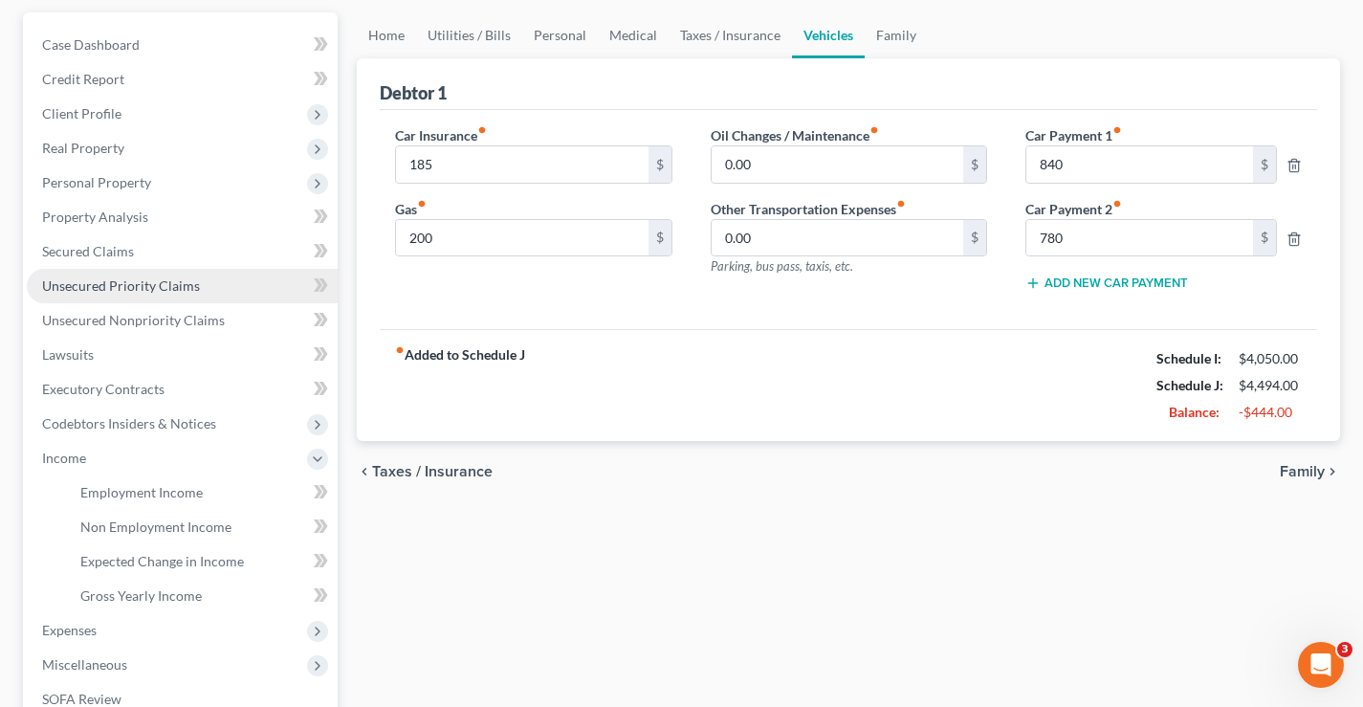
scroll to position [382, 0]
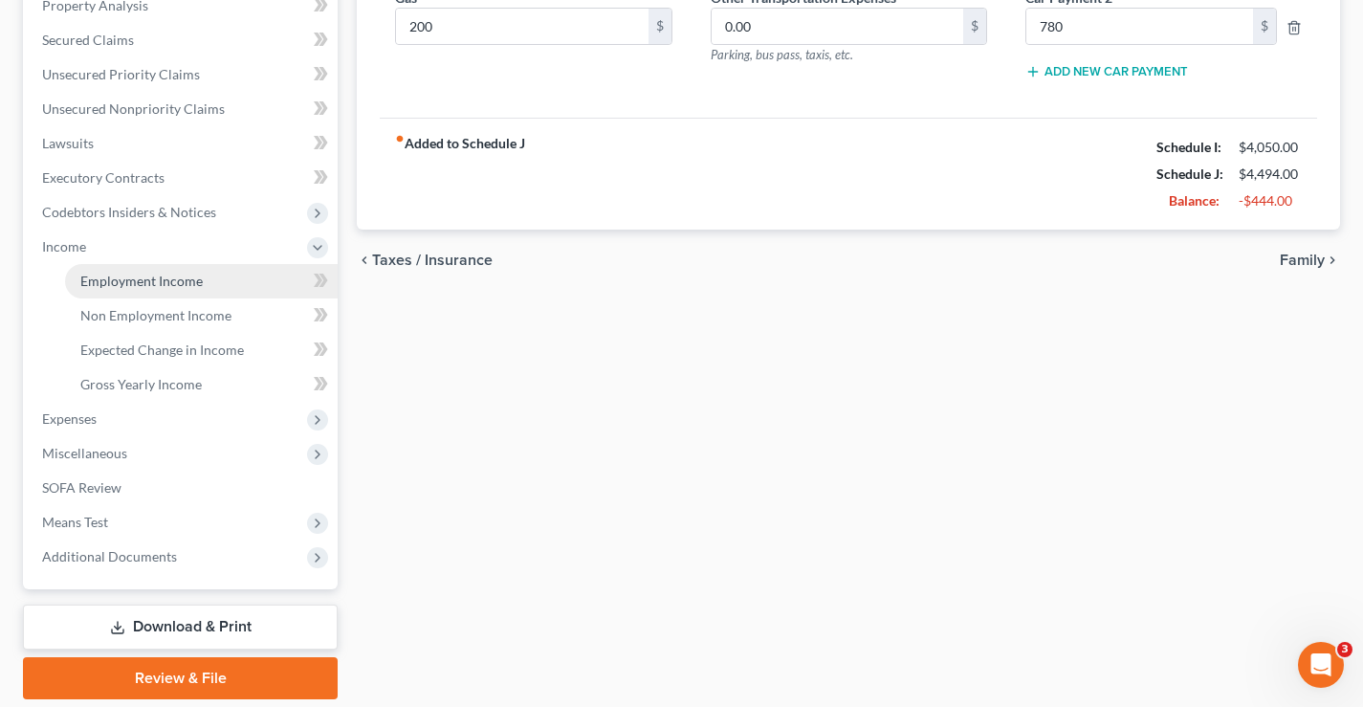
click at [124, 279] on span "Employment Income" at bounding box center [141, 281] width 122 height 16
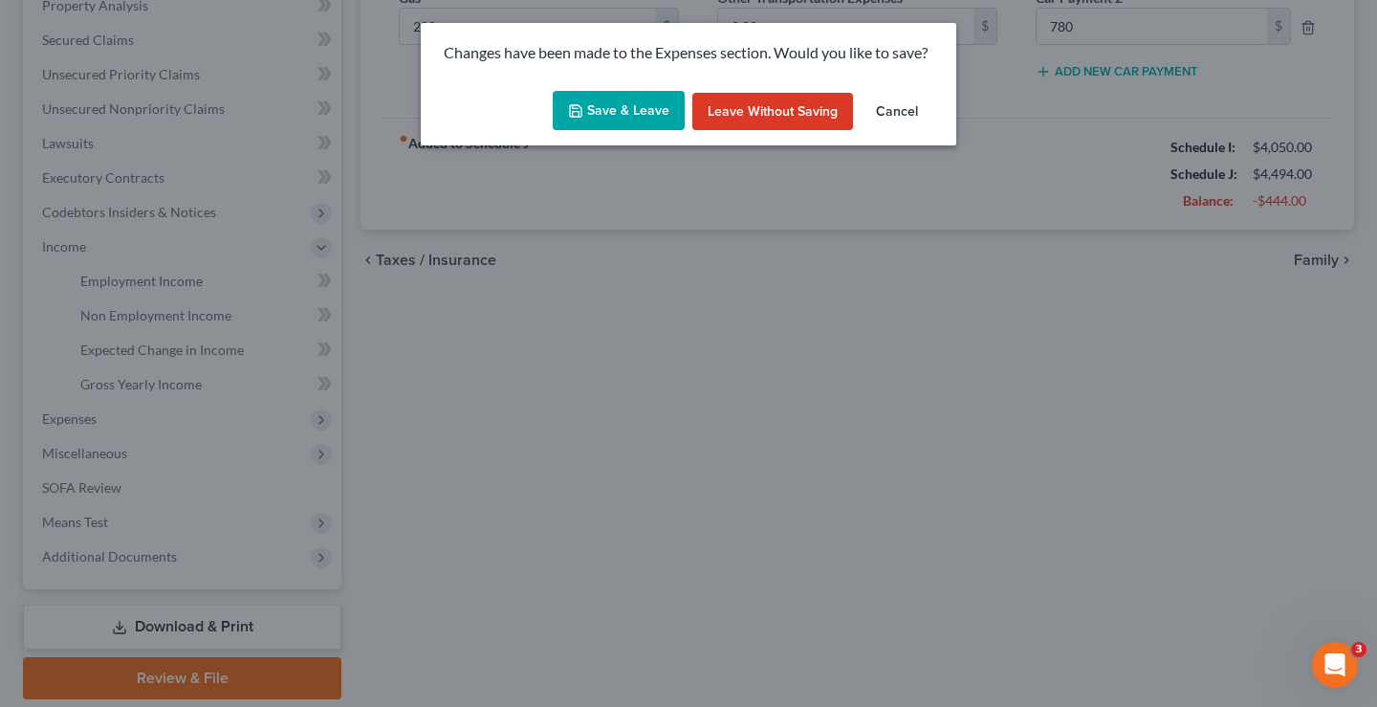
click at [622, 115] on button "Save & Leave" at bounding box center [619, 111] width 132 height 40
type input "185.00"
type input "200.00"
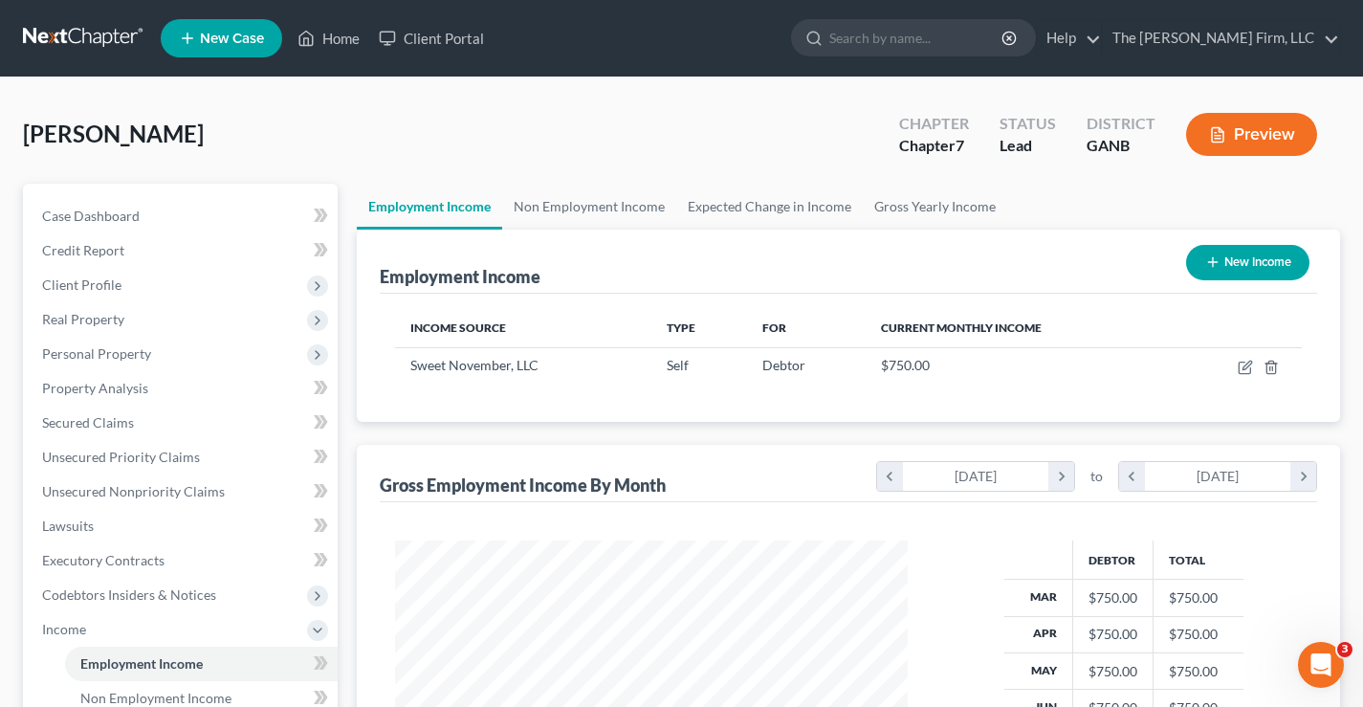
scroll to position [343, 551]
click at [615, 201] on link "Non Employment Income" at bounding box center [589, 207] width 174 height 46
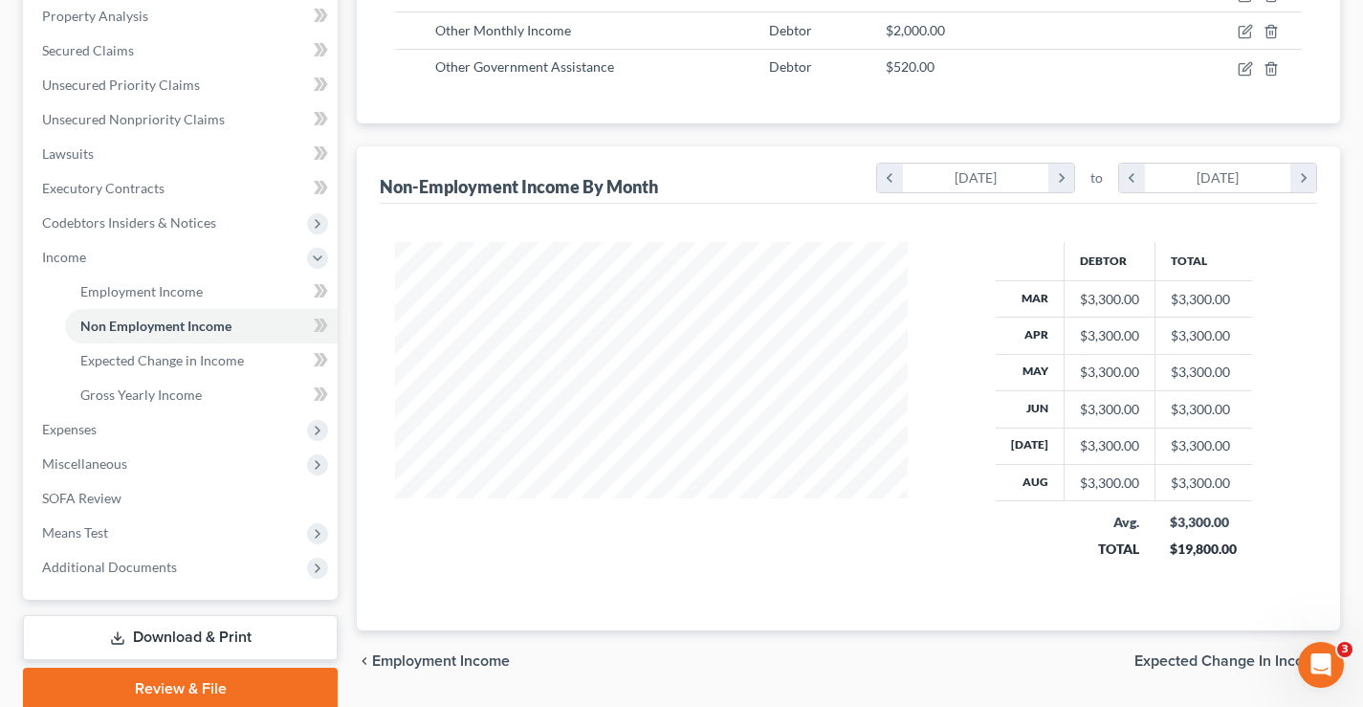
scroll to position [382, 0]
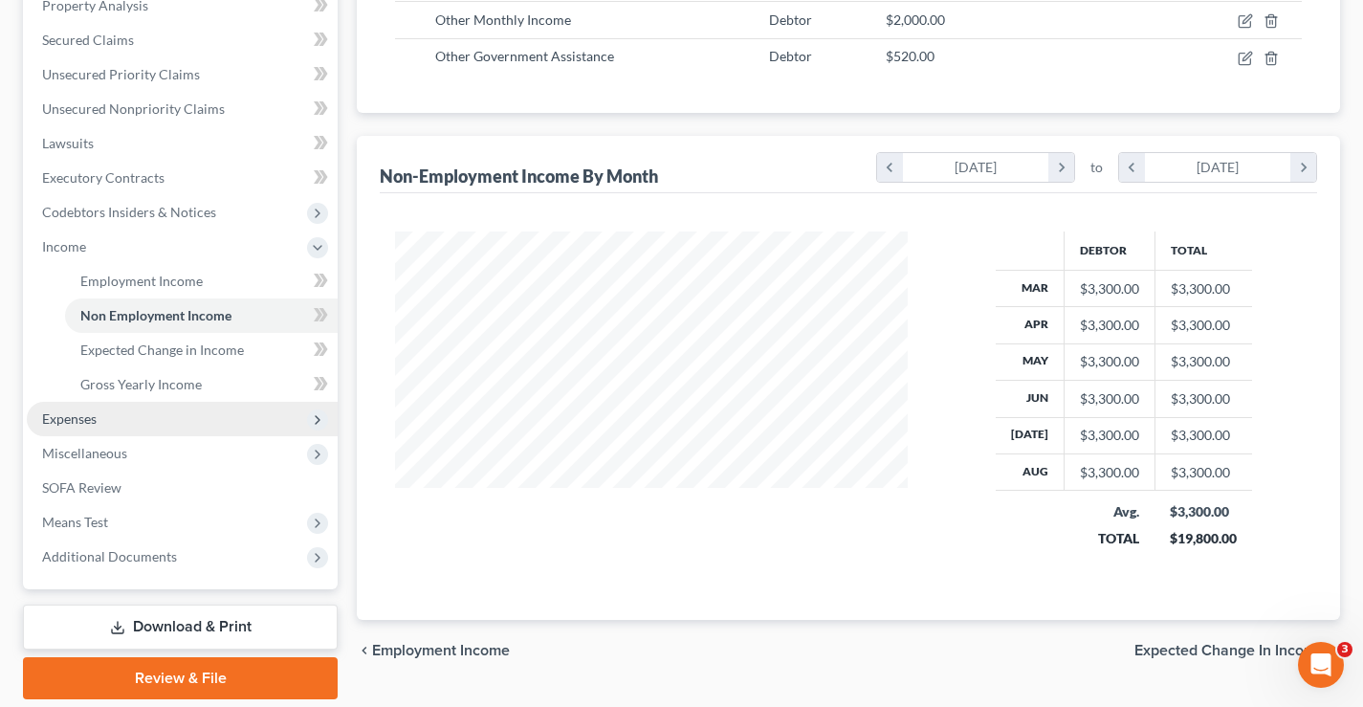
click at [65, 421] on span "Expenses" at bounding box center [69, 418] width 55 height 16
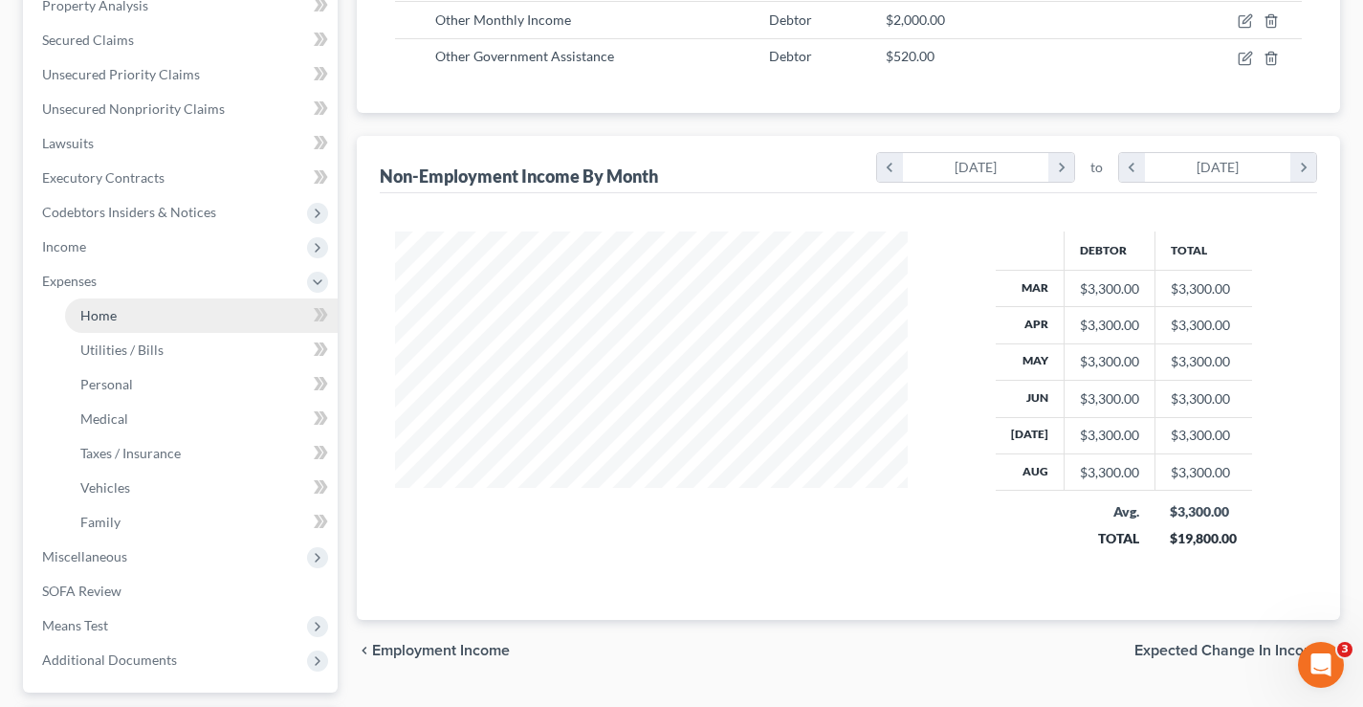
click at [96, 325] on link "Home" at bounding box center [201, 315] width 273 height 34
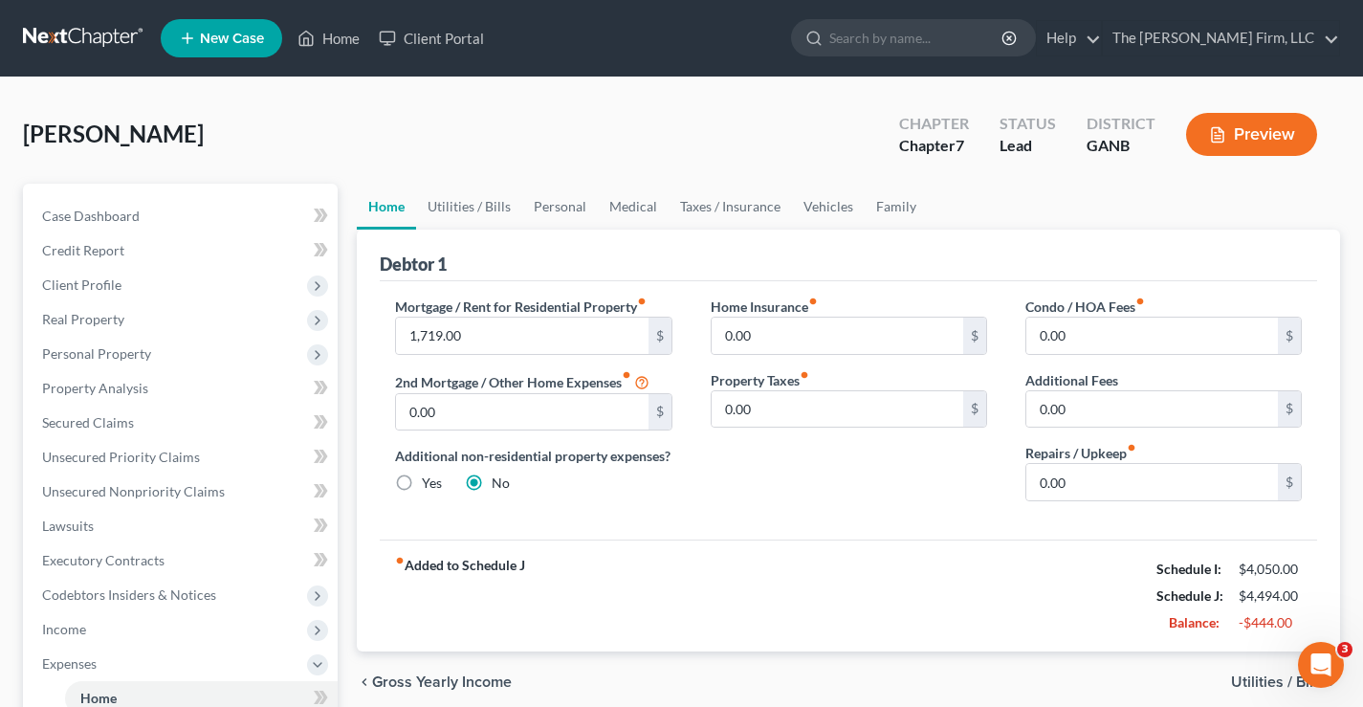
click at [96, 40] on link at bounding box center [84, 38] width 122 height 34
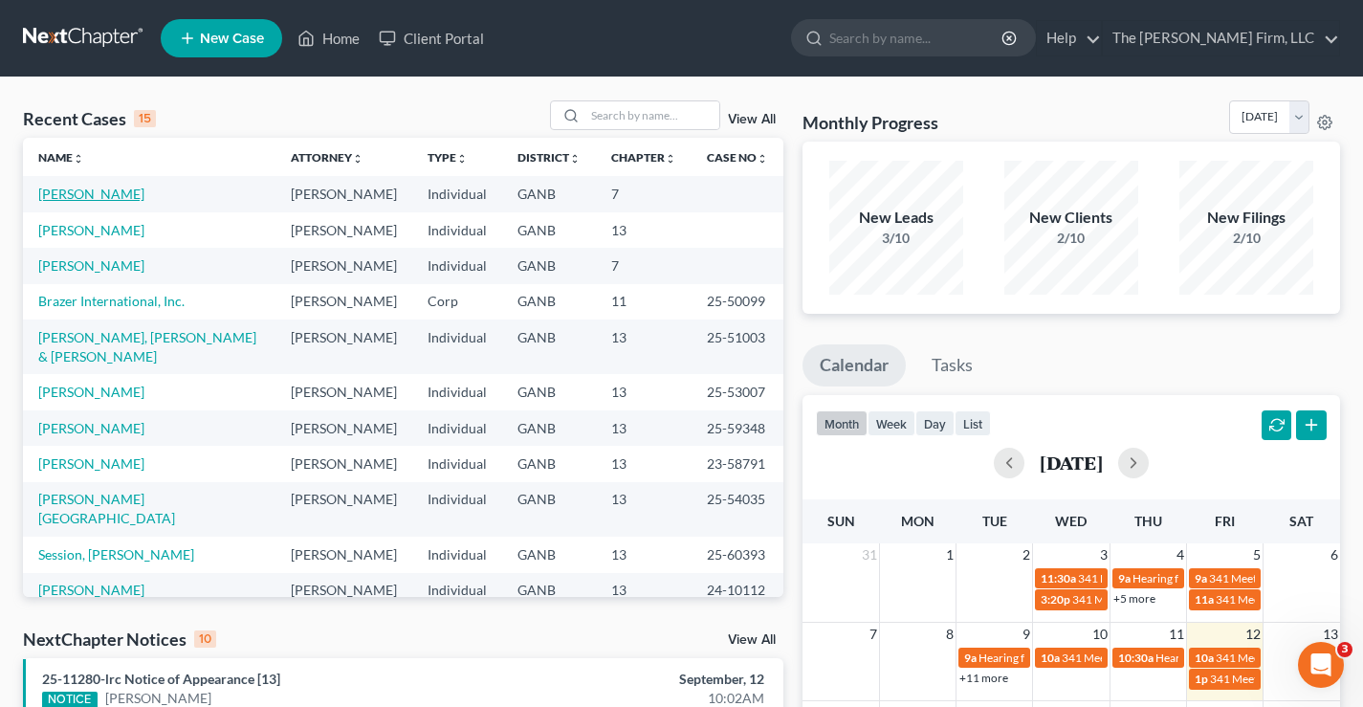
click at [83, 198] on link "[PERSON_NAME]" at bounding box center [91, 194] width 106 height 16
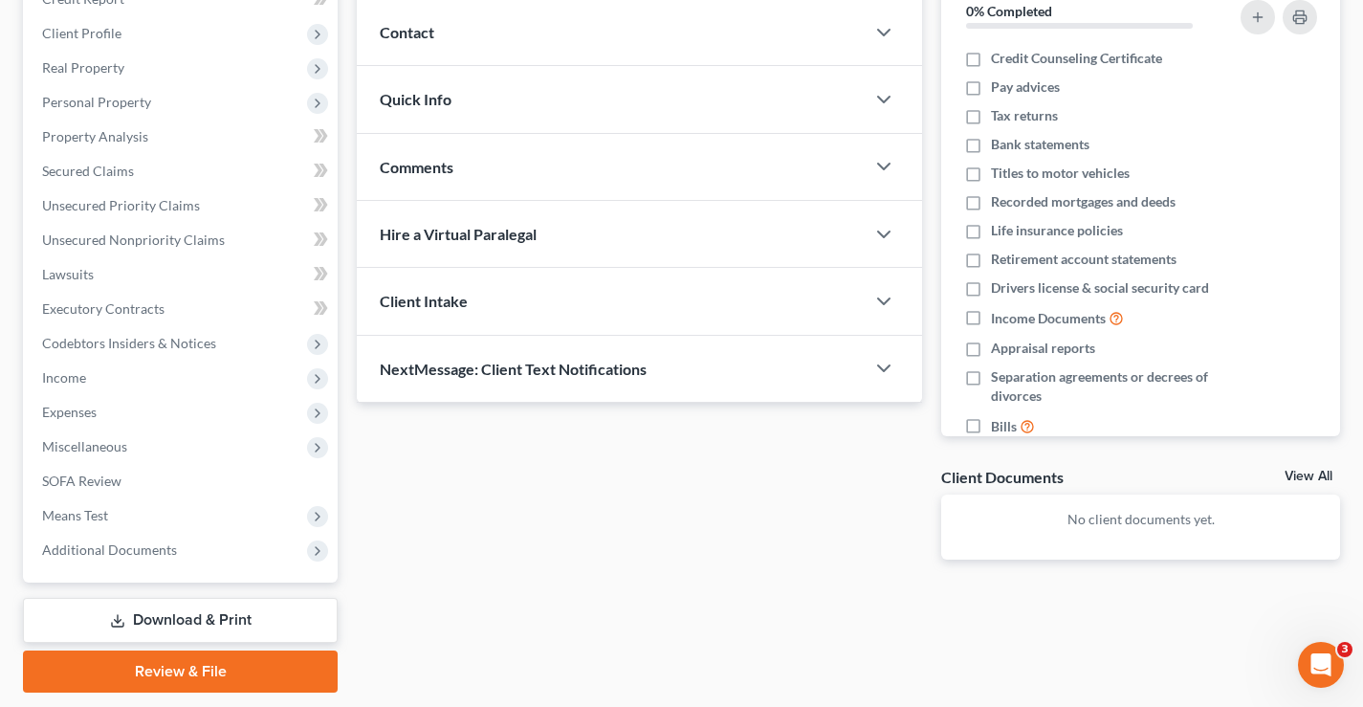
scroll to position [310, 0]
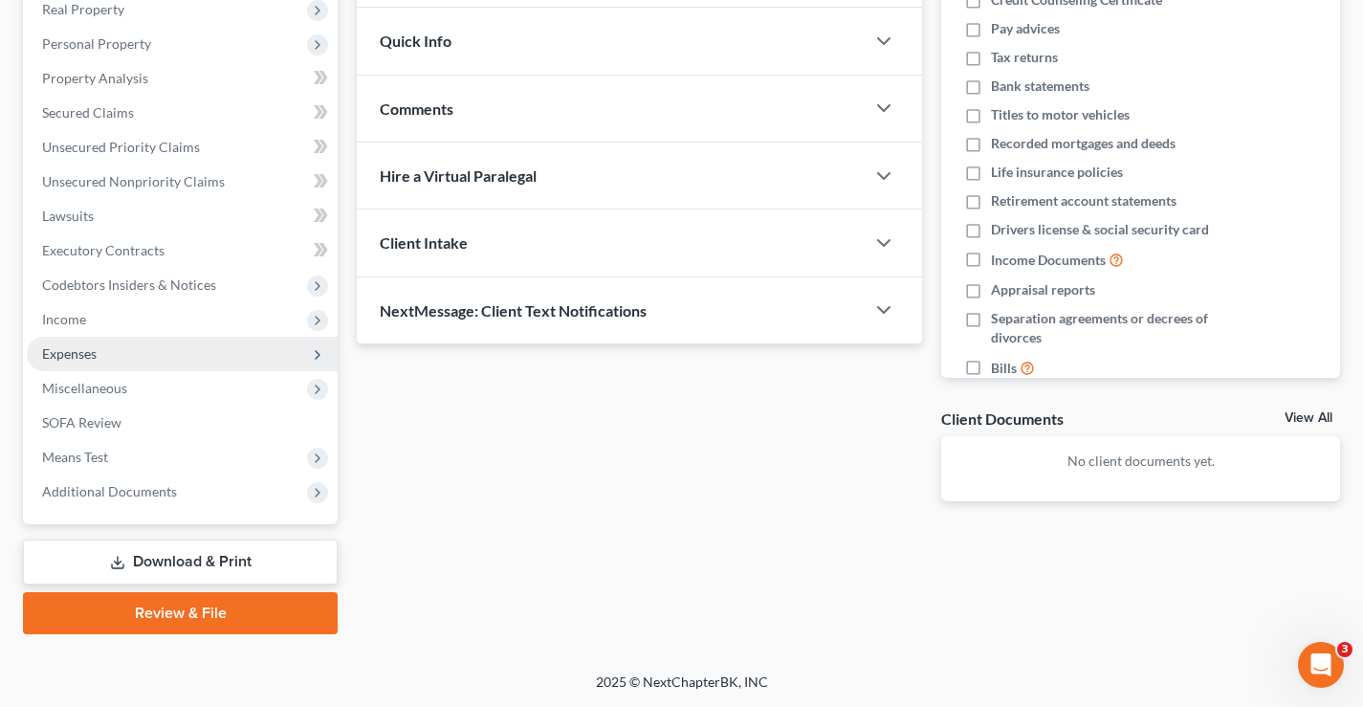
click at [76, 353] on span "Expenses" at bounding box center [69, 353] width 55 height 16
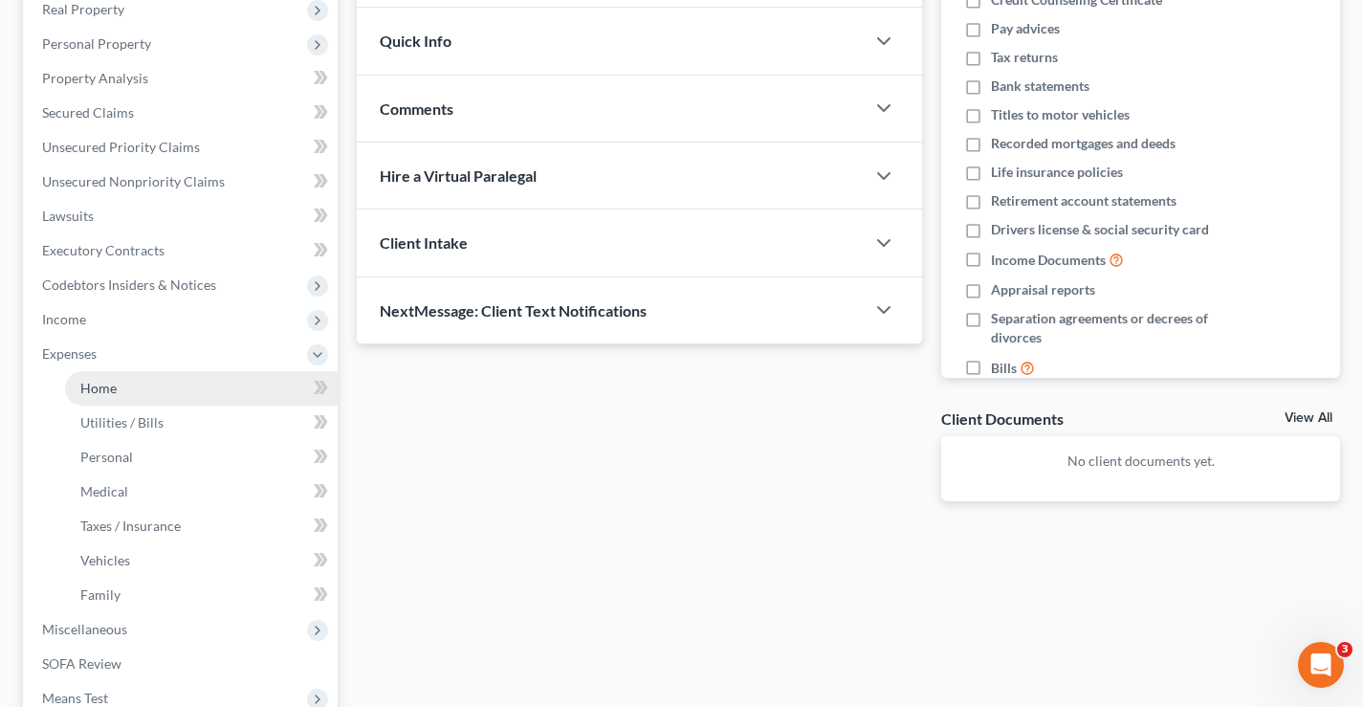
click at [163, 394] on link "Home" at bounding box center [201, 388] width 273 height 34
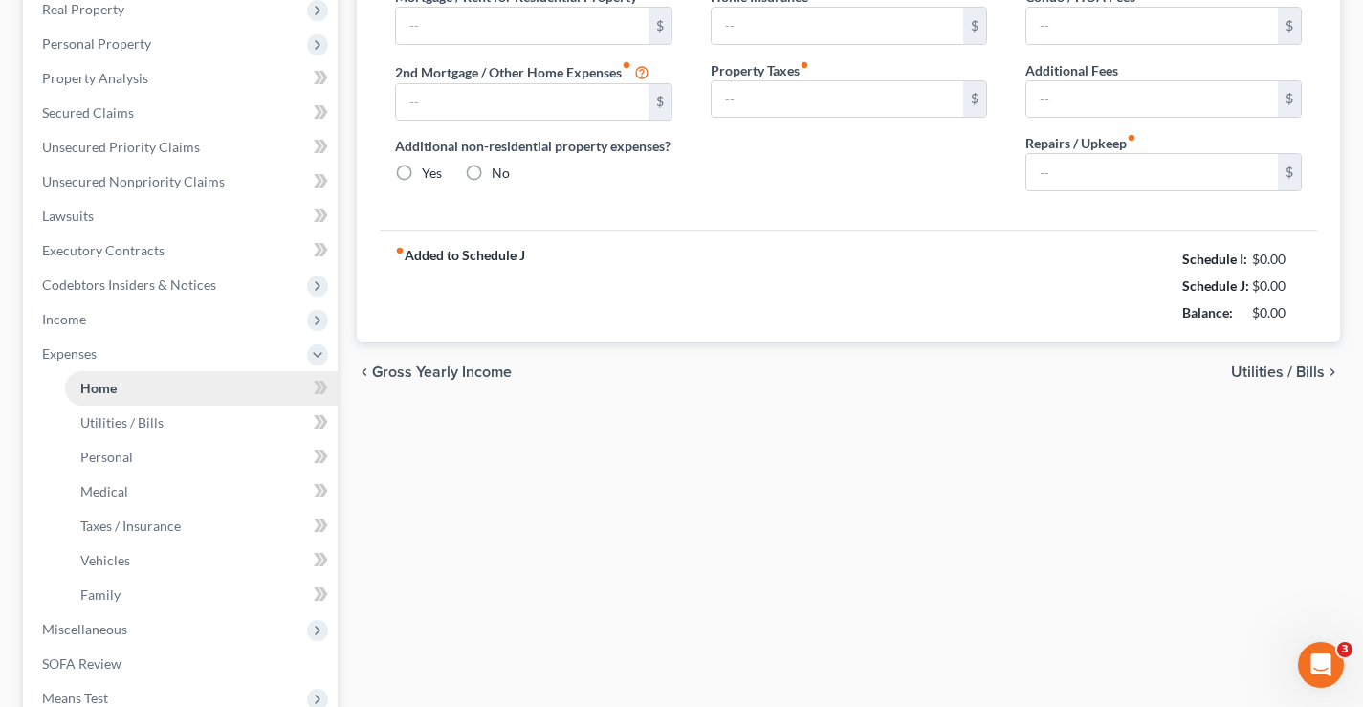
type input "1,719.00"
type input "0.00"
radio input "true"
type input "0.00"
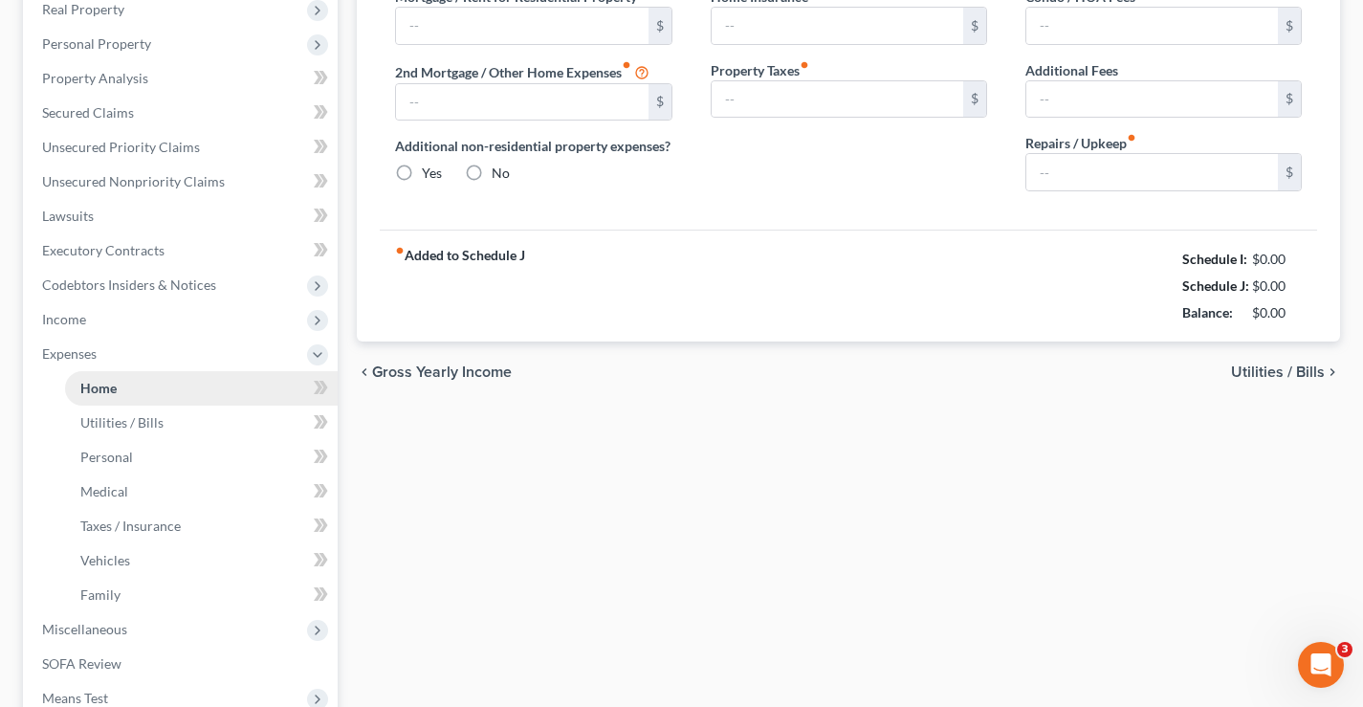
type input "0.00"
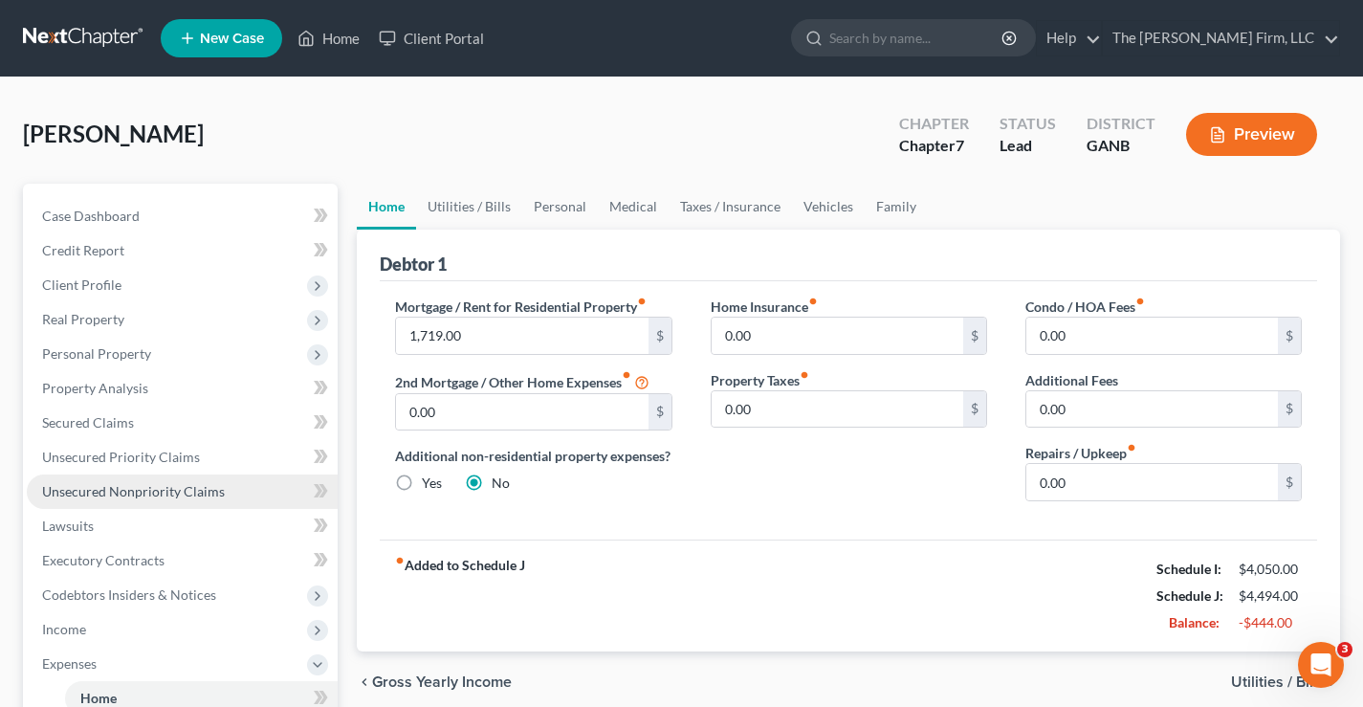
scroll to position [287, 0]
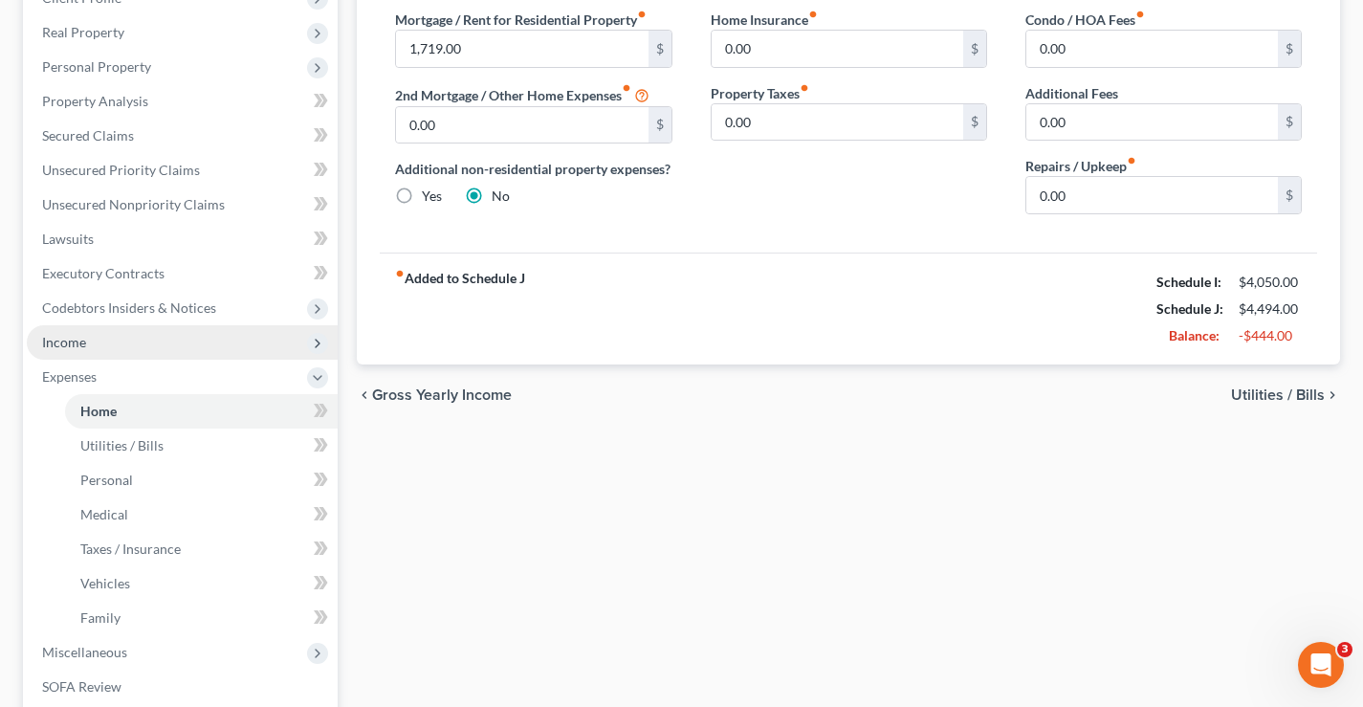
click at [60, 342] on span "Income" at bounding box center [64, 342] width 44 height 16
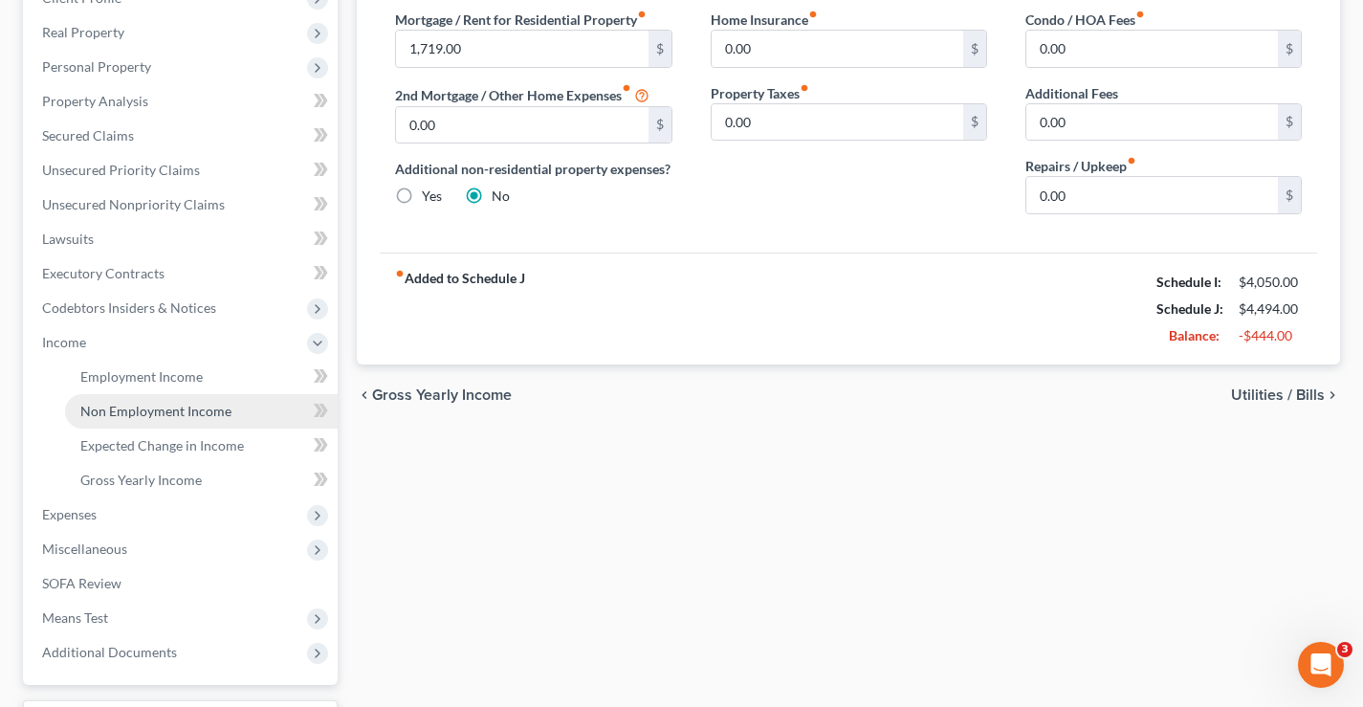
click at [96, 408] on span "Non Employment Income" at bounding box center [155, 411] width 151 height 16
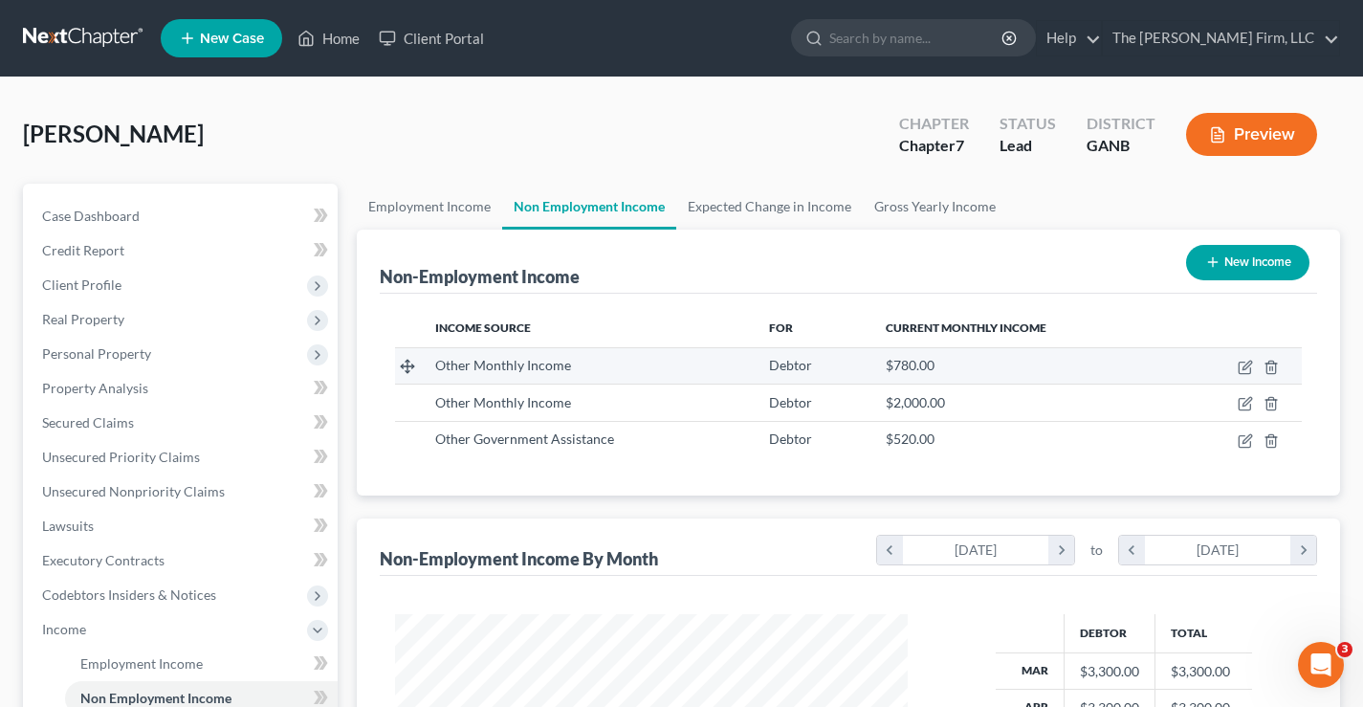
scroll to position [343, 551]
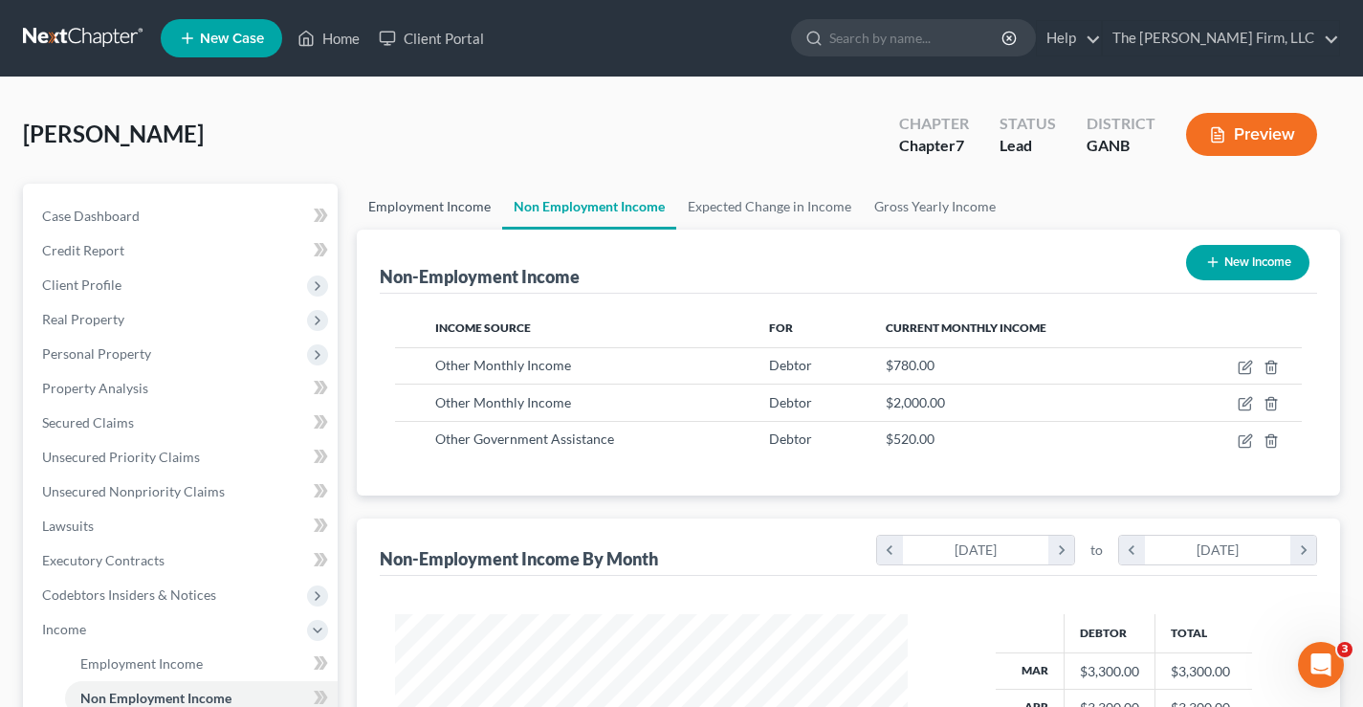
click at [382, 198] on link "Employment Income" at bounding box center [429, 207] width 145 height 46
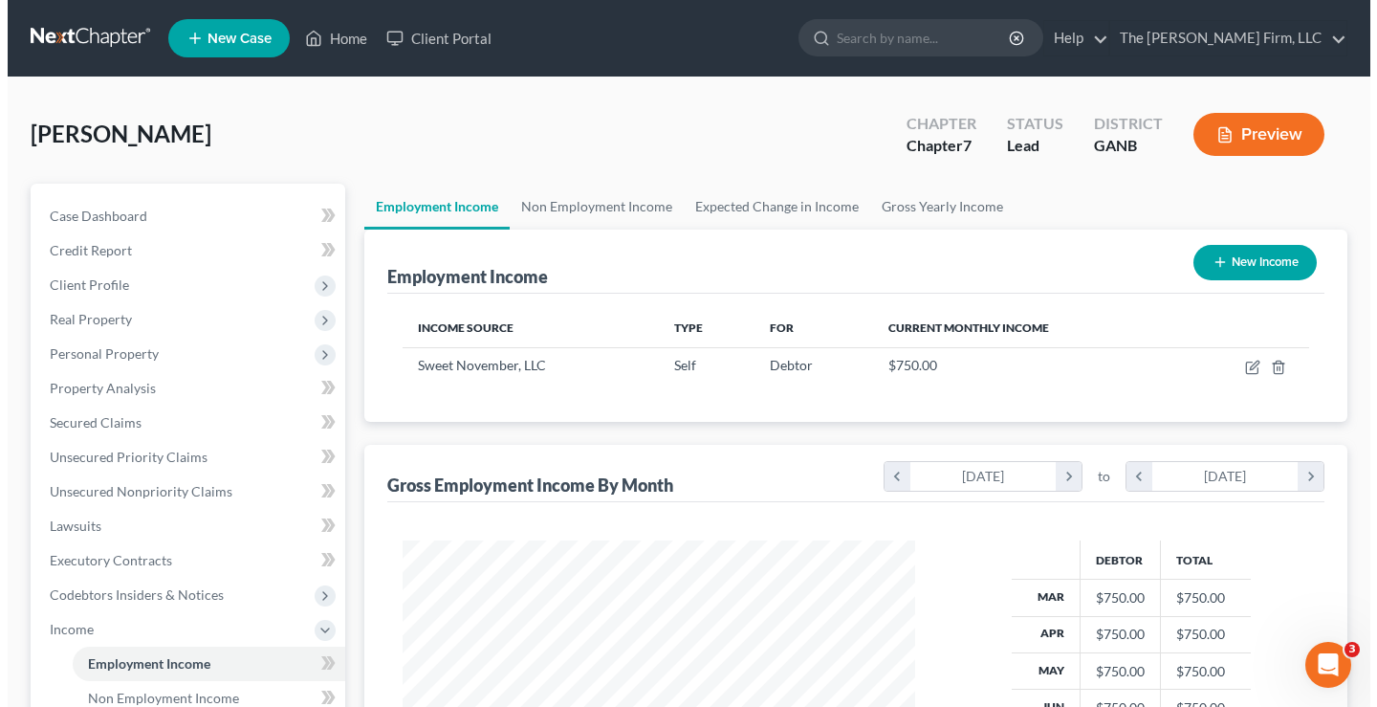
scroll to position [343, 551]
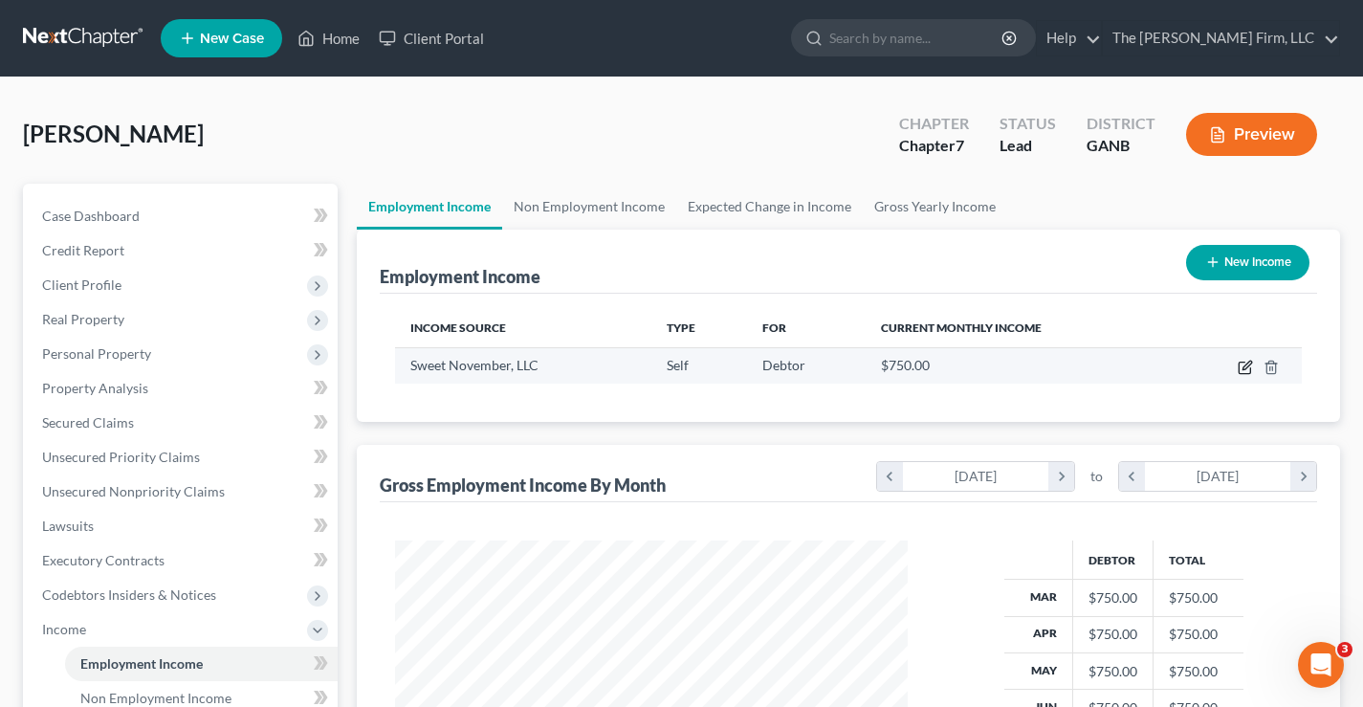
click at [1242, 370] on icon "button" at bounding box center [1244, 367] width 15 height 15
select select "1"
select select "0"
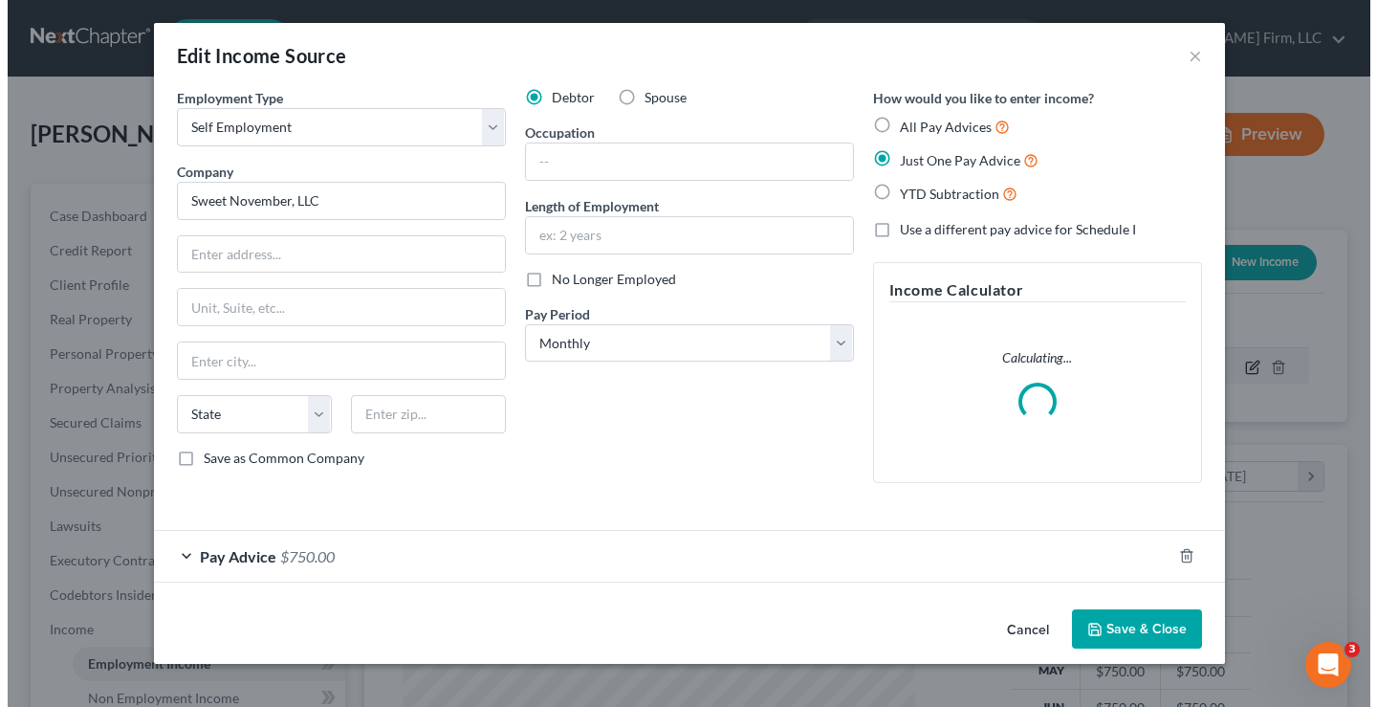
scroll to position [343, 557]
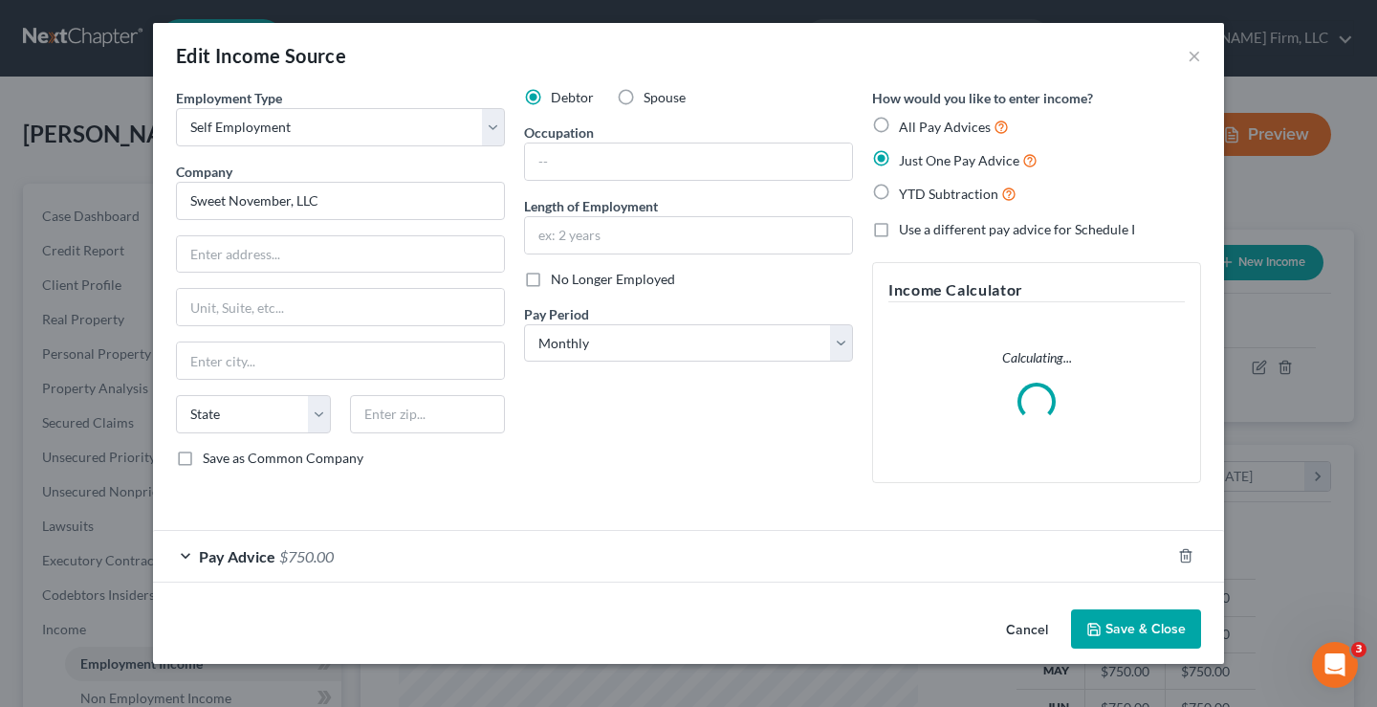
click at [214, 542] on div "Pay Advice $750.00" at bounding box center [661, 556] width 1017 height 51
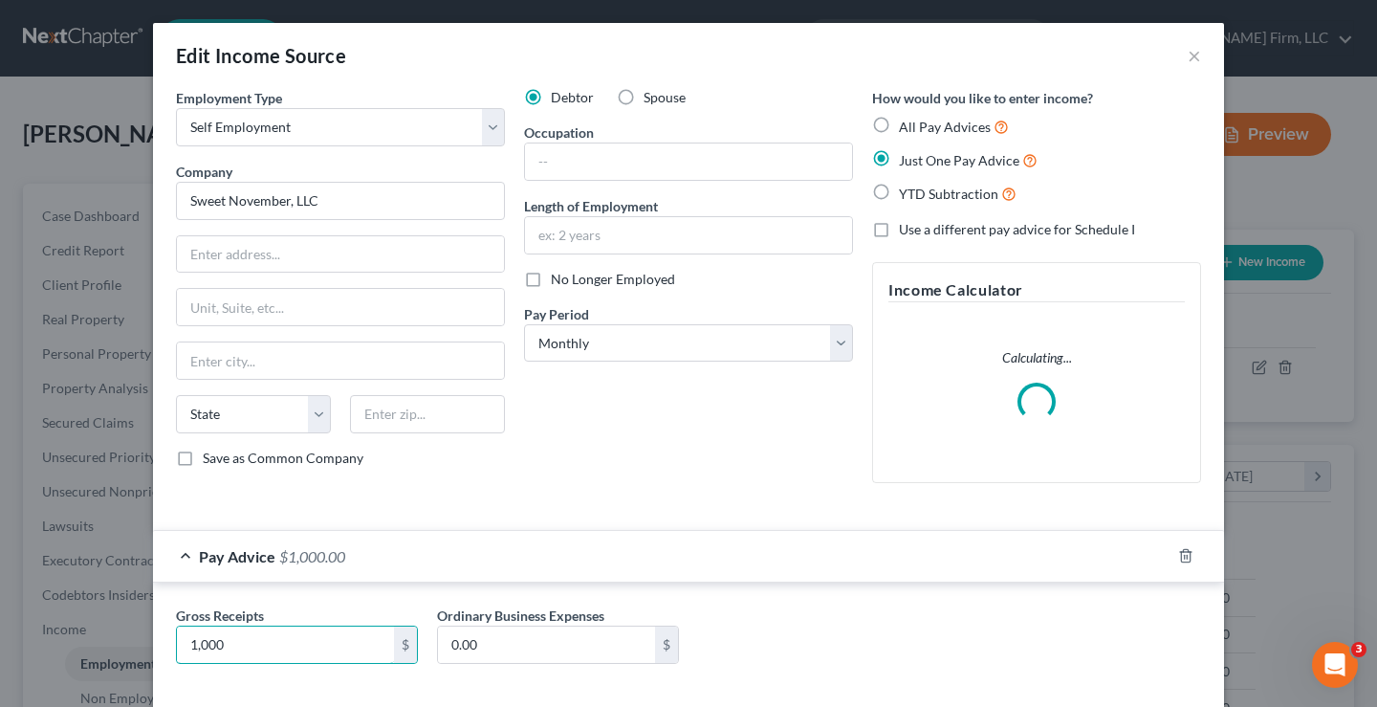
type input "1,000"
click at [967, 634] on div "Gross Receipts 1,000 $ Ordinary Business Expenses 0.00 $" at bounding box center [688, 642] width 1044 height 74
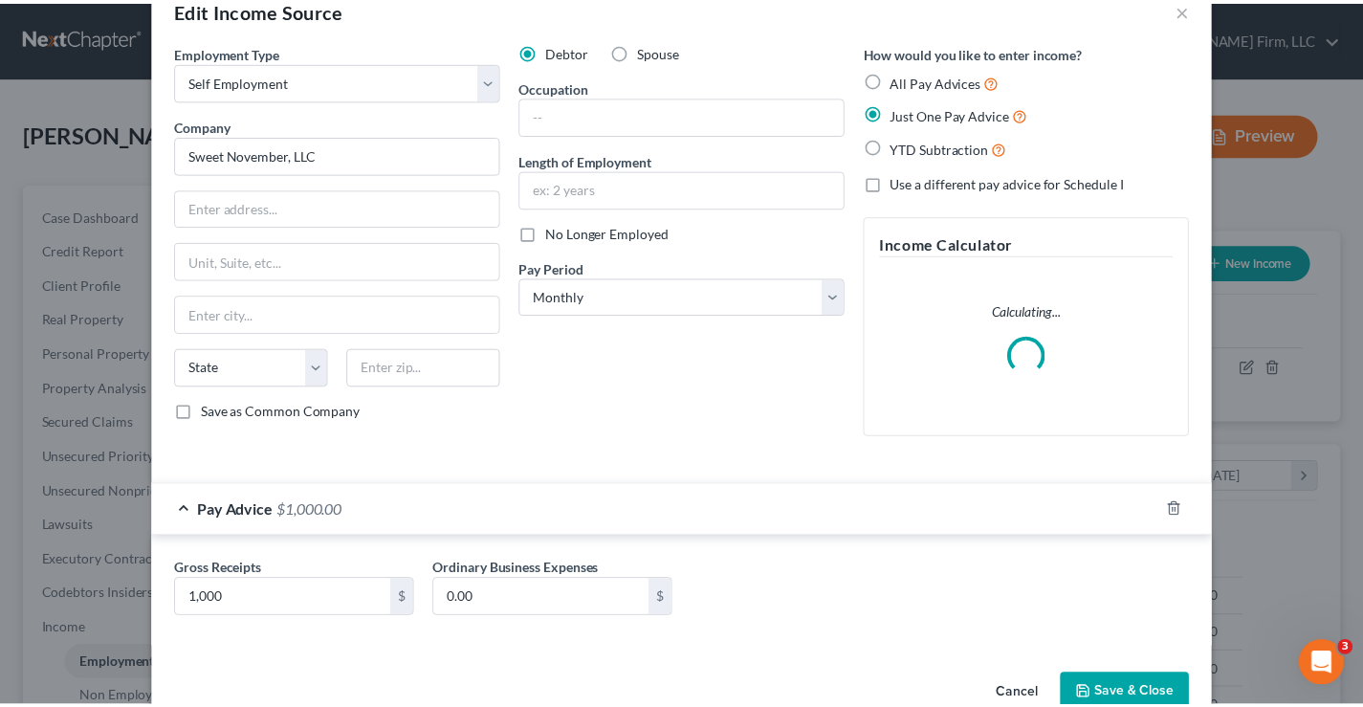
scroll to position [92, 0]
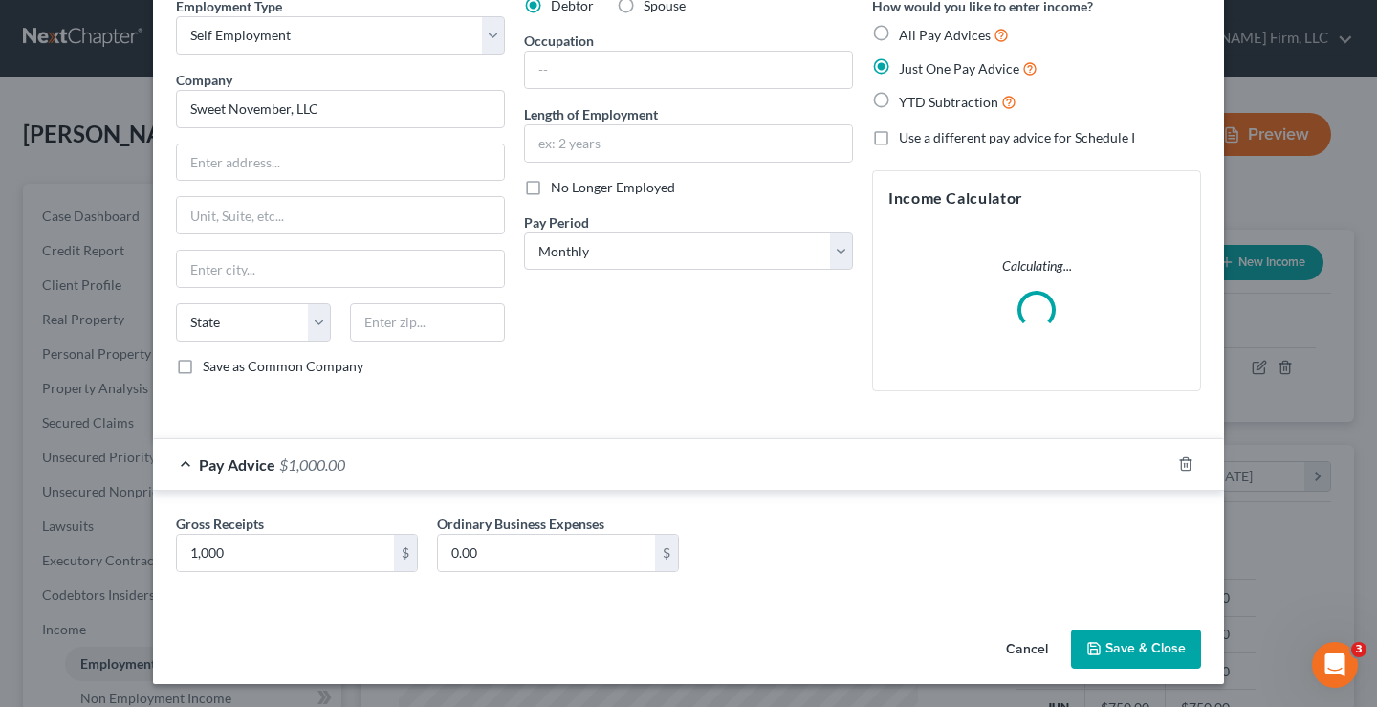
click at [1145, 652] on button "Save & Close" at bounding box center [1136, 649] width 130 height 40
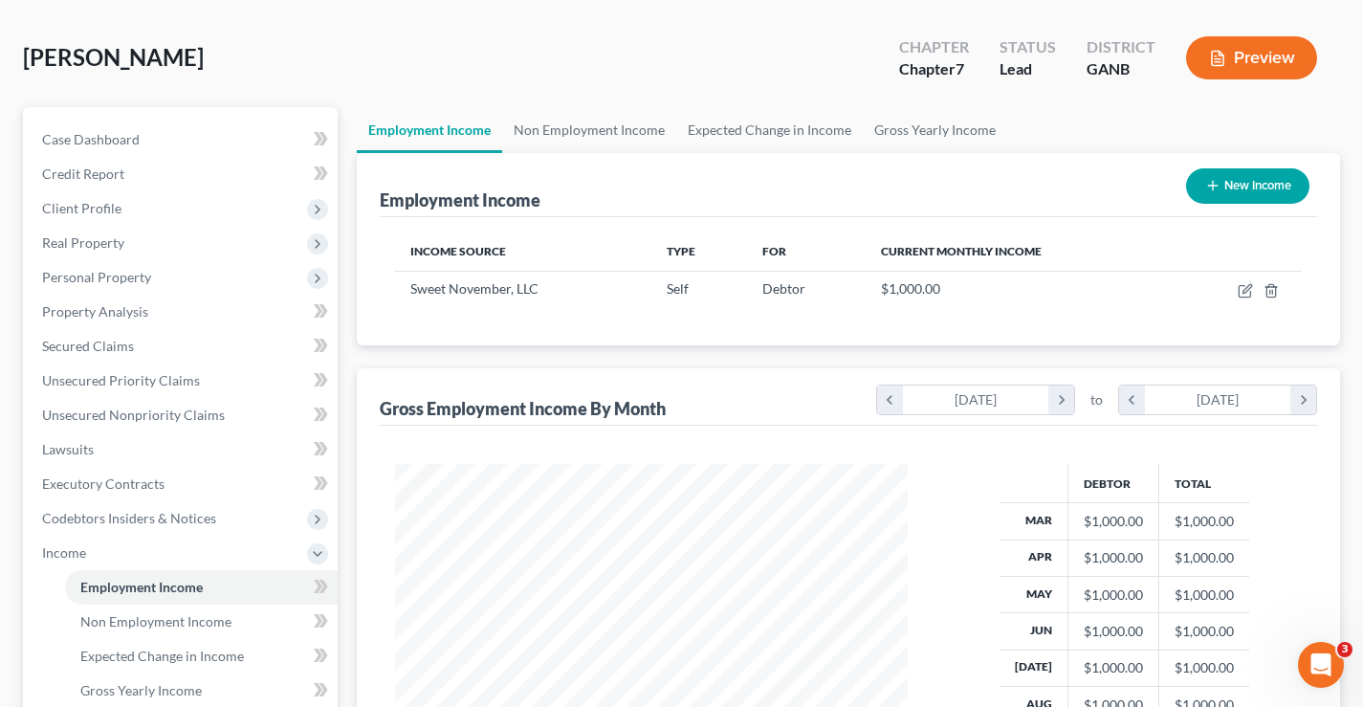
scroll to position [382, 0]
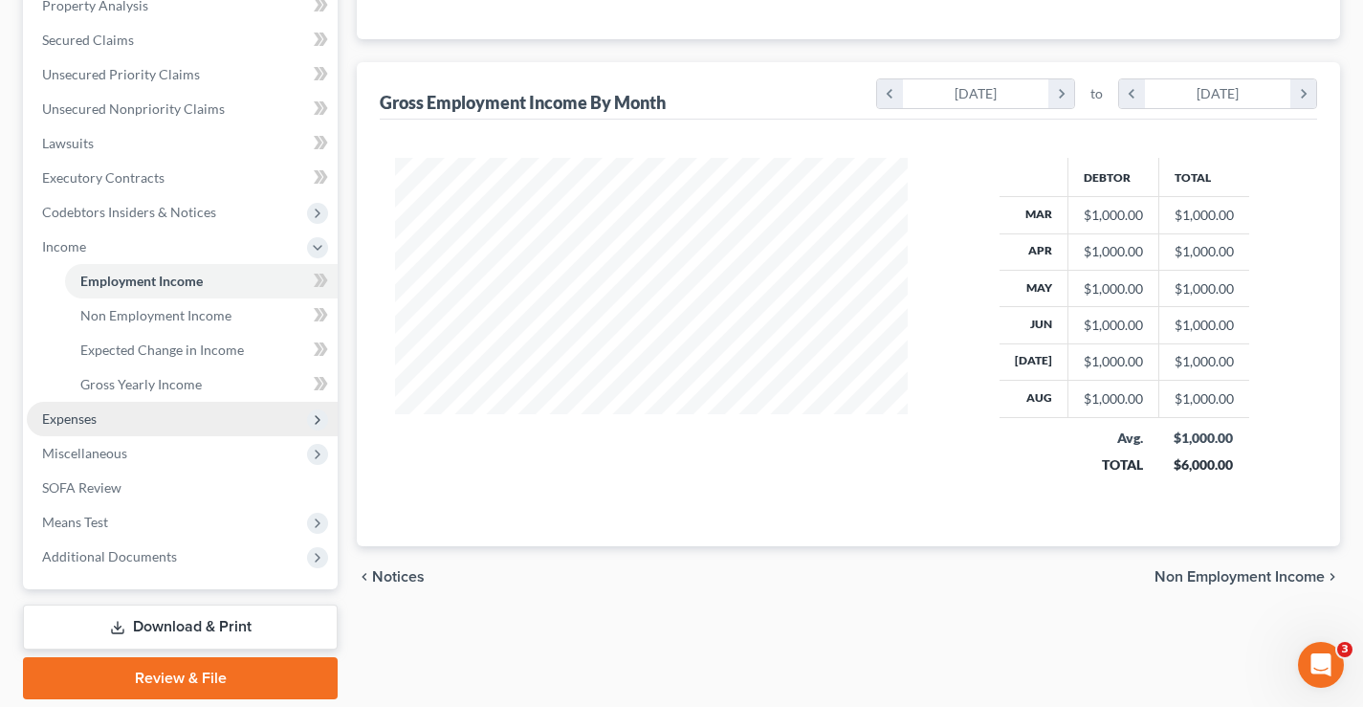
click at [43, 419] on span "Expenses" at bounding box center [69, 418] width 55 height 16
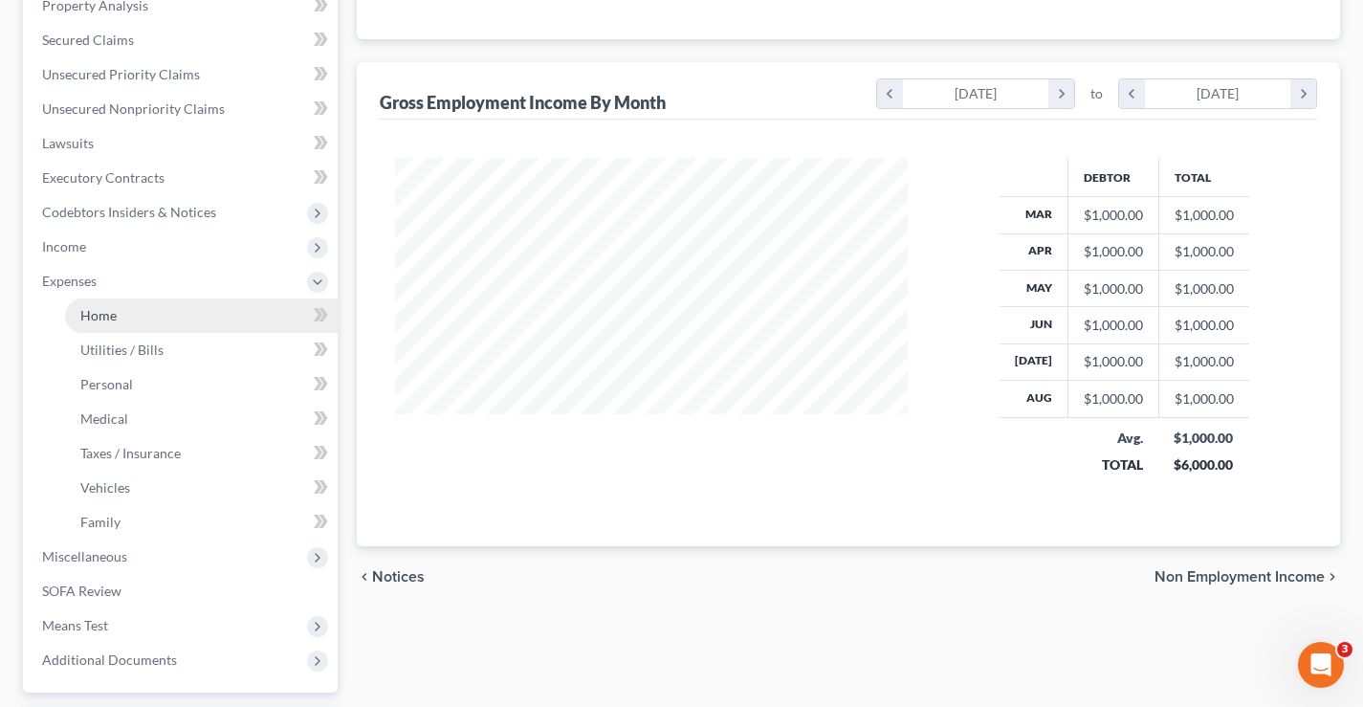
click at [81, 313] on span "Home" at bounding box center [98, 315] width 36 height 16
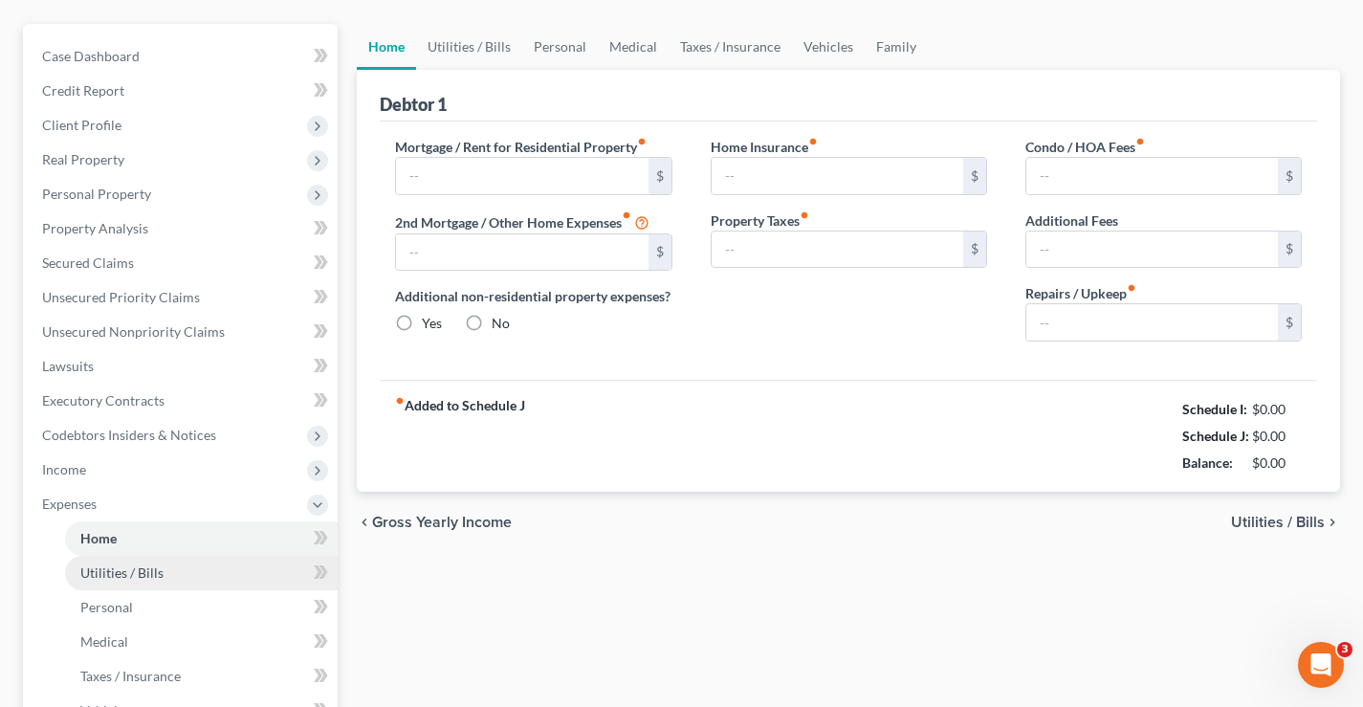
type input "1,719.00"
type input "0.00"
radio input "true"
type input "0.00"
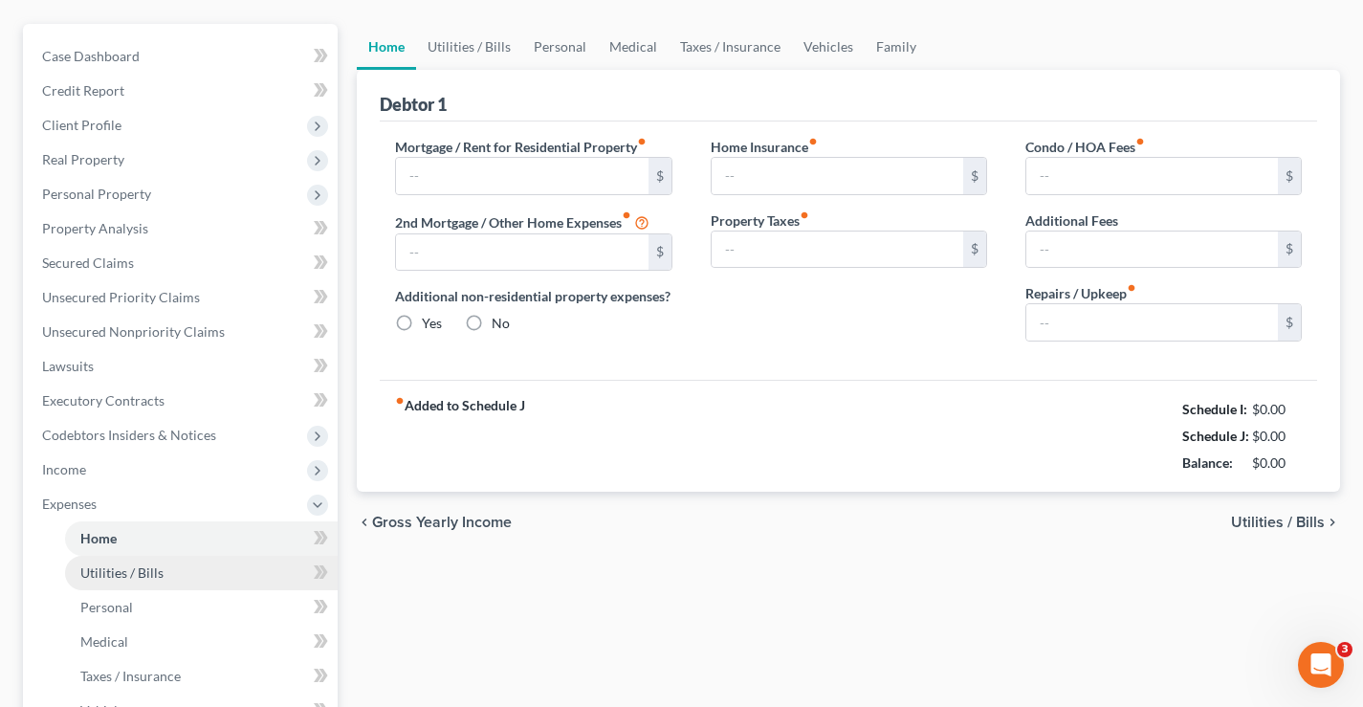
type input "0.00"
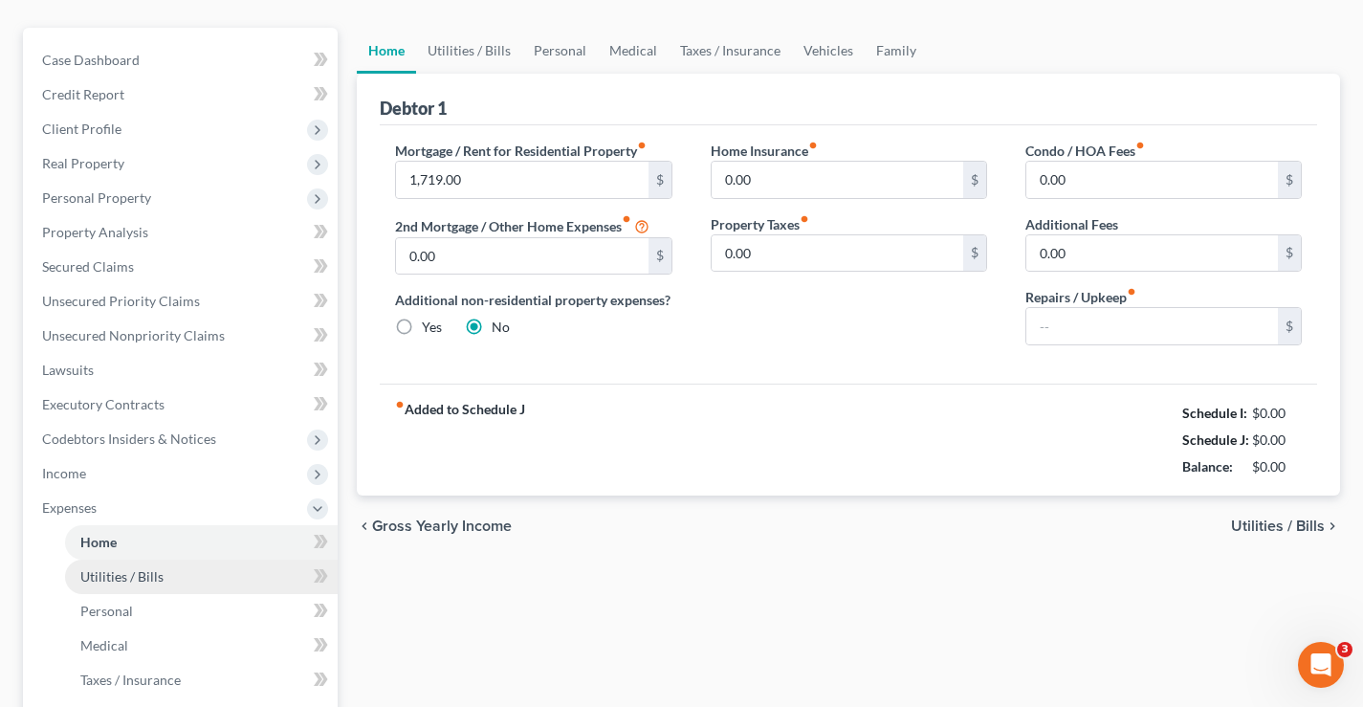
type input "0.00"
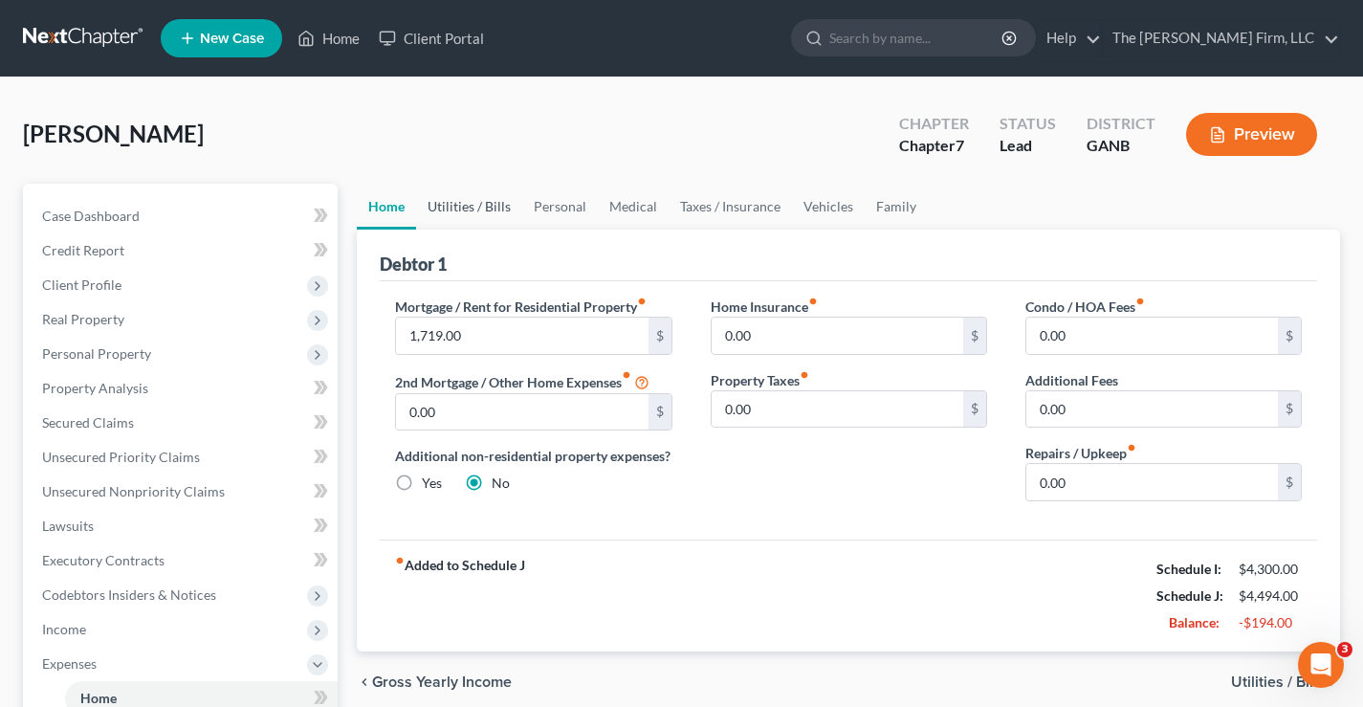
click at [464, 216] on link "Utilities / Bills" at bounding box center [469, 207] width 106 height 46
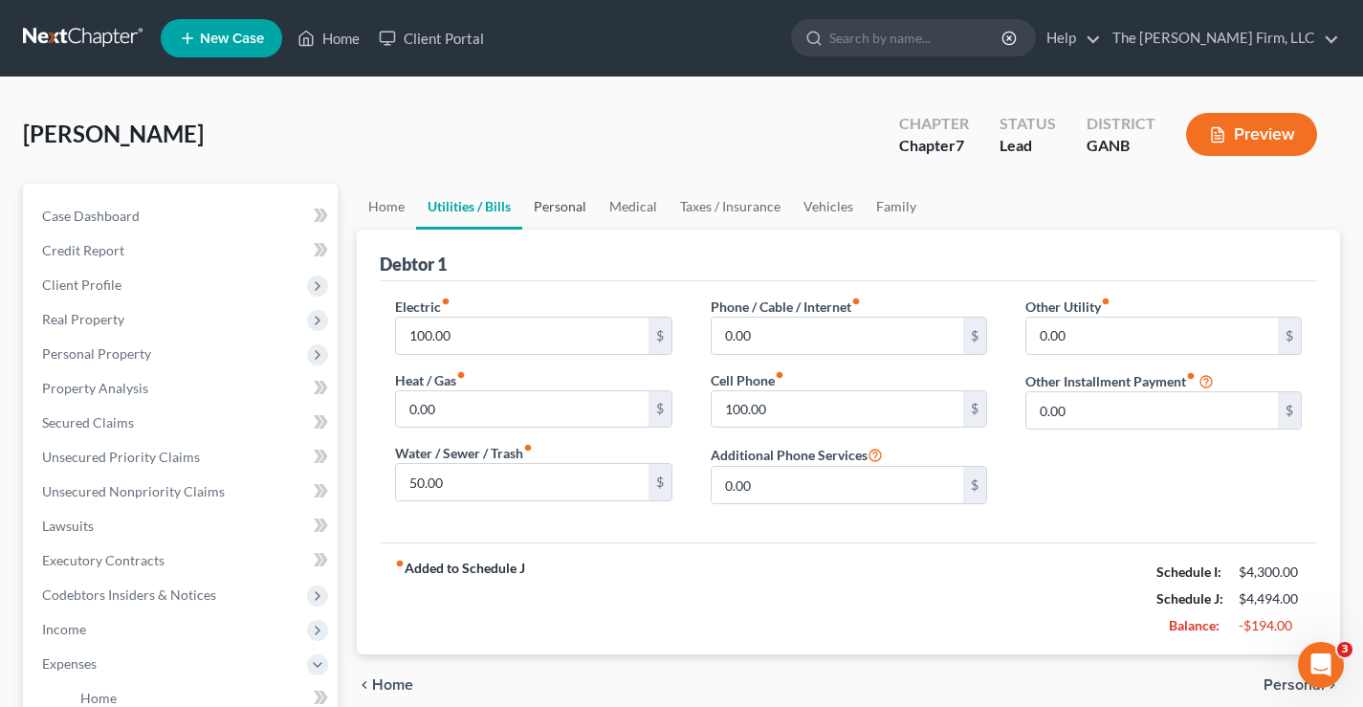
click at [573, 211] on link "Personal" at bounding box center [560, 207] width 76 height 46
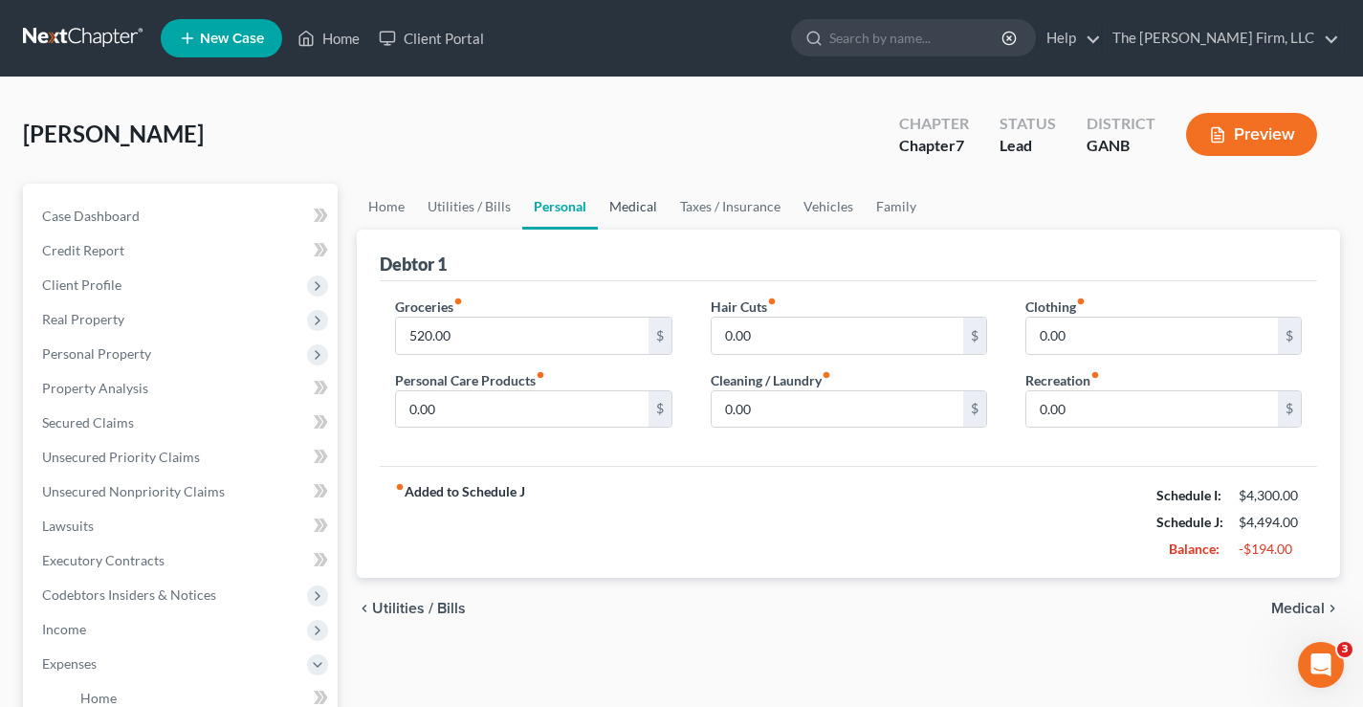
click at [630, 210] on link "Medical" at bounding box center [633, 207] width 71 height 46
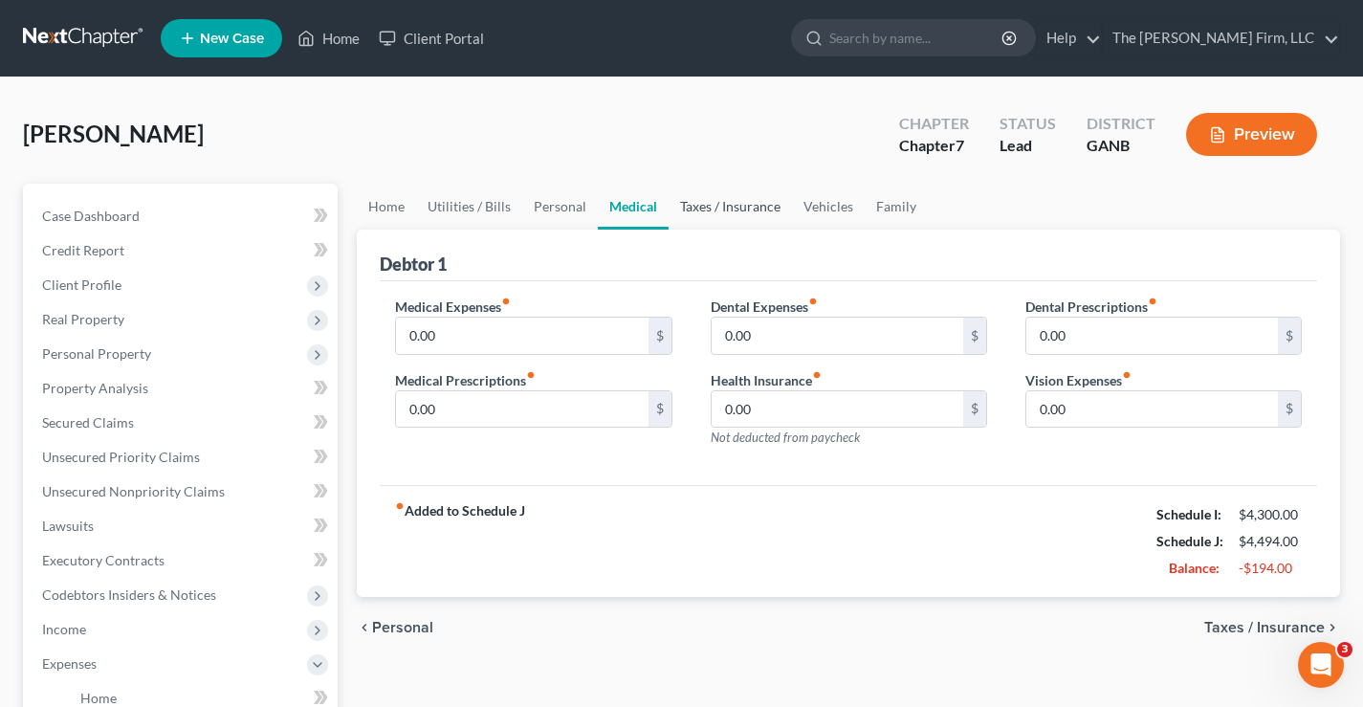
click at [725, 207] on link "Taxes / Insurance" at bounding box center [729, 207] width 123 height 46
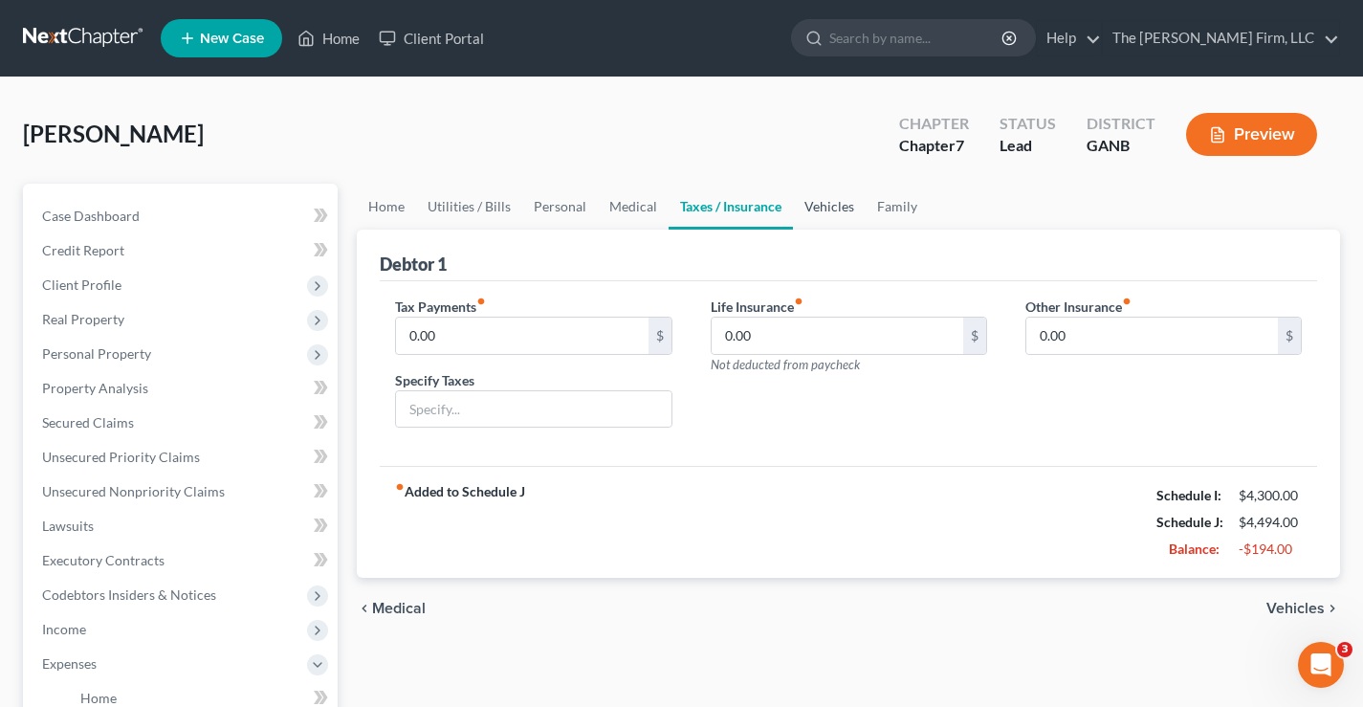
click at [834, 206] on link "Vehicles" at bounding box center [829, 207] width 73 height 46
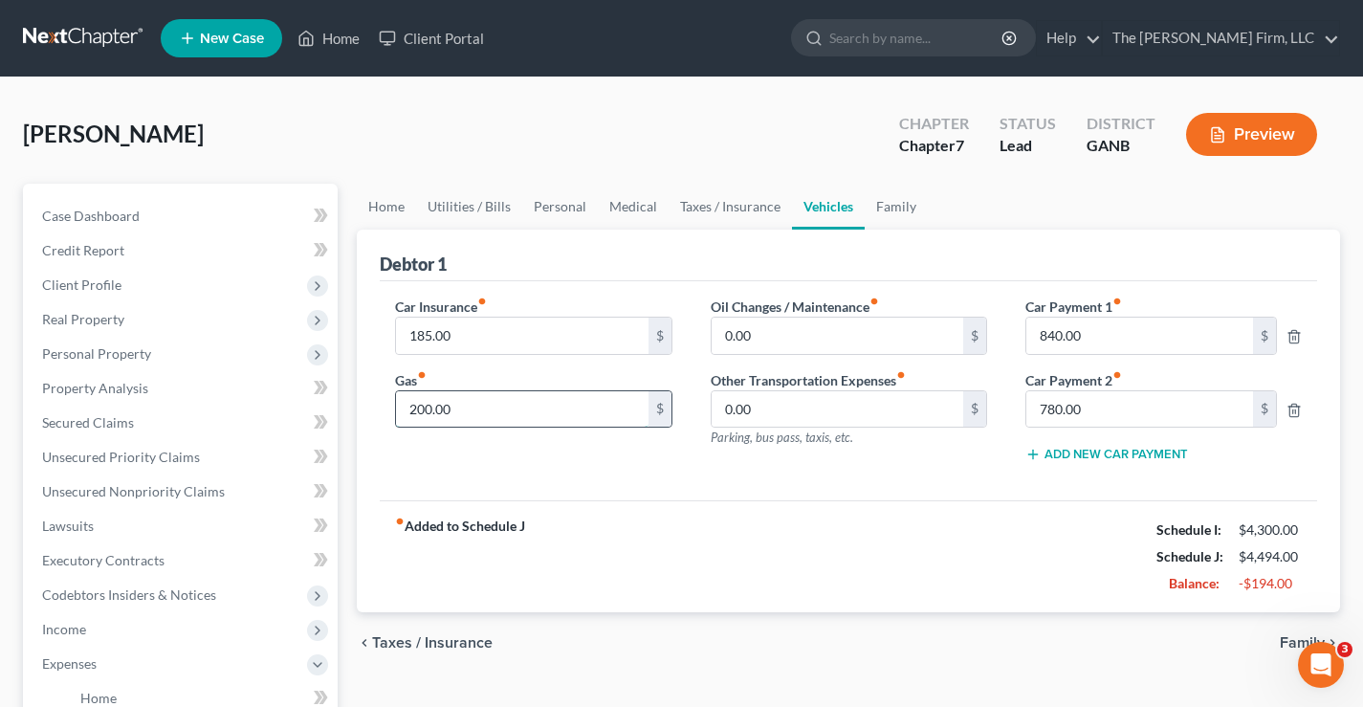
click at [463, 407] on input "200.00" at bounding box center [521, 409] width 251 height 36
type input "100"
click at [618, 154] on div "Freeman, Kandra Upgraded Chapter Chapter 7 Status Lead District GANB Preview" at bounding box center [681, 141] width 1317 height 83
click at [889, 208] on link "Family" at bounding box center [895, 207] width 63 height 46
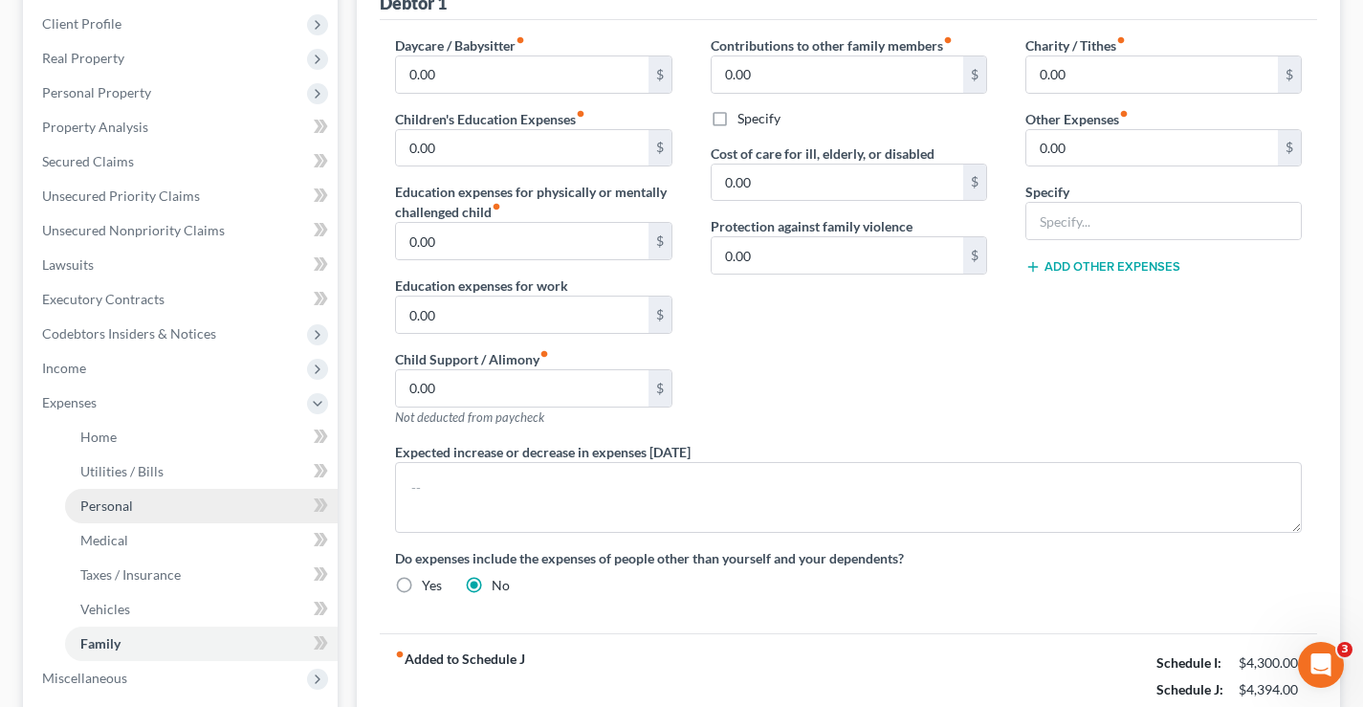
scroll to position [478, 0]
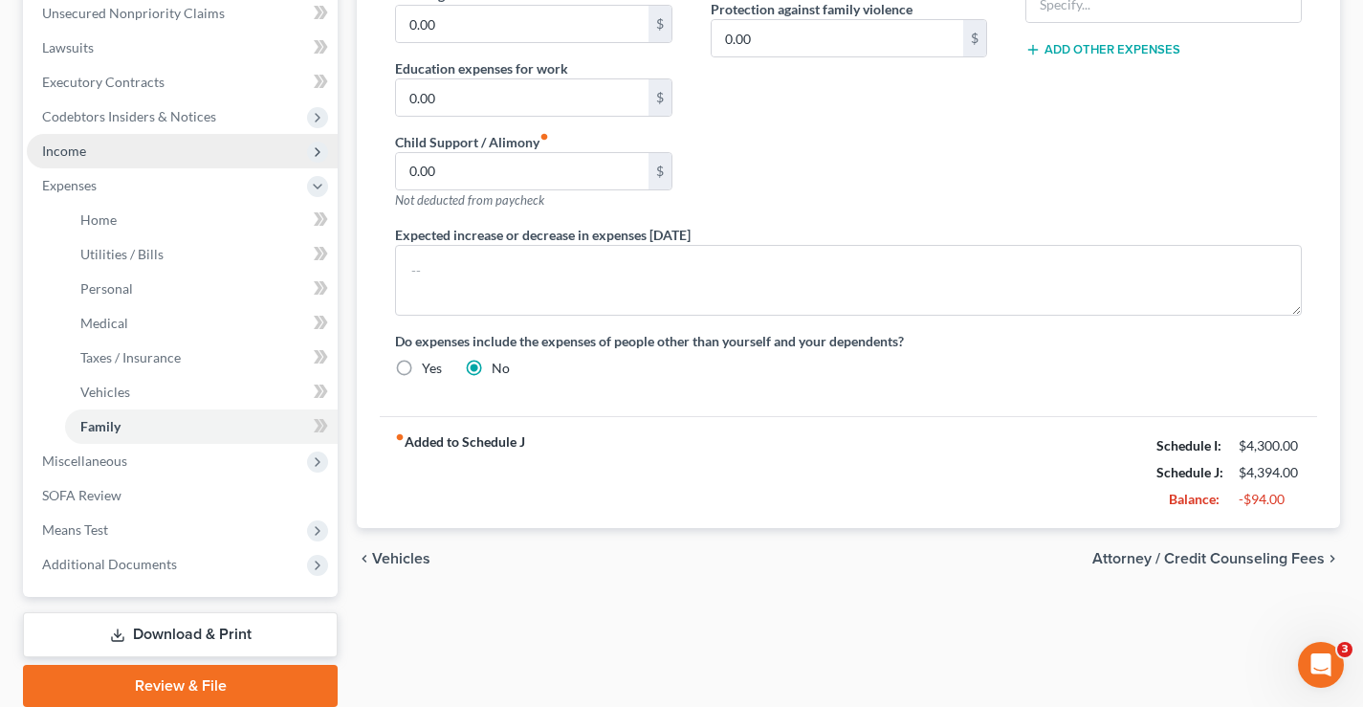
click at [55, 155] on span "Income" at bounding box center [64, 150] width 44 height 16
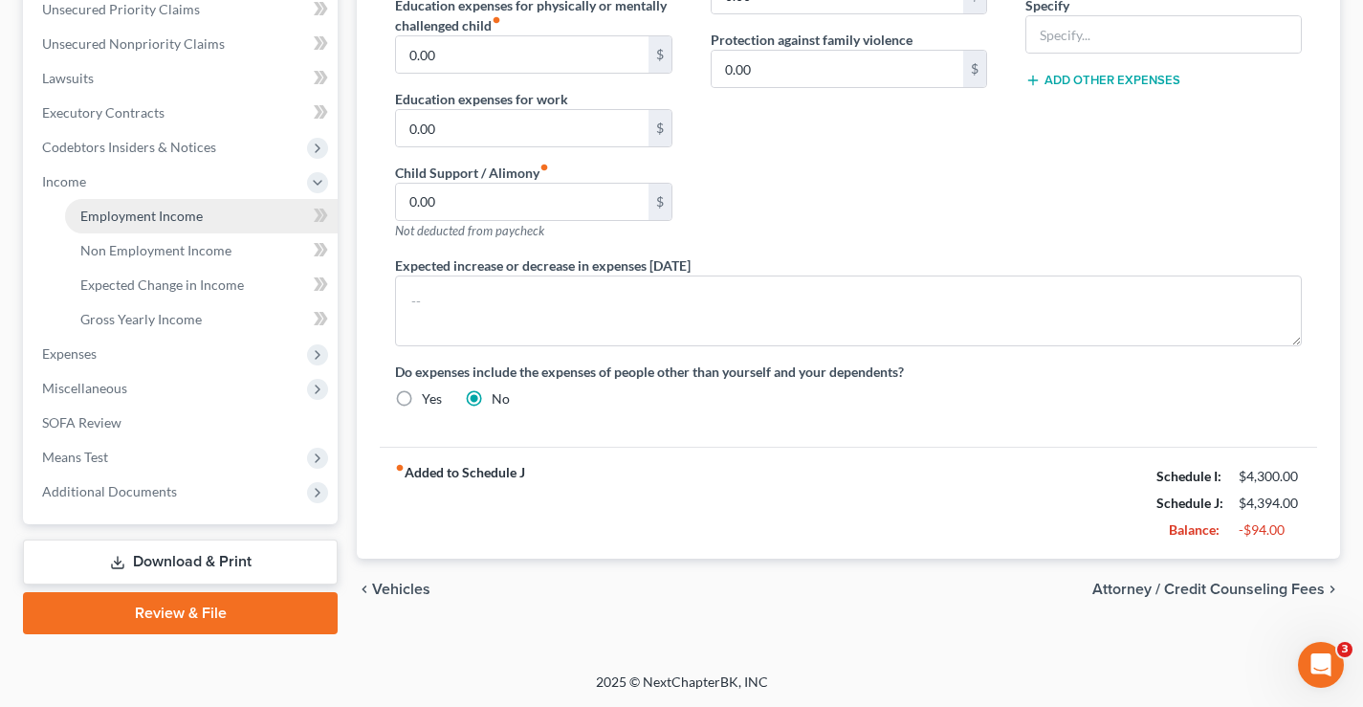
scroll to position [448, 0]
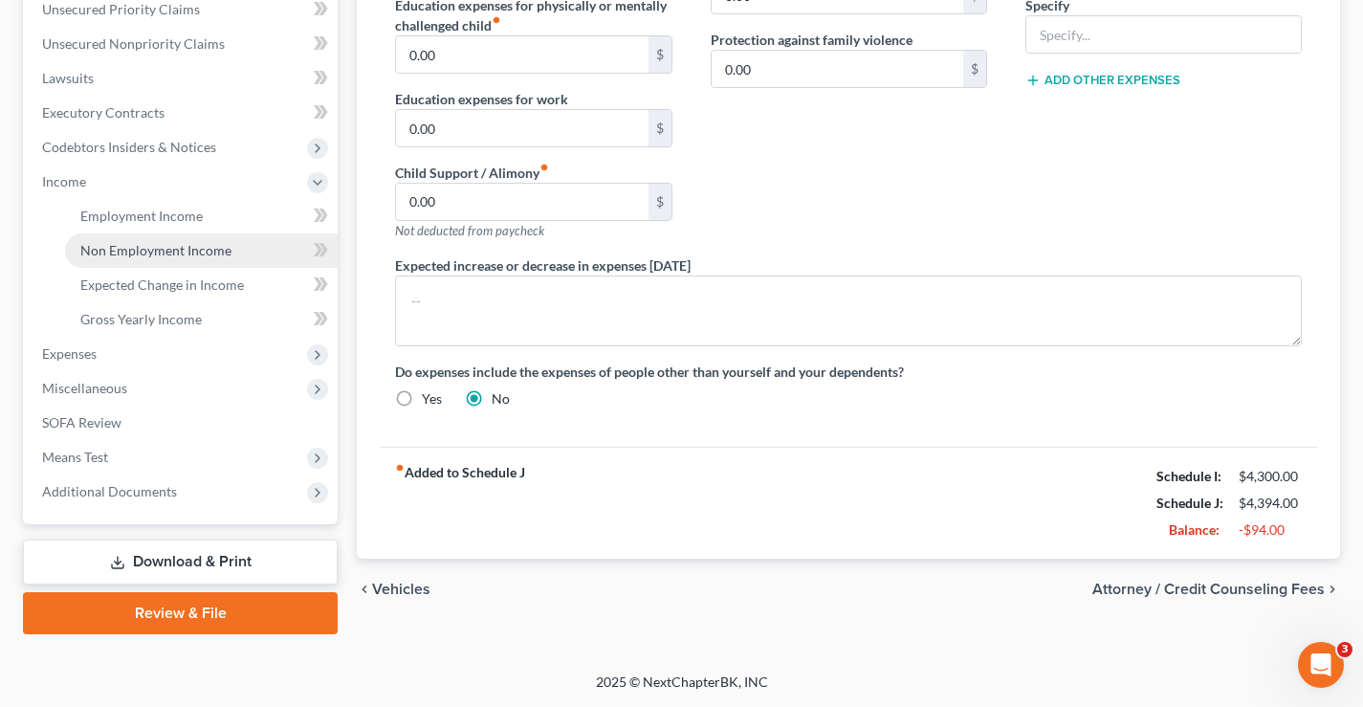
click at [122, 247] on span "Non Employment Income" at bounding box center [155, 250] width 151 height 16
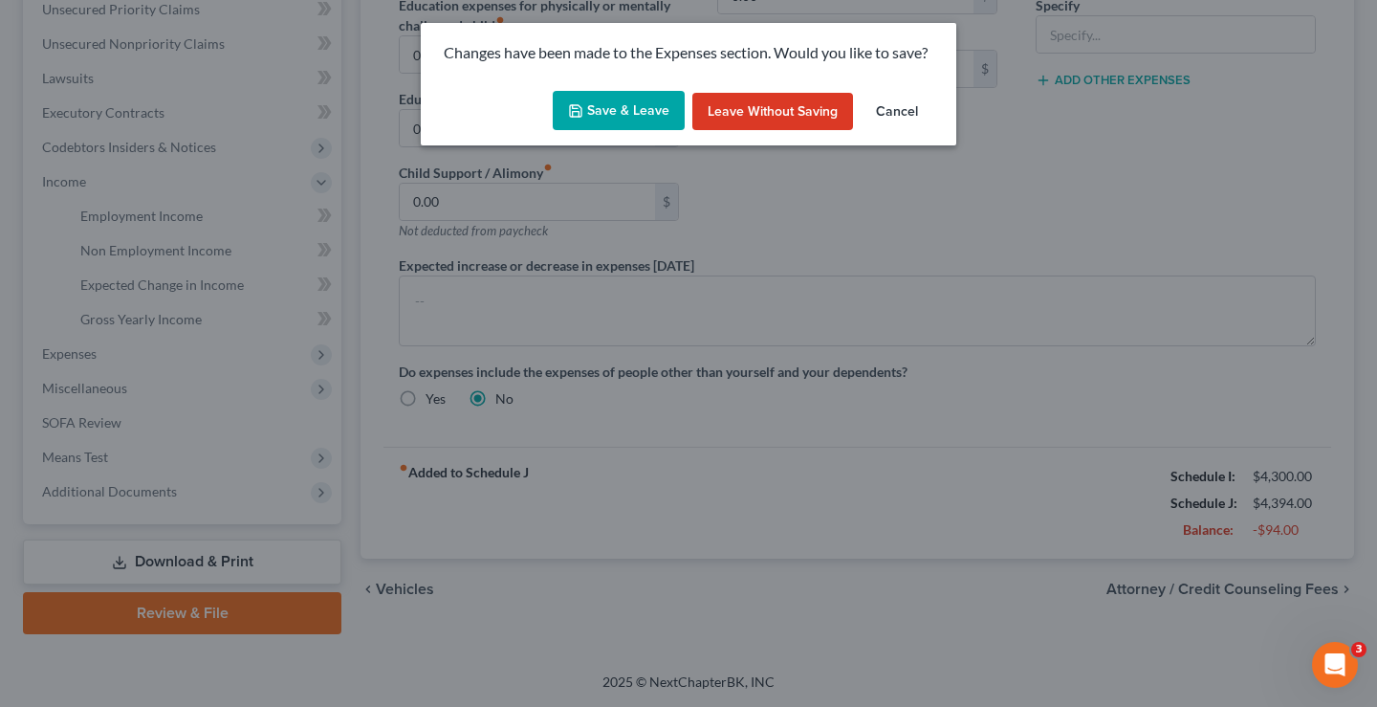
click at [619, 111] on button "Save & Leave" at bounding box center [619, 111] width 132 height 40
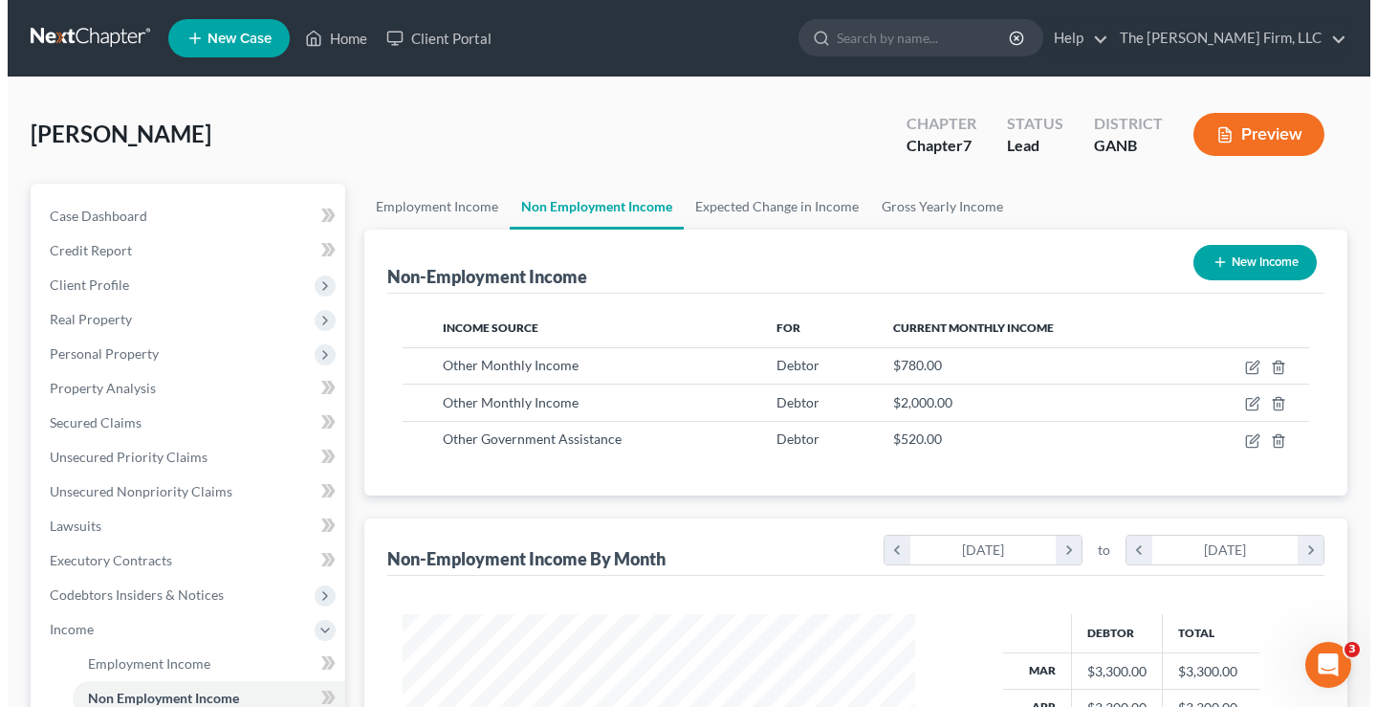
scroll to position [343, 551]
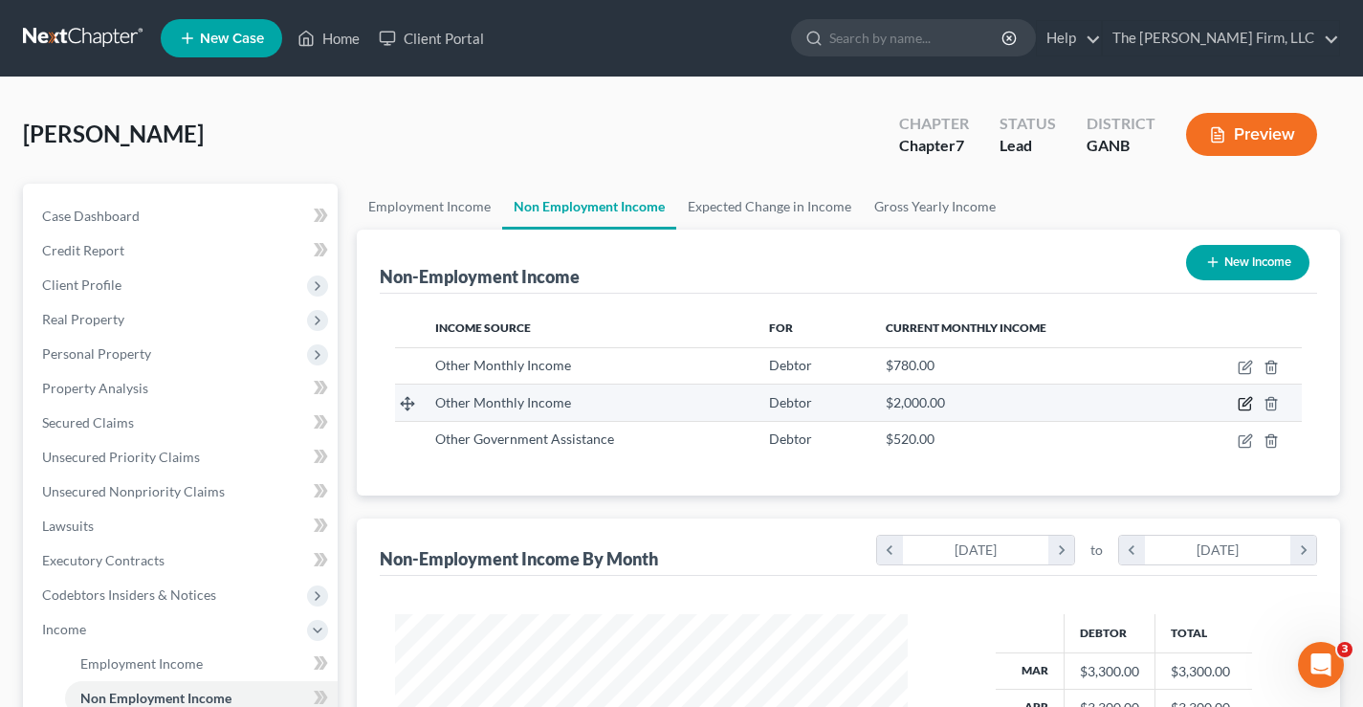
click at [1242, 405] on icon "button" at bounding box center [1244, 403] width 15 height 15
select select "13"
select select "0"
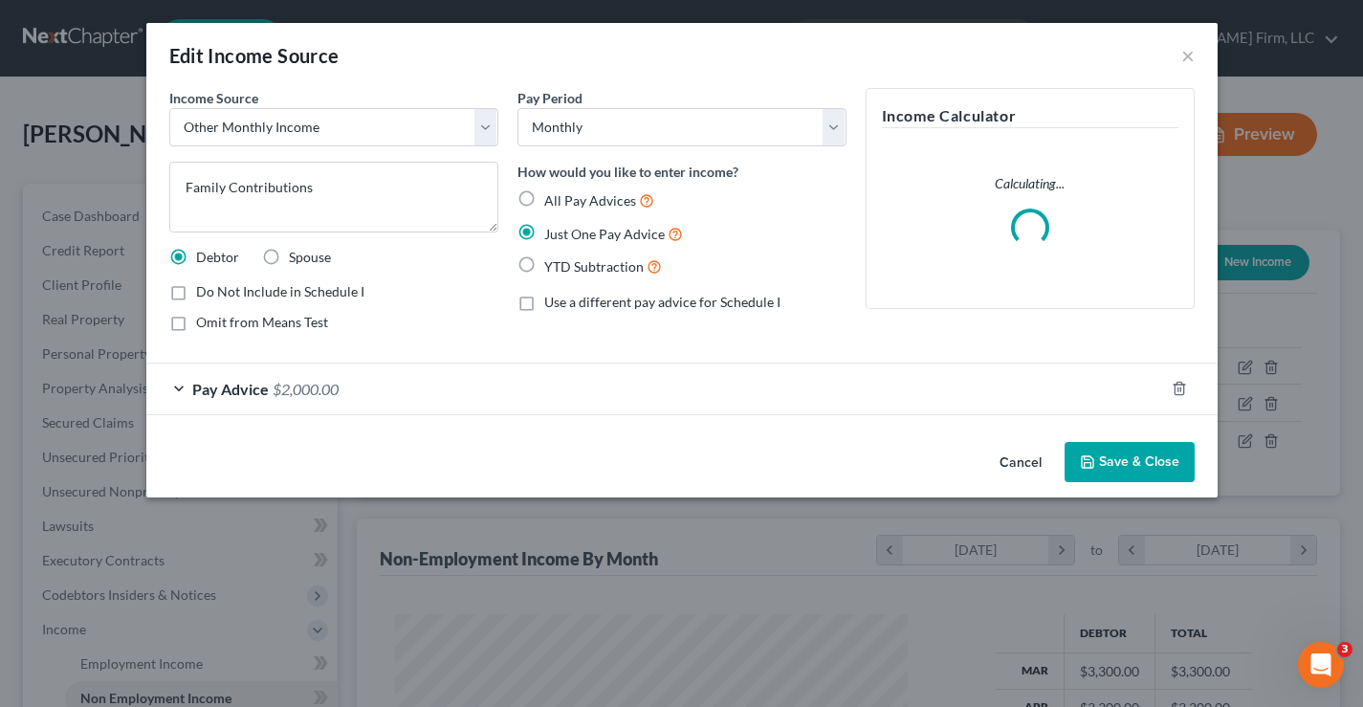
scroll to position [343, 557]
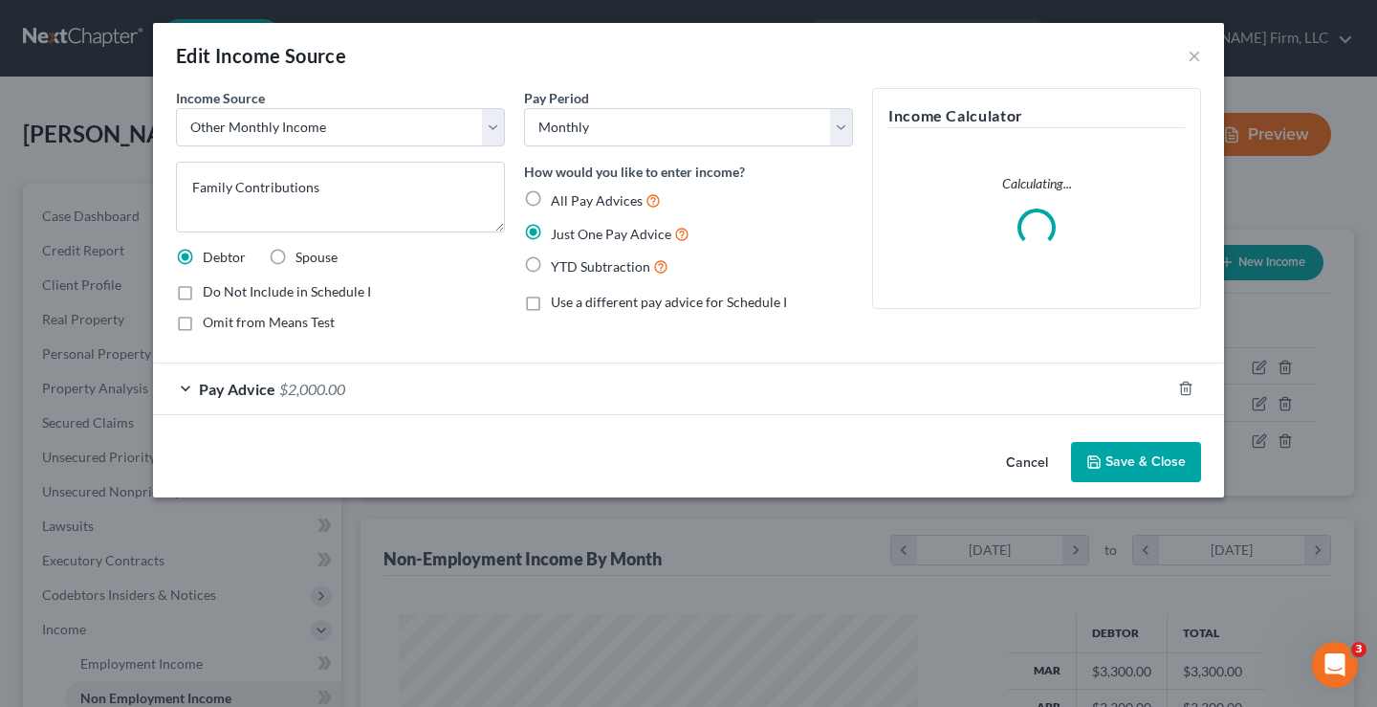
click at [345, 390] on span "$2,000.00" at bounding box center [312, 389] width 66 height 18
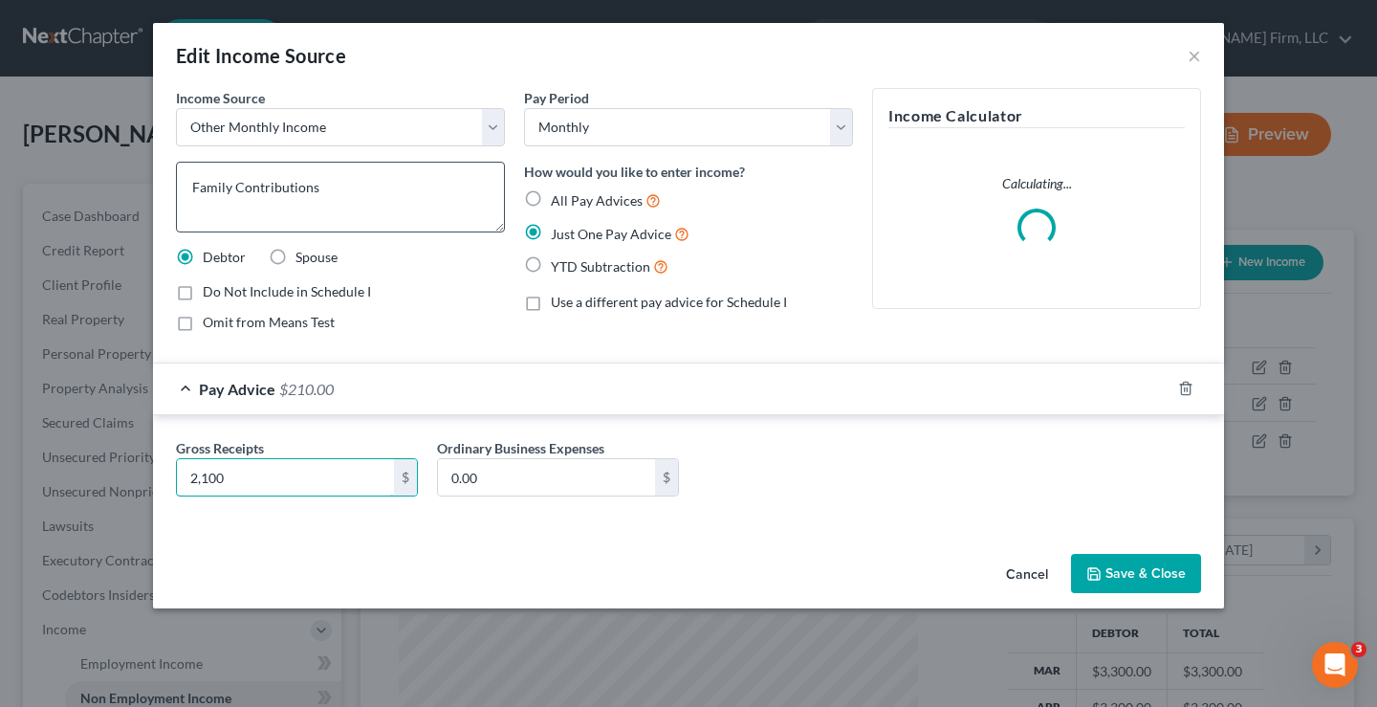
type input "2,100"
drag, startPoint x: 810, startPoint y: 476, endPoint x: 1252, endPoint y: 578, distance: 453.5
click at [809, 475] on div "Gross Receipts 2,100 $ Ordinary Business Expenses 0.00 $" at bounding box center [688, 475] width 1044 height 74
click at [1168, 580] on button "Save & Close" at bounding box center [1136, 574] width 130 height 40
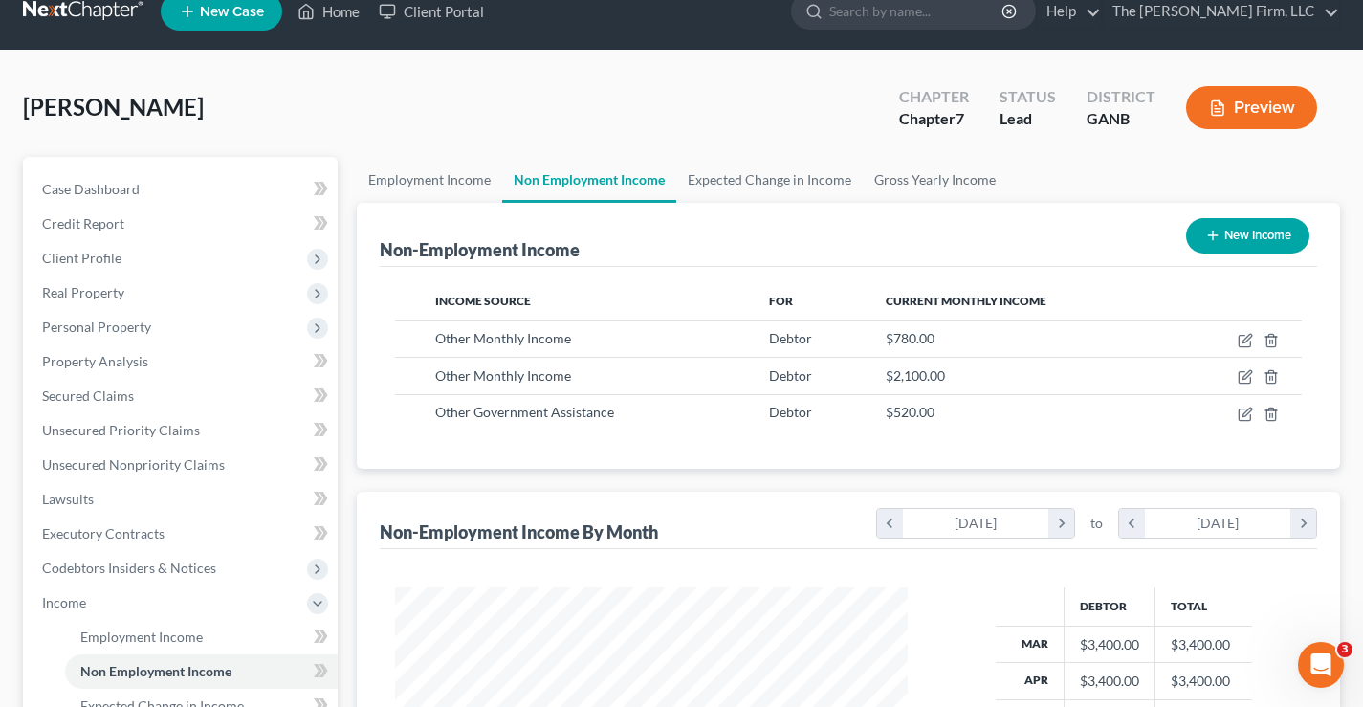
scroll to position [448, 0]
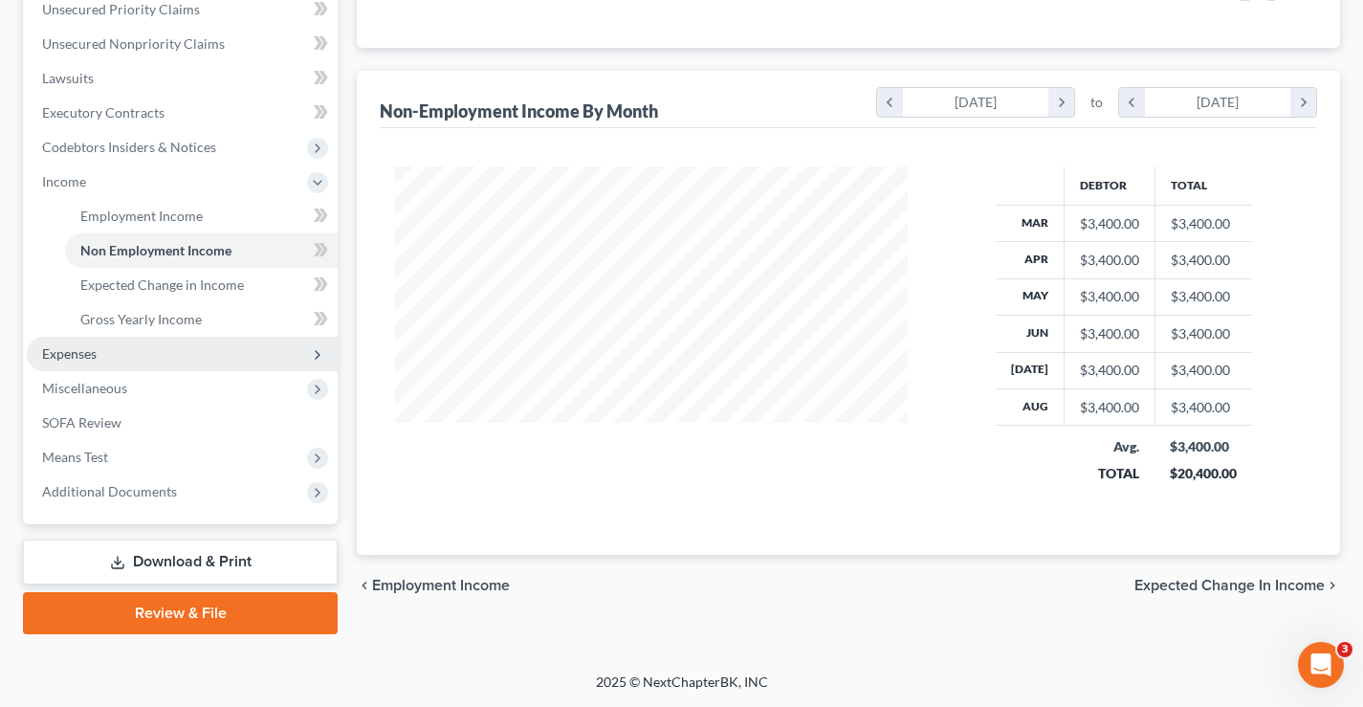
click at [59, 359] on span "Expenses" at bounding box center [69, 353] width 55 height 16
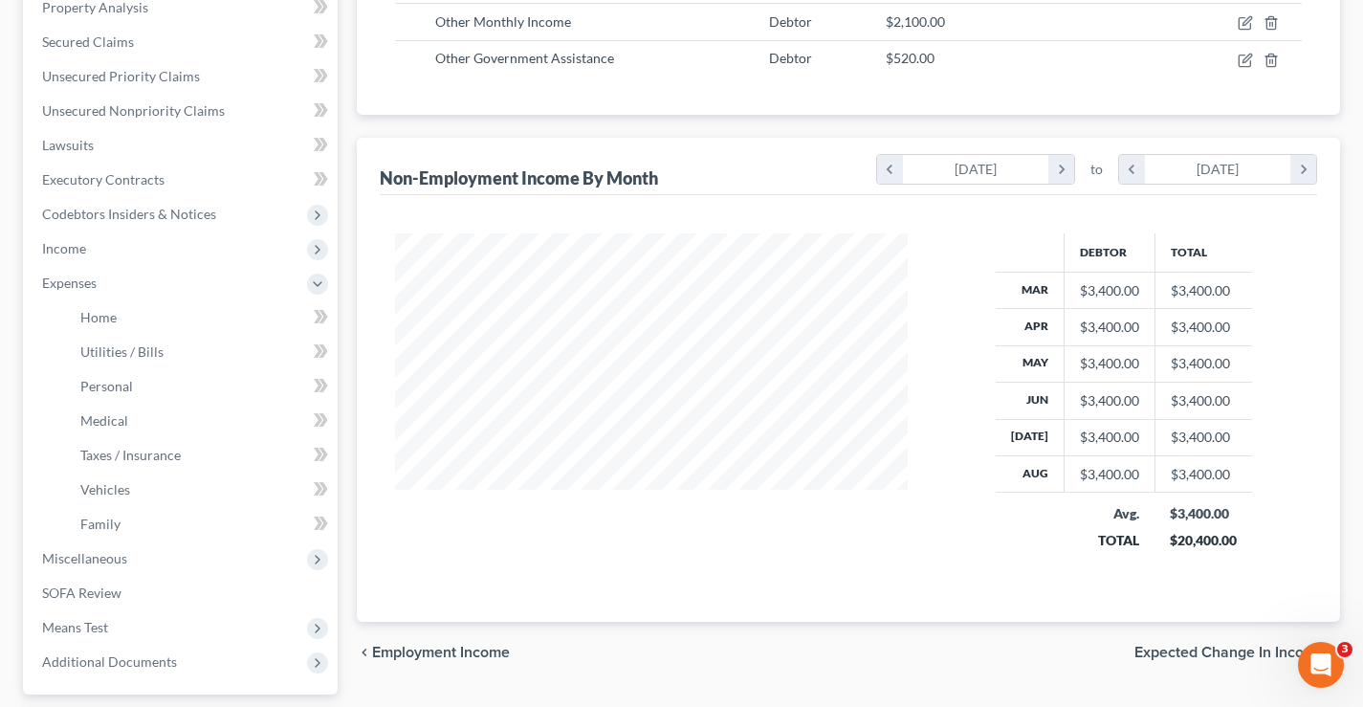
scroll to position [168, 0]
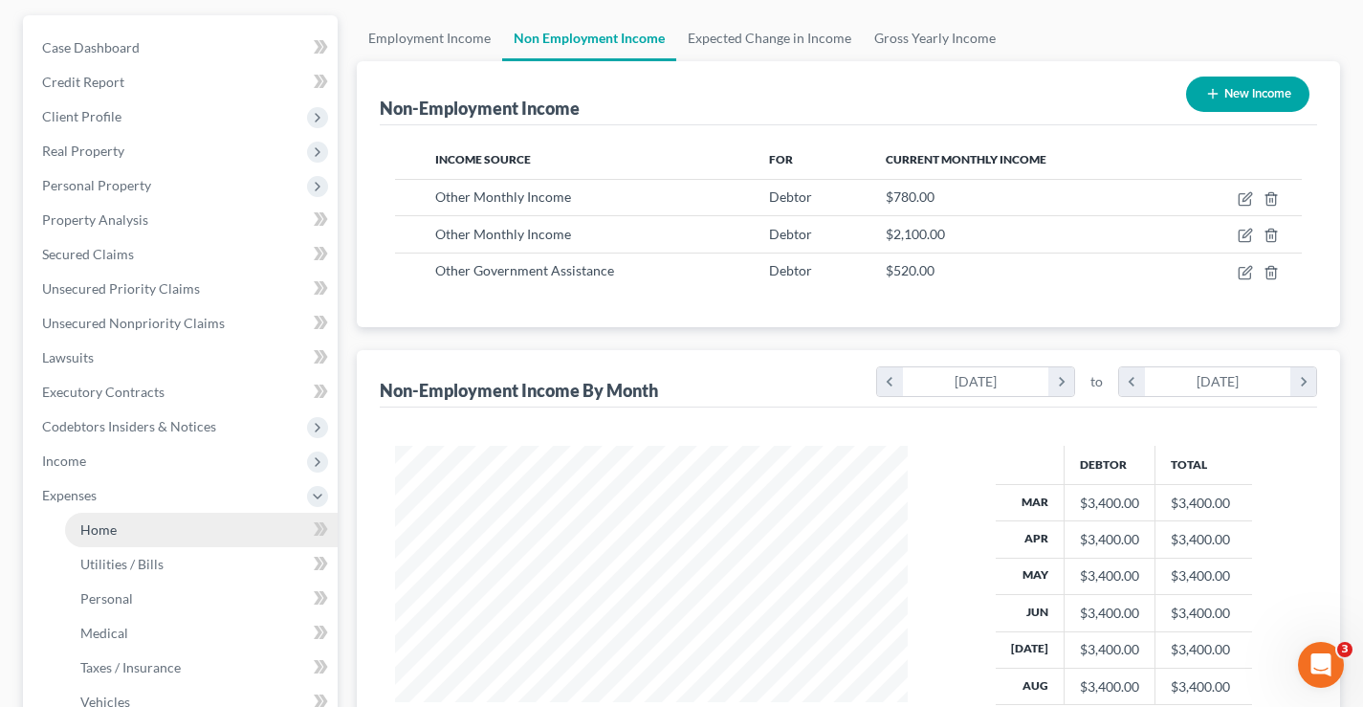
click at [108, 536] on span "Home" at bounding box center [98, 529] width 36 height 16
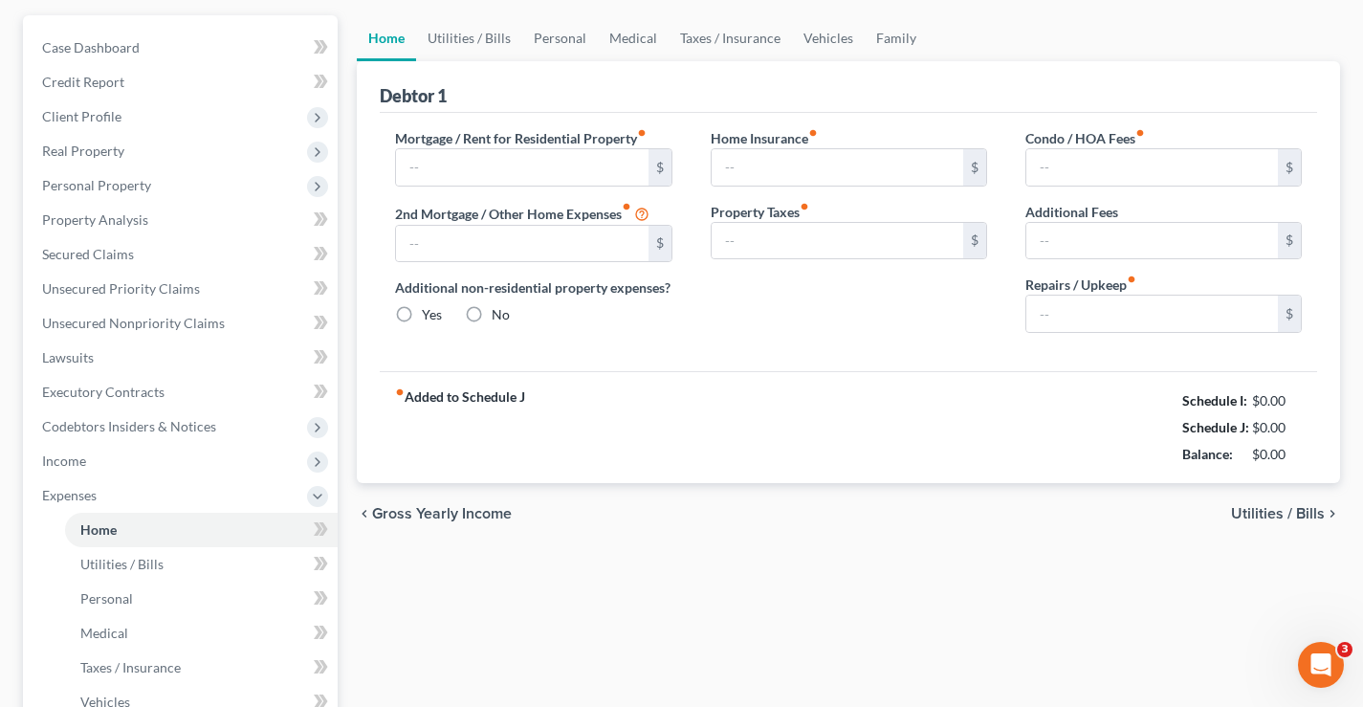
type input "1,719.00"
type input "0.00"
radio input "true"
type input "0.00"
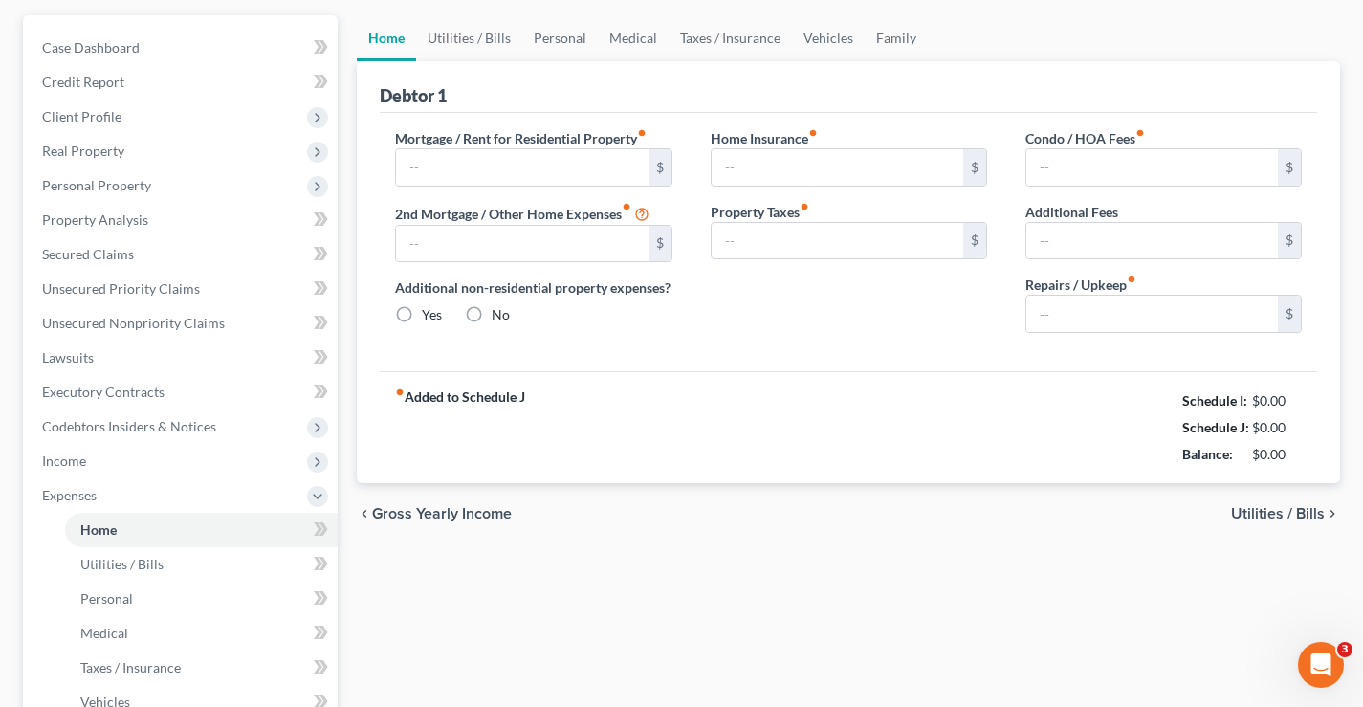
type input "0.00"
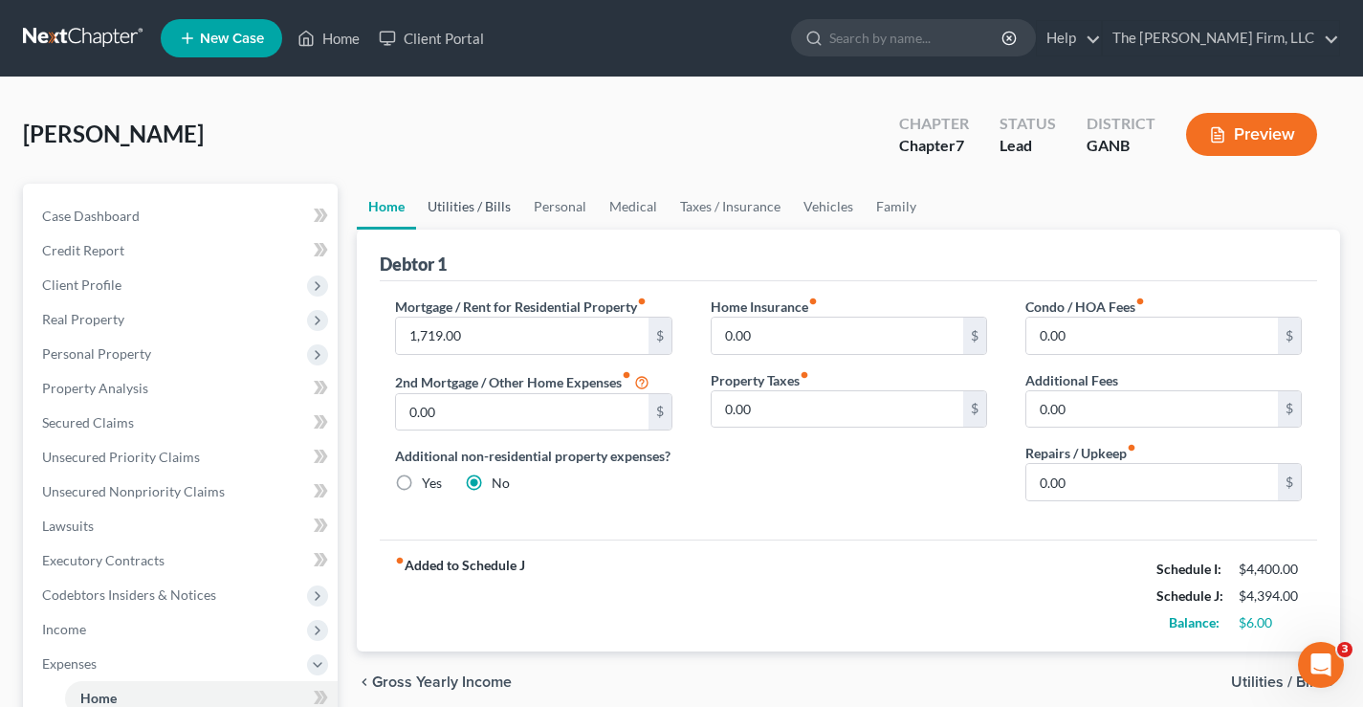
click at [469, 207] on link "Utilities / Bills" at bounding box center [469, 207] width 106 height 46
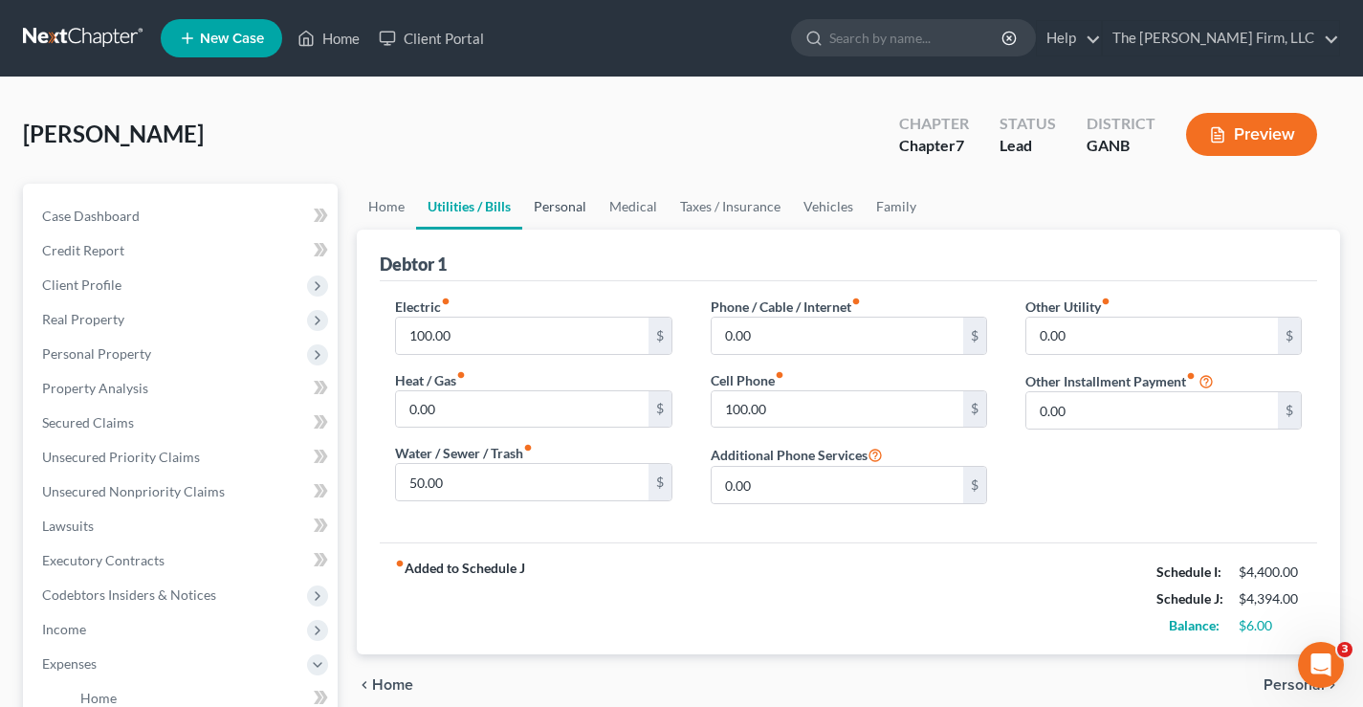
click at [541, 204] on link "Personal" at bounding box center [560, 207] width 76 height 46
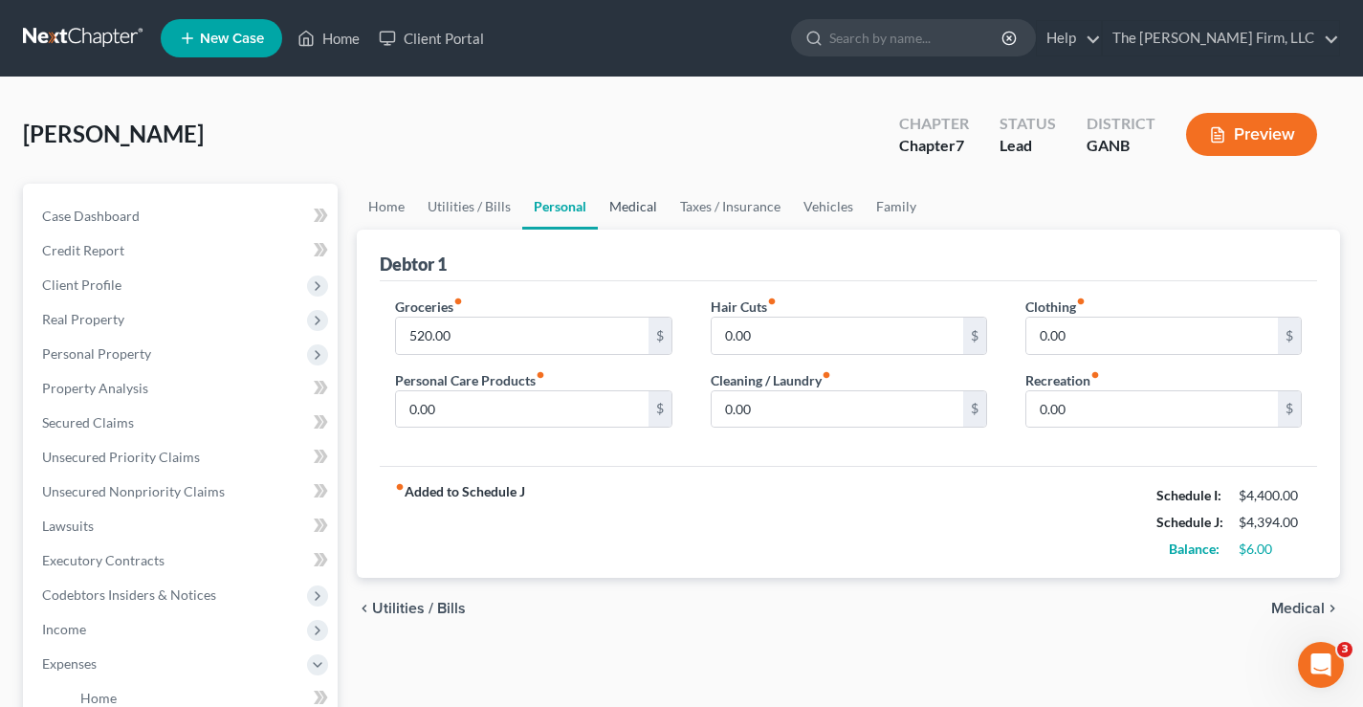
click at [625, 209] on link "Medical" at bounding box center [633, 207] width 71 height 46
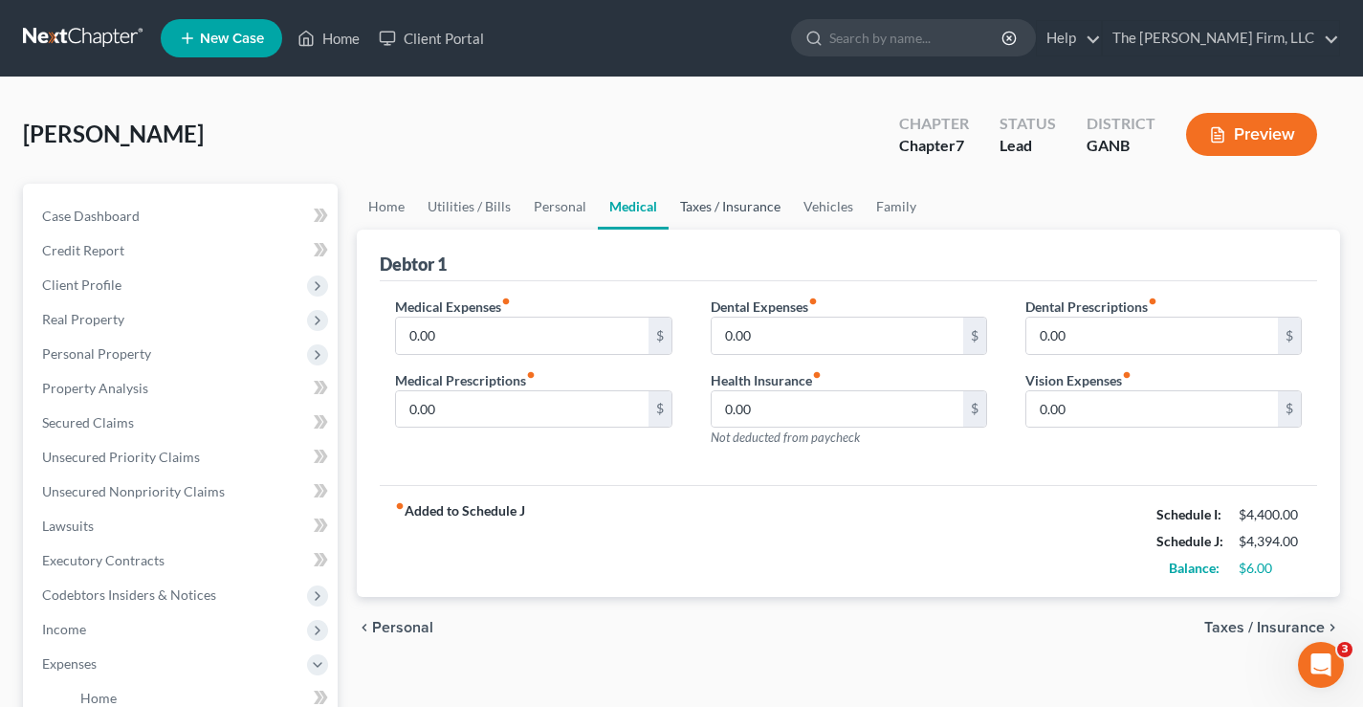
click at [716, 205] on link "Taxes / Insurance" at bounding box center [729, 207] width 123 height 46
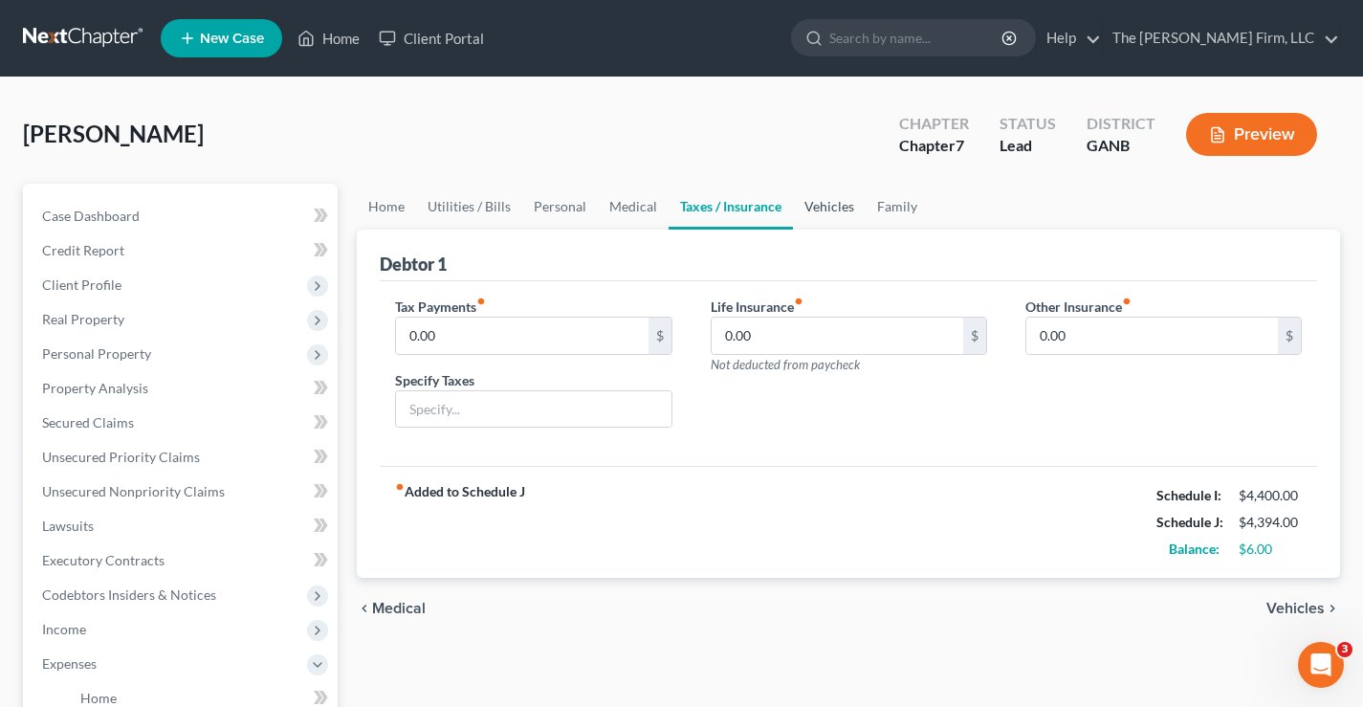
click at [826, 211] on link "Vehicles" at bounding box center [829, 207] width 73 height 46
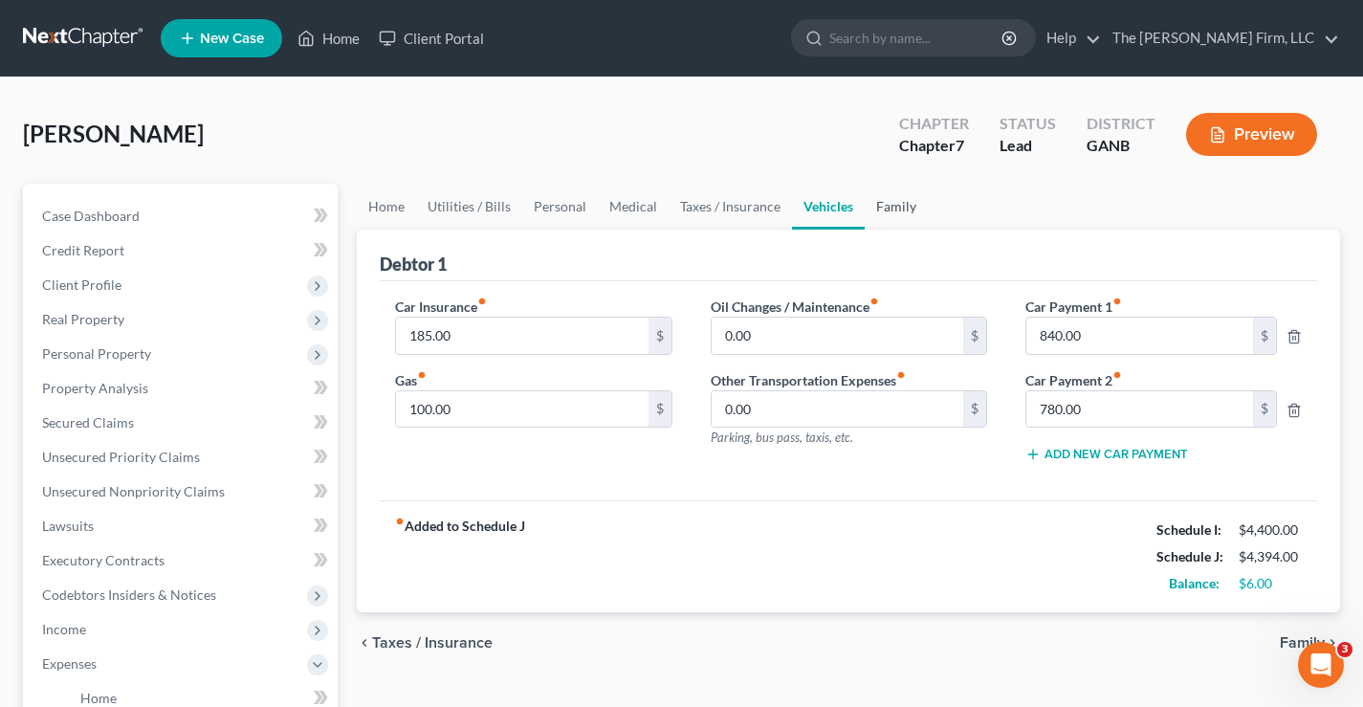
click at [887, 212] on link "Family" at bounding box center [895, 207] width 63 height 46
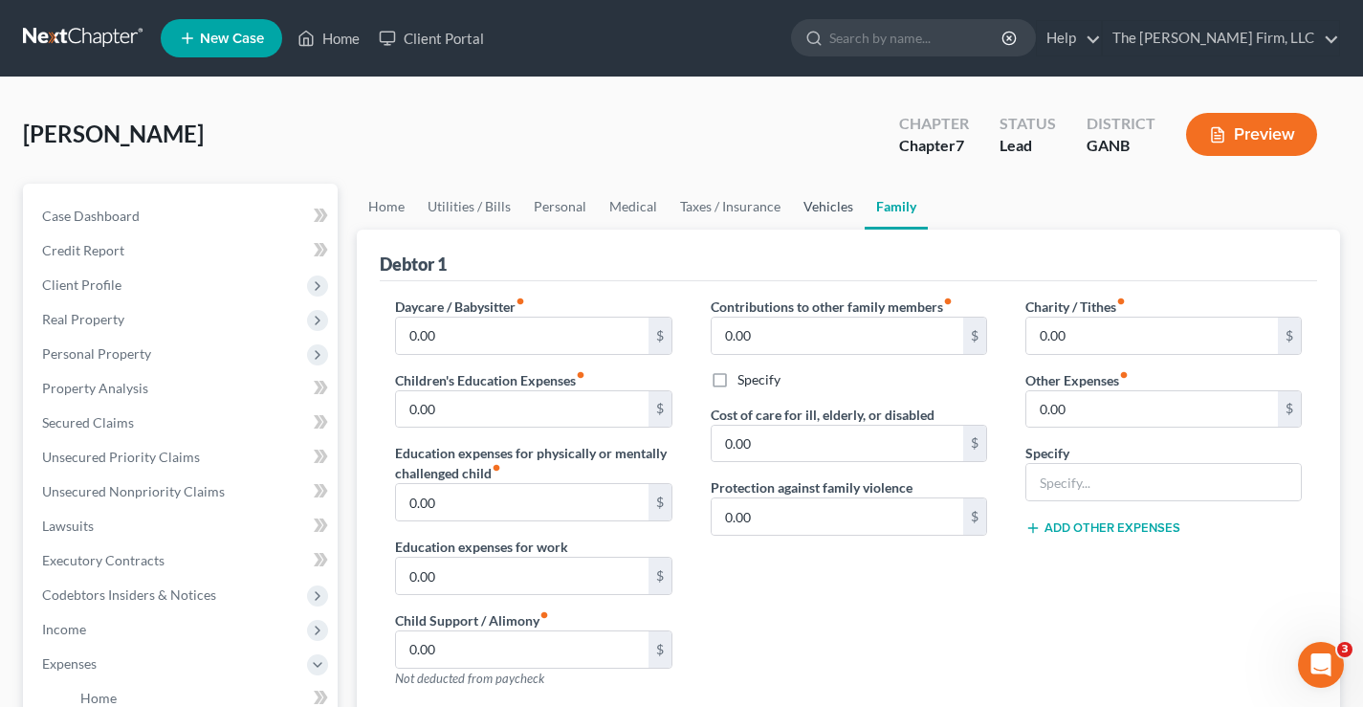
click at [827, 209] on link "Vehicles" at bounding box center [828, 207] width 73 height 46
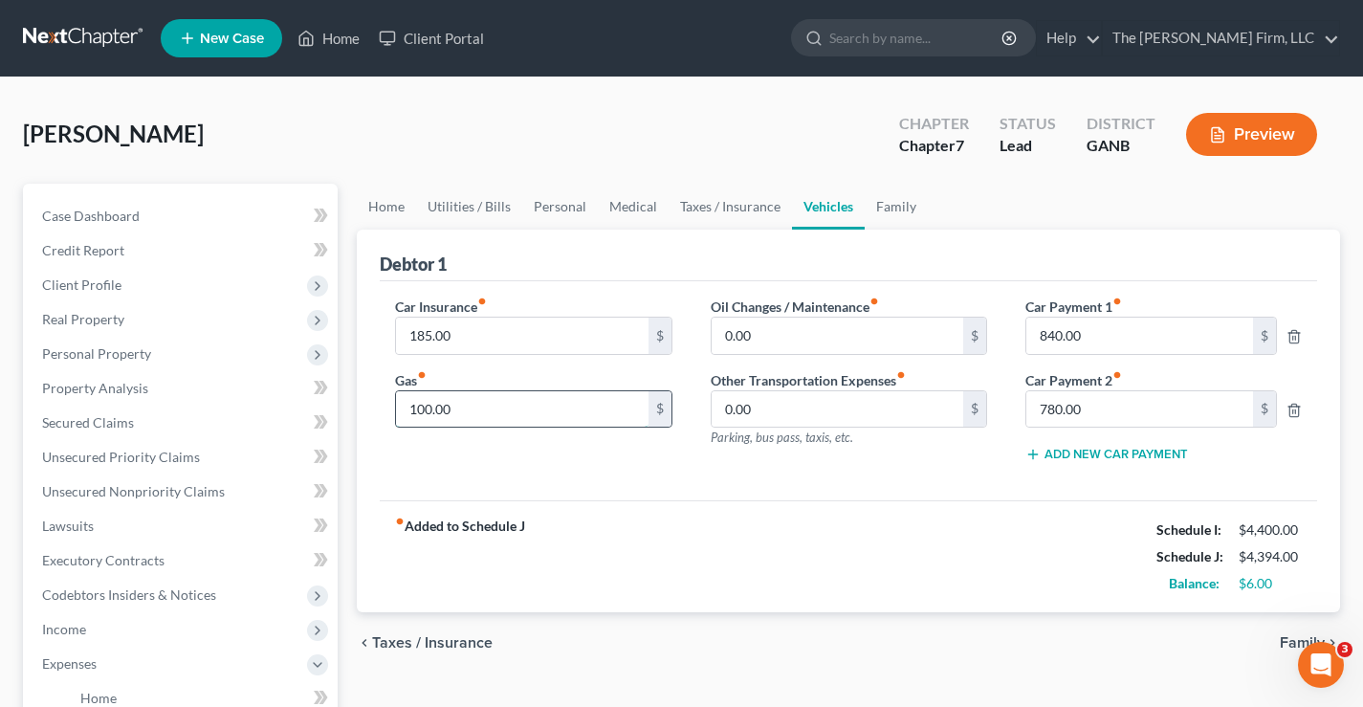
click at [468, 409] on input "100.00" at bounding box center [521, 409] width 251 height 36
click at [583, 131] on div "Freeman, Kandra Upgraded Chapter Chapter 7 Status Lead District GANB Preview" at bounding box center [681, 141] width 1317 height 83
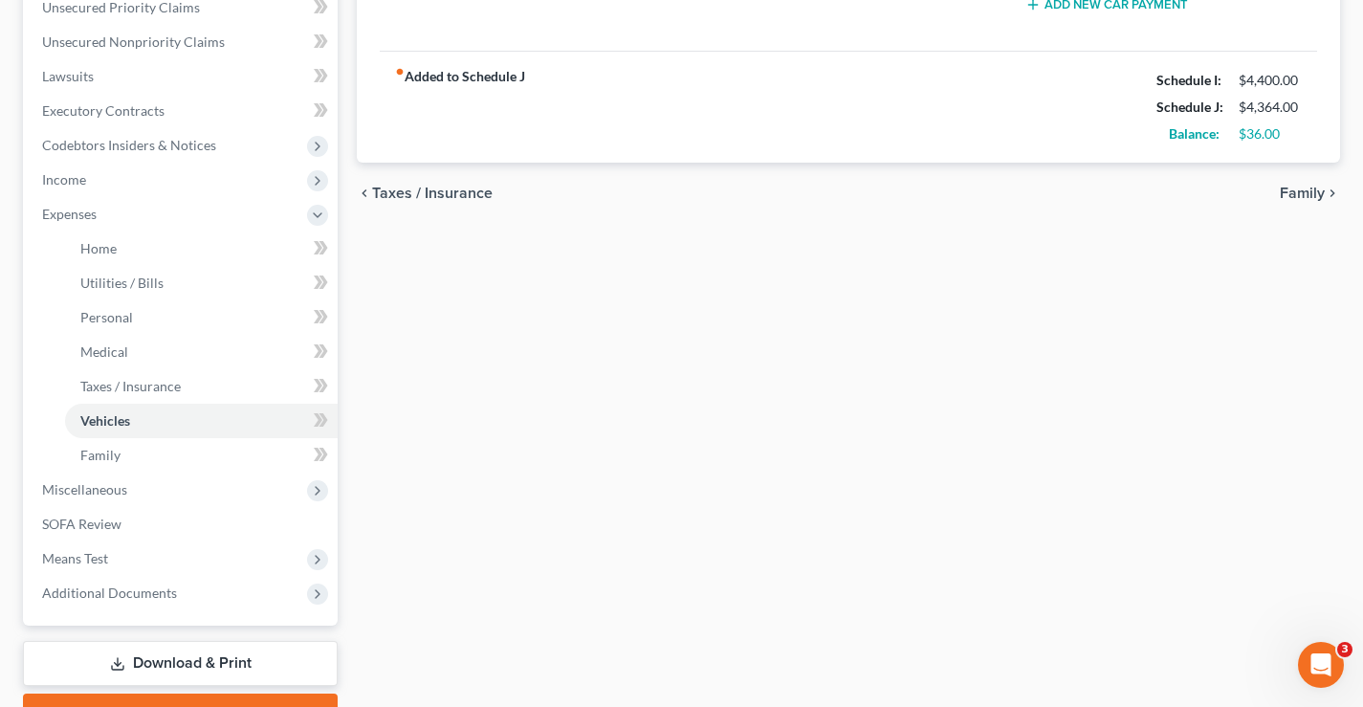
scroll to position [551, 0]
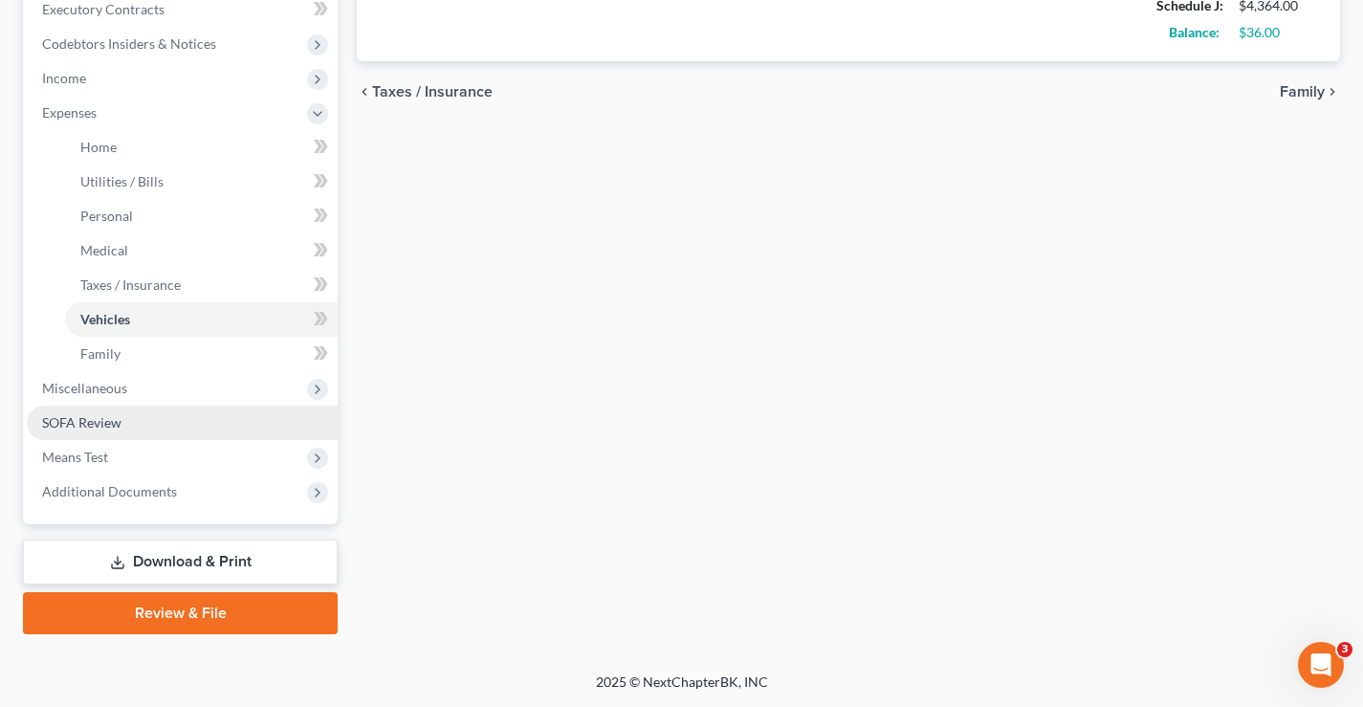
click at [80, 424] on span "SOFA Review" at bounding box center [81, 422] width 79 height 16
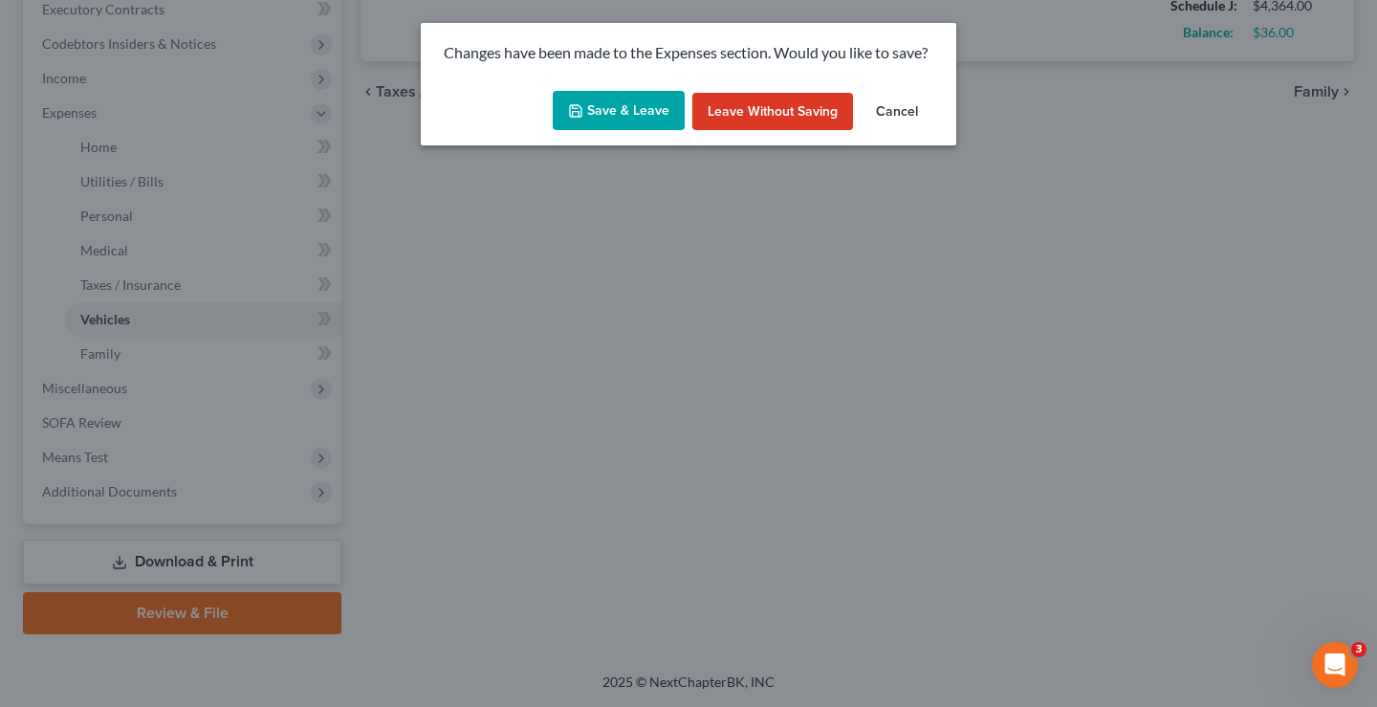
click at [596, 104] on button "Save & Leave" at bounding box center [619, 111] width 132 height 40
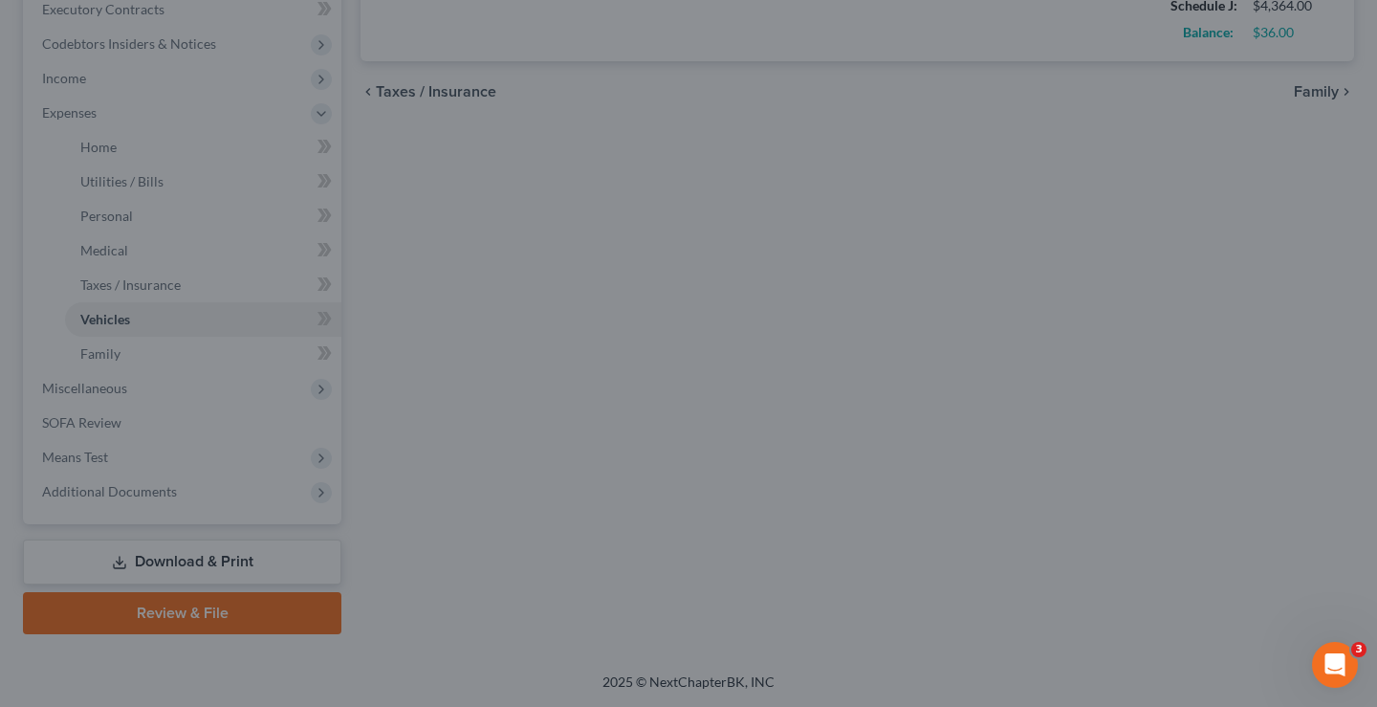
type input "70.00"
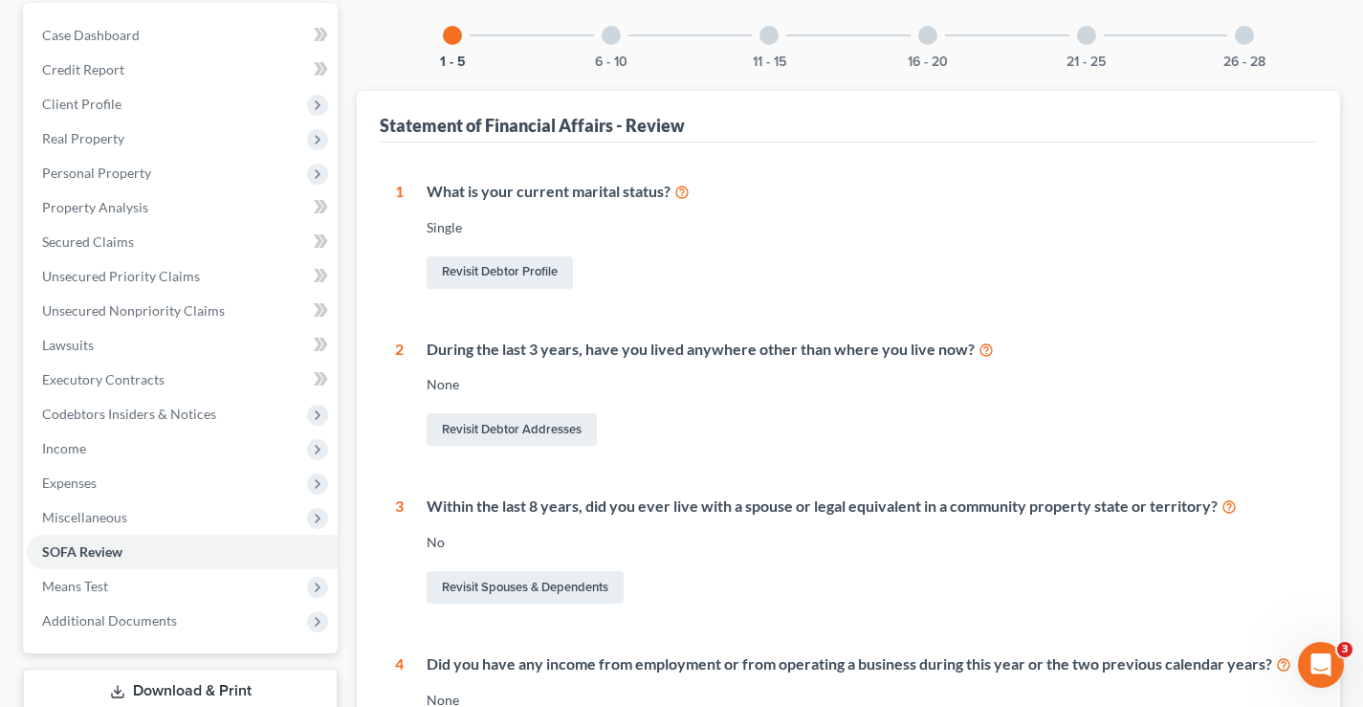
scroll to position [382, 0]
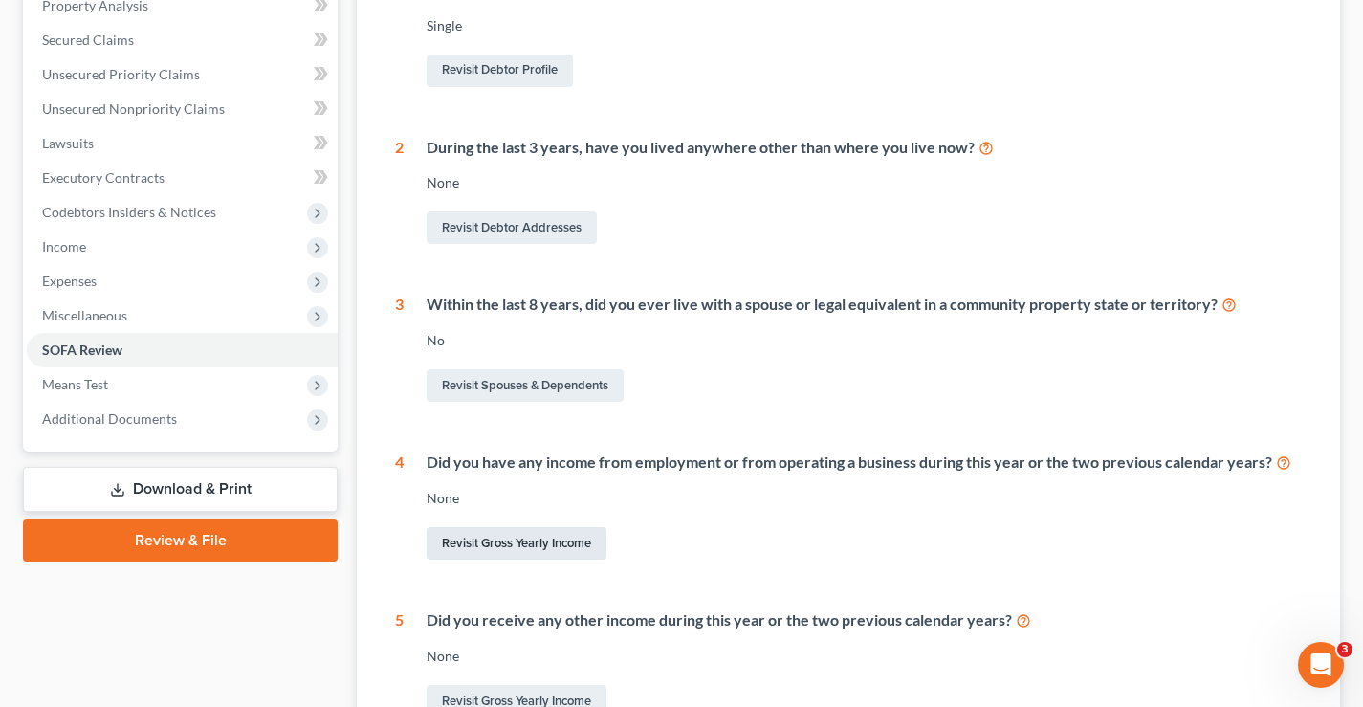
click at [524, 544] on link "Revisit Gross Yearly Income" at bounding box center [516, 543] width 180 height 33
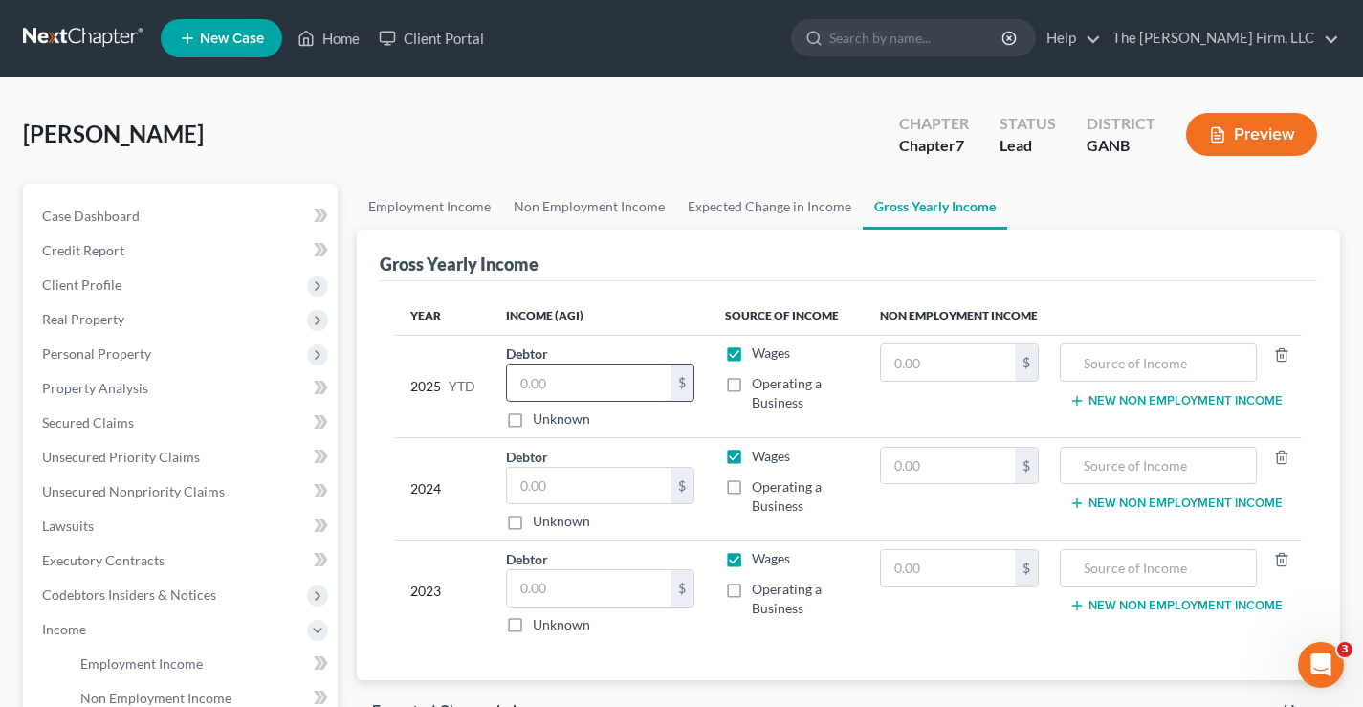
click at [536, 382] on input "text" at bounding box center [589, 382] width 164 height 36
type input "2,500"
drag, startPoint x: 560, startPoint y: 481, endPoint x: 557, endPoint y: 455, distance: 26.1
click at [559, 471] on input "text" at bounding box center [589, 486] width 164 height 36
type input "7,367"
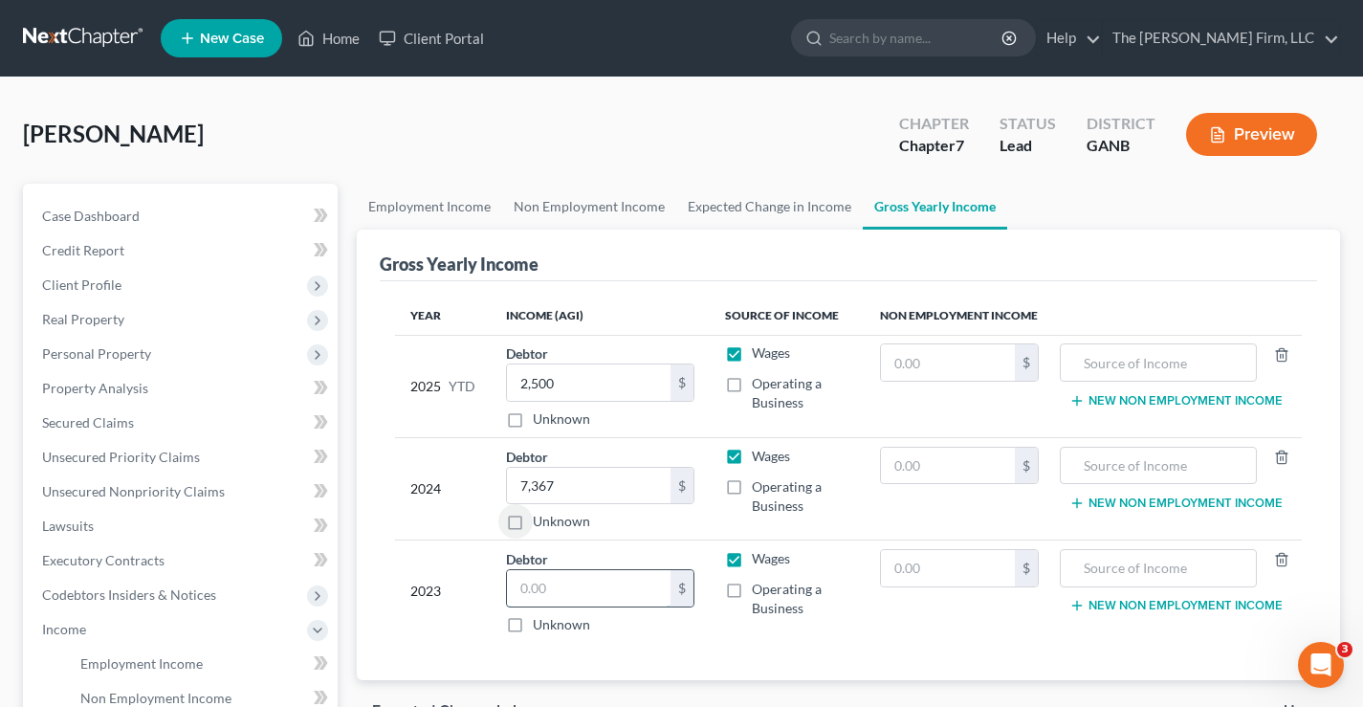
click at [527, 588] on input "text" at bounding box center [589, 588] width 164 height 36
type input "29,194"
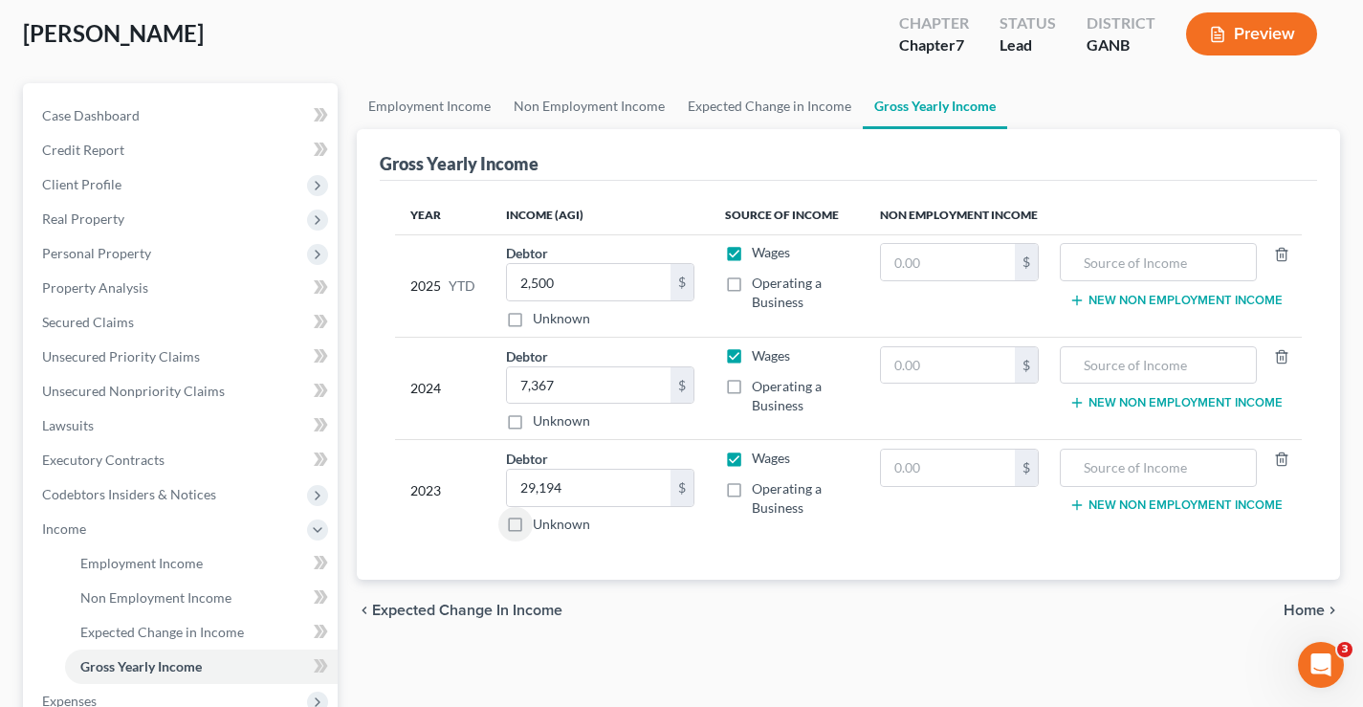
scroll to position [287, 0]
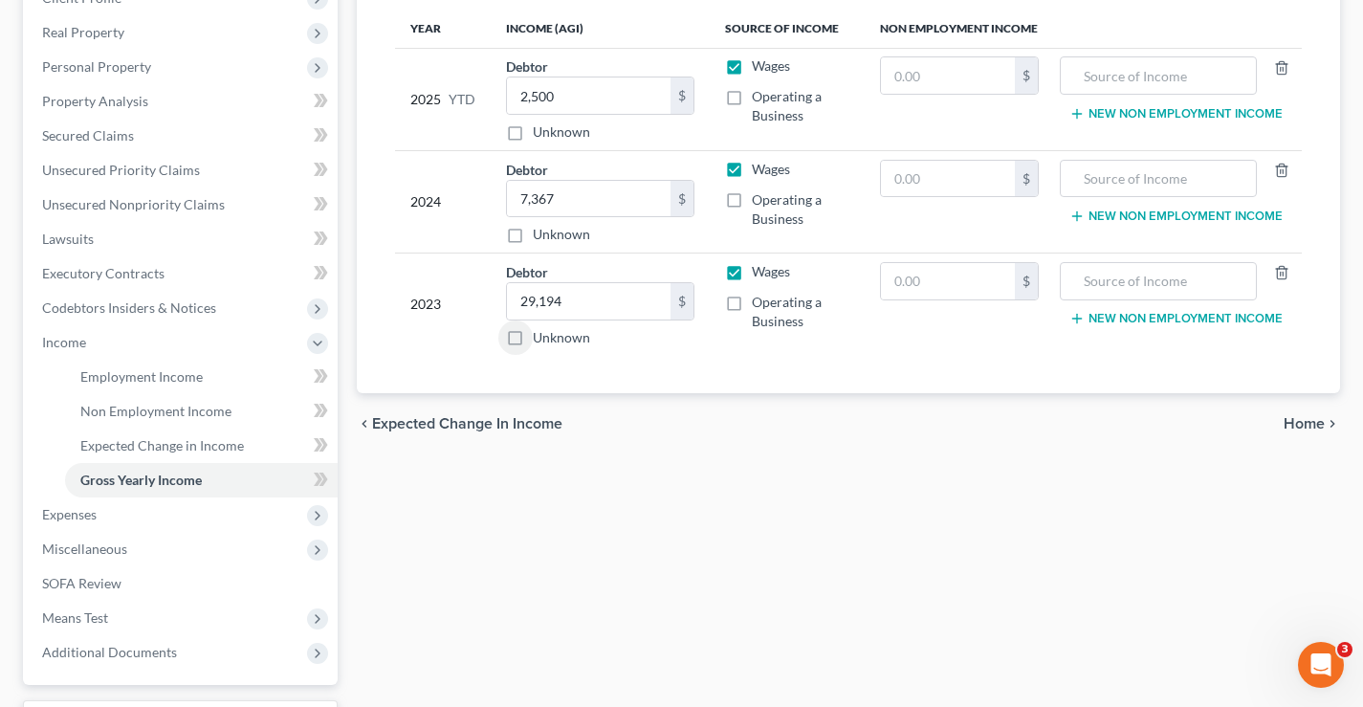
click at [1305, 426] on span "Home" at bounding box center [1303, 423] width 41 height 15
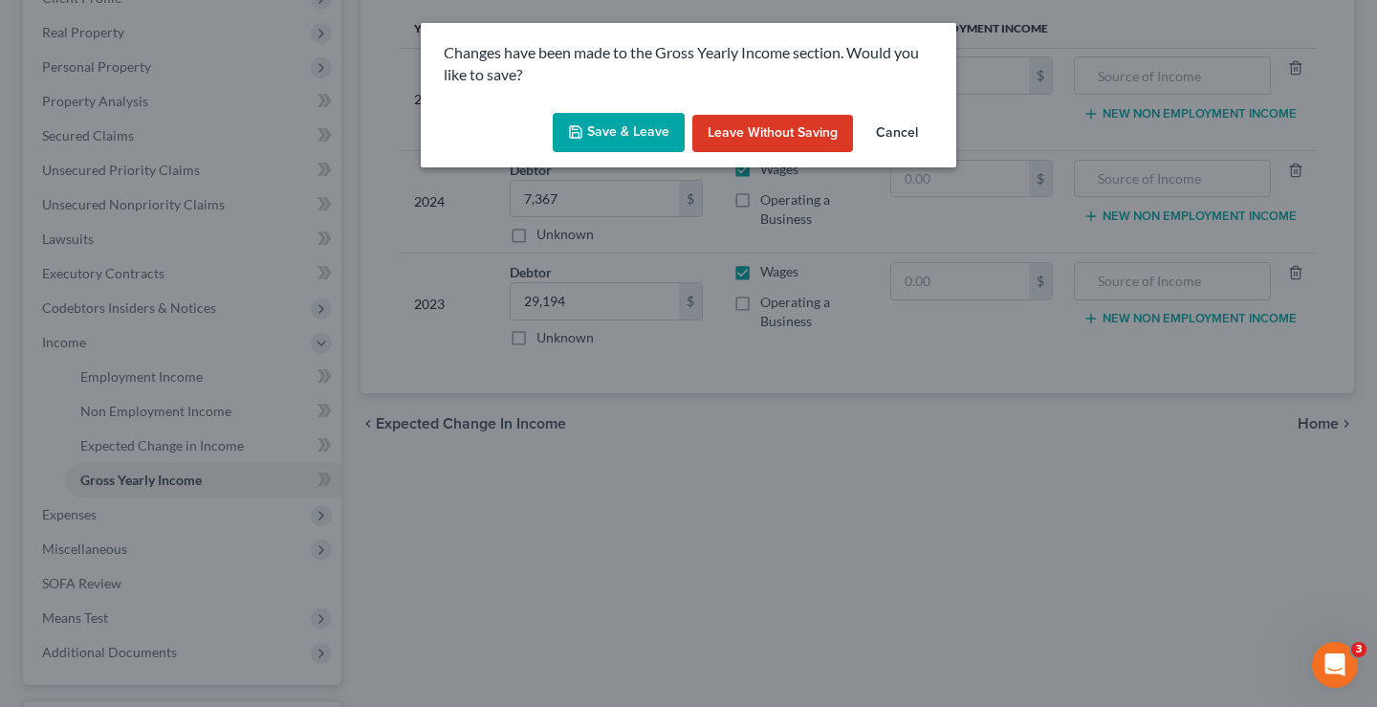
click at [614, 136] on button "Save & Leave" at bounding box center [619, 133] width 132 height 40
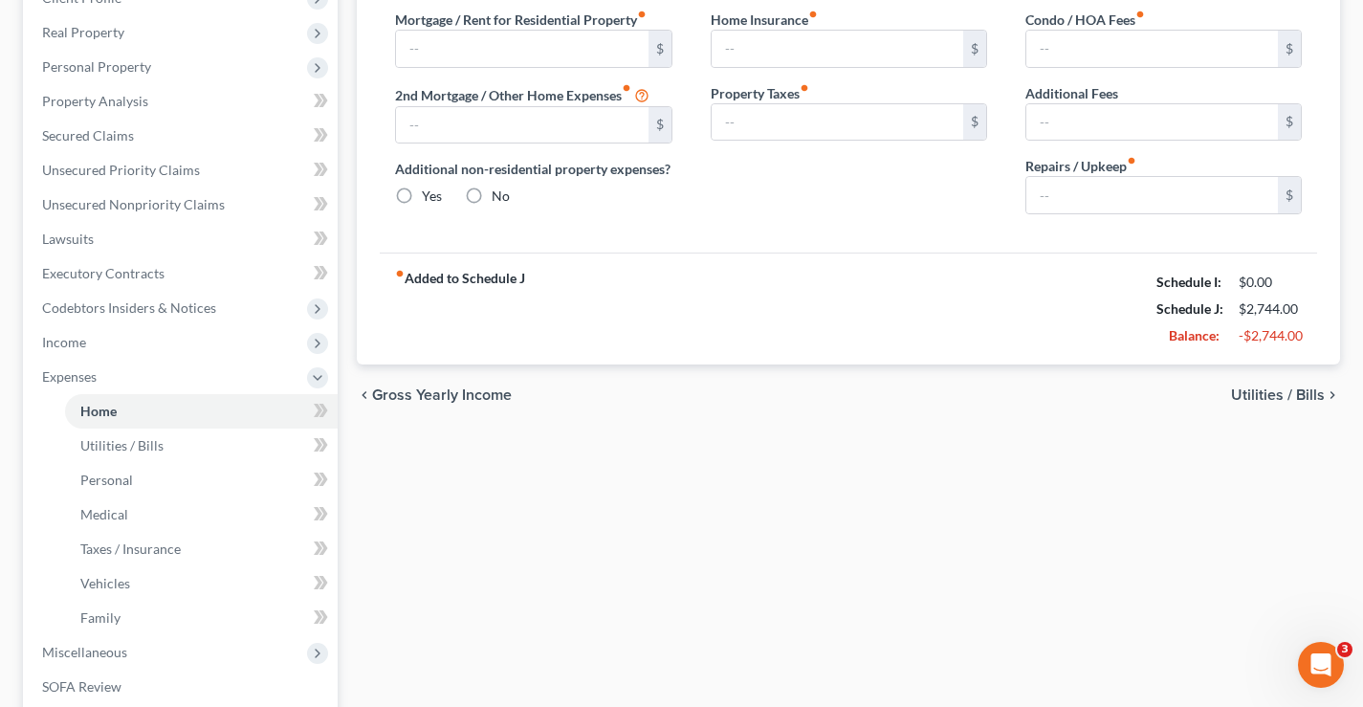
type input "1,719.00"
type input "0.00"
radio input "true"
type input "0.00"
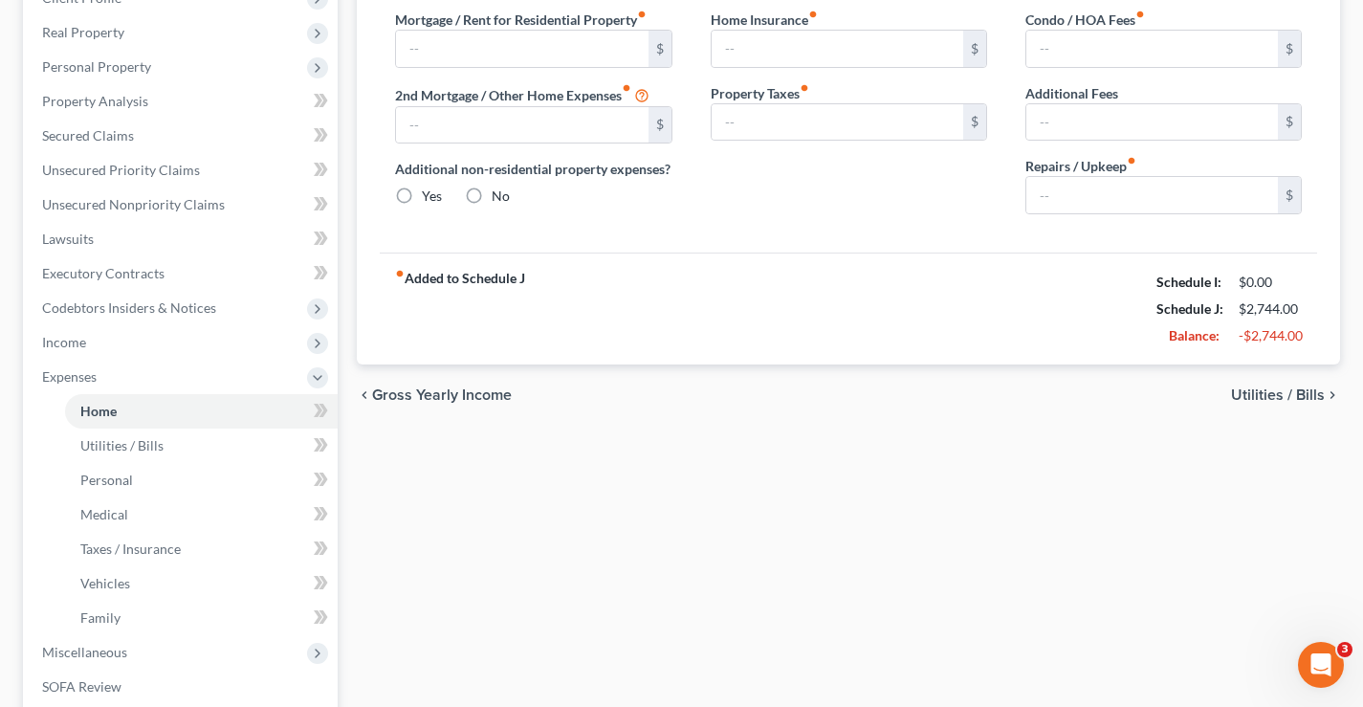
type input "0.00"
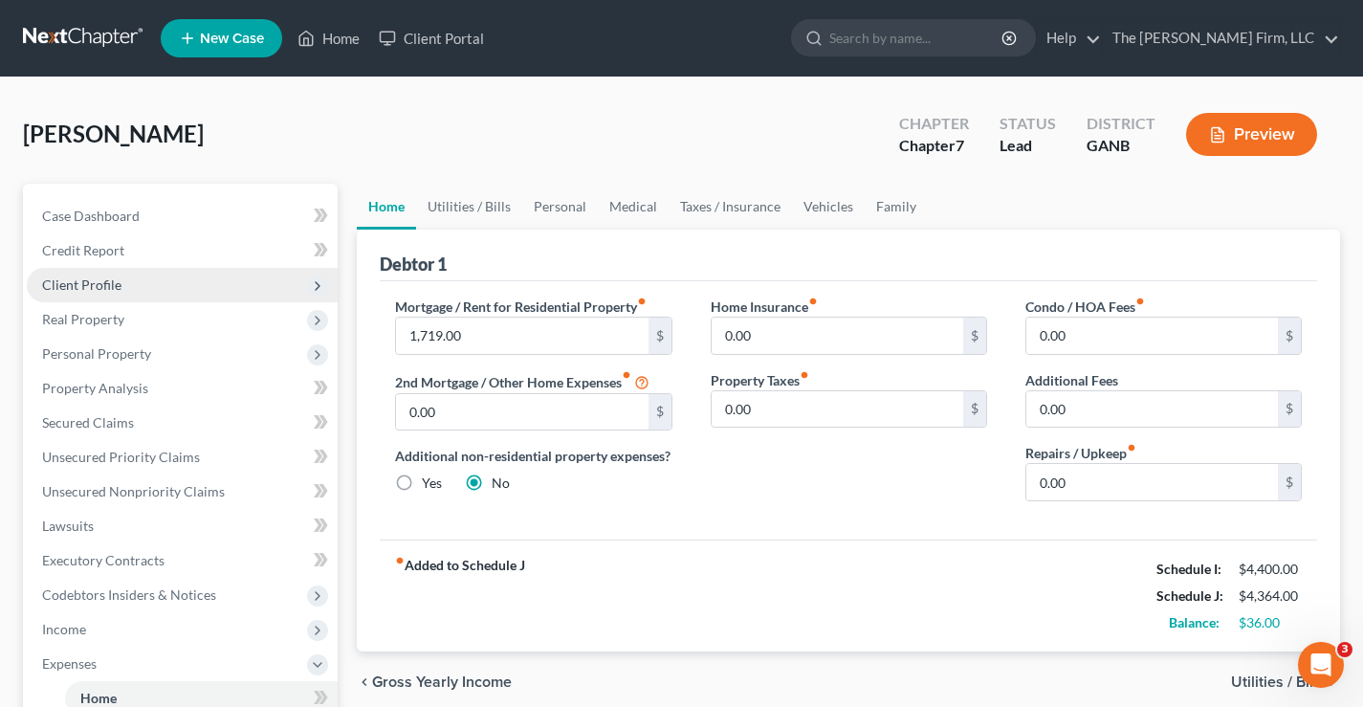
click at [94, 280] on span "Client Profile" at bounding box center [81, 284] width 79 height 16
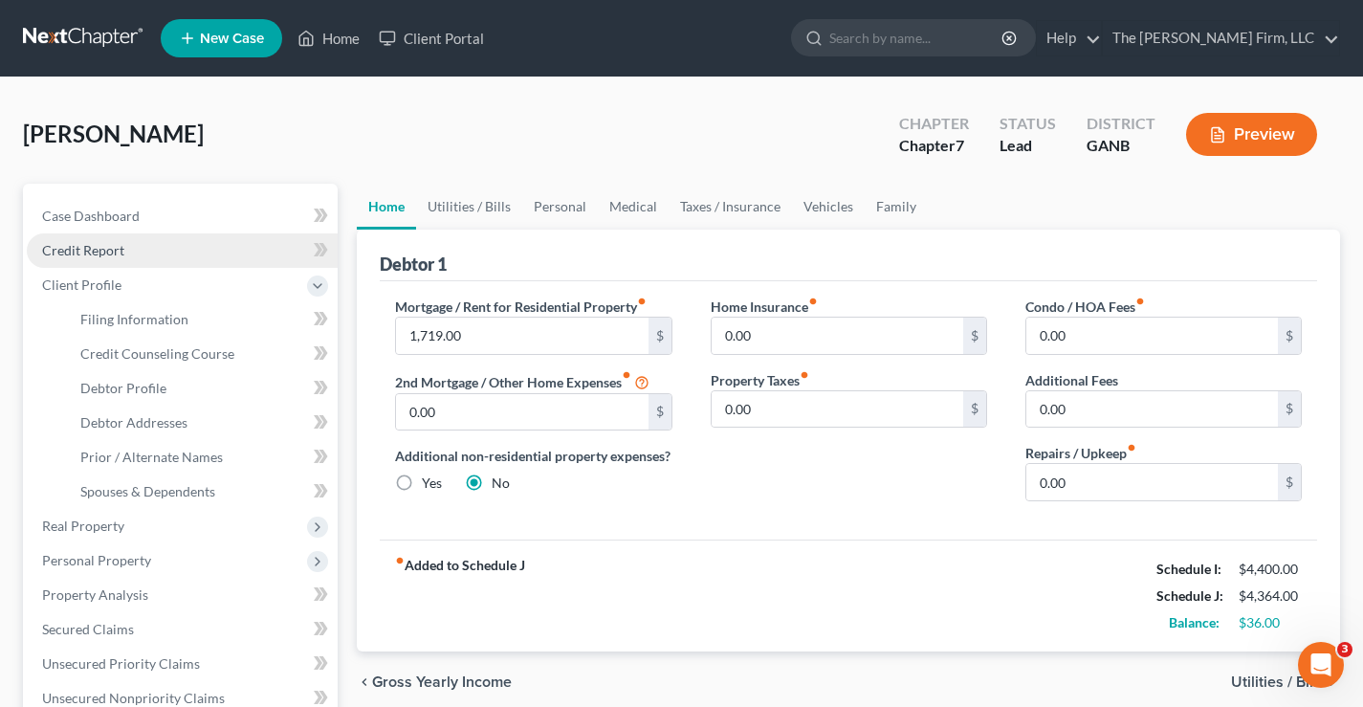
click at [95, 251] on span "Credit Report" at bounding box center [83, 250] width 82 height 16
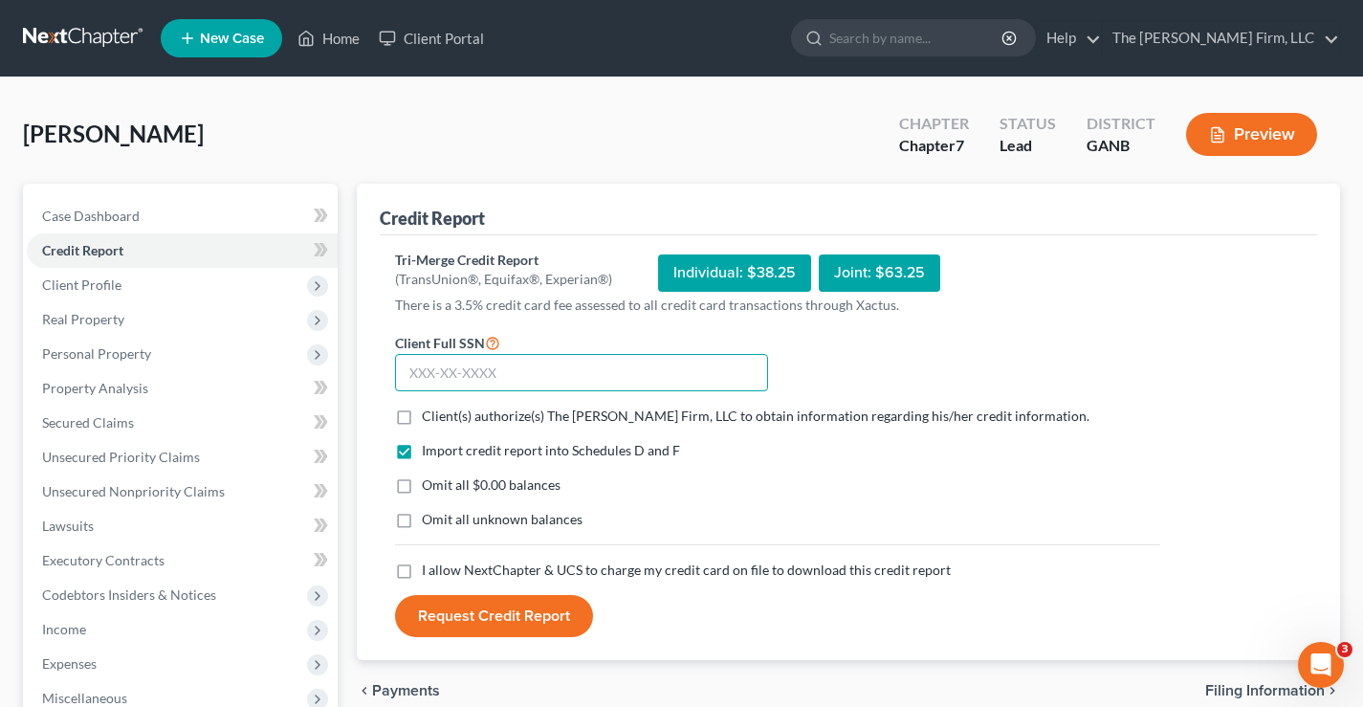
click at [439, 372] on input "text" at bounding box center [581, 373] width 373 height 38
type input "426-53-1742"
click at [422, 415] on label "Client(s) authorize(s) The Brannen Firm, LLC to obtain information regarding hi…" at bounding box center [755, 415] width 667 height 19
click at [429, 415] on input "Client(s) authorize(s) The Brannen Firm, LLC to obtain information regarding hi…" at bounding box center [435, 412] width 12 height 12
checkbox input "true"
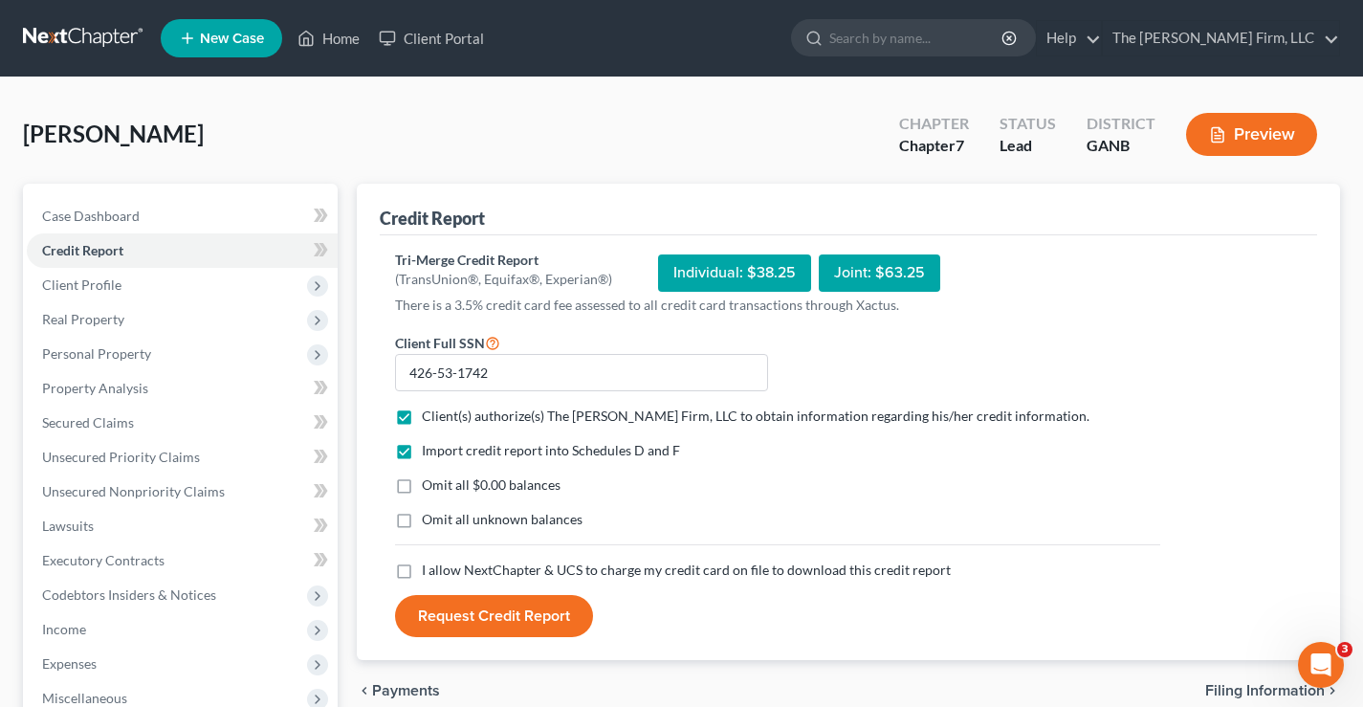
click at [422, 481] on label "Omit all $0.00 balances" at bounding box center [491, 484] width 139 height 19
click at [429, 481] on input "Omit all $0.00 balances" at bounding box center [435, 481] width 12 height 12
checkbox input "true"
click at [422, 521] on label "Omit all unknown balances" at bounding box center [502, 519] width 161 height 19
click at [429, 521] on input "Omit all unknown balances" at bounding box center [435, 516] width 12 height 12
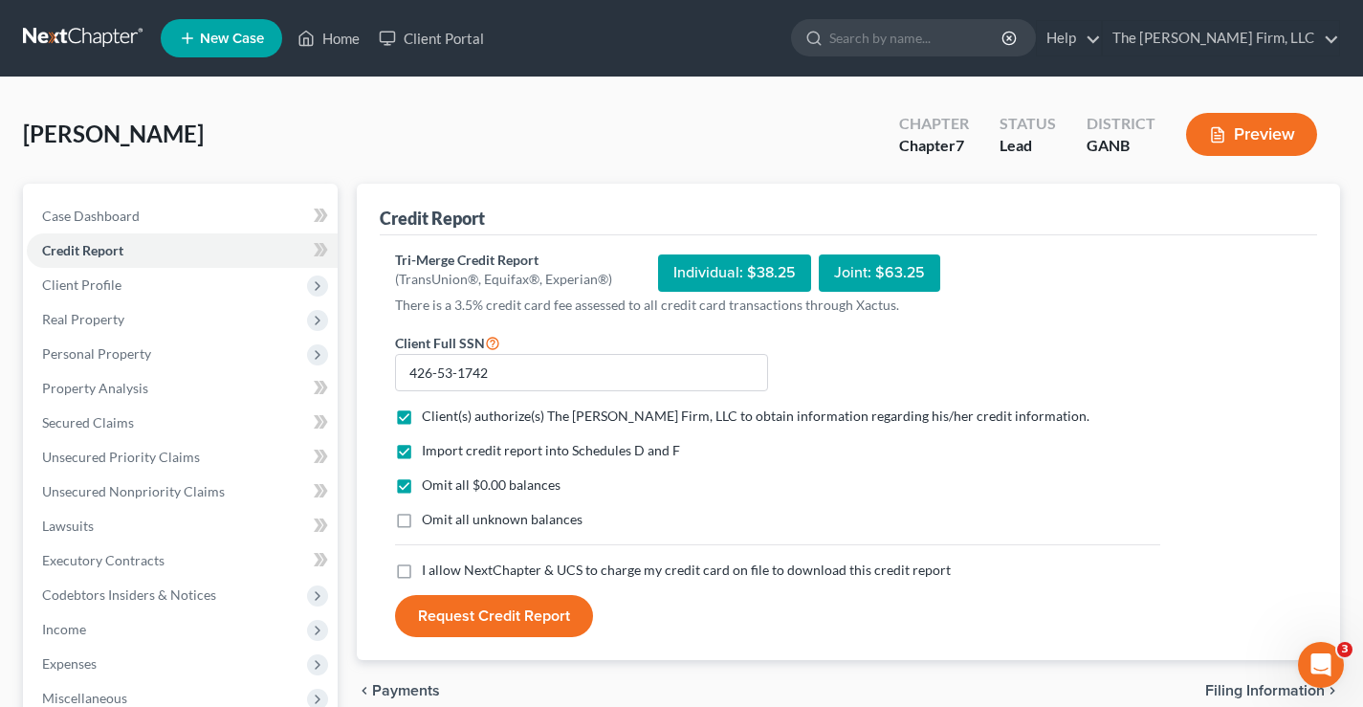
checkbox input "true"
click at [422, 572] on label "I allow NextChapter & UCS to charge my credit card on file to download this cre…" at bounding box center [686, 569] width 529 height 19
click at [429, 572] on input "I allow NextChapter & UCS to charge my credit card on file to download this cre…" at bounding box center [435, 566] width 12 height 12
checkbox input "true"
click at [470, 613] on button "Request Credit Report" at bounding box center [494, 616] width 198 height 42
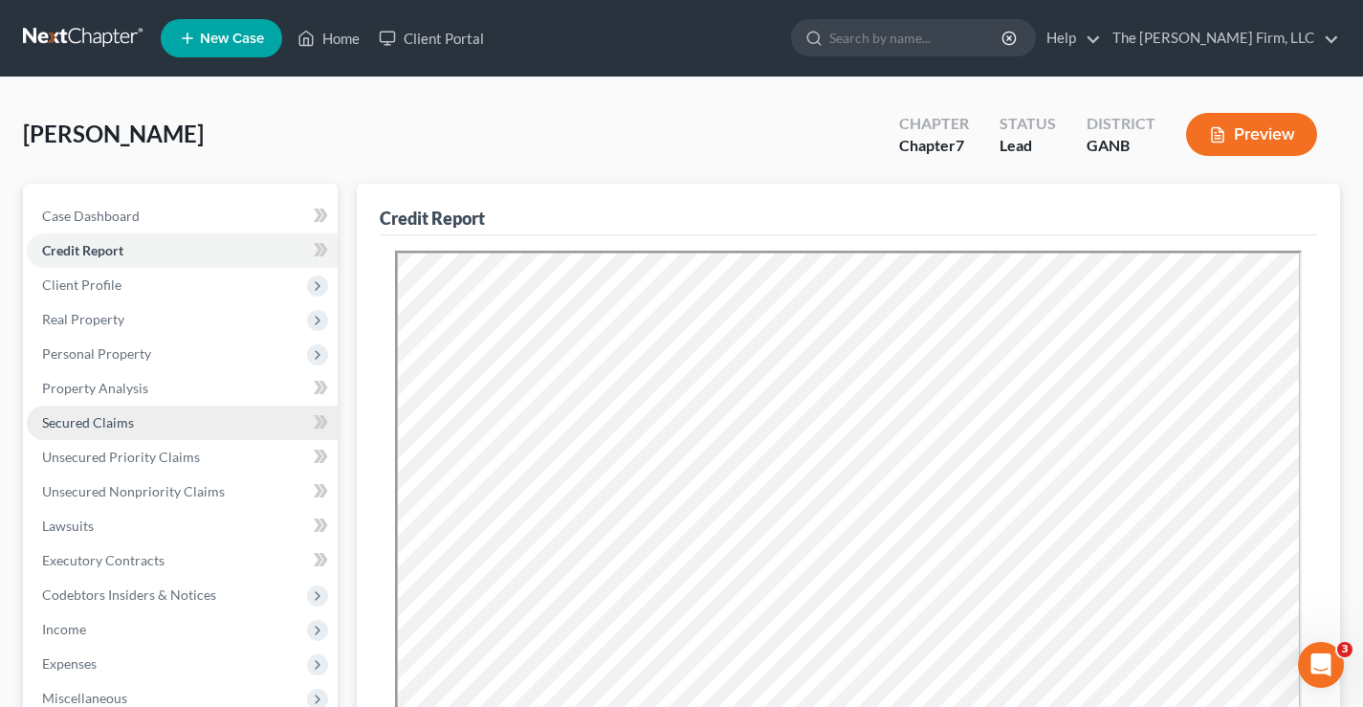
click at [86, 437] on link "Secured Claims" at bounding box center [182, 422] width 311 height 34
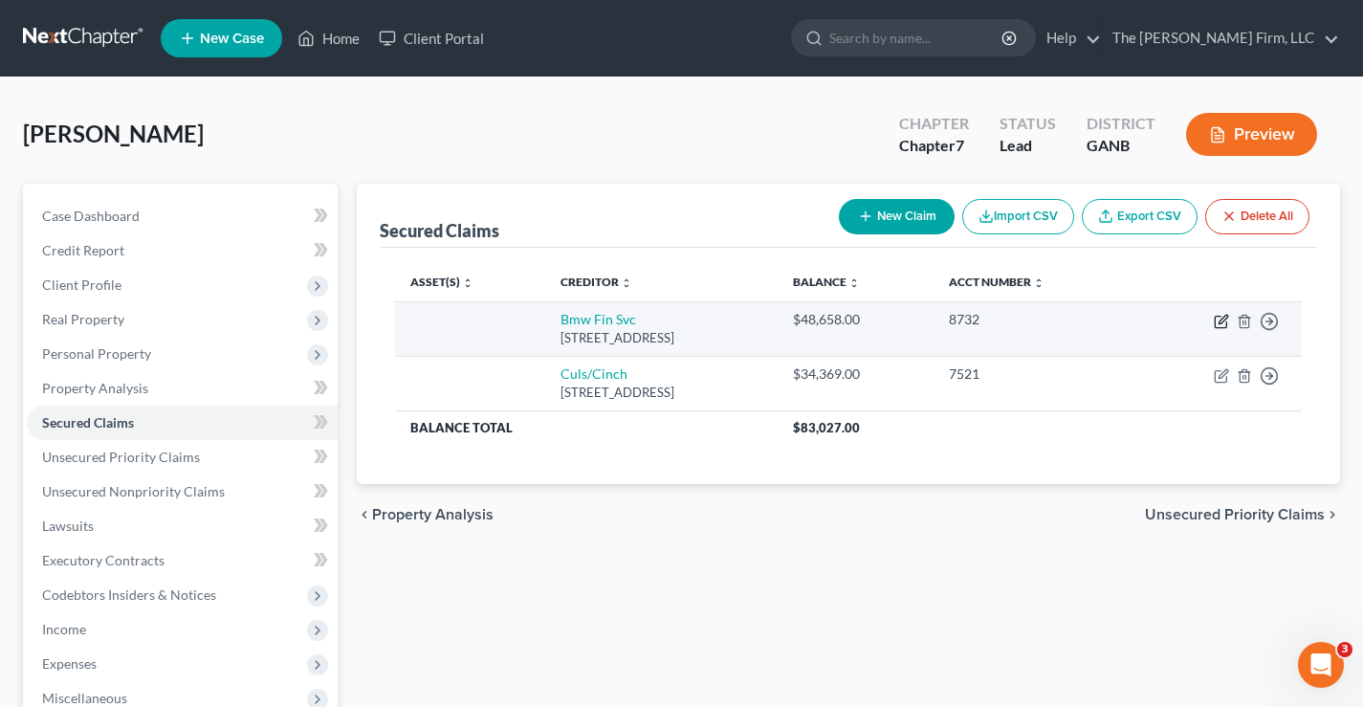
click at [1221, 328] on icon "button" at bounding box center [1219, 322] width 11 height 11
select select "36"
select select "0"
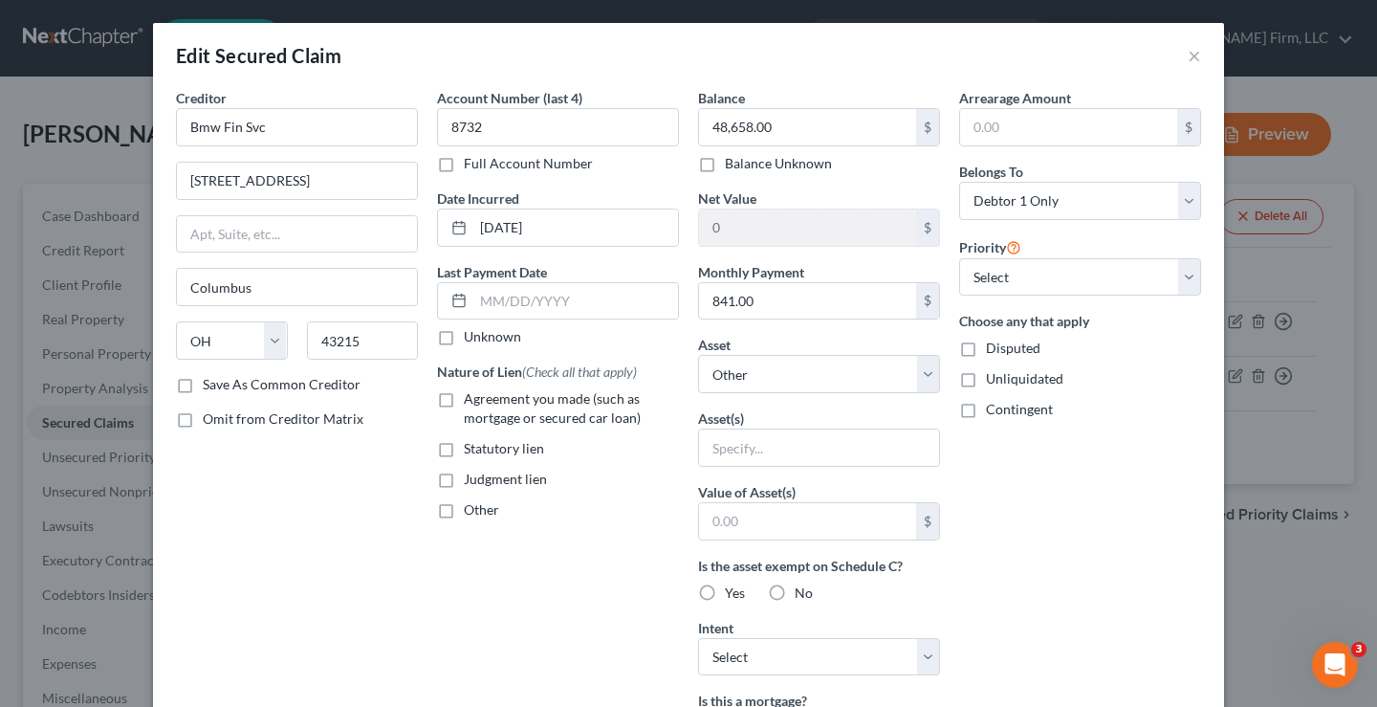
click at [464, 399] on label "Agreement you made (such as mortgage or secured car loan)" at bounding box center [571, 408] width 215 height 38
click at [471, 399] on input "Agreement you made (such as mortgage or secured car loan)" at bounding box center [477, 395] width 12 height 12
checkbox input "true"
click at [753, 382] on select "Select Other Multiple Assets Clothing - Clothing - $500.0 Firearms - Firearms -…" at bounding box center [819, 374] width 242 height 38
select select "7"
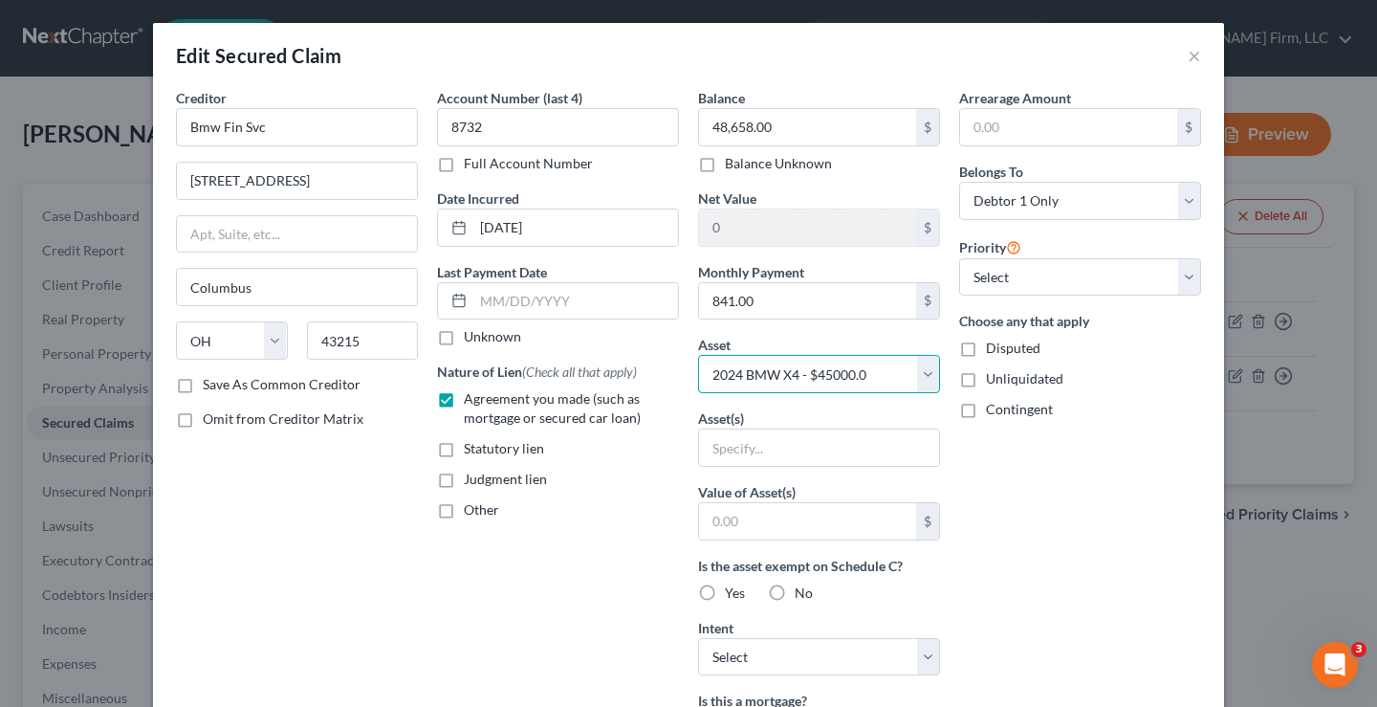
click at [698, 355] on select "Select Other Multiple Assets Clothing - Clothing - $500.0 Firearms - Firearms -…" at bounding box center [819, 374] width 242 height 38
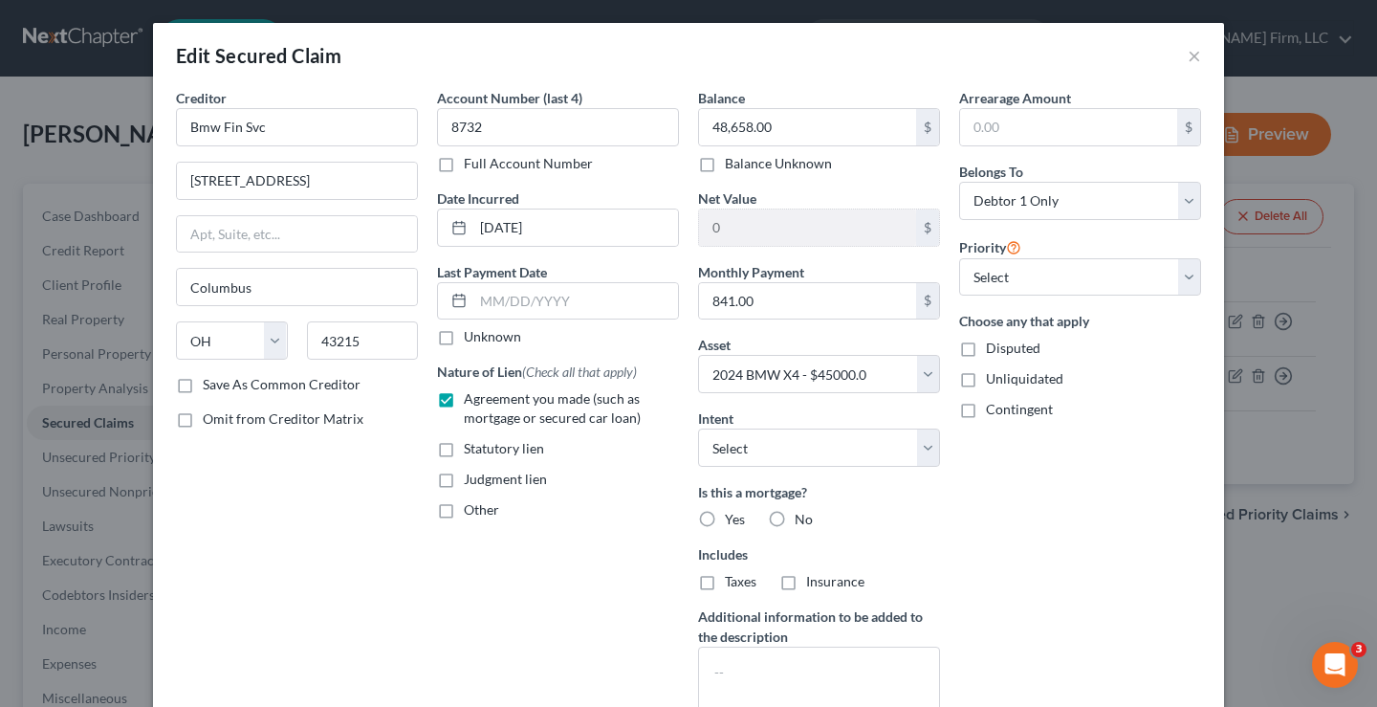
click at [516, 605] on div "Account Number (last 4) 8732 Full Account Number Date Incurred 09-09-2023 Last …" at bounding box center [557, 410] width 261 height 644
click at [1132, 540] on div "Arrearage Amount $ Belongs To * Select Debtor 1 Only Debtor 2 Only Debtor 1 And…" at bounding box center [1080, 410] width 261 height 644
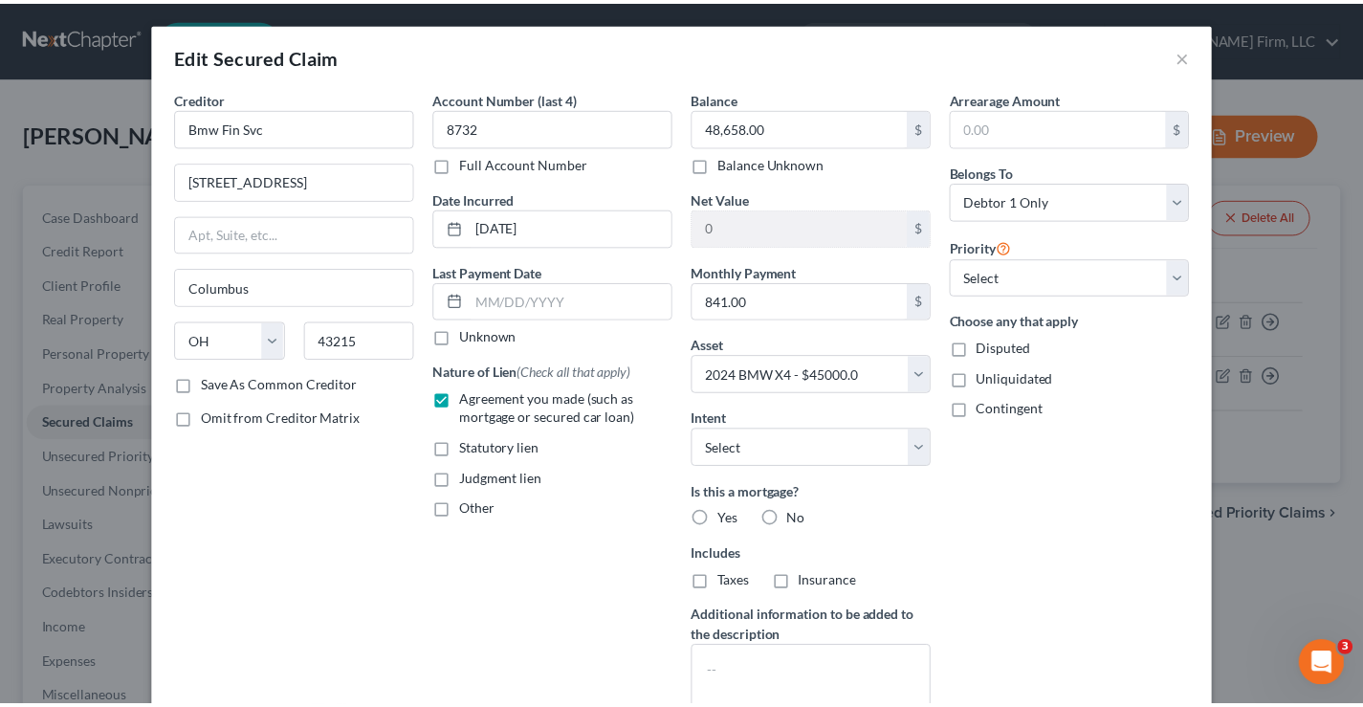
scroll to position [201, 0]
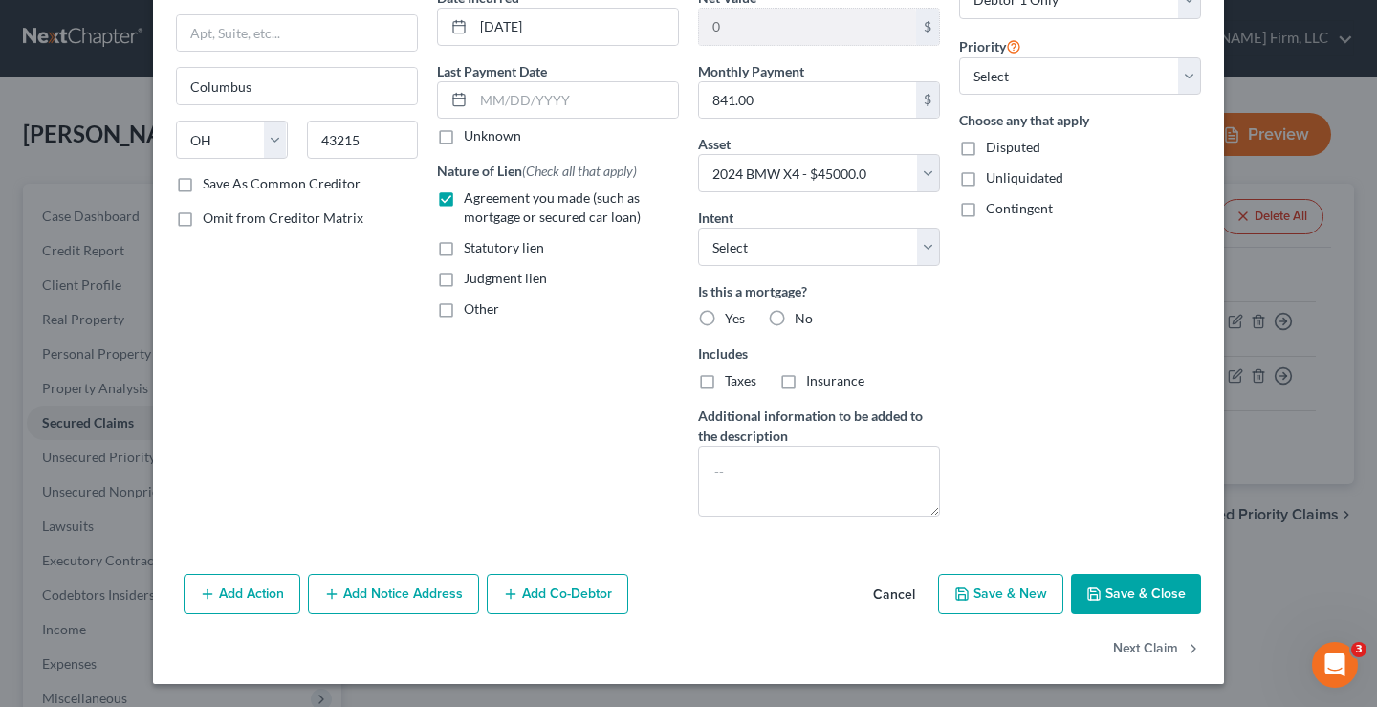
click at [1131, 596] on button "Save & Close" at bounding box center [1136, 594] width 130 height 40
select select
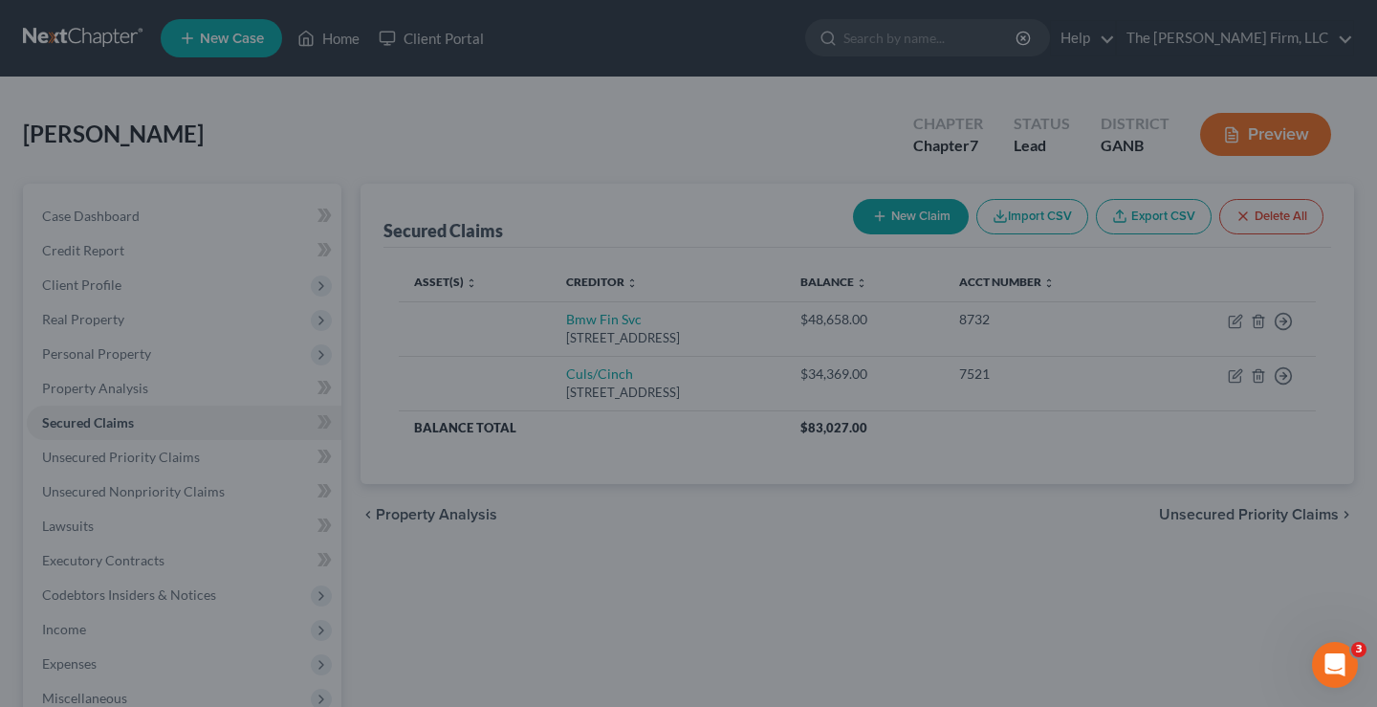
type input "-3,658.00"
select select "7"
type input "0"
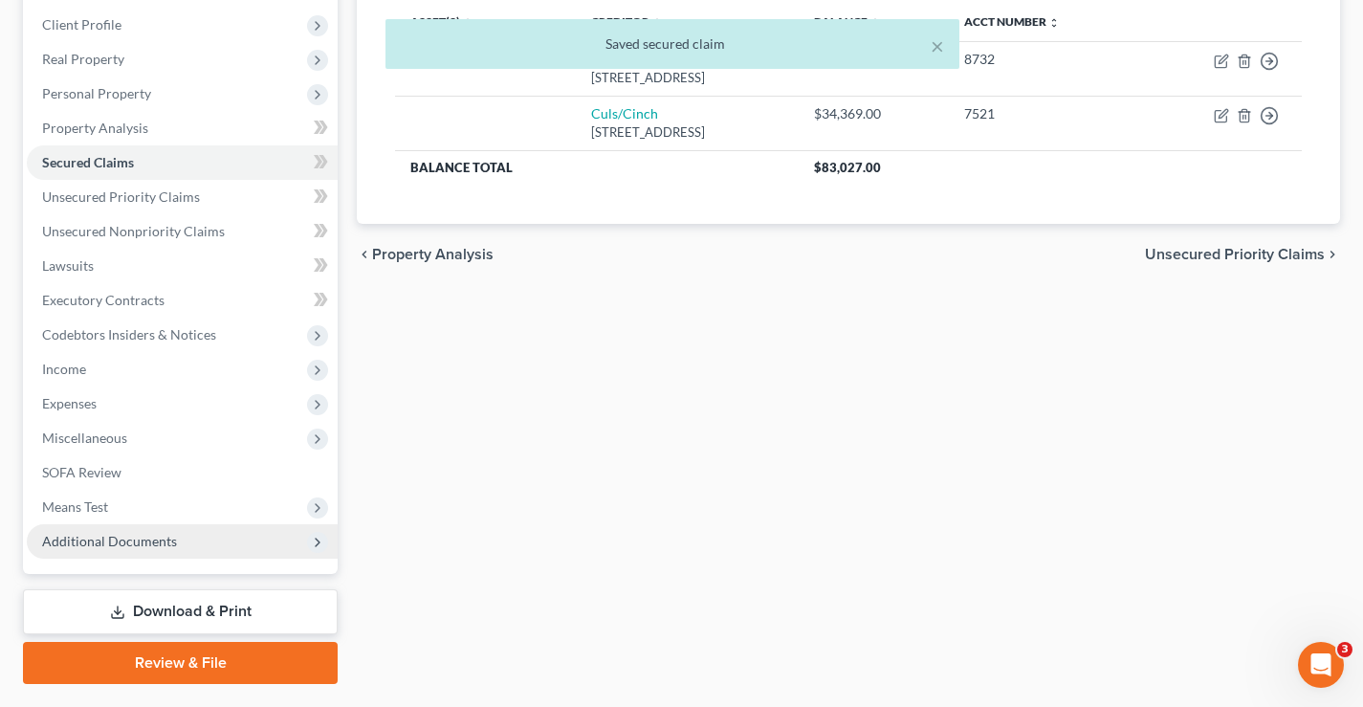
scroll to position [287, 0]
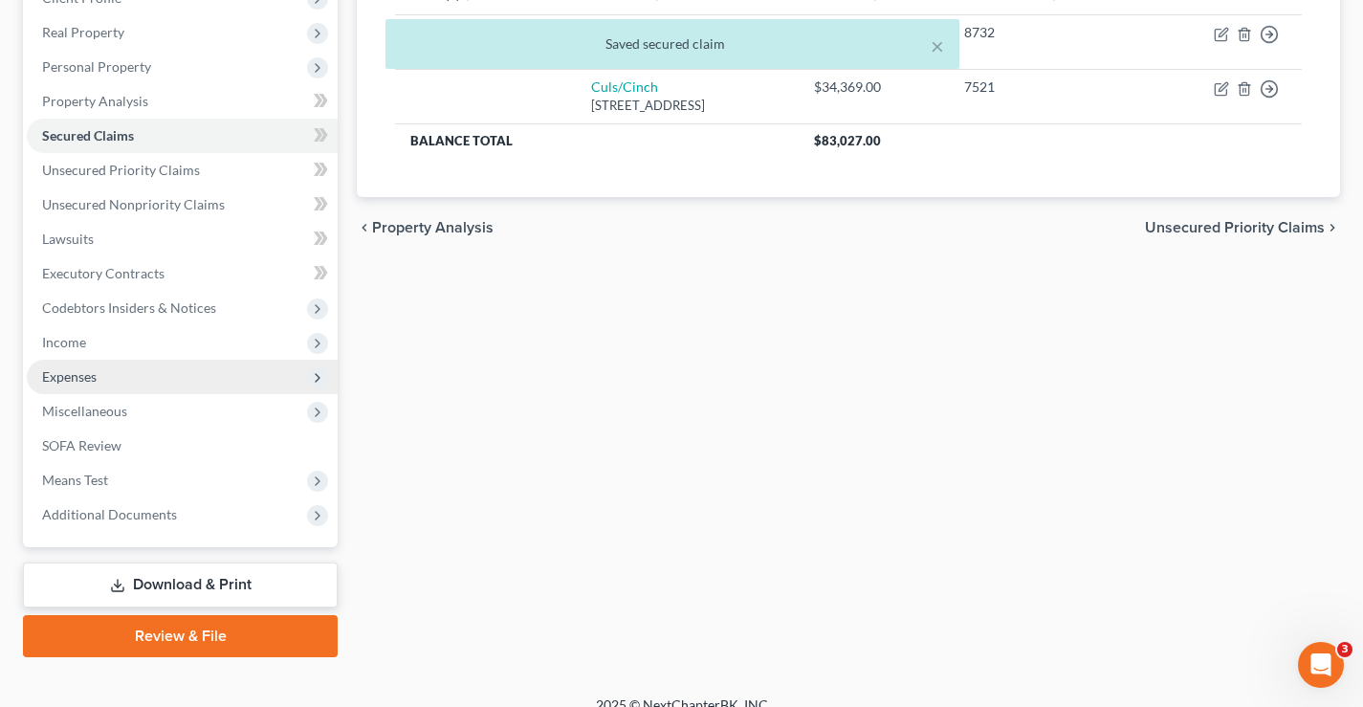
click at [68, 371] on span "Expenses" at bounding box center [69, 376] width 55 height 16
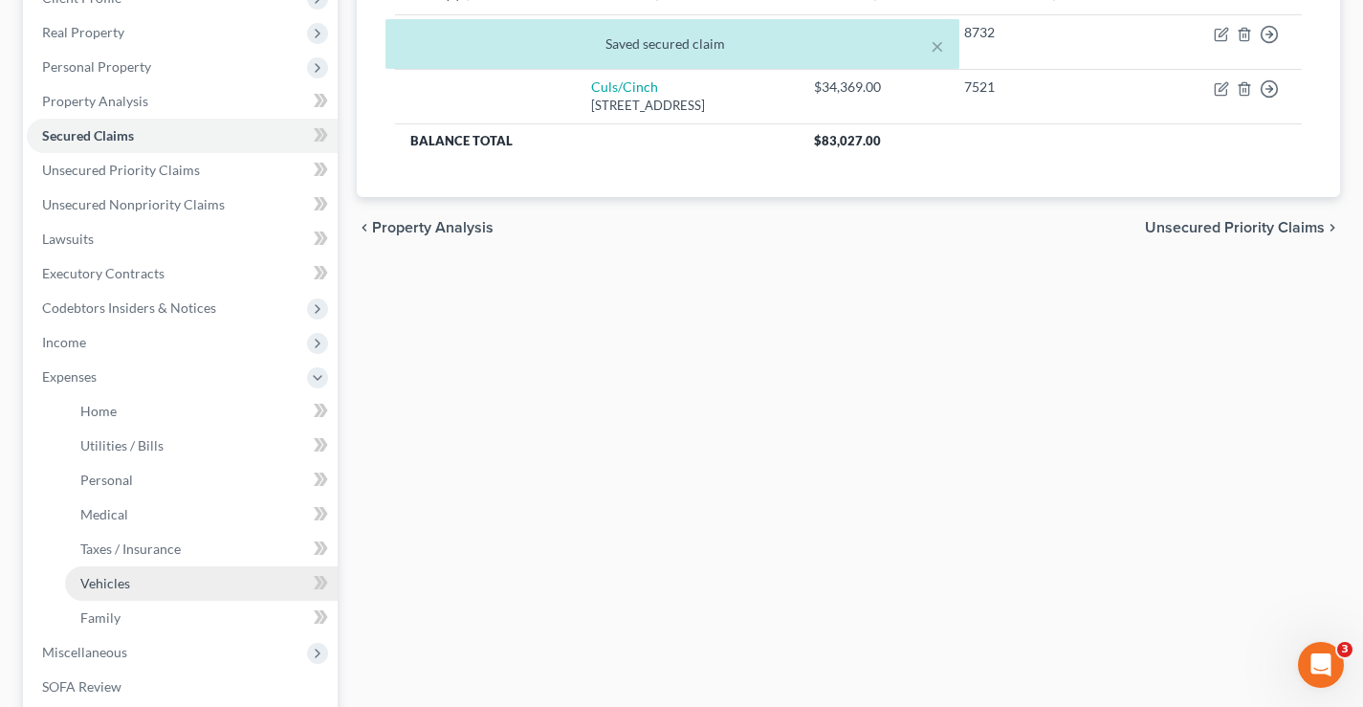
click at [116, 581] on span "Vehicles" at bounding box center [105, 583] width 50 height 16
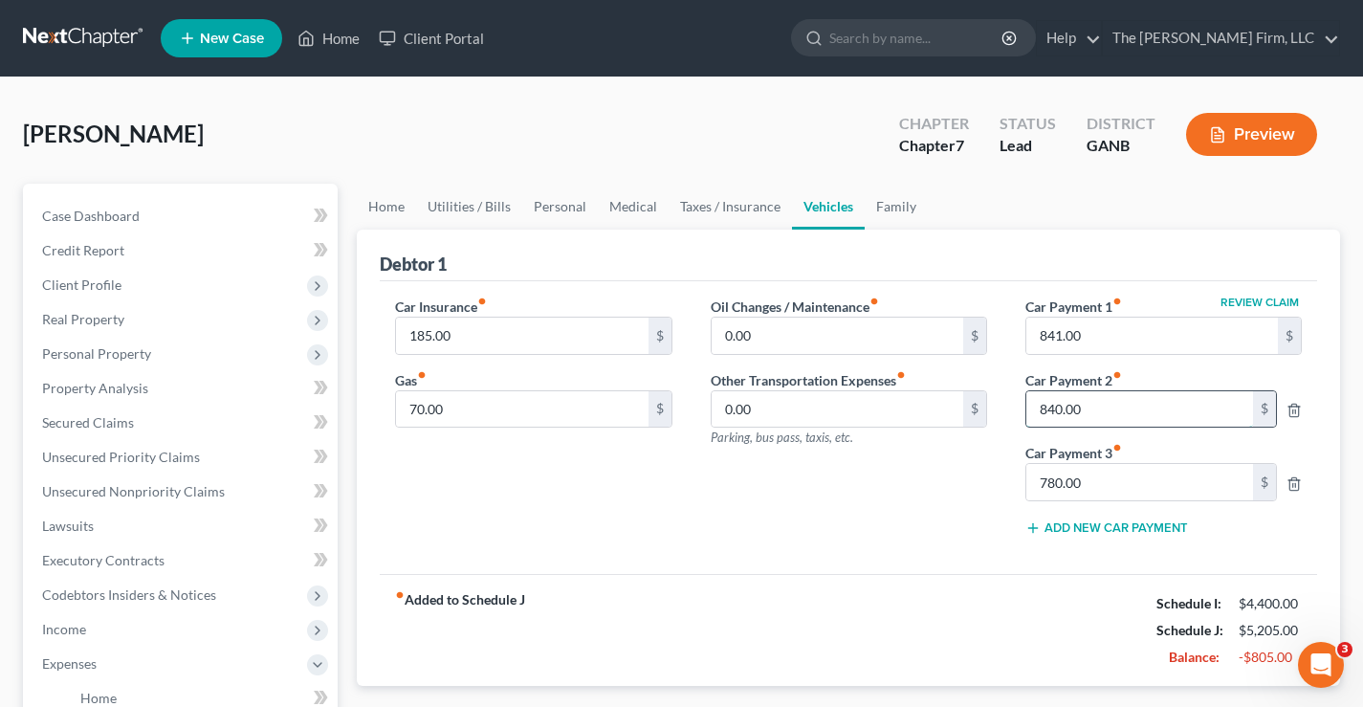
click at [1100, 405] on input "840.00" at bounding box center [1139, 409] width 227 height 36
type input "841"
type input "780"
click at [811, 506] on div "Oil Changes / Maintenance fiber_manual_record 0.00 $ Other Transportation Expen…" at bounding box center [848, 423] width 315 height 254
click at [60, 423] on span "Secured Claims" at bounding box center [88, 422] width 92 height 16
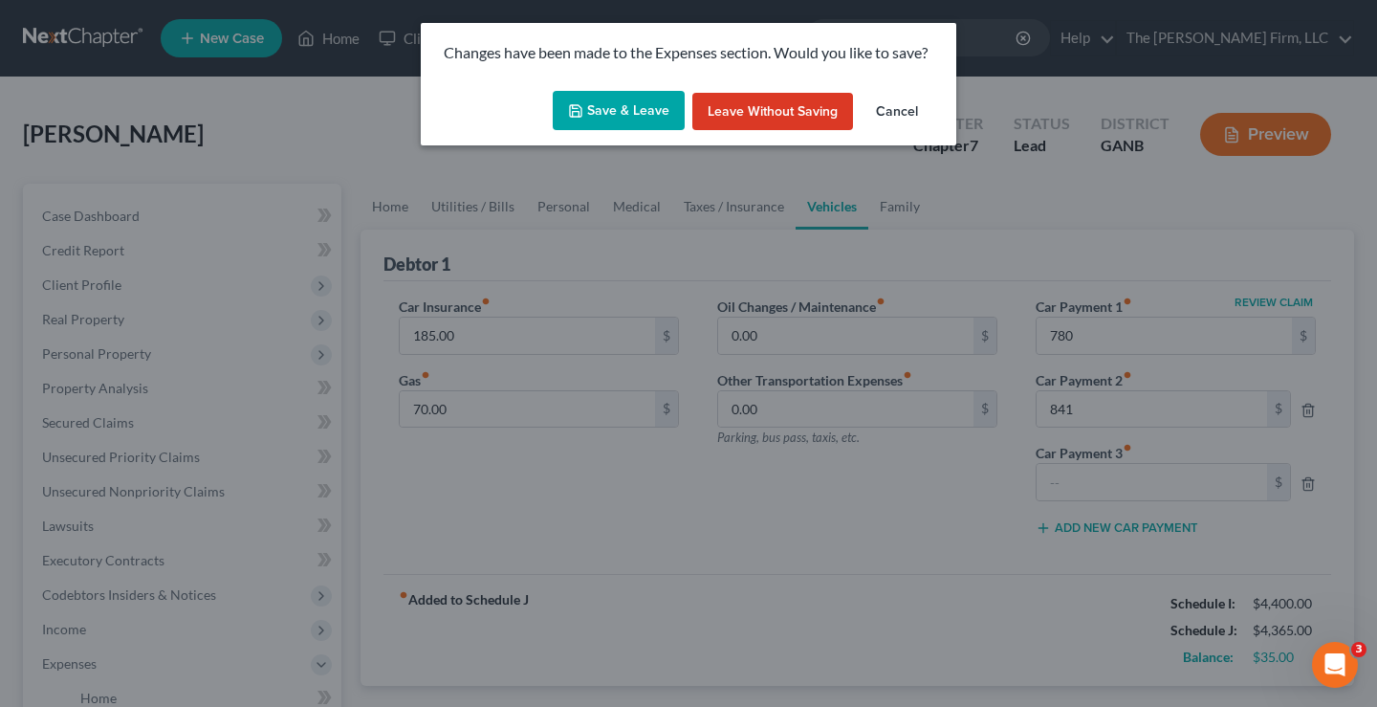
click at [637, 116] on button "Save & Leave" at bounding box center [619, 111] width 132 height 40
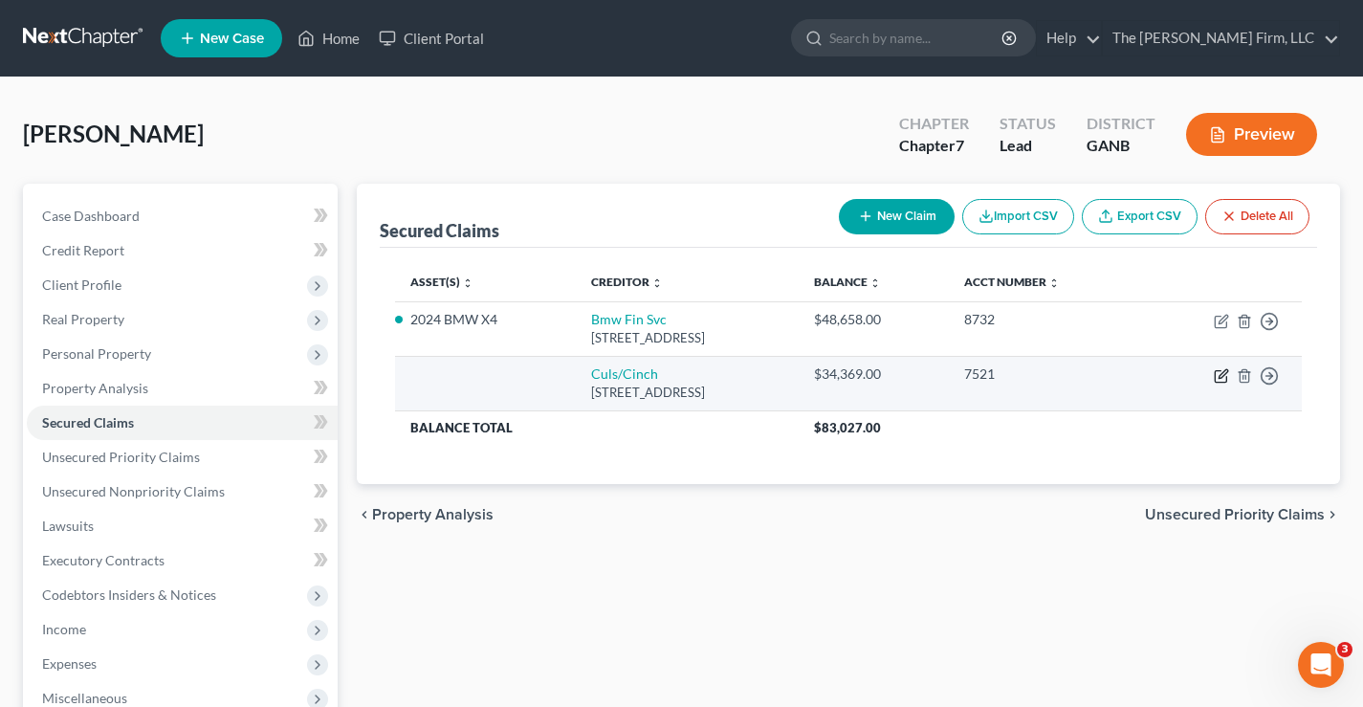
click at [1221, 375] on icon "button" at bounding box center [1220, 375] width 15 height 15
select select "10"
select select "0"
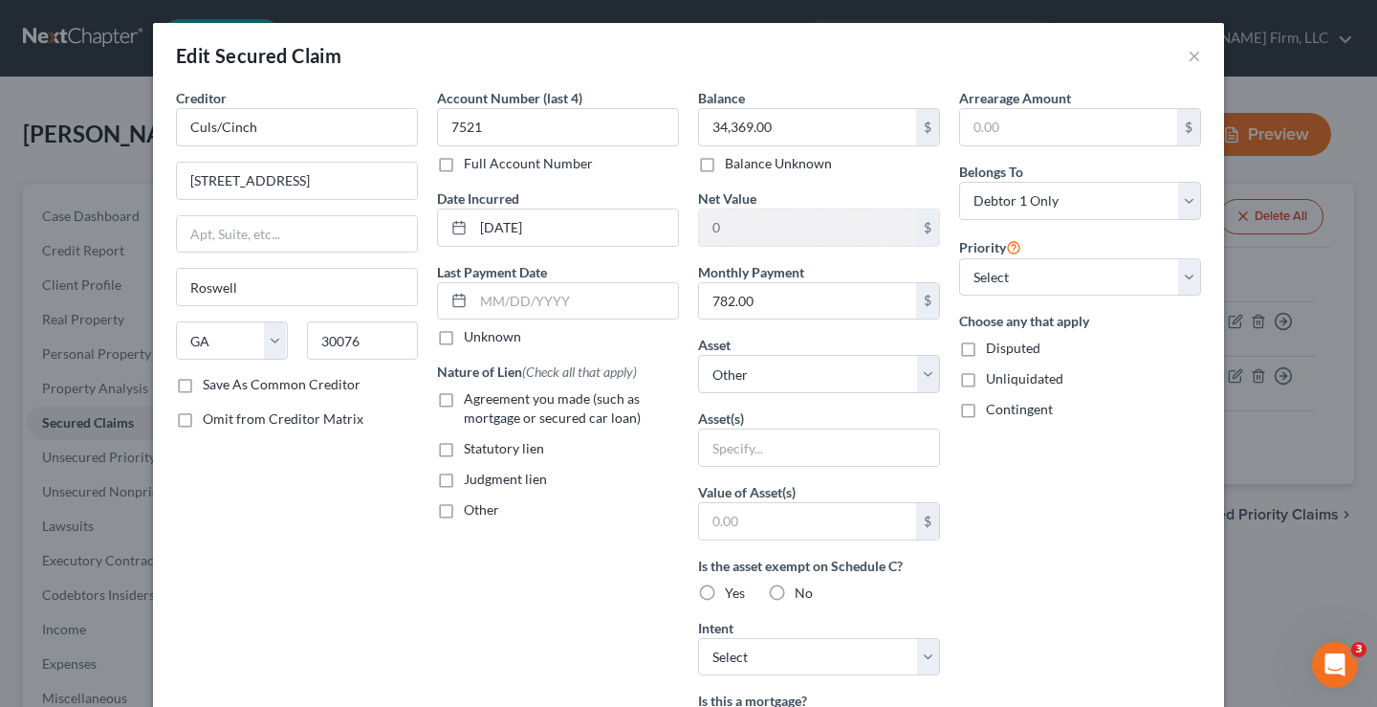
click at [464, 400] on label "Agreement you made (such as mortgage or secured car loan)" at bounding box center [571, 408] width 215 height 38
click at [471, 400] on input "Agreement you made (such as mortgage or secured car loan)" at bounding box center [477, 395] width 12 height 12
checkbox input "true"
click at [824, 378] on select "Select Other Multiple Assets Clothing - Clothing - $500.0 Firearms - Firearms -…" at bounding box center [819, 374] width 242 height 38
select select "10"
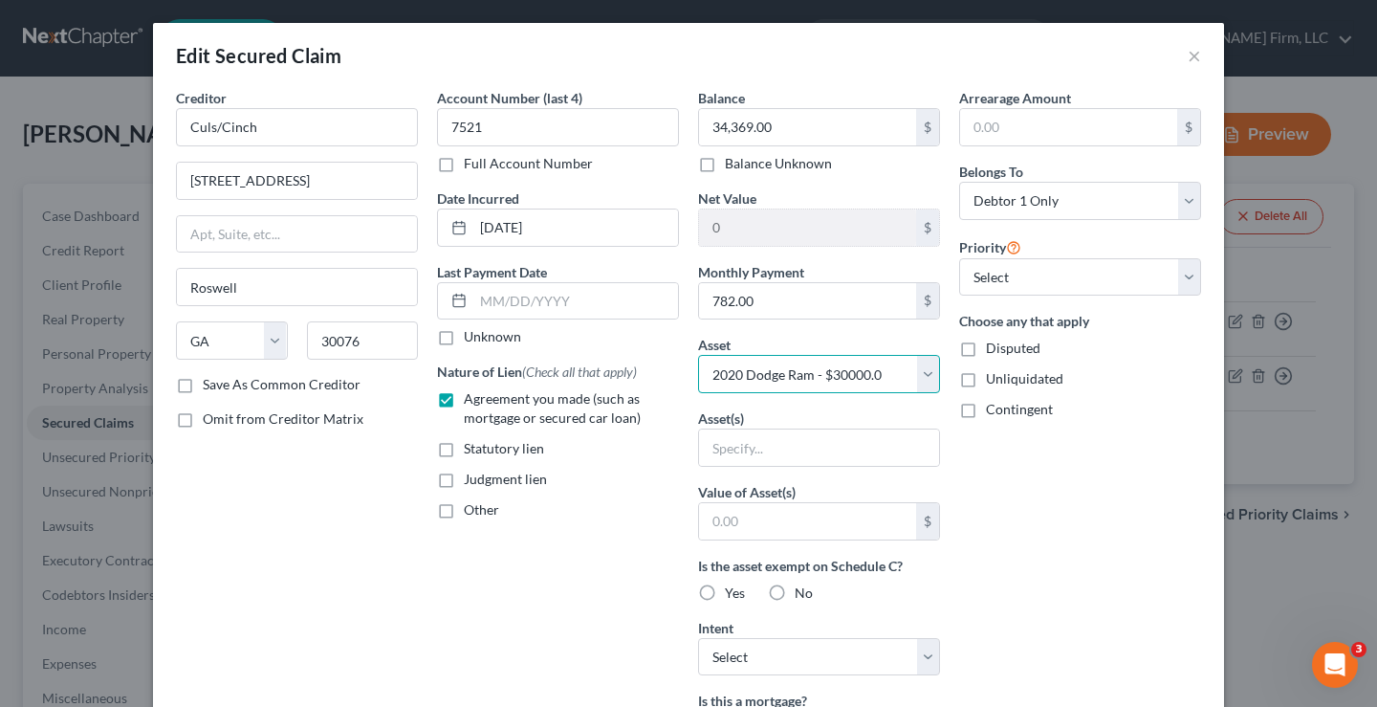
click at [698, 355] on select "Select Other Multiple Assets Clothing - Clothing - $500.0 Firearms - Firearms -…" at bounding box center [819, 374] width 242 height 38
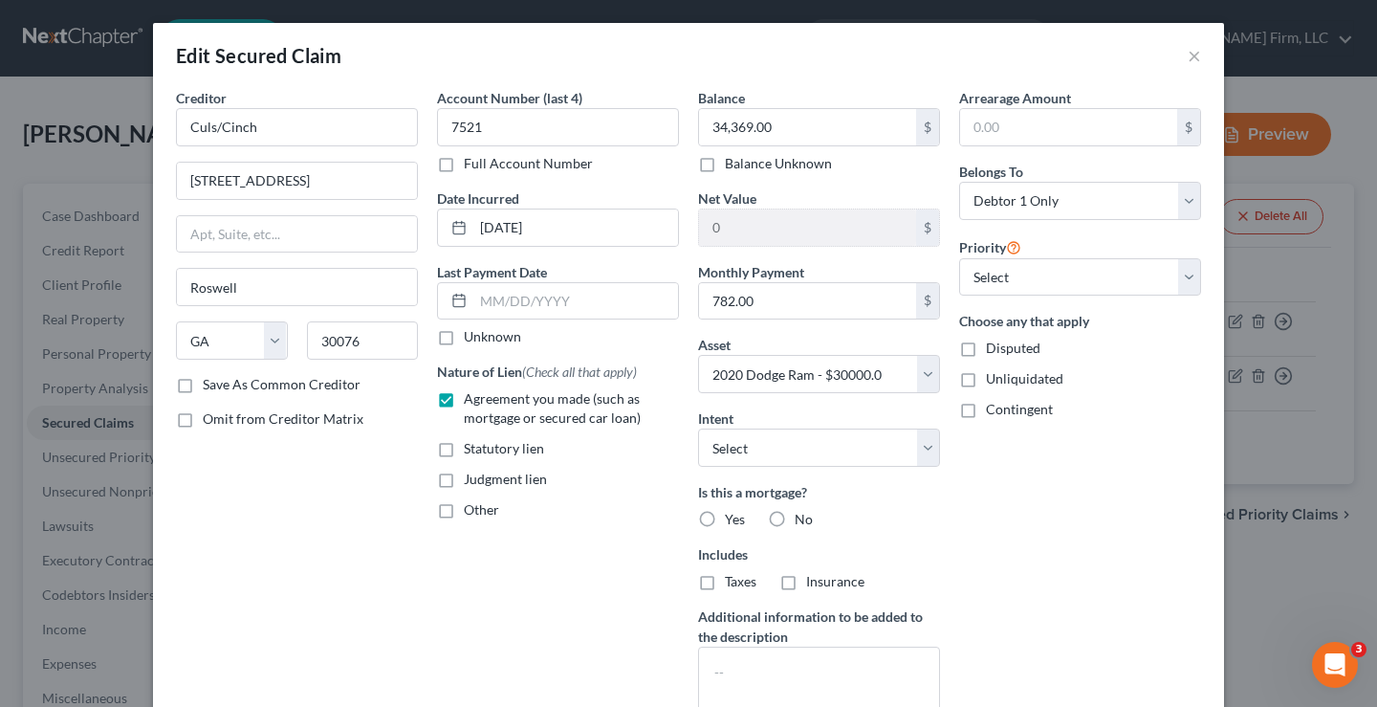
click at [566, 631] on div "Account Number (last 4) 7521 Full Account Number Date Incurred 09-03-2022 Last …" at bounding box center [557, 410] width 261 height 644
click at [795, 515] on label "No" at bounding box center [804, 519] width 18 height 19
click at [802, 515] on input "No" at bounding box center [808, 516] width 12 height 12
radio input "true"
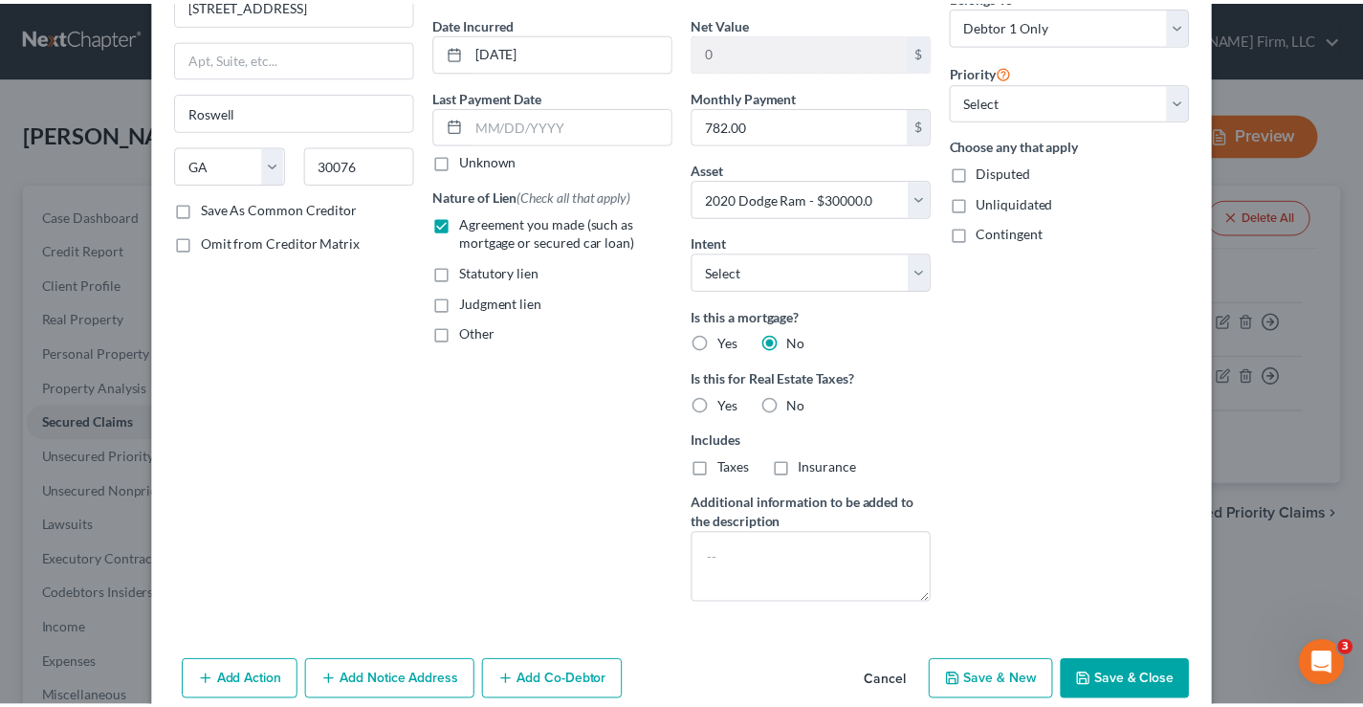
scroll to position [263, 0]
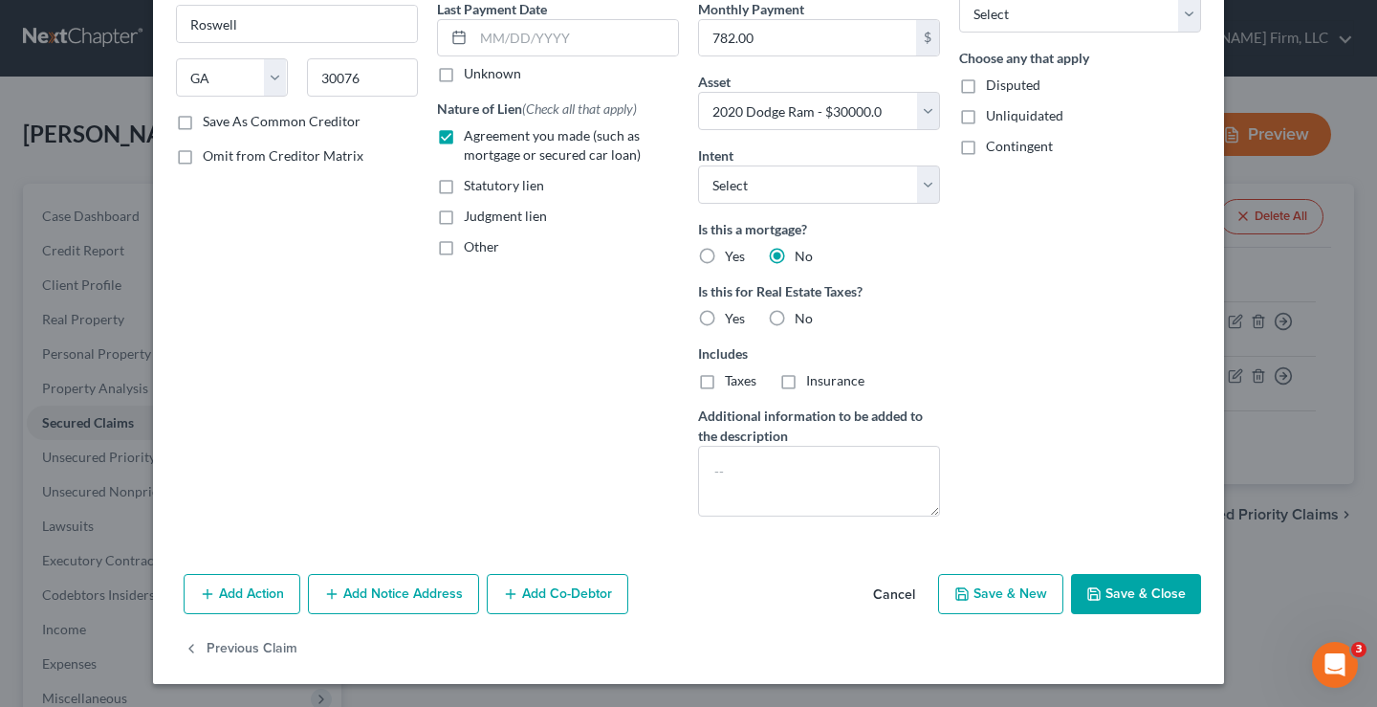
click at [1091, 587] on icon "button" at bounding box center [1093, 593] width 15 height 15
select select
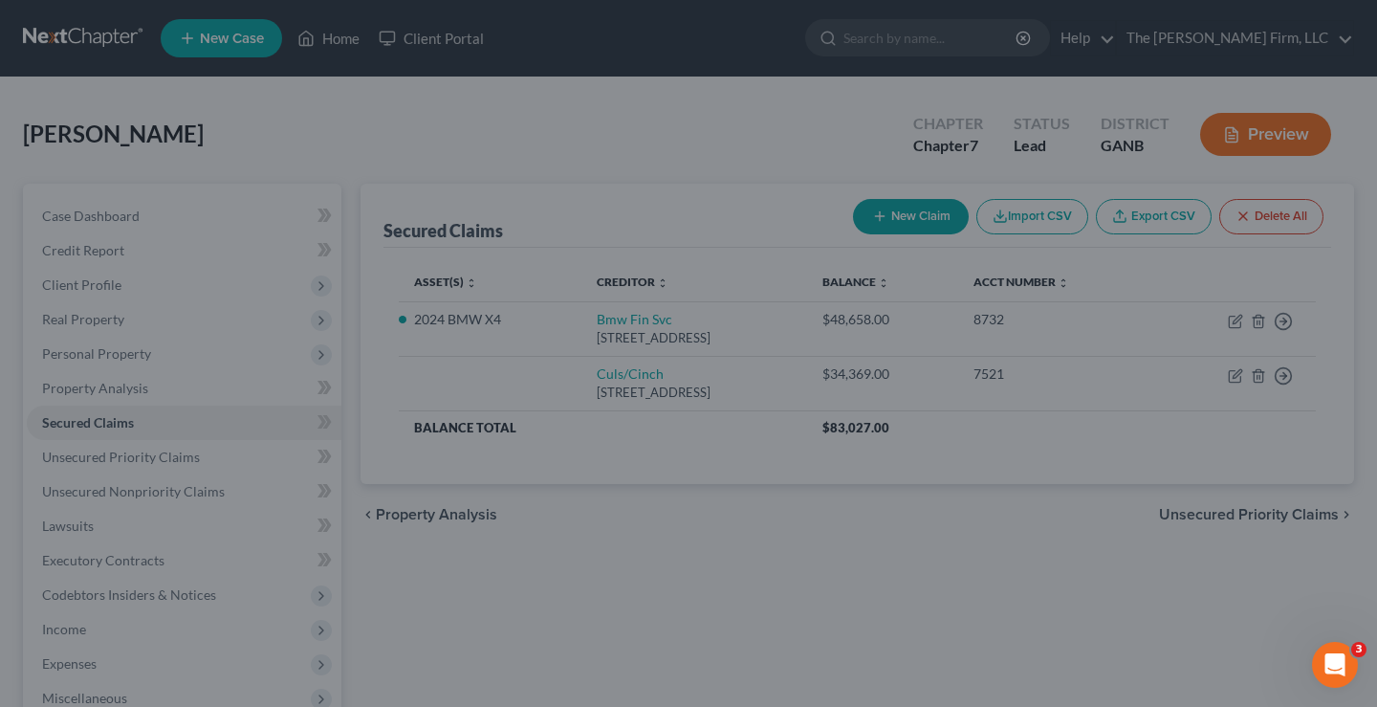
type input "-4,369.00"
select select "10"
type input "0"
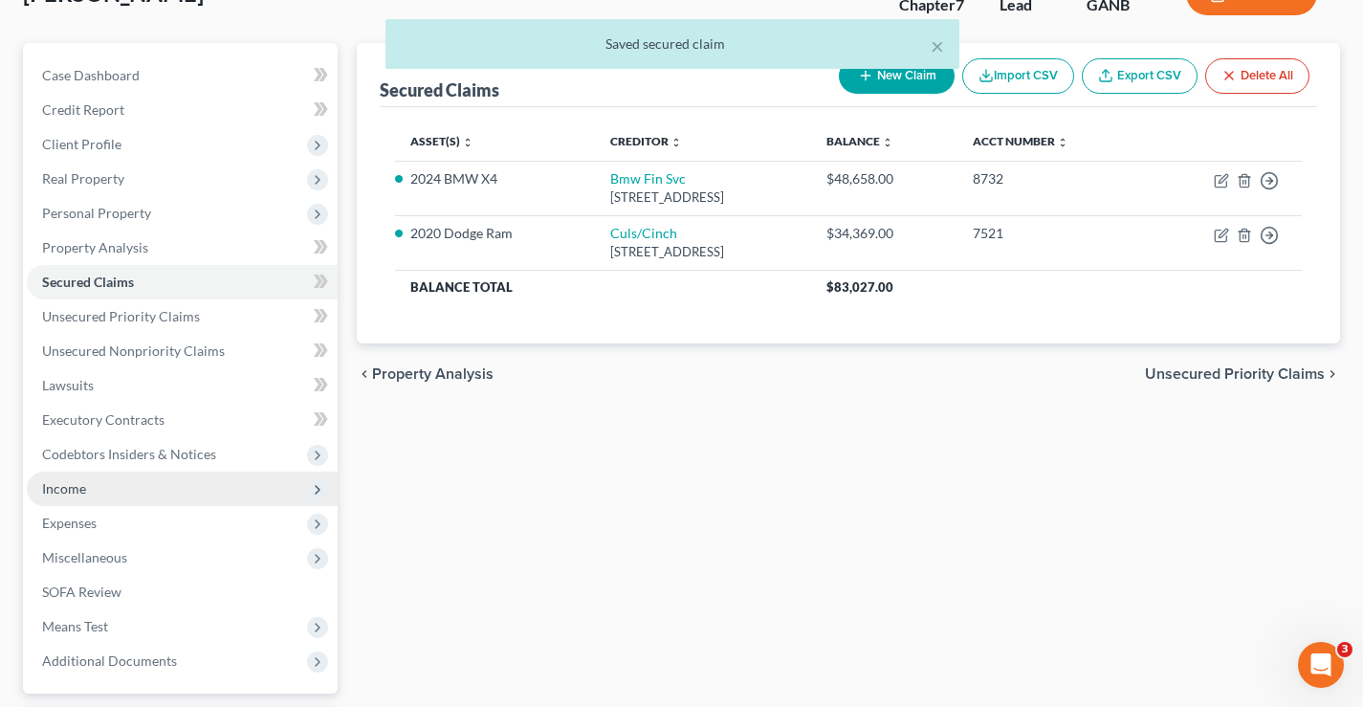
scroll to position [287, 0]
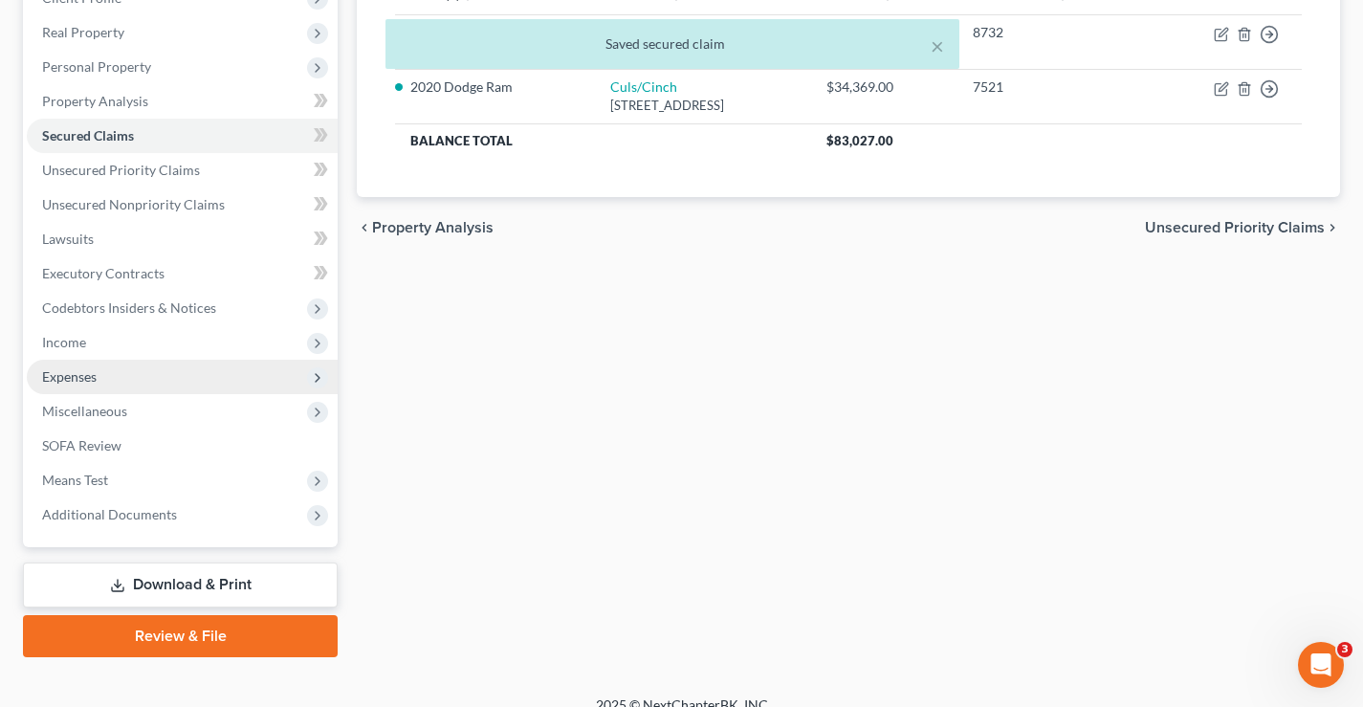
click at [72, 374] on span "Expenses" at bounding box center [69, 376] width 55 height 16
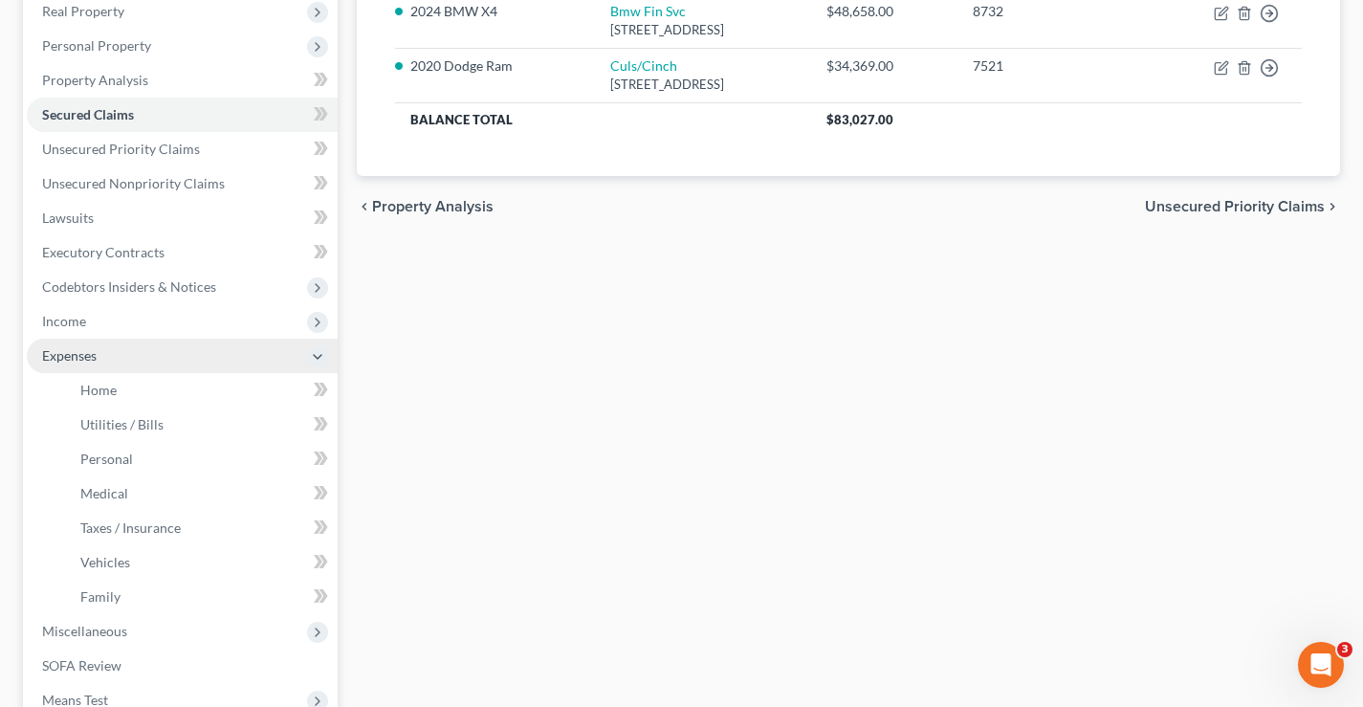
scroll to position [382, 0]
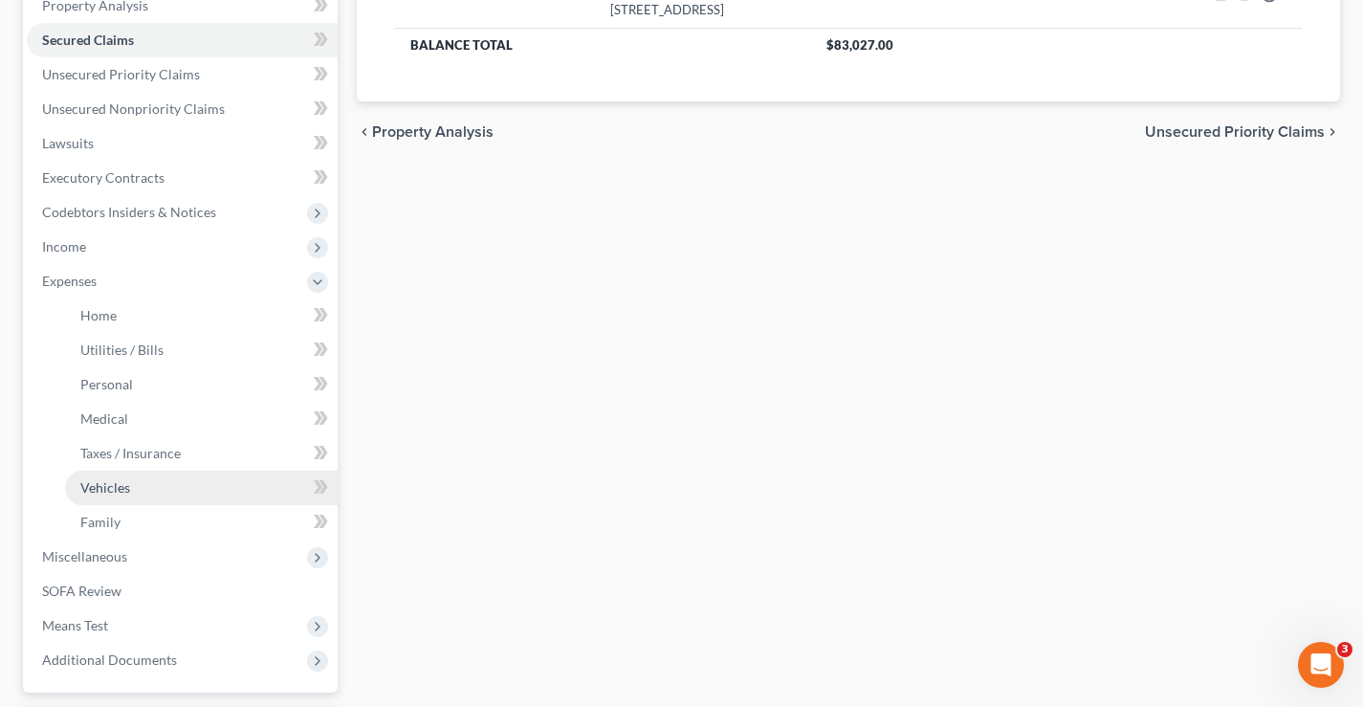
click at [100, 483] on span "Vehicles" at bounding box center [105, 487] width 50 height 16
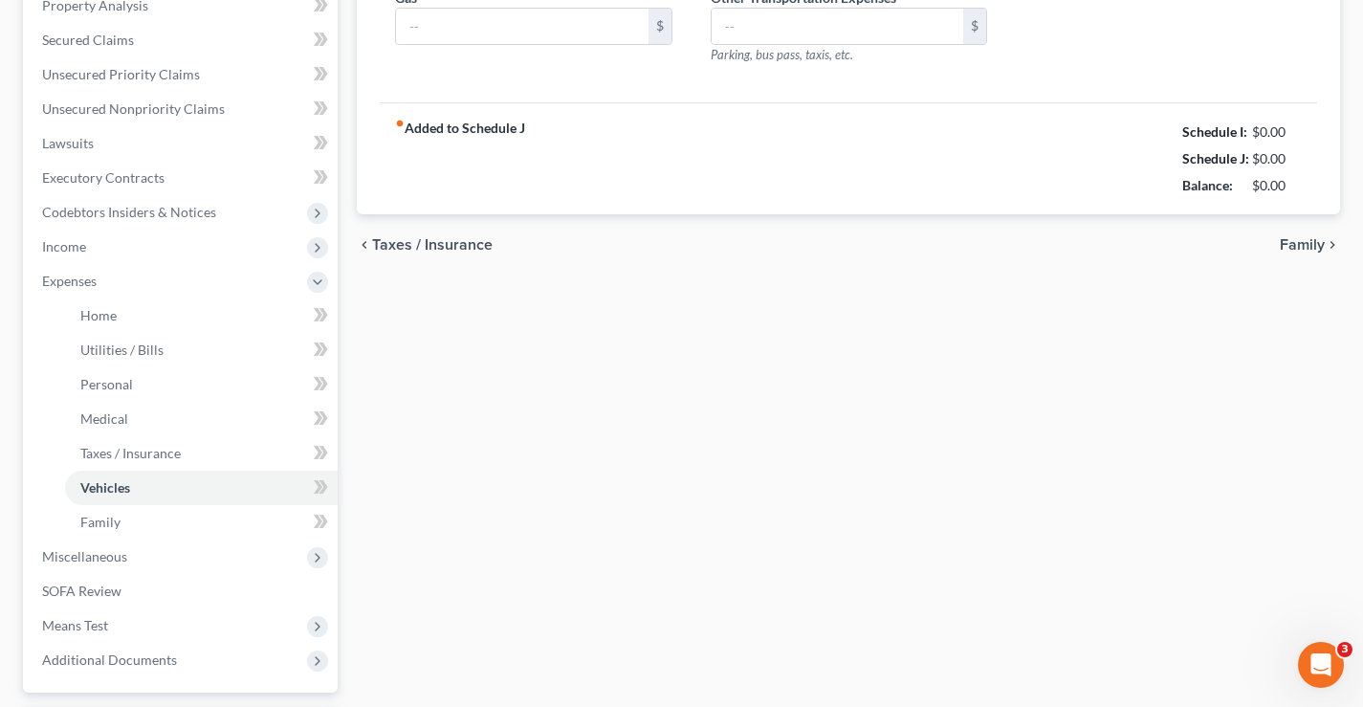
scroll to position [14, 0]
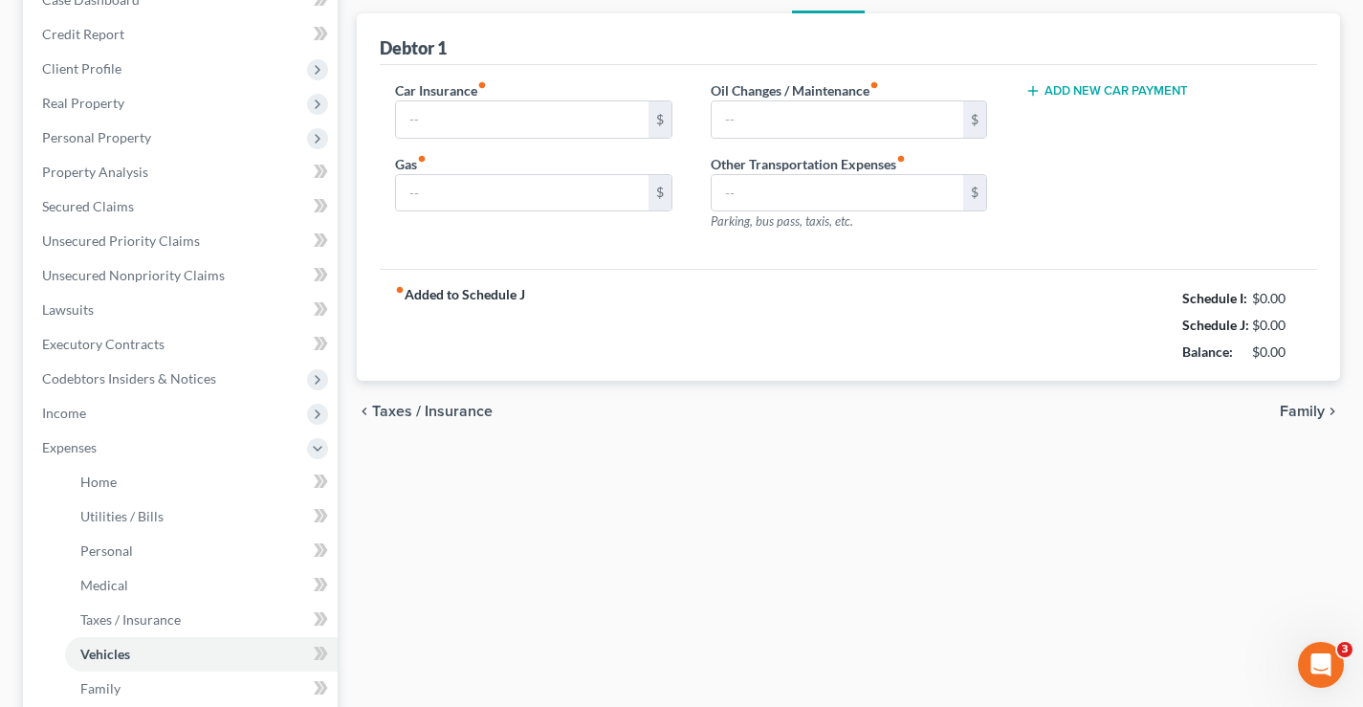
type input "185.00"
type input "70.00"
type input "0.00"
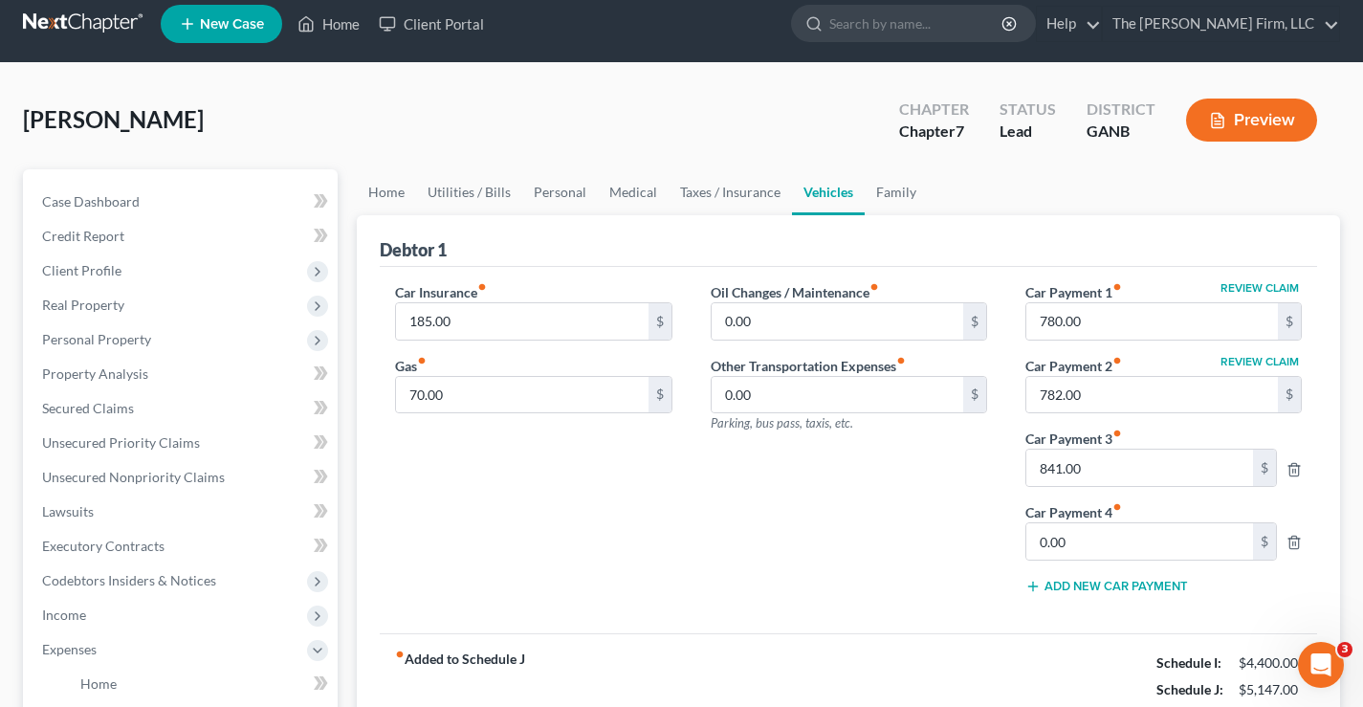
scroll to position [0, 0]
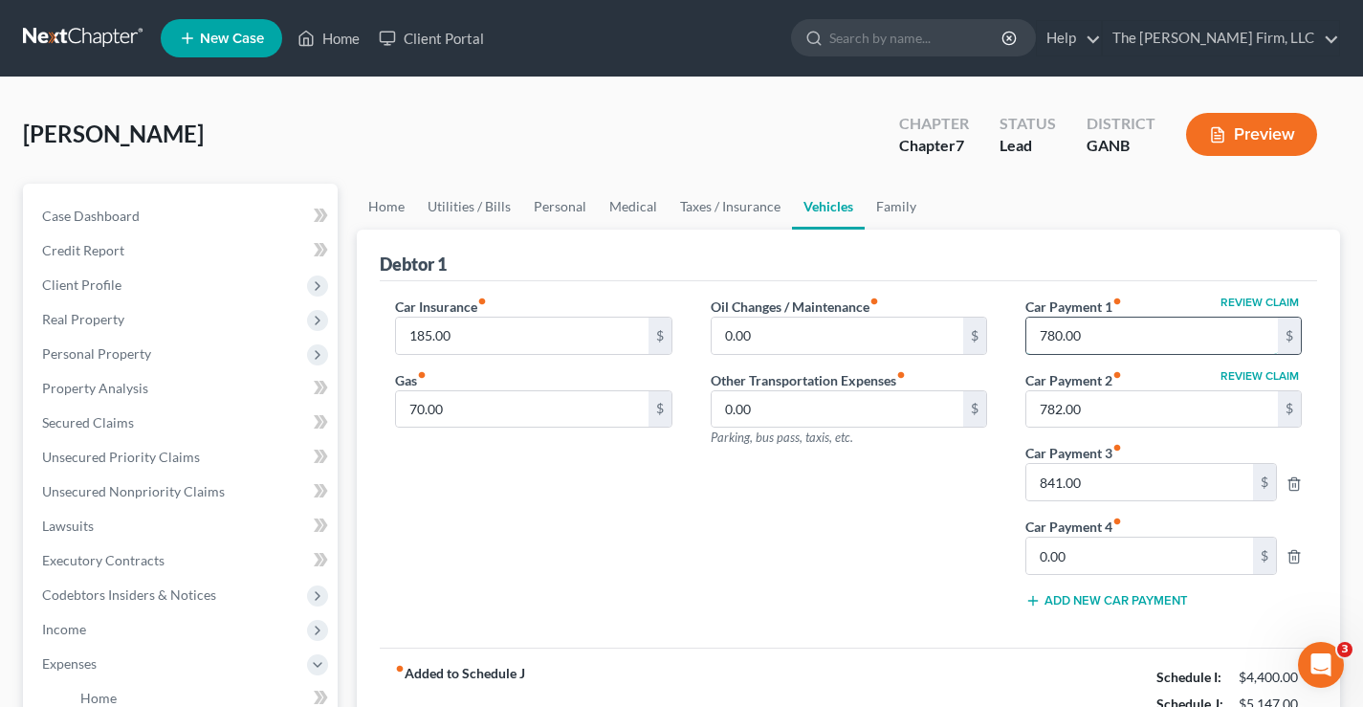
click at [1104, 336] on input "780.00" at bounding box center [1151, 335] width 251 height 36
type input "841"
click at [1092, 478] on input "841.00" at bounding box center [1139, 482] width 227 height 36
click at [890, 572] on div "Oil Changes / Maintenance fiber_manual_record 0.00 $ Other Transportation Expen…" at bounding box center [848, 460] width 315 height 328
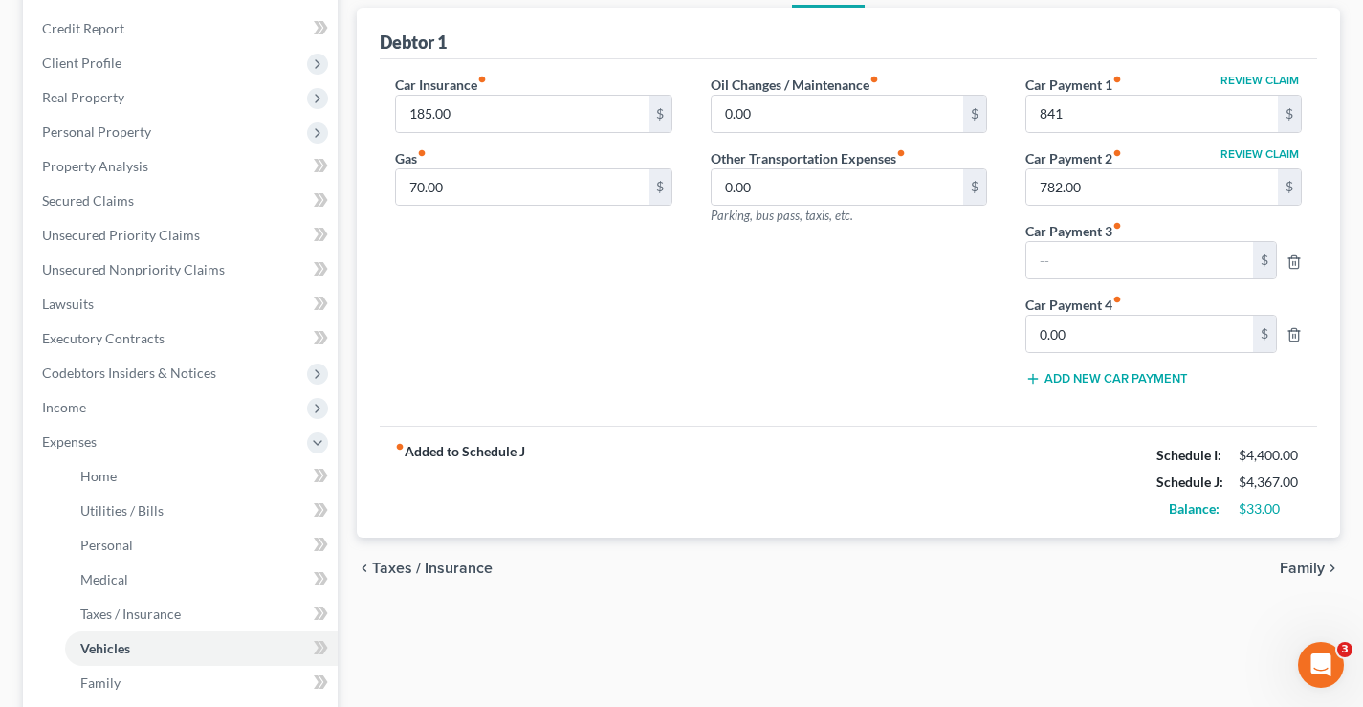
scroll to position [478, 0]
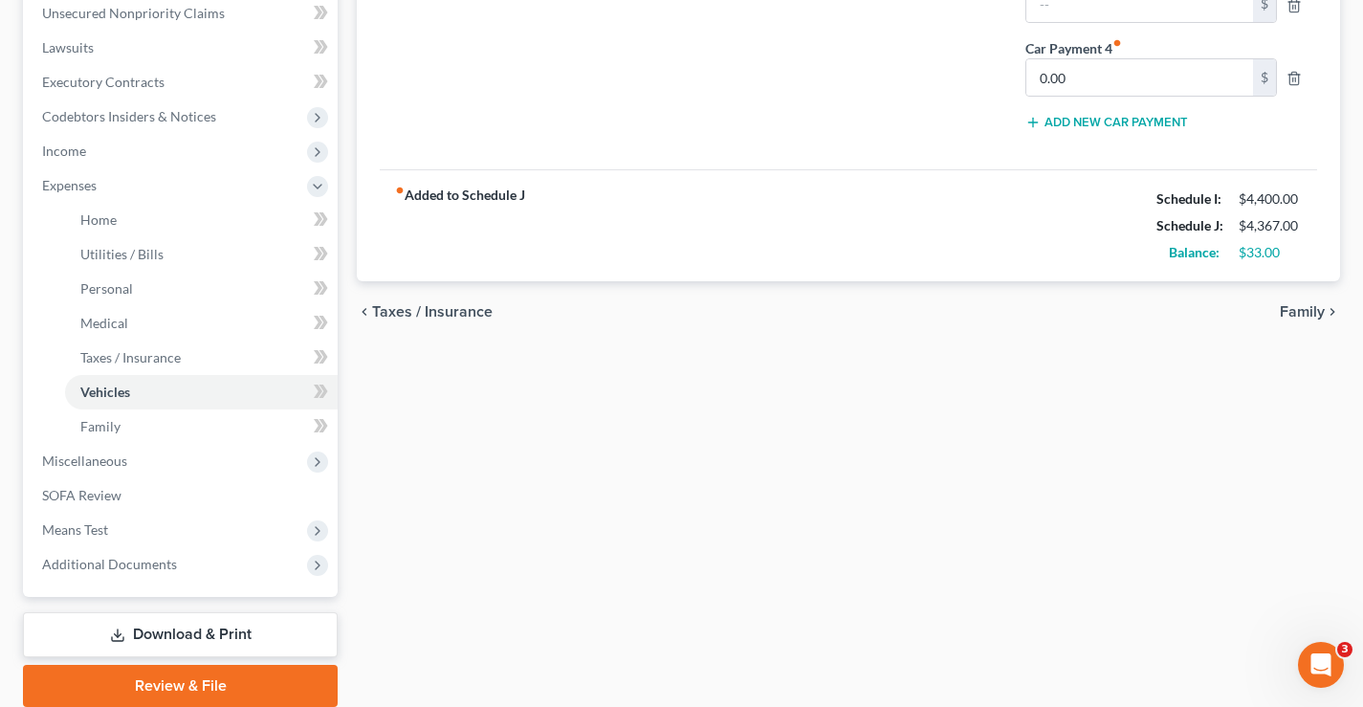
click at [1300, 311] on span "Family" at bounding box center [1301, 311] width 45 height 15
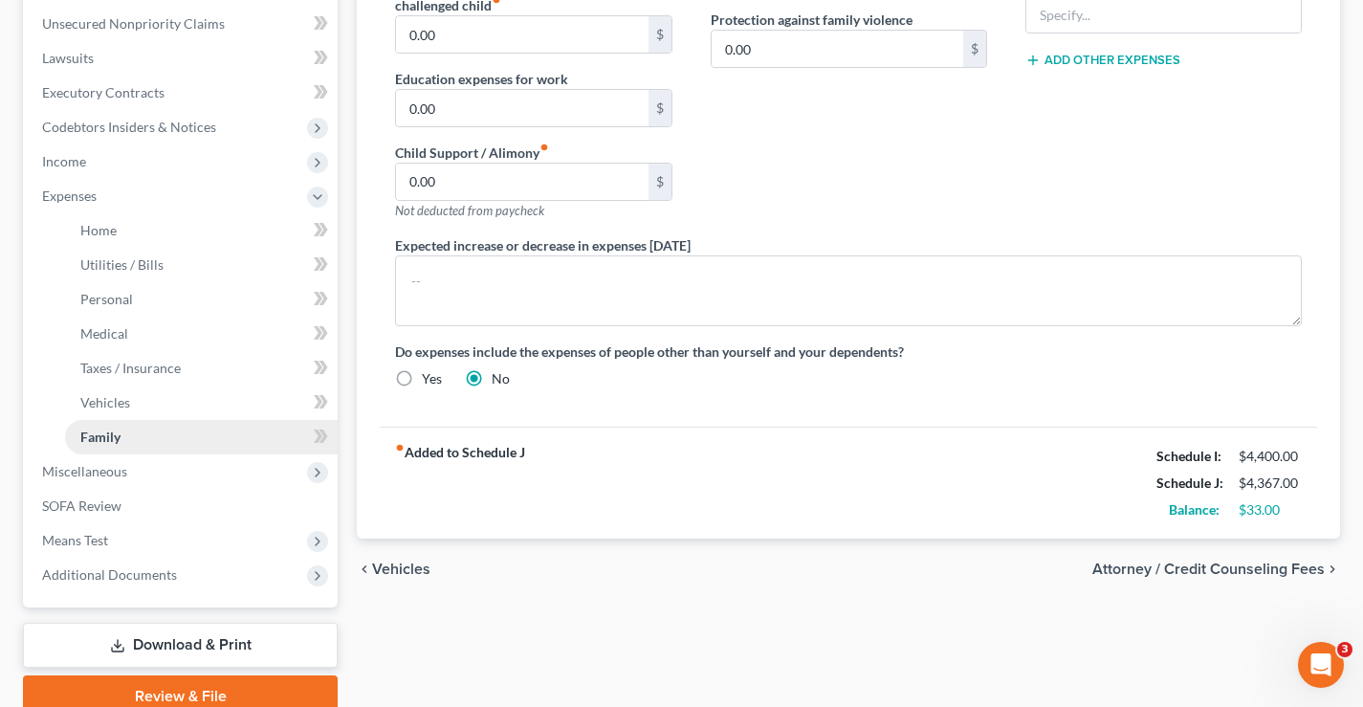
scroll to position [551, 0]
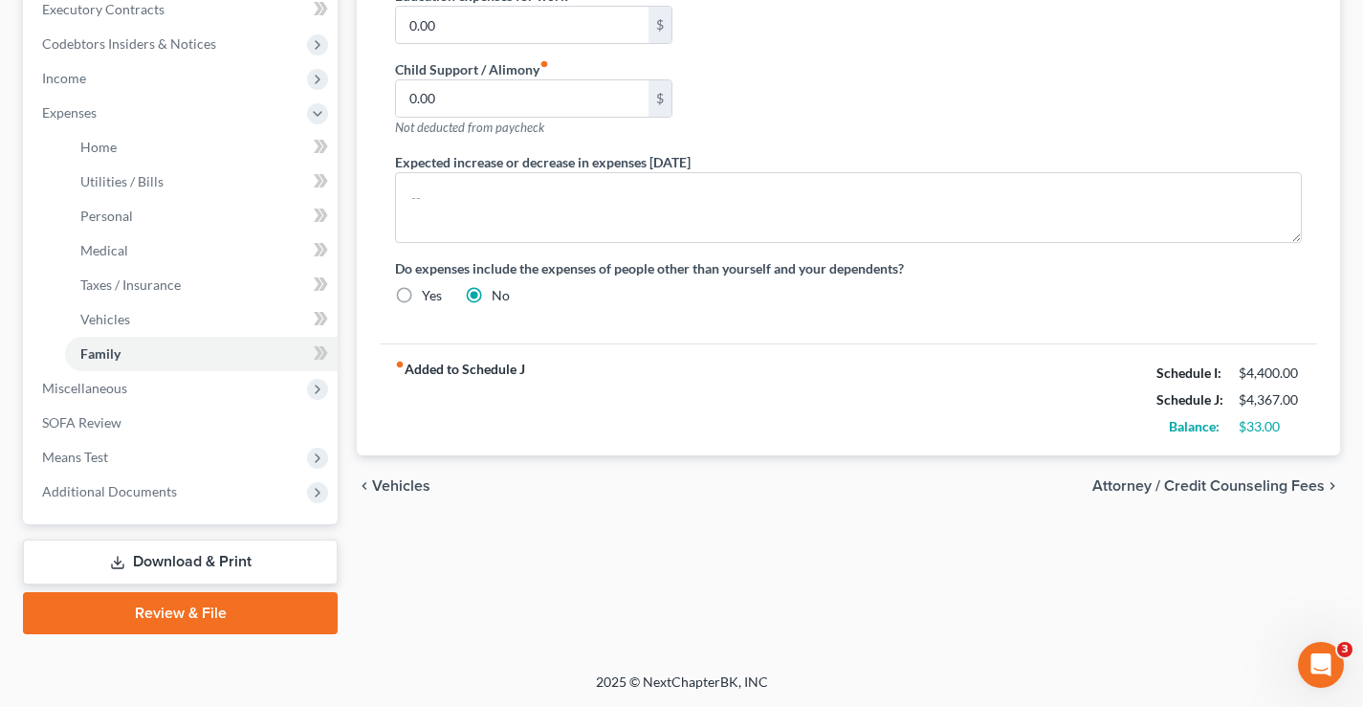
click at [211, 561] on link "Download & Print" at bounding box center [180, 561] width 315 height 45
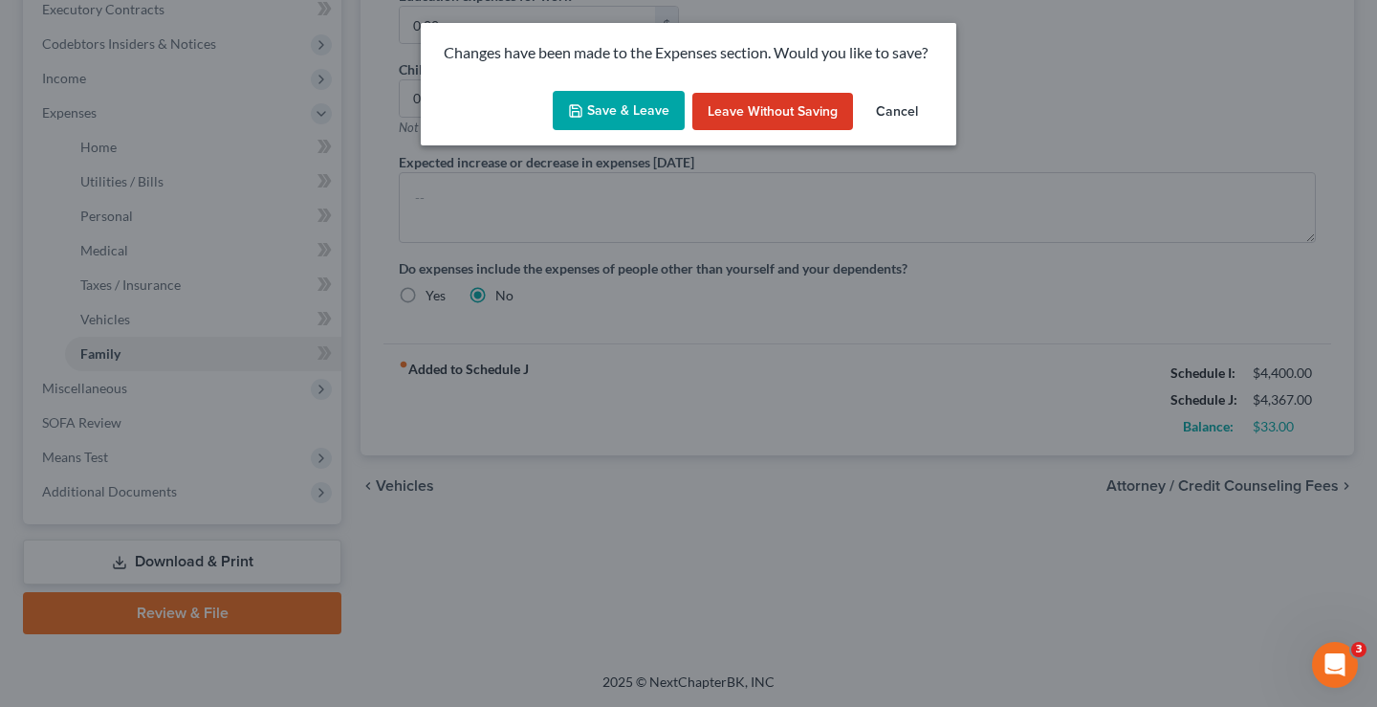
click at [641, 111] on button "Save & Leave" at bounding box center [619, 111] width 132 height 40
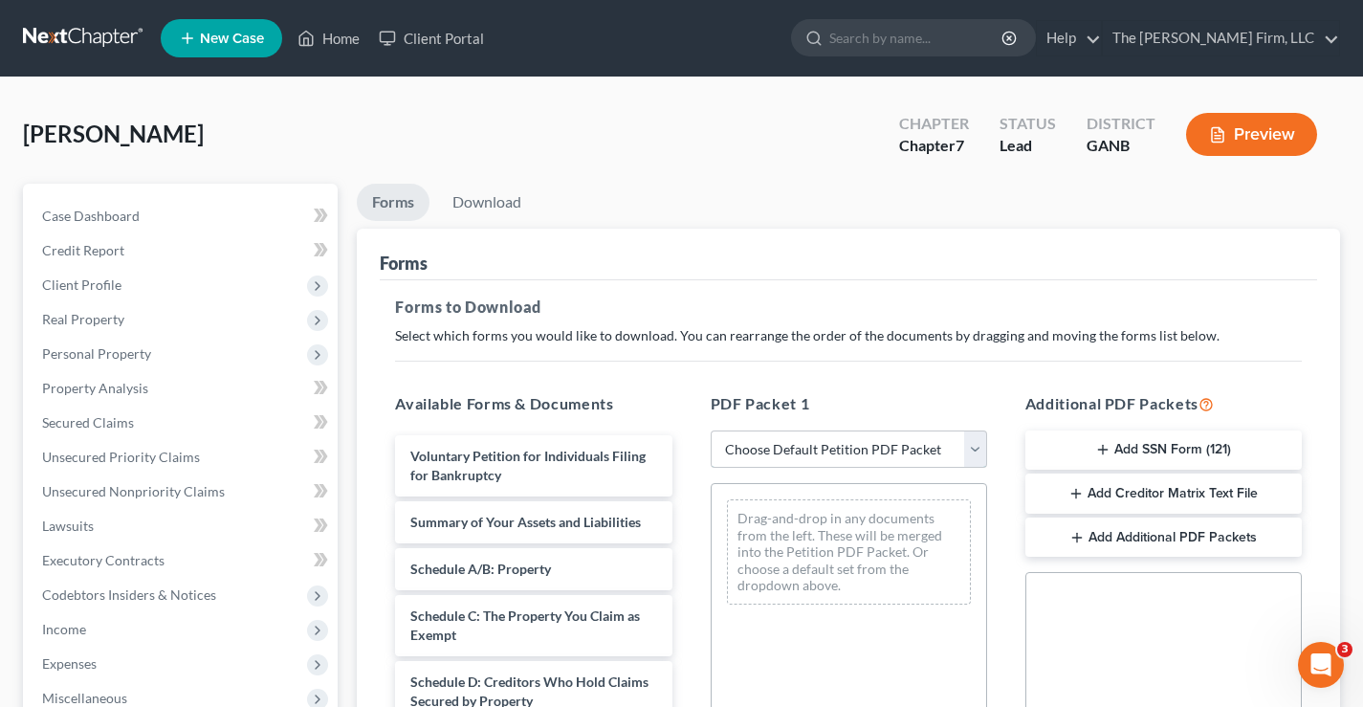
click at [969, 443] on select "Choose Default Petition PDF Packet Complete Bankruptcy Petition (all forms and …" at bounding box center [848, 449] width 276 height 38
select select "0"
click at [717, 430] on select "Choose Default Petition PDF Packet Complete Bankruptcy Petition (all forms and …" at bounding box center [848, 449] width 276 height 38
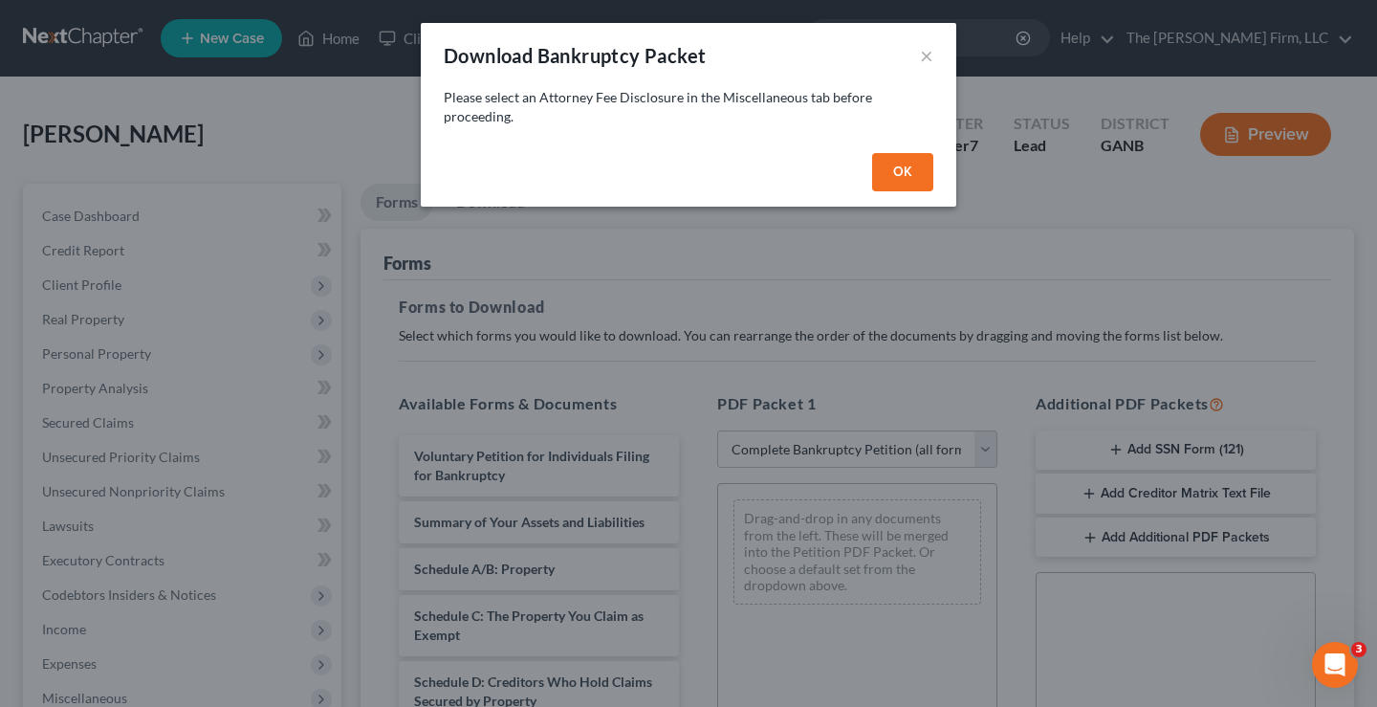
click at [908, 168] on button "OK" at bounding box center [902, 172] width 61 height 38
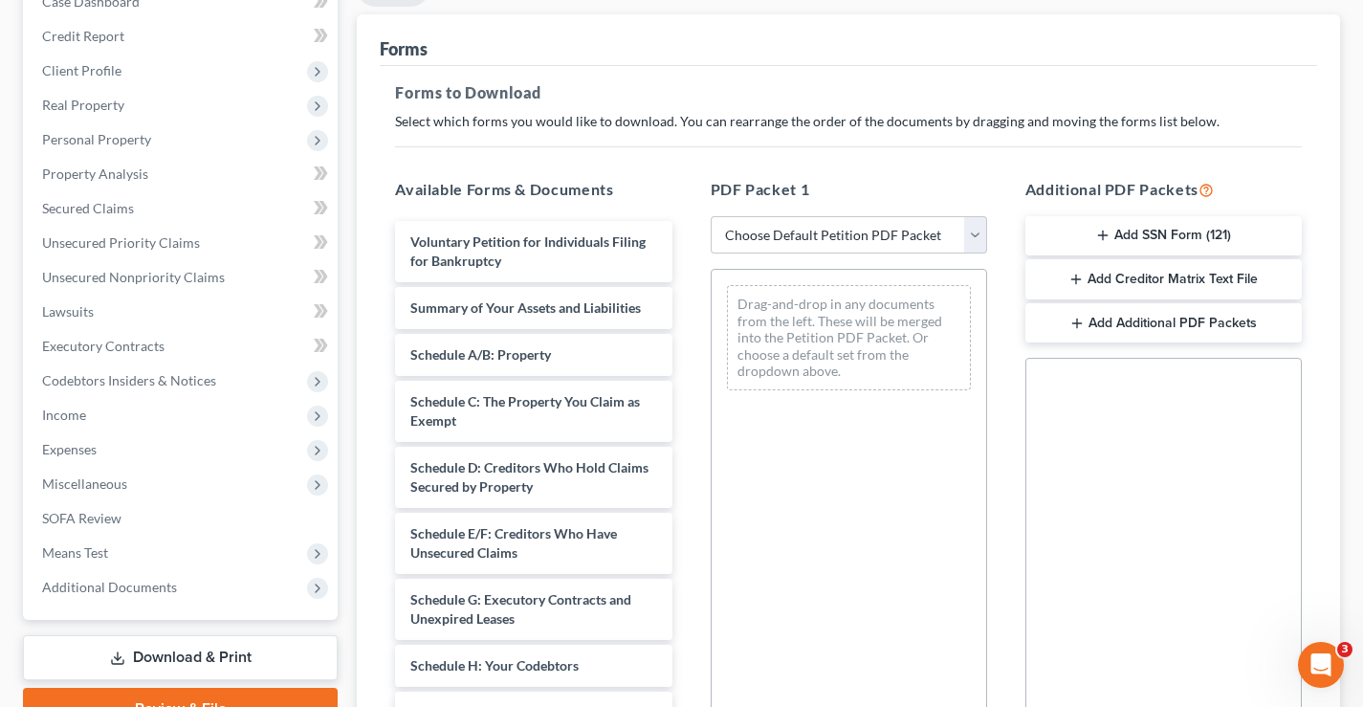
scroll to position [96, 0]
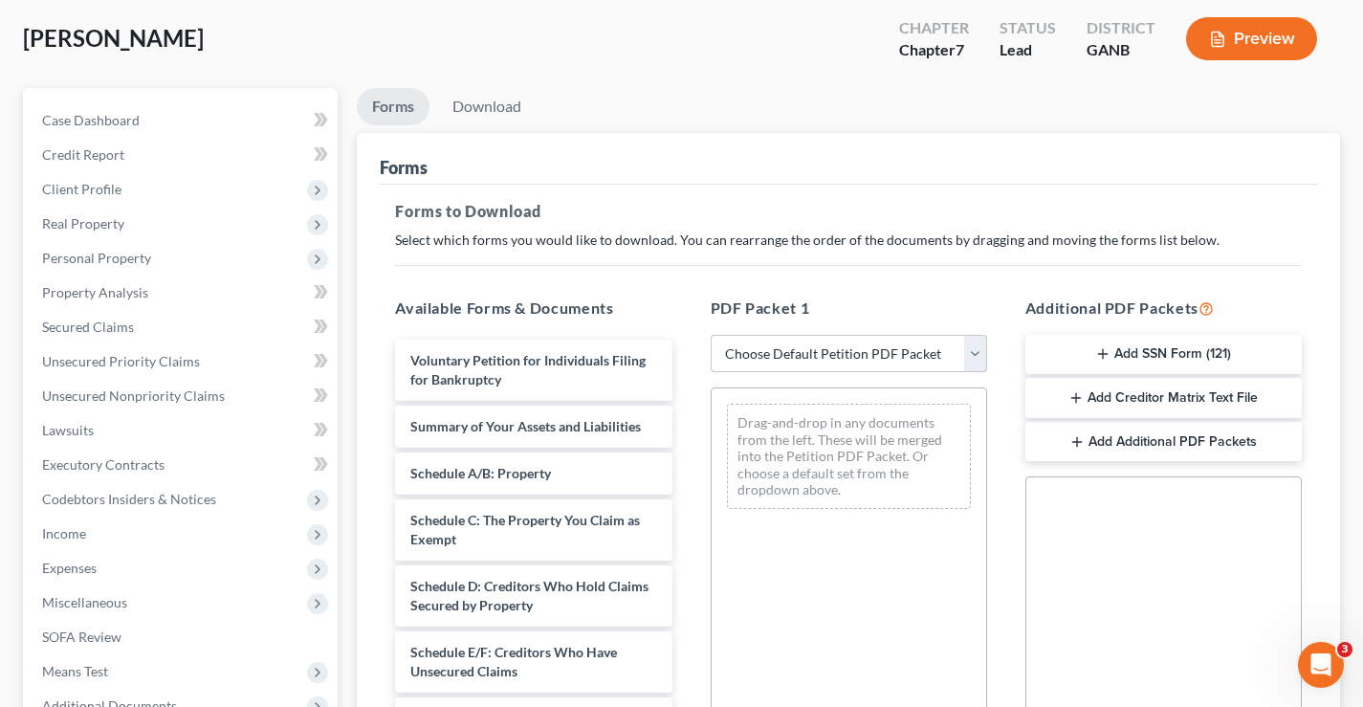
click at [831, 359] on select "Choose Default Petition PDF Packet Complete Bankruptcy Petition (all forms and …" at bounding box center [848, 354] width 276 height 38
select select "0"
click at [717, 335] on select "Choose Default Petition PDF Packet Complete Bankruptcy Petition (all forms and …" at bounding box center [848, 354] width 276 height 38
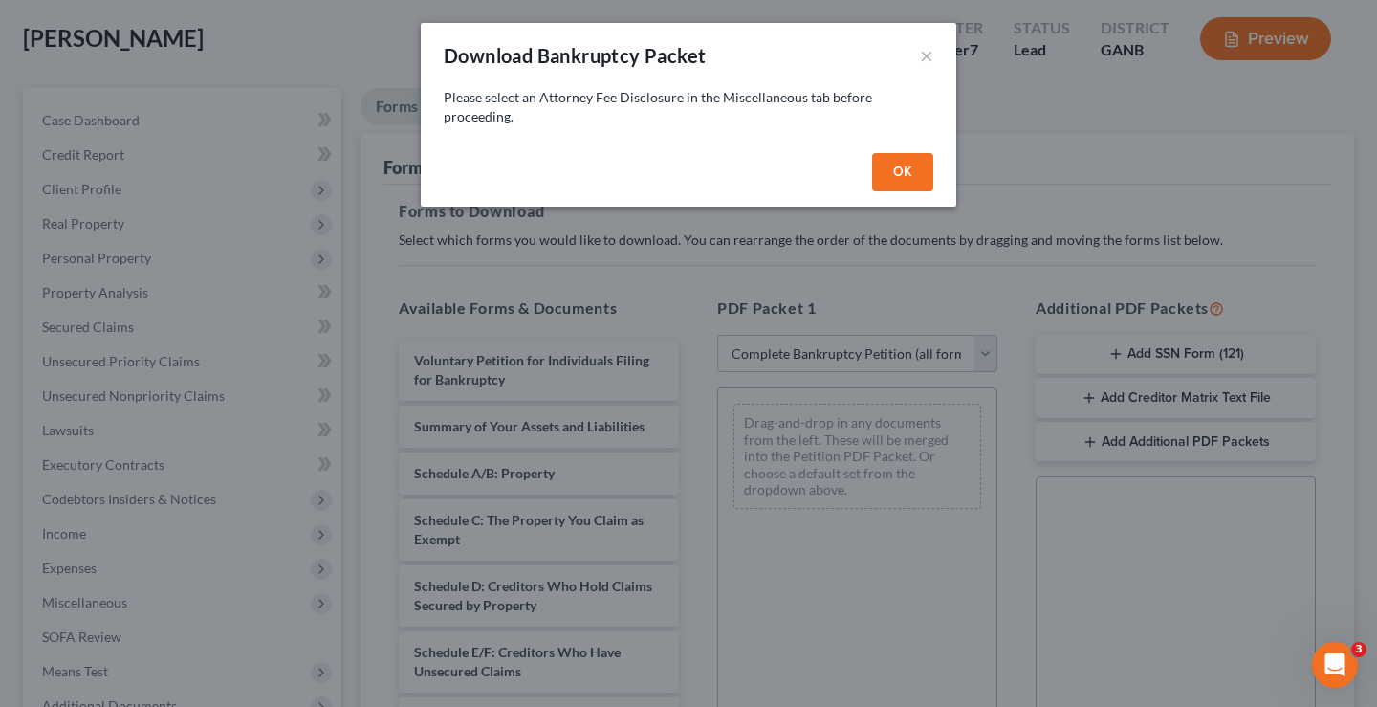
click at [928, 162] on button "OK" at bounding box center [902, 172] width 61 height 38
select select
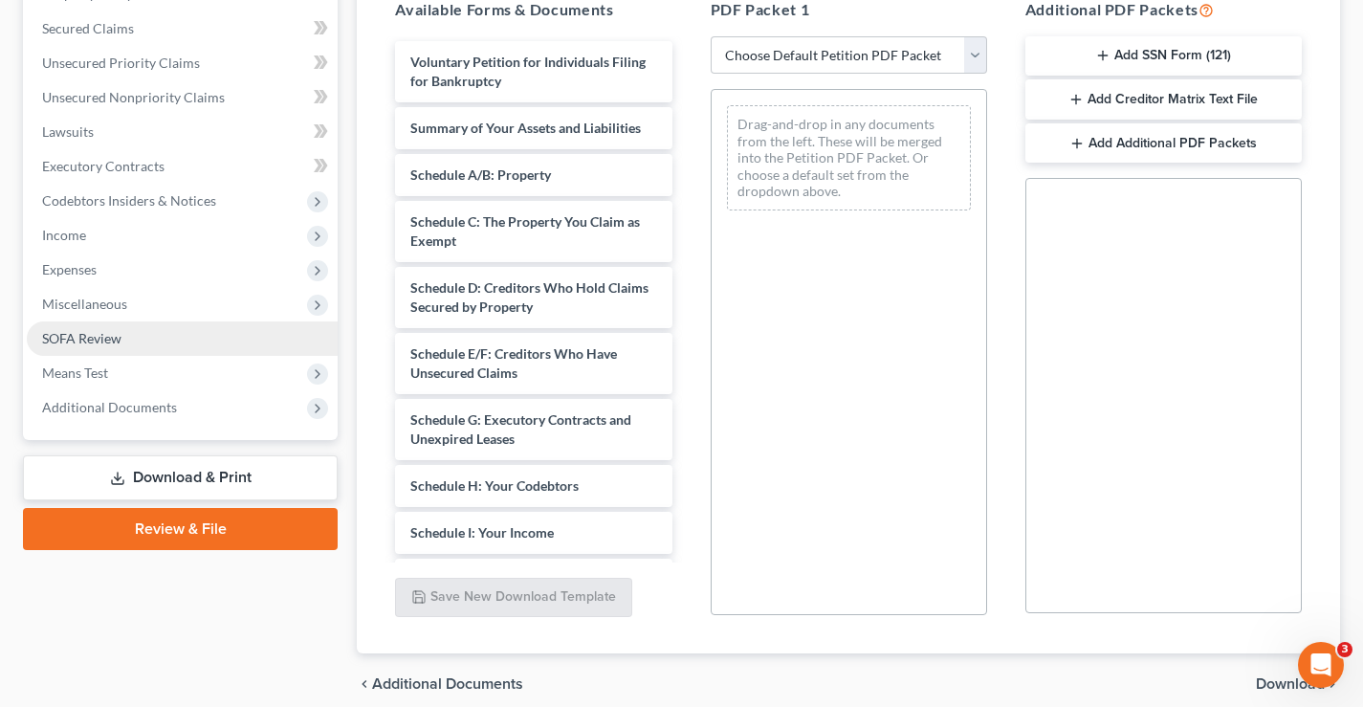
scroll to position [474, 0]
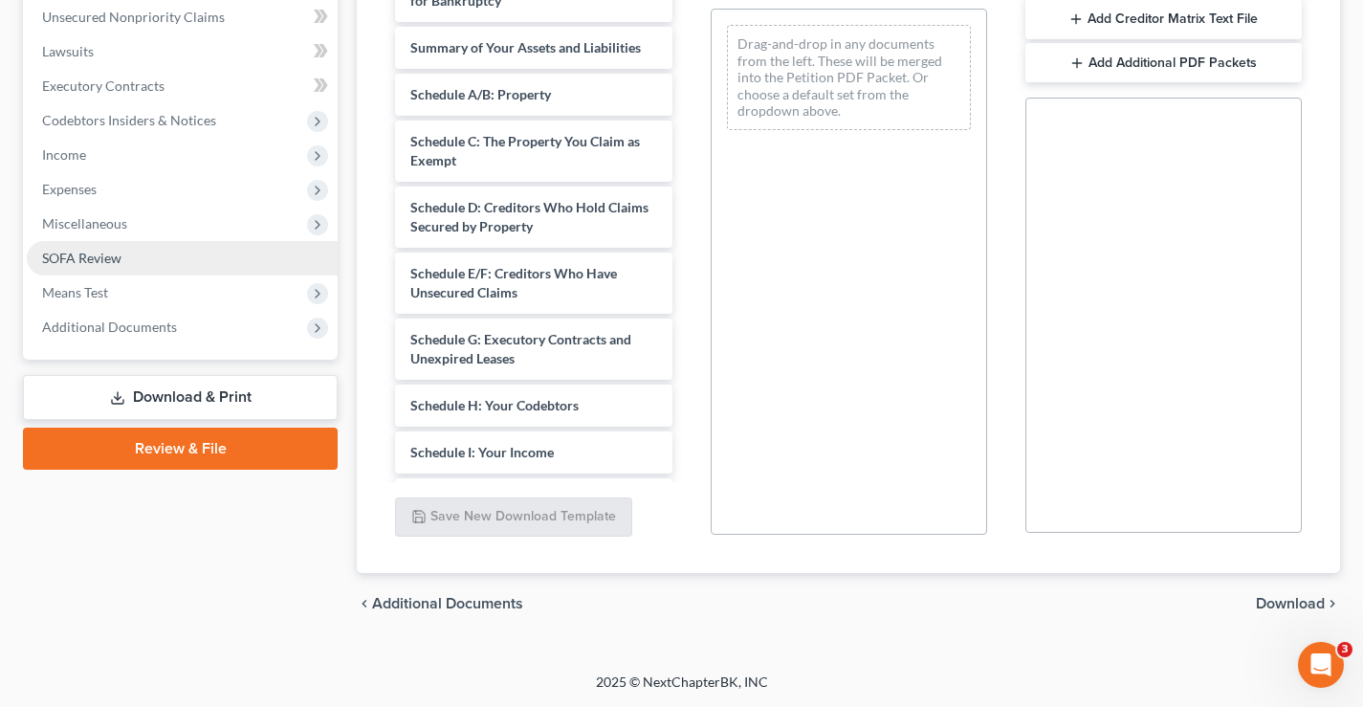
click at [93, 253] on span "SOFA Review" at bounding box center [81, 258] width 79 height 16
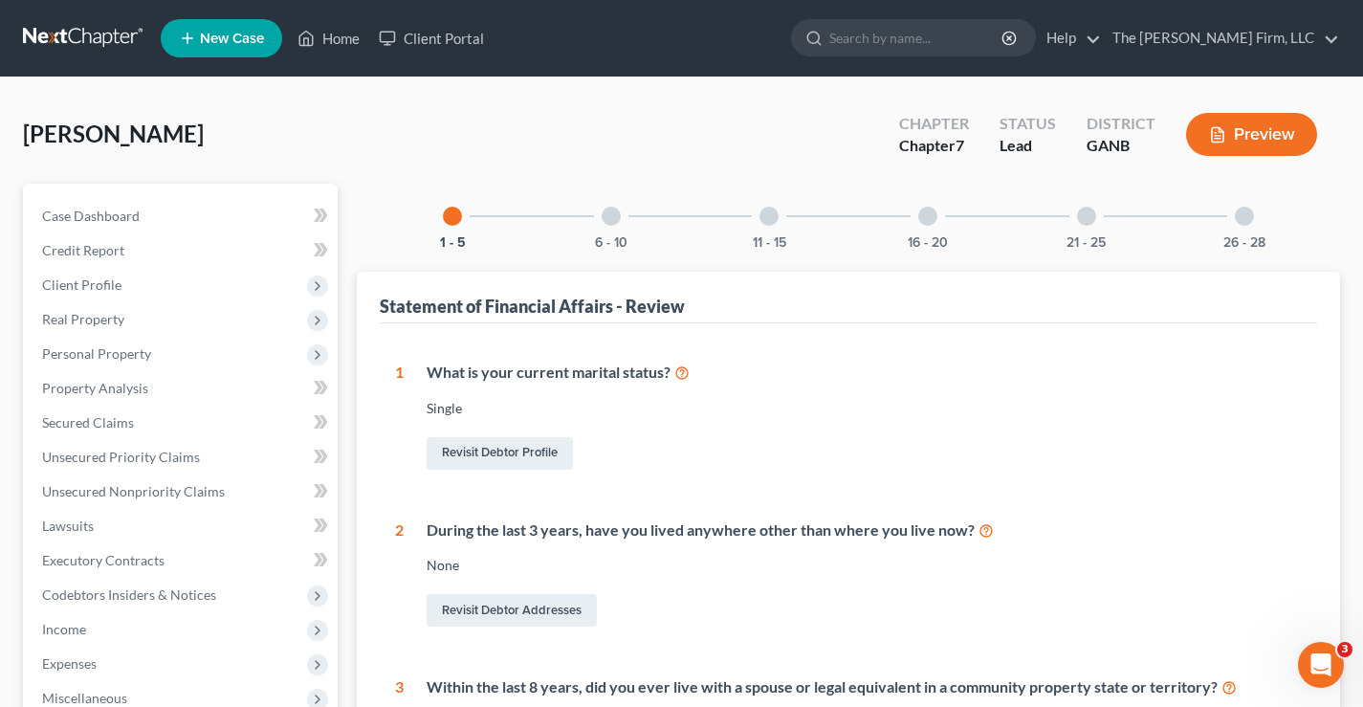
click at [929, 217] on div at bounding box center [927, 216] width 19 height 19
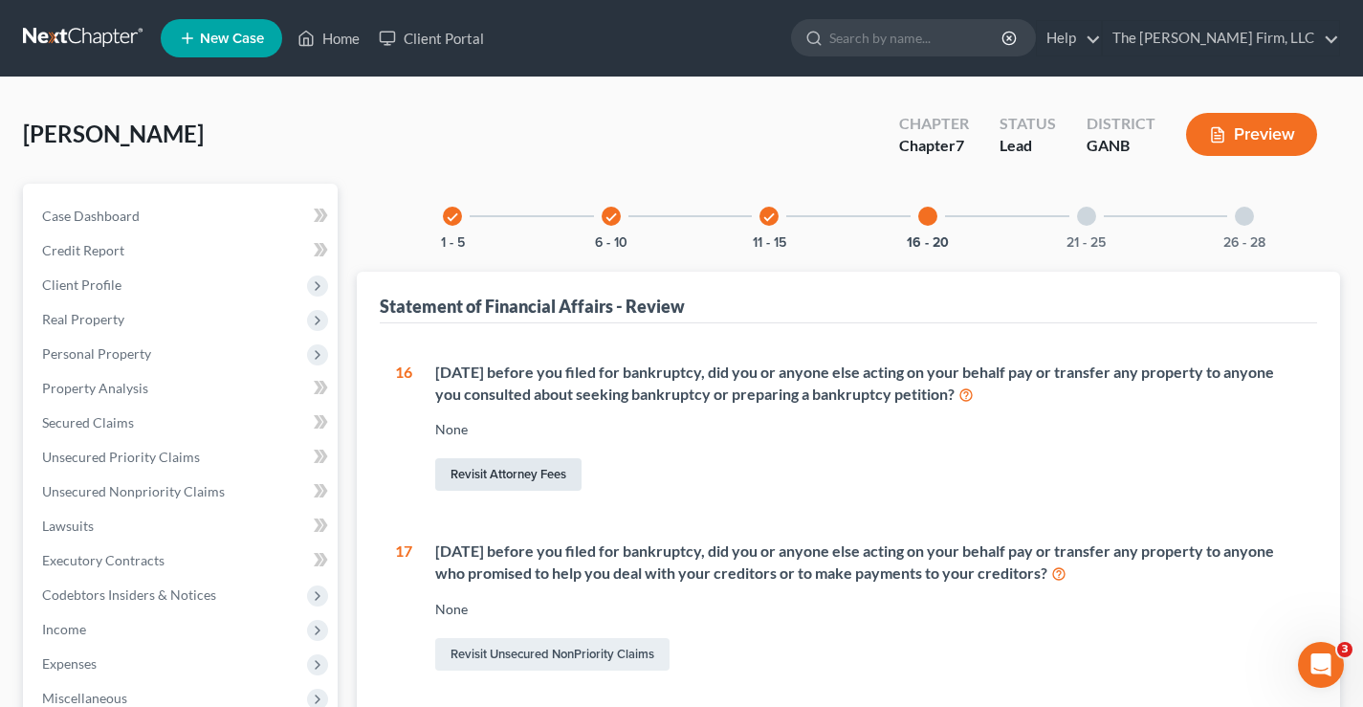
click at [540, 467] on link "Revisit Attorney Fees" at bounding box center [508, 474] width 146 height 33
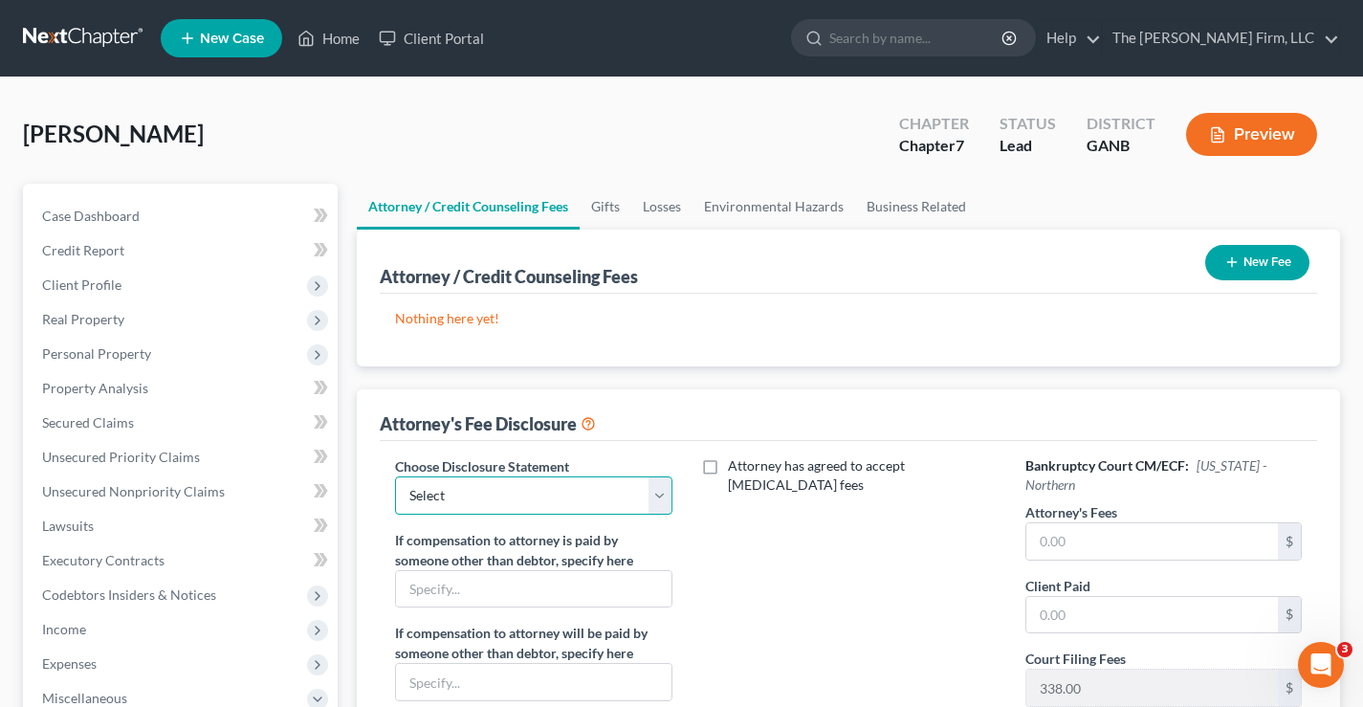
click at [527, 506] on select "Select Chapter 13" at bounding box center [533, 495] width 276 height 38
select select "0"
click at [395, 476] on select "Select Chapter 13" at bounding box center [533, 495] width 276 height 38
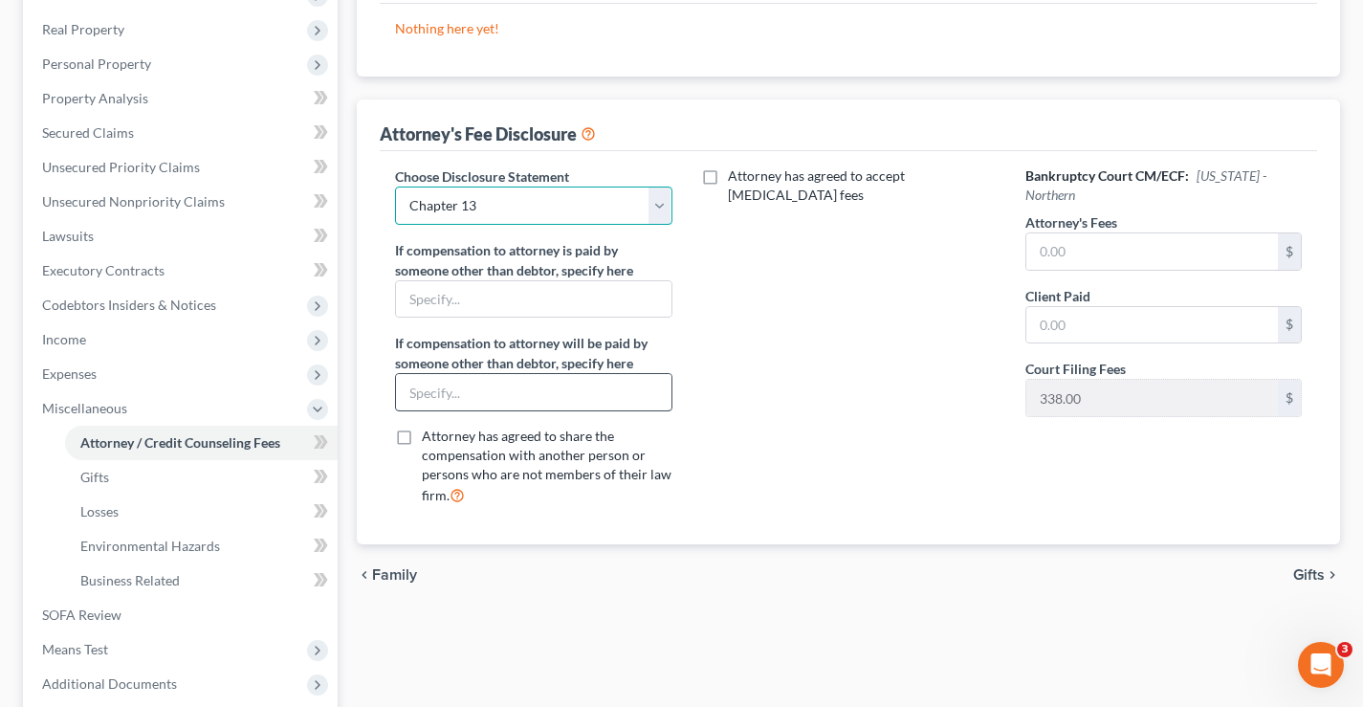
scroll to position [478, 0]
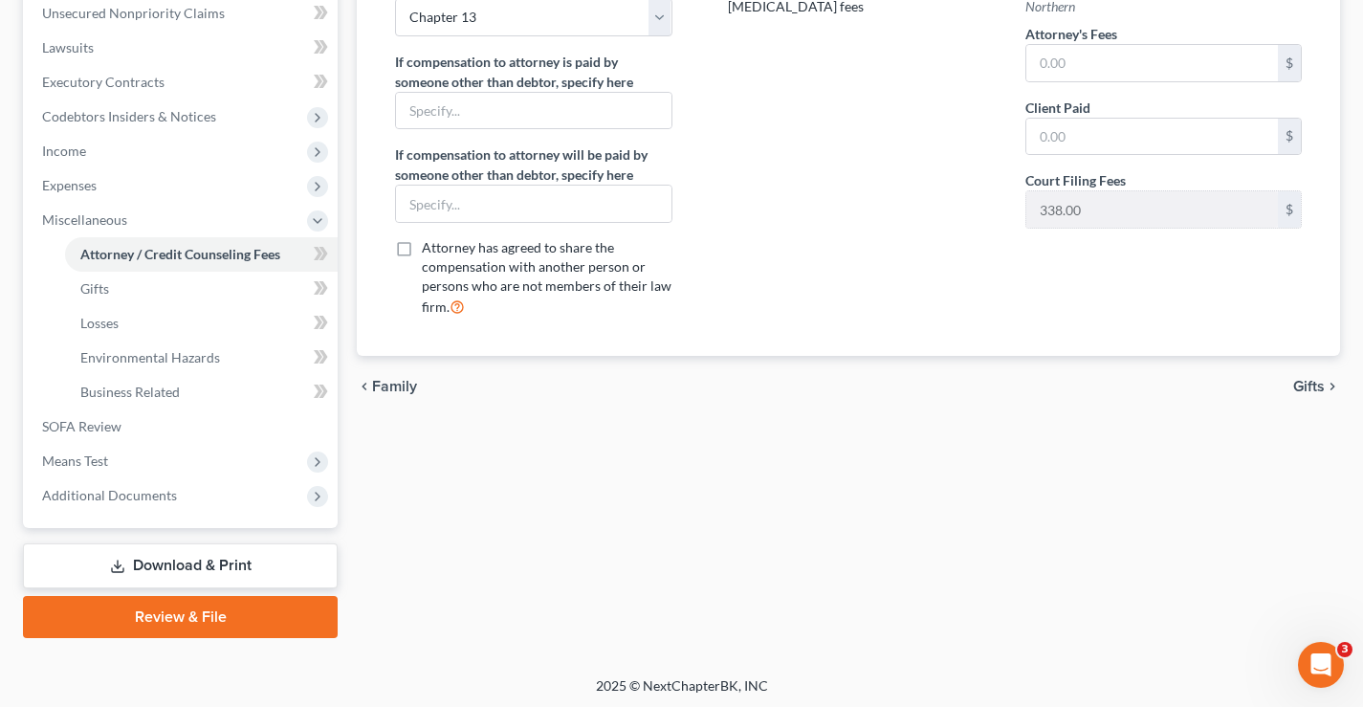
click at [218, 567] on link "Download & Print" at bounding box center [180, 565] width 315 height 45
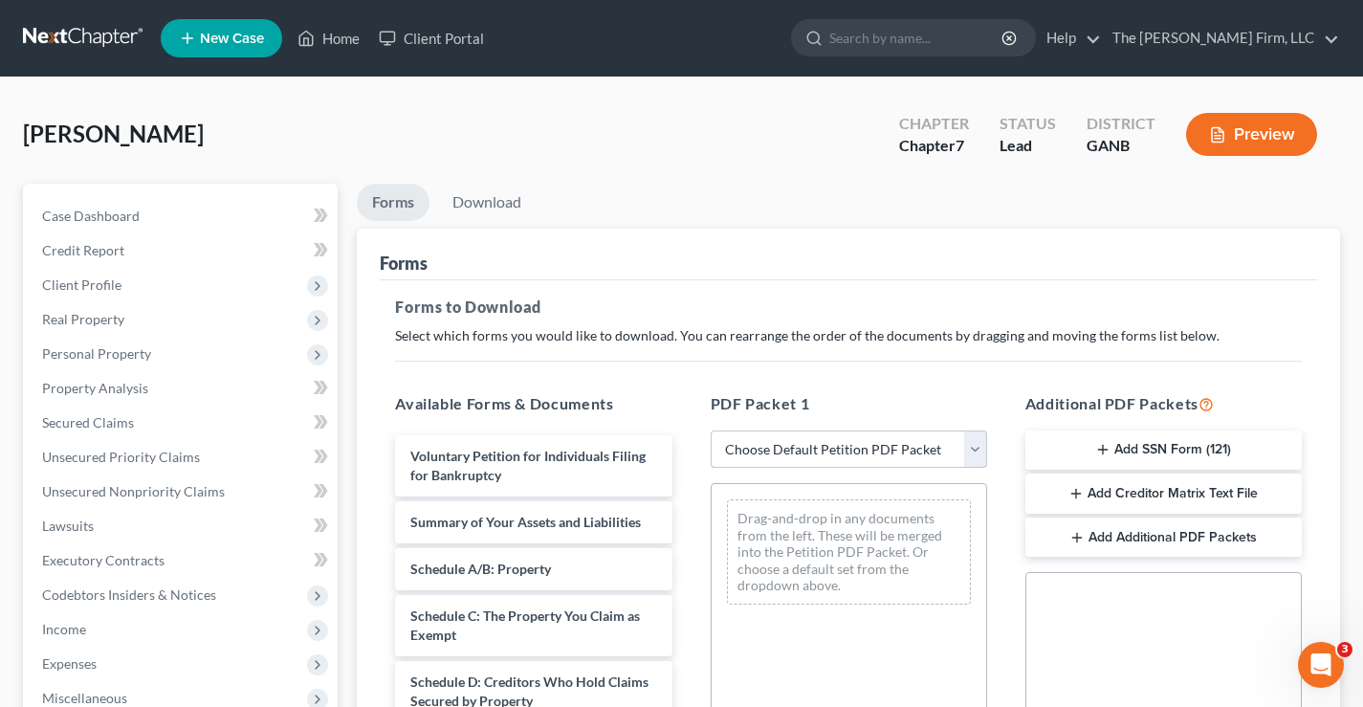
drag, startPoint x: 850, startPoint y: 441, endPoint x: 828, endPoint y: 455, distance: 26.3
click at [850, 441] on select "Choose Default Petition PDF Packet Complete Bankruptcy Petition (all forms and …" at bounding box center [848, 449] width 276 height 38
click at [710, 430] on select "Choose Default Petition PDF Packet Complete Bankruptcy Petition (all forms and …" at bounding box center [848, 449] width 276 height 38
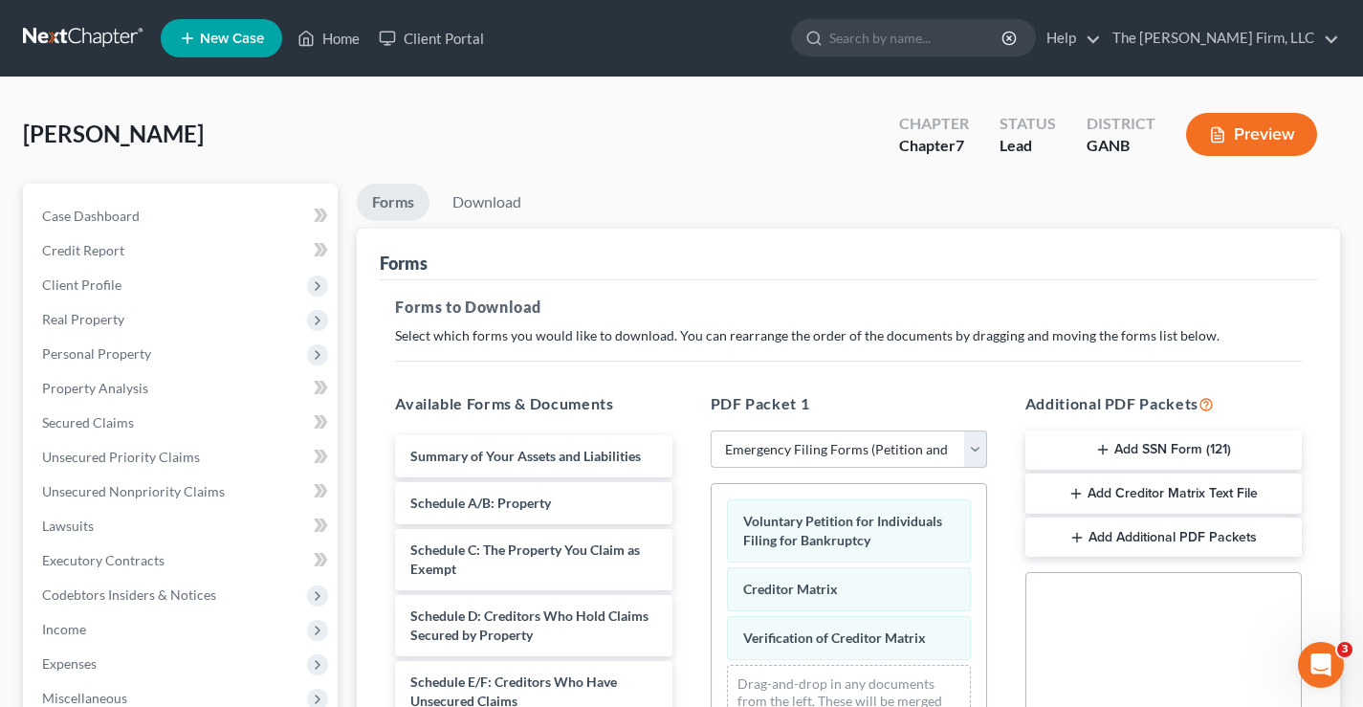
drag, startPoint x: 781, startPoint y: 447, endPoint x: 780, endPoint y: 466, distance: 19.1
click at [781, 447] on select "Choose Default Petition PDF Packet Complete Bankruptcy Petition (all forms and …" at bounding box center [848, 449] width 276 height 38
select select "0"
click at [710, 430] on select "Choose Default Petition PDF Packet Complete Bankruptcy Petition (all forms and …" at bounding box center [848, 449] width 276 height 38
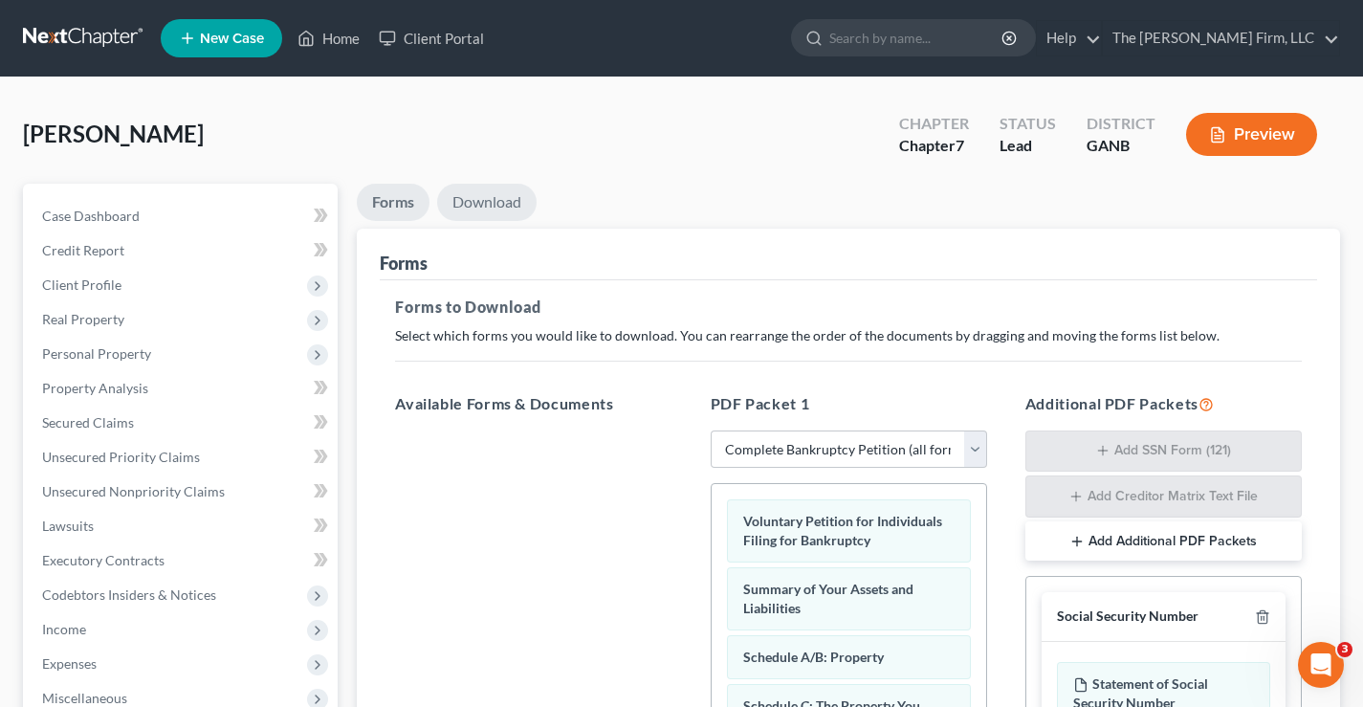
click at [498, 204] on link "Download" at bounding box center [486, 202] width 99 height 37
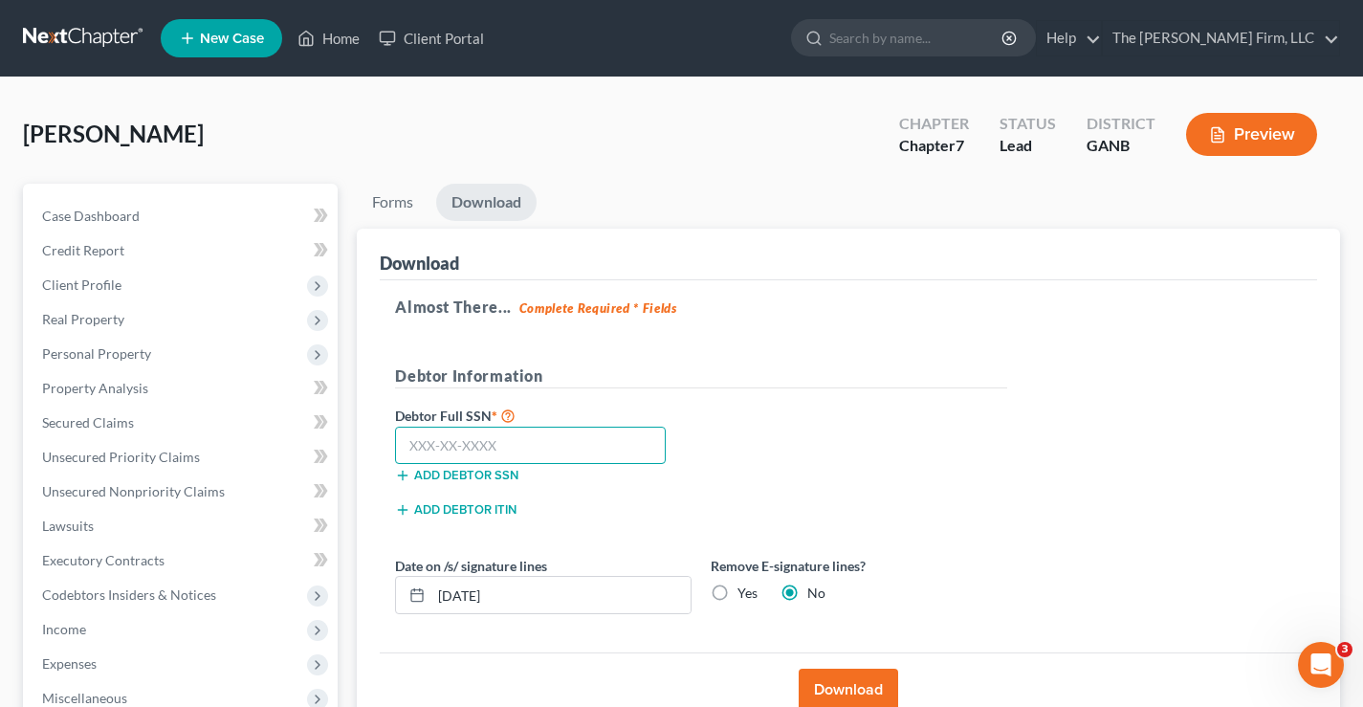
click at [426, 431] on input "text" at bounding box center [530, 445] width 271 height 38
type input "426-53-1742"
click at [873, 681] on button "Download" at bounding box center [847, 689] width 99 height 42
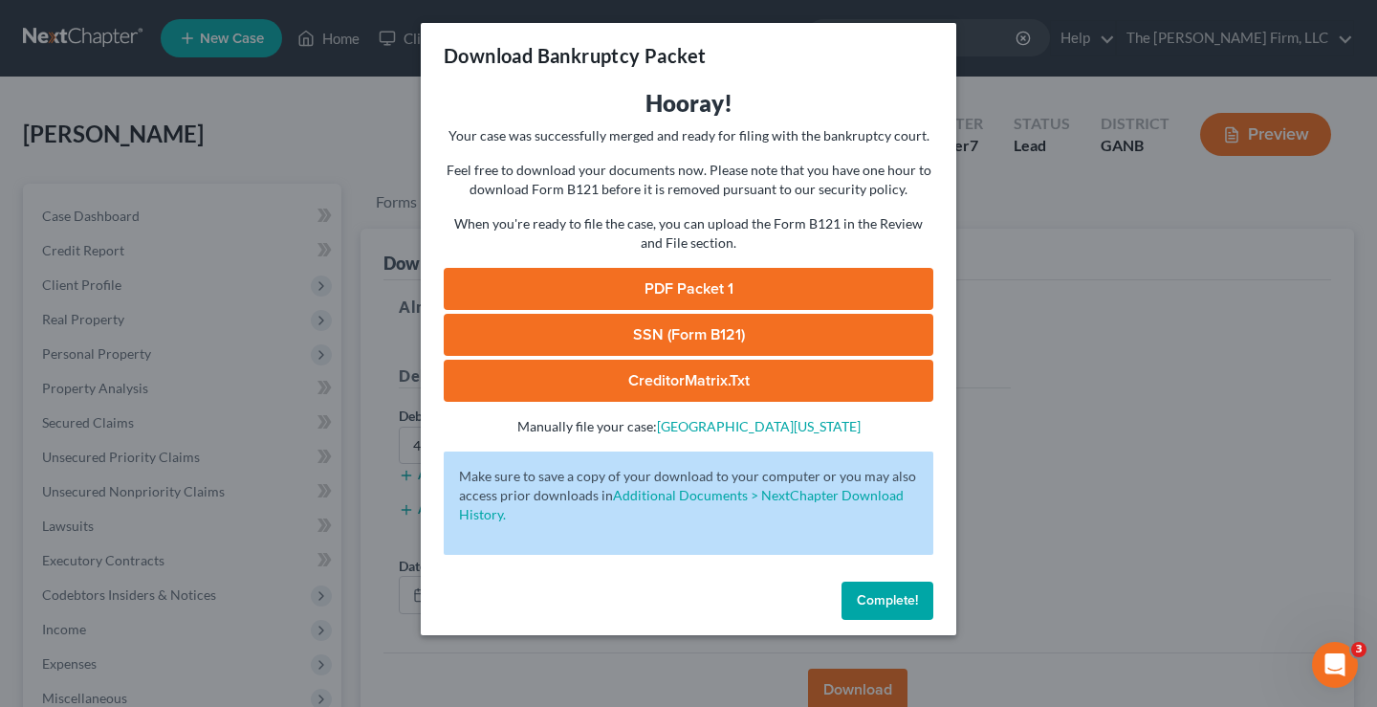
click at [779, 332] on link "SSN (Form B121)" at bounding box center [689, 335] width 490 height 42
click at [707, 293] on link "PDF Packet 1" at bounding box center [689, 289] width 490 height 42
click at [906, 592] on span "Complete!" at bounding box center [887, 600] width 61 height 16
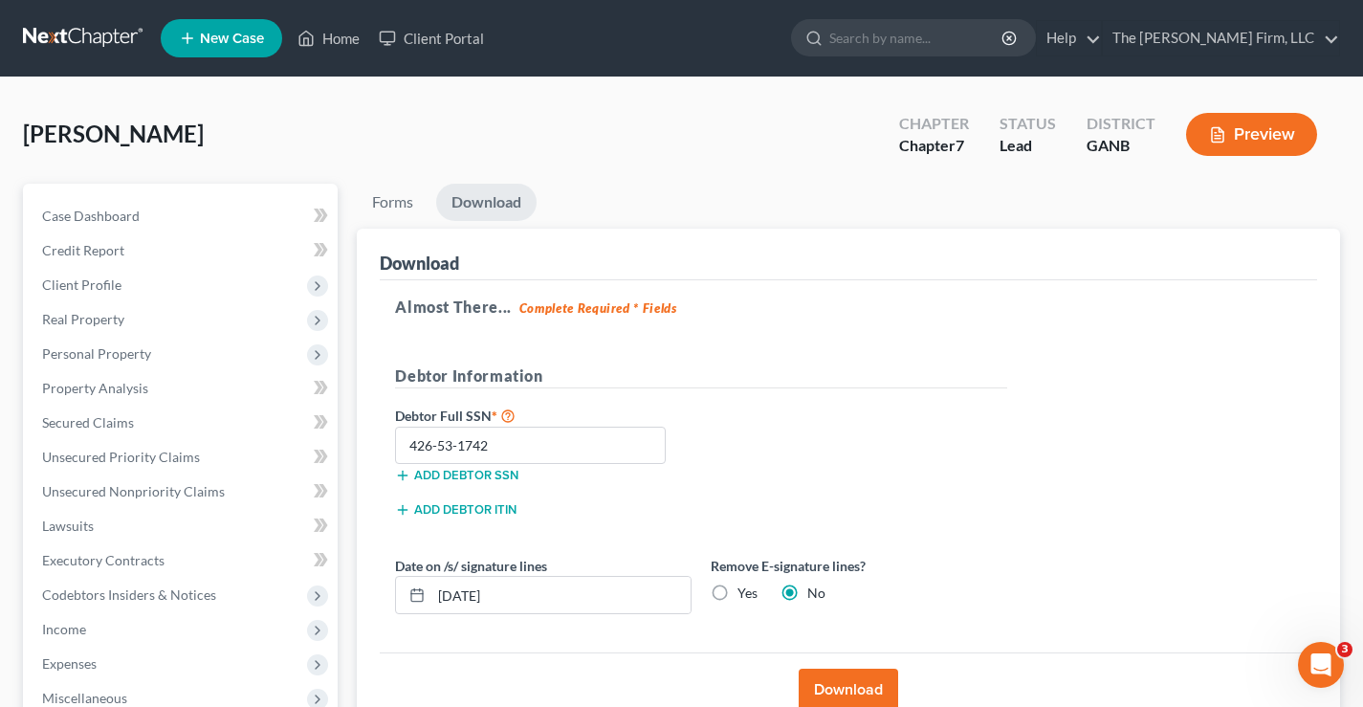
click at [327, 120] on div "Freeman, Kandra Upgraded Chapter Chapter 7 Status Lead District GANB Preview" at bounding box center [681, 141] width 1317 height 83
click at [51, 283] on span "Client Profile" at bounding box center [81, 284] width 79 height 16
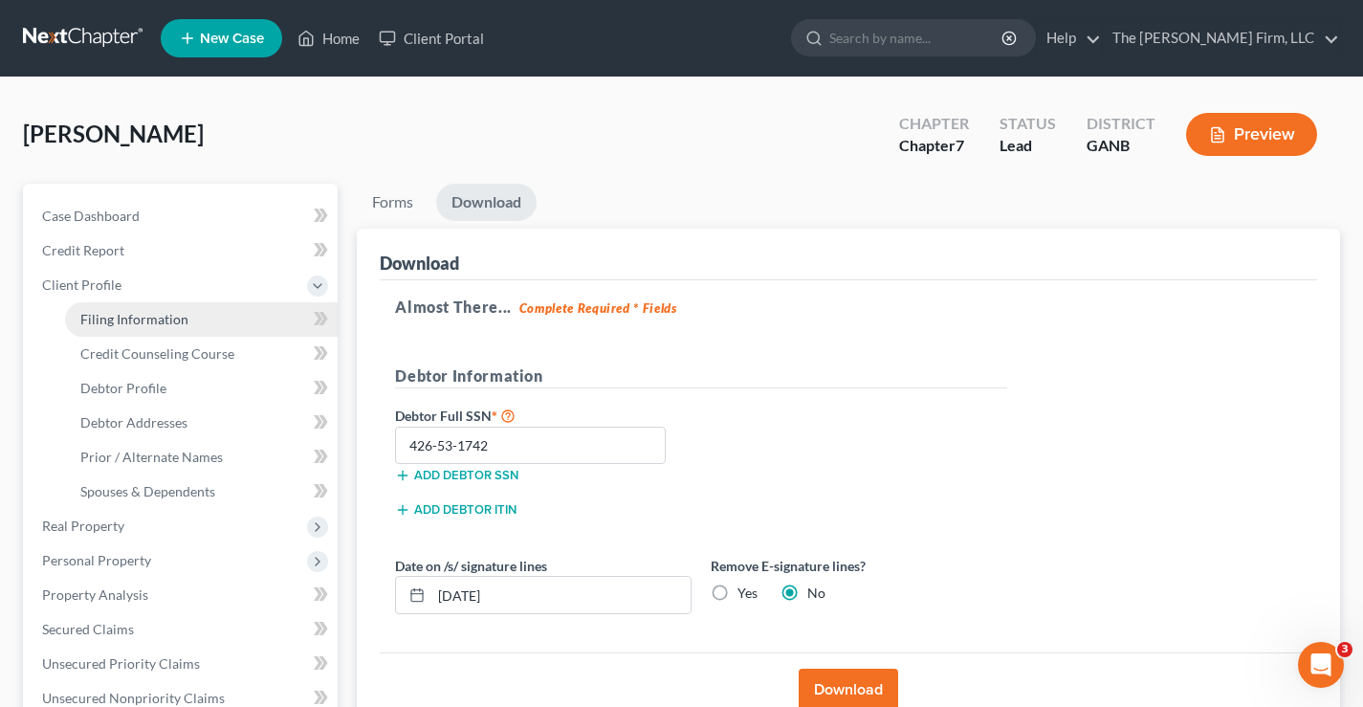
click at [163, 327] on link "Filing Information" at bounding box center [201, 319] width 273 height 34
select select "1"
select select "0"
select select "10"
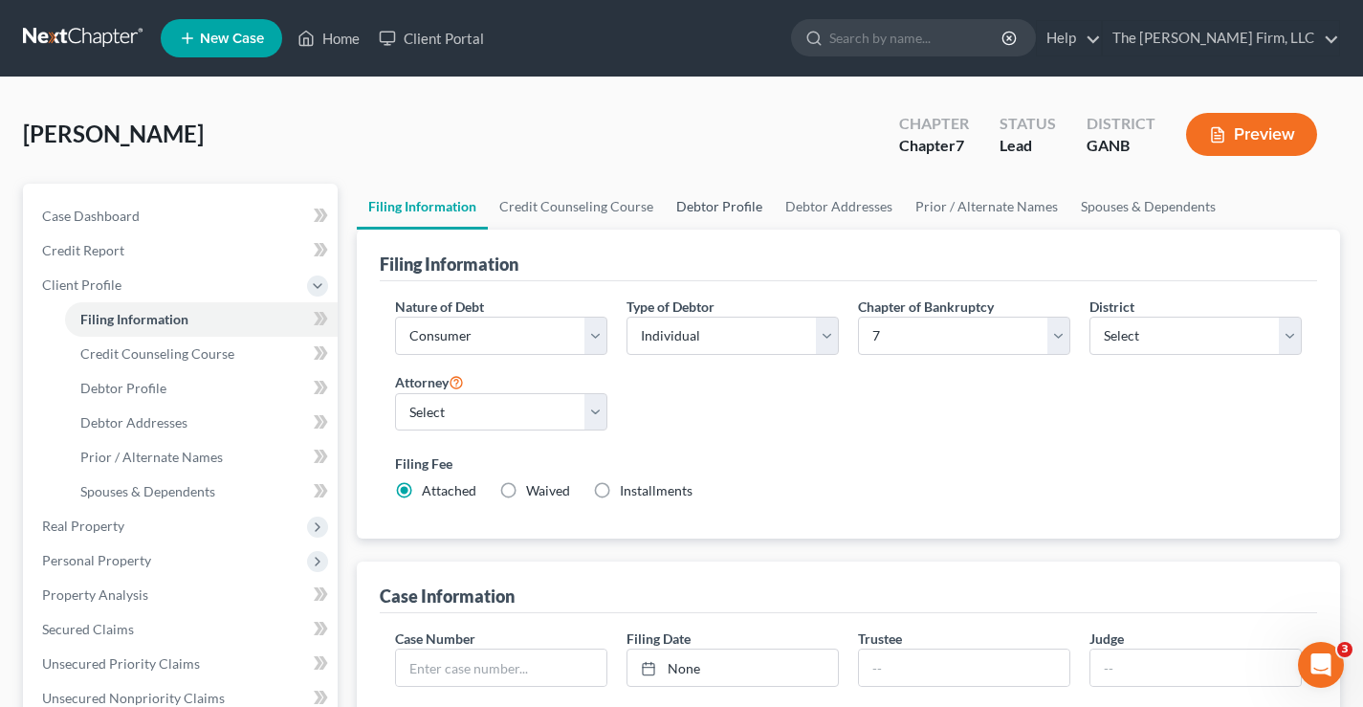
click at [731, 207] on link "Debtor Profile" at bounding box center [719, 207] width 109 height 46
select select "0"
select select "1"
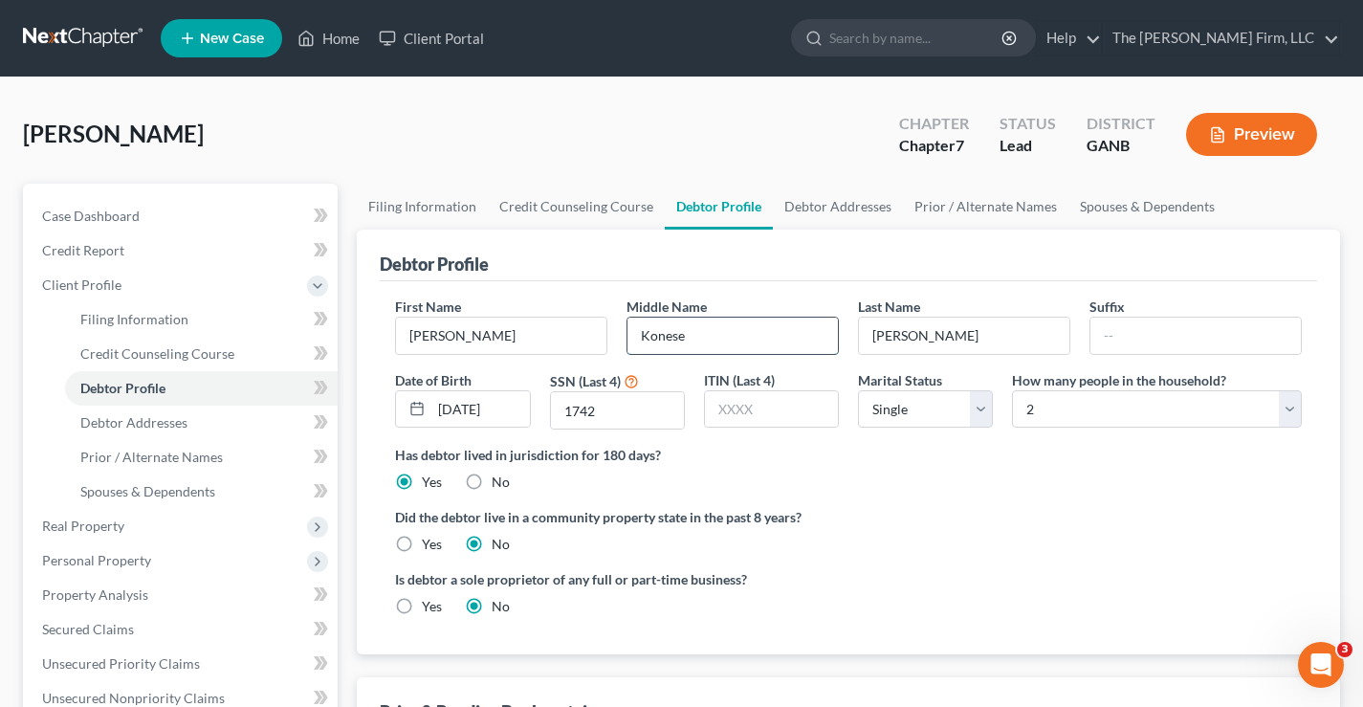
click at [678, 336] on input "Konese" at bounding box center [732, 335] width 210 height 36
type input "Konece"
click at [933, 484] on div "Has debtor lived in jurisdiction for 180 days? Yes No Debtor must reside in jur…" at bounding box center [848, 468] width 906 height 47
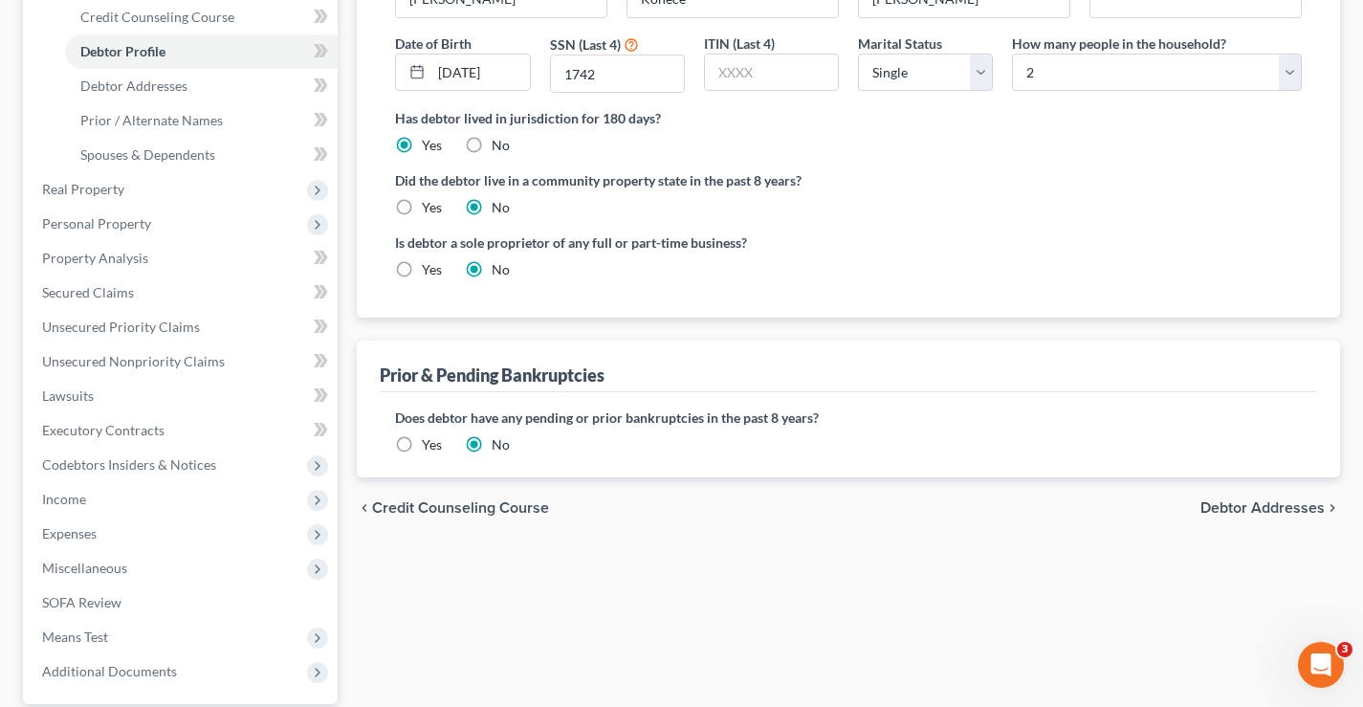
scroll to position [516, 0]
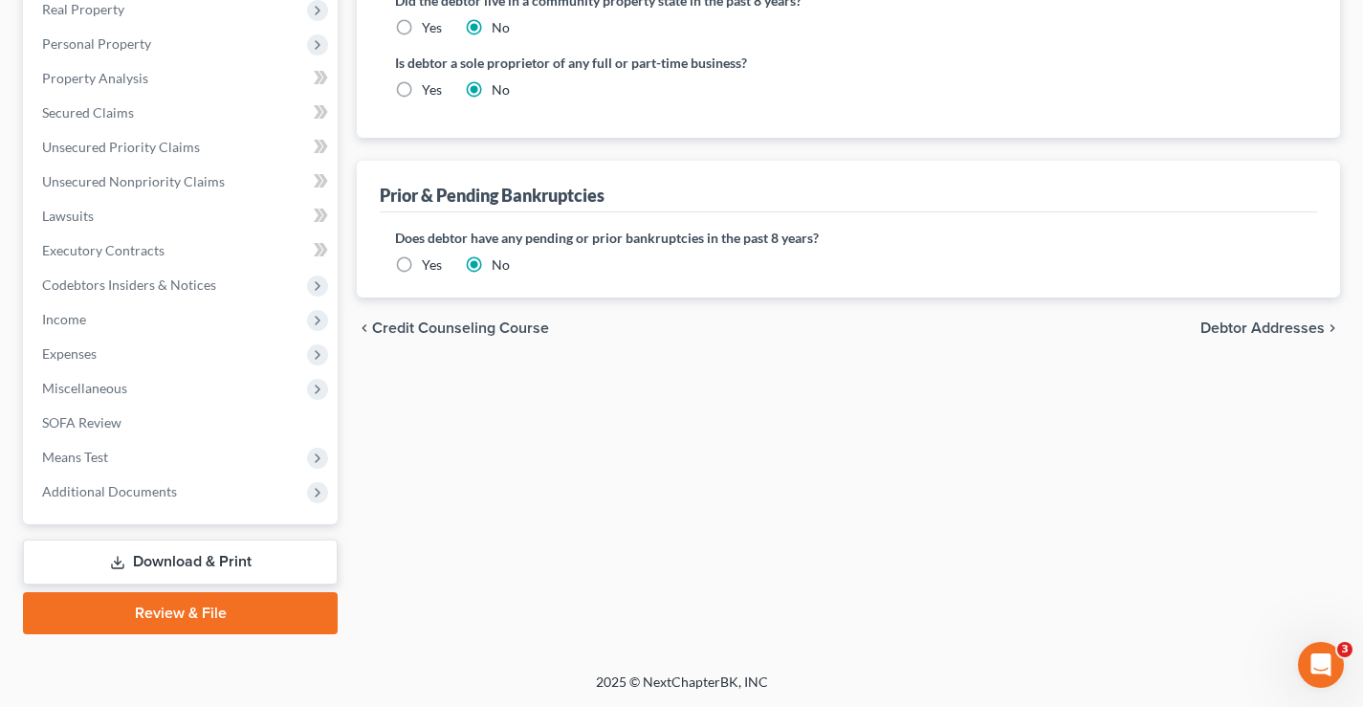
click at [1290, 328] on span "Debtor Addresses" at bounding box center [1262, 327] width 124 height 15
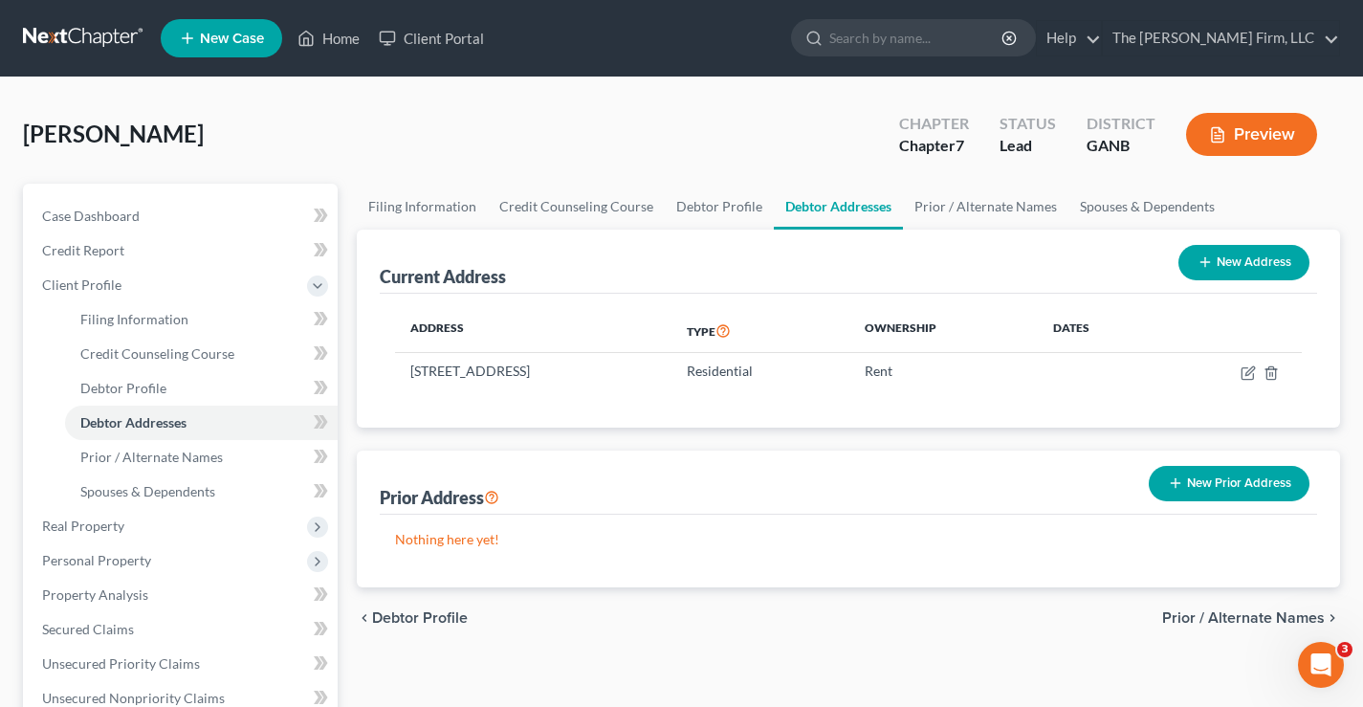
click at [68, 34] on link at bounding box center [84, 38] width 122 height 34
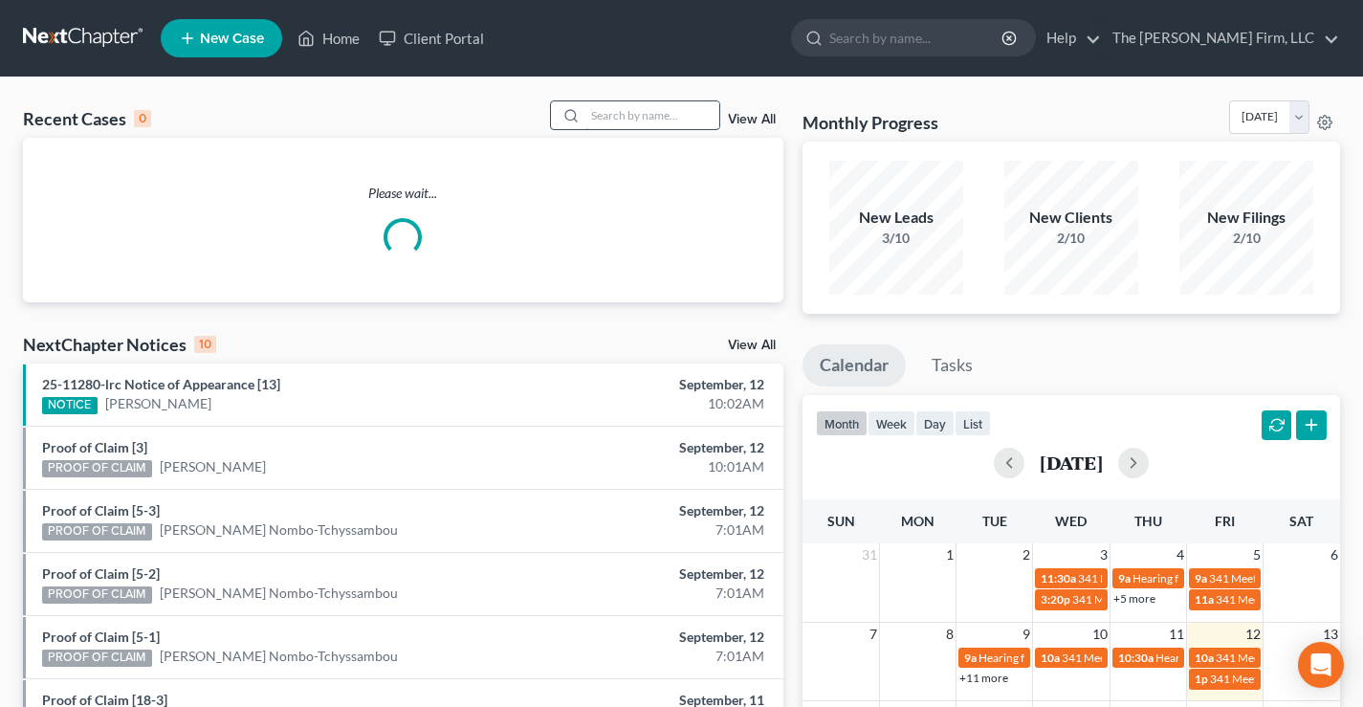
click at [619, 111] on input "search" at bounding box center [652, 115] width 134 height 28
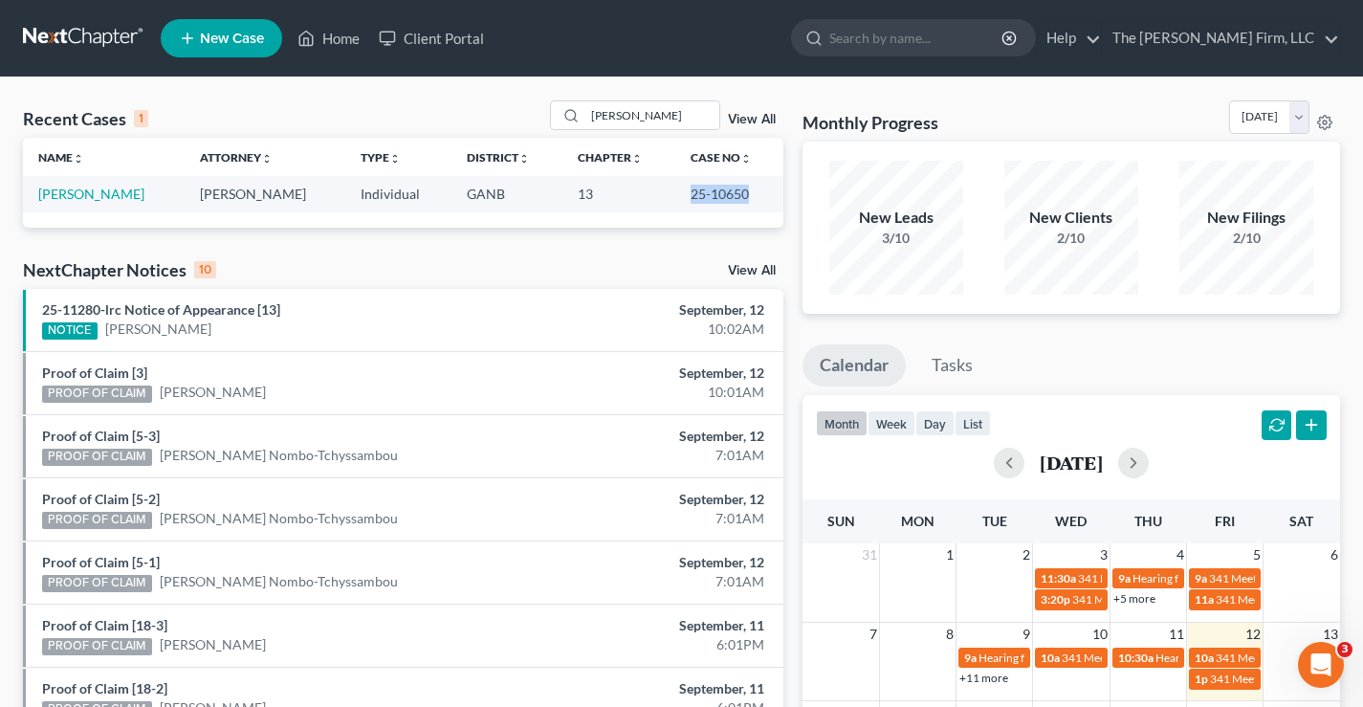
drag, startPoint x: 687, startPoint y: 192, endPoint x: 743, endPoint y: 193, distance: 56.4
click at [743, 193] on td "25-10650" at bounding box center [729, 193] width 108 height 35
copy td "25-10650"
click at [631, 109] on input "[PERSON_NAME]" at bounding box center [652, 115] width 134 height 28
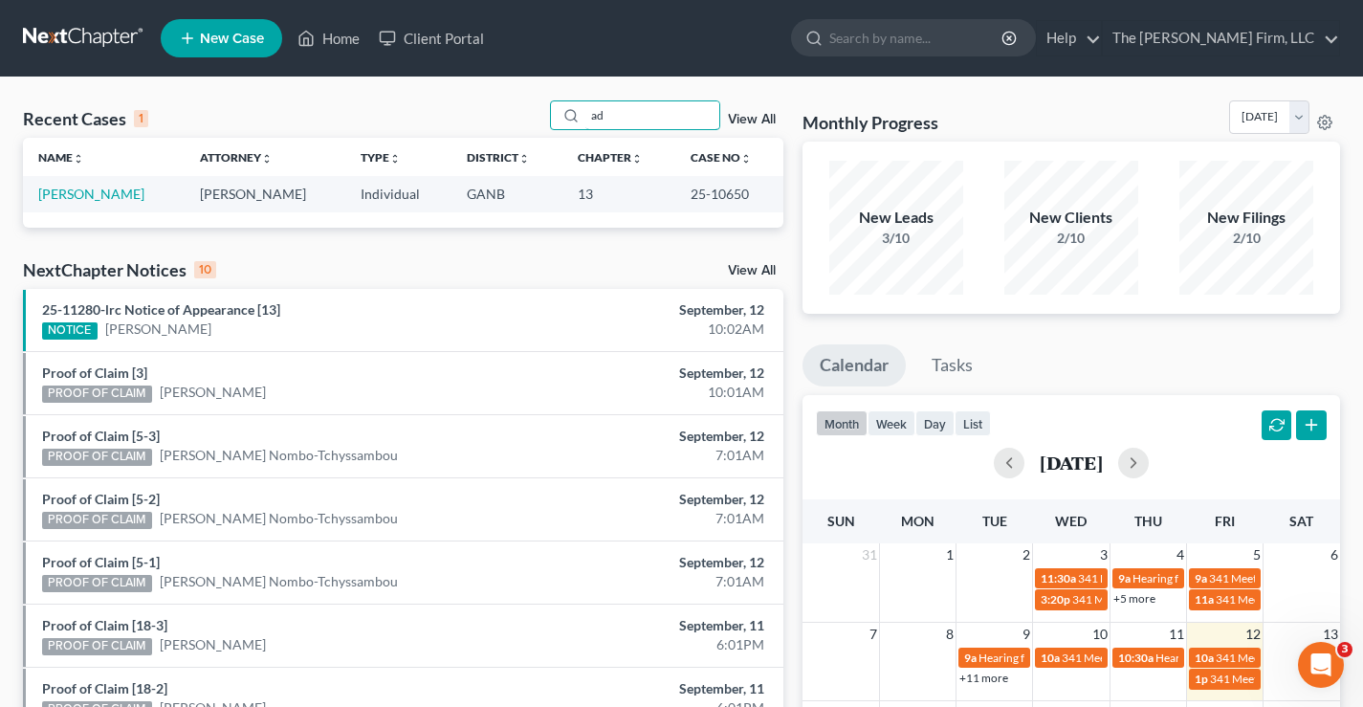
type input "a"
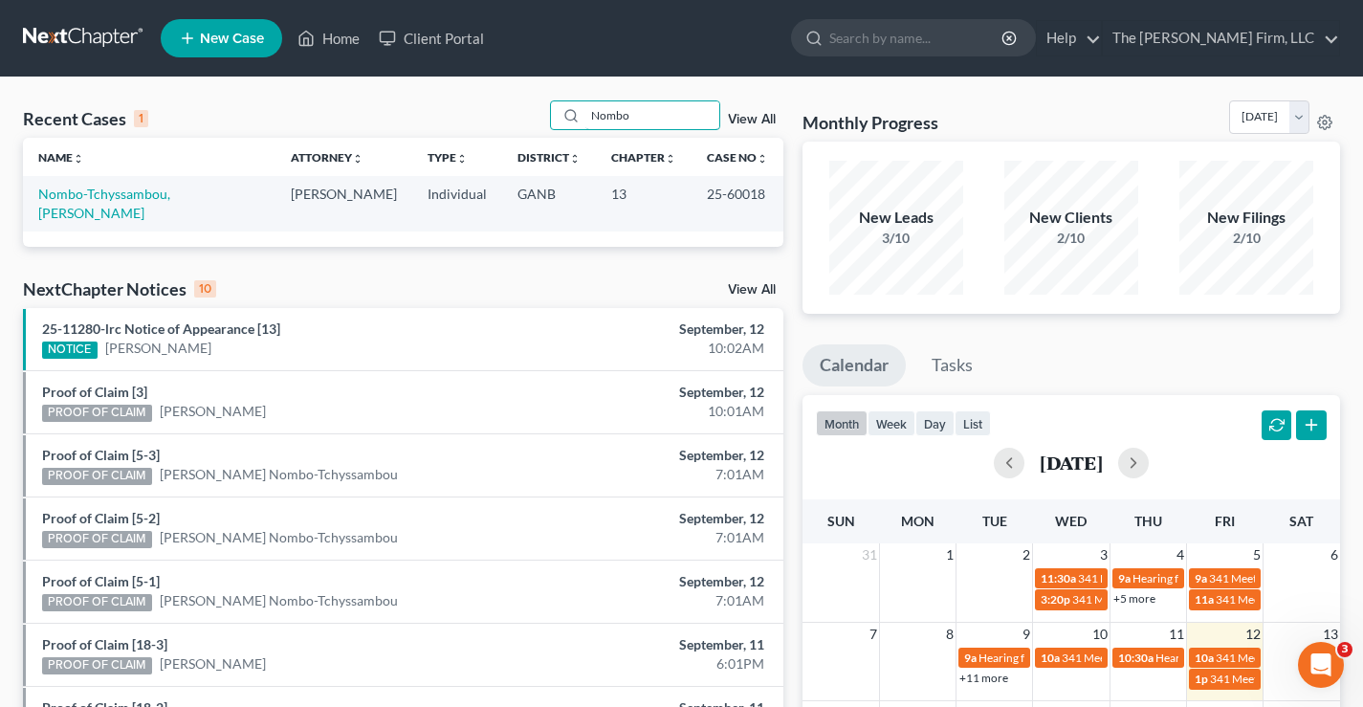
type input "Nombo"
drag, startPoint x: 701, startPoint y: 194, endPoint x: 761, endPoint y: 187, distance: 60.6
click at [761, 187] on td "25-60018" at bounding box center [737, 203] width 92 height 55
copy td "25-60018"
